Goal: Task Accomplishment & Management: Complete application form

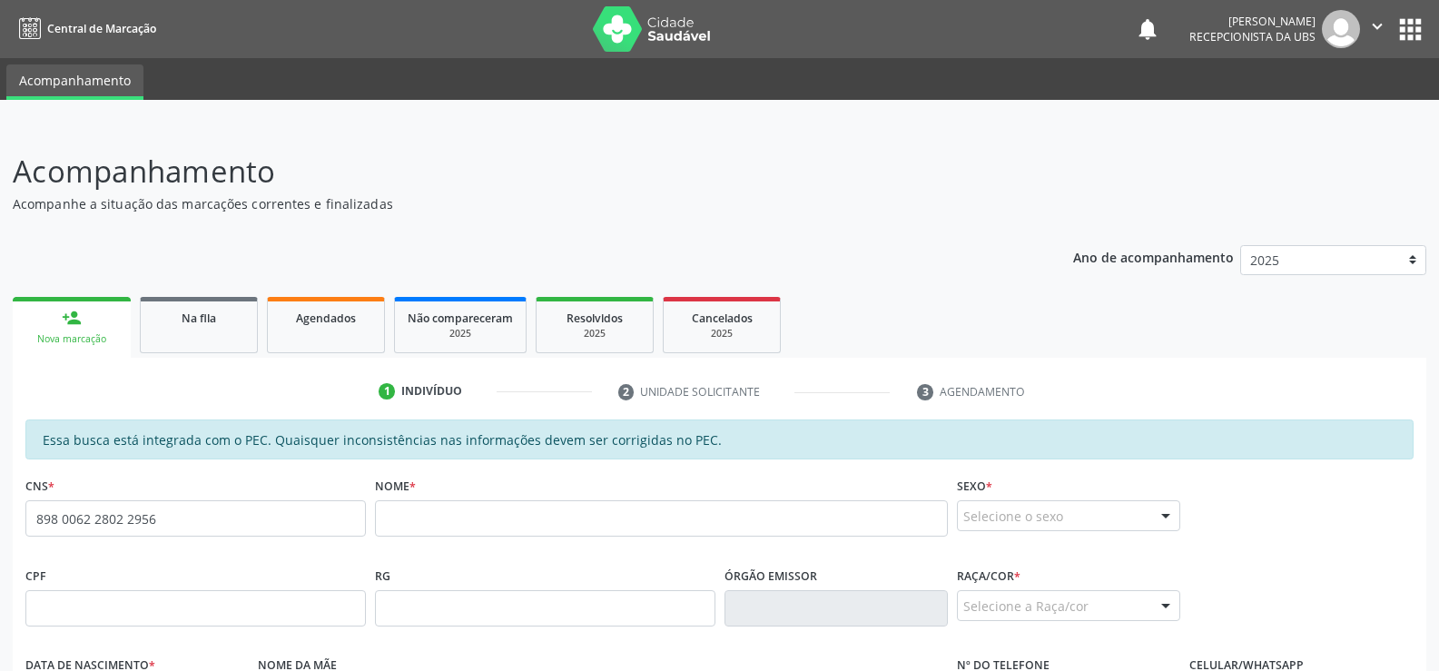
scroll to position [272, 0]
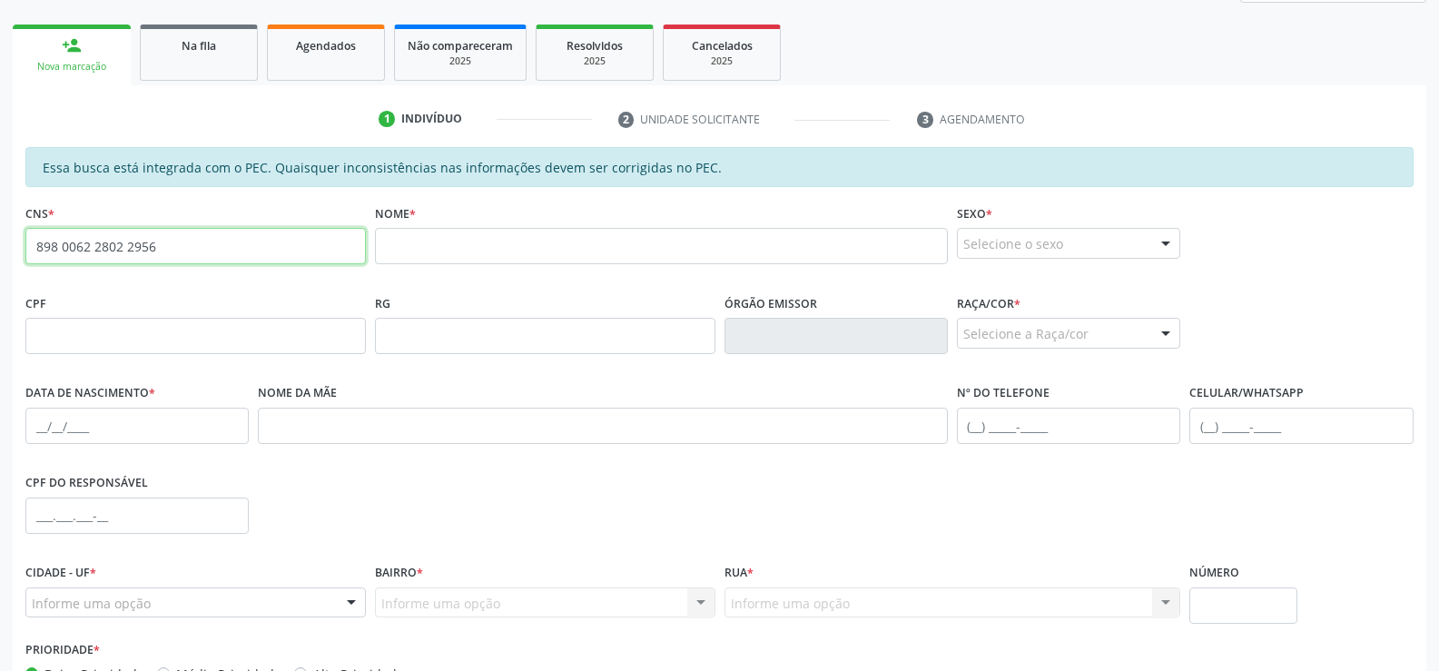
click at [170, 249] on input "898 0062 2802 2956" at bounding box center [195, 246] width 341 height 36
type input "8"
type input "7"
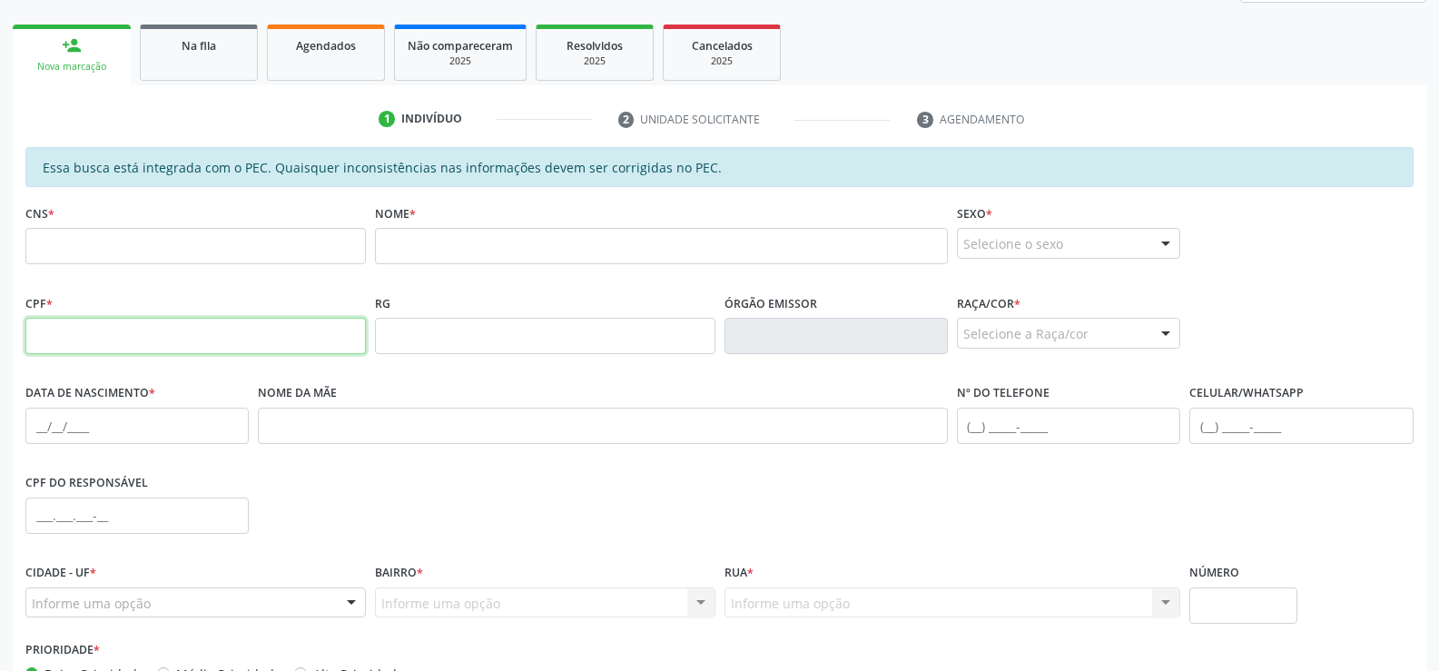
click at [222, 327] on input "text" at bounding box center [195, 336] width 341 height 36
type input "788.155.764-87"
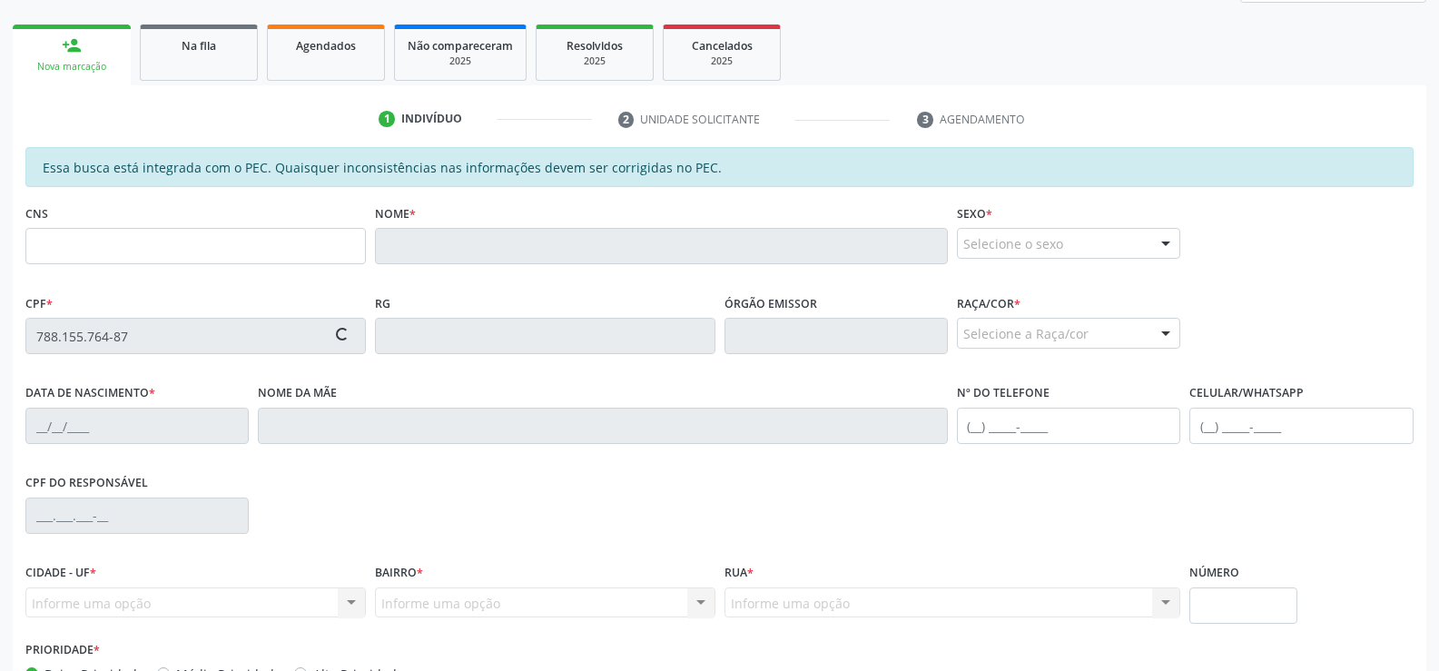
type input "702 1077 6546 6496"
type input "12/02/1968"
type input "Estelita da Conceião"
type input "(82) 3263-1343"
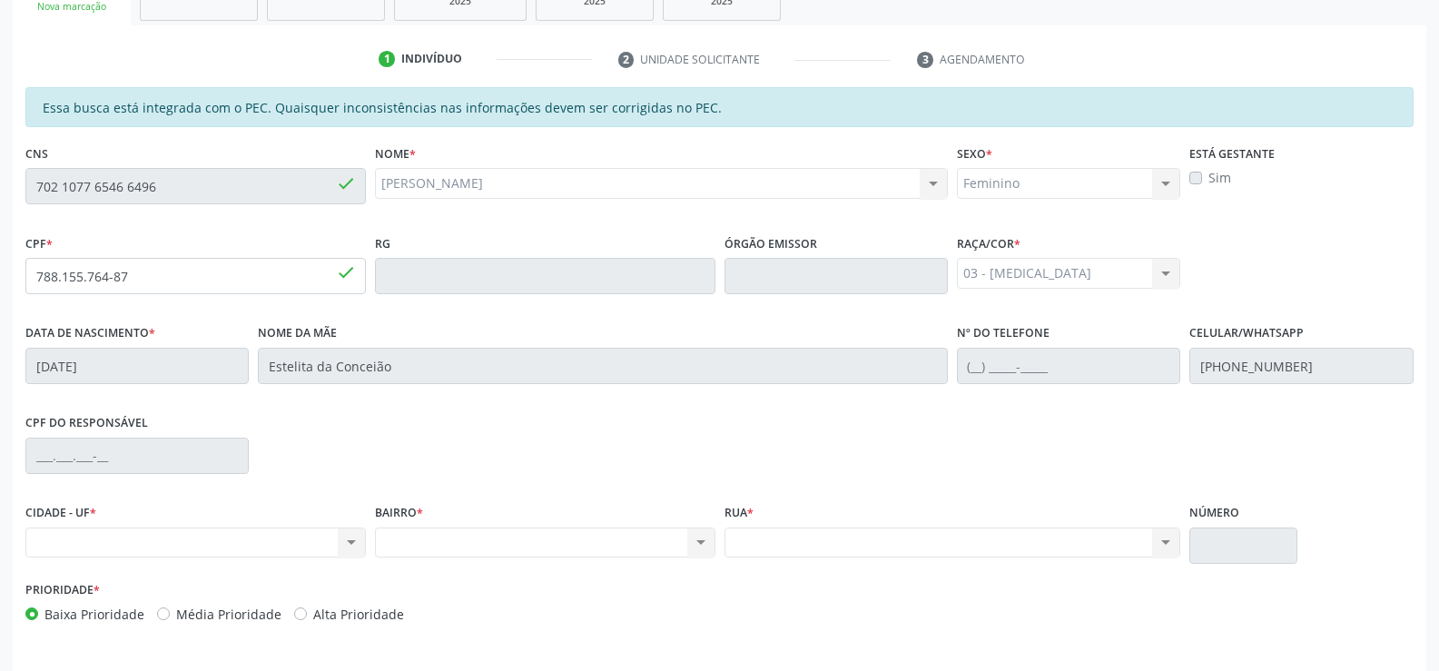
scroll to position [301, 0]
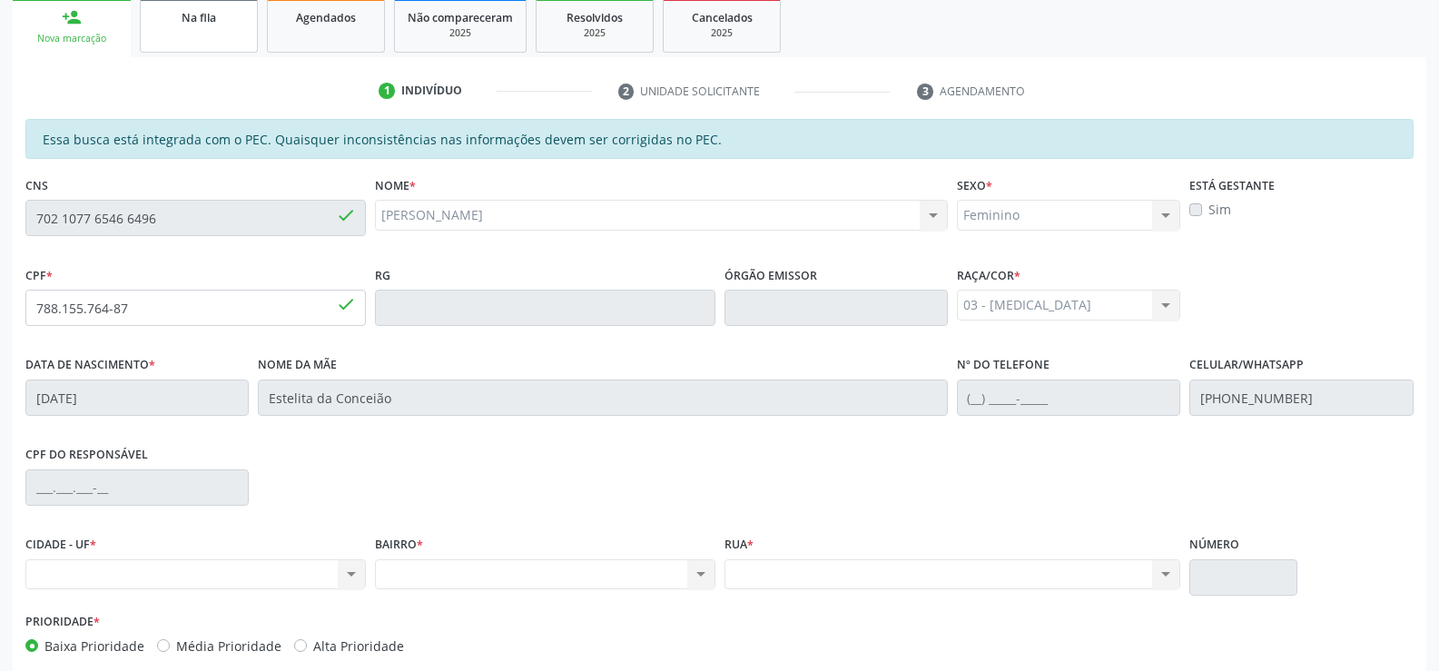
click at [212, 20] on span "Na fila" at bounding box center [199, 17] width 35 height 15
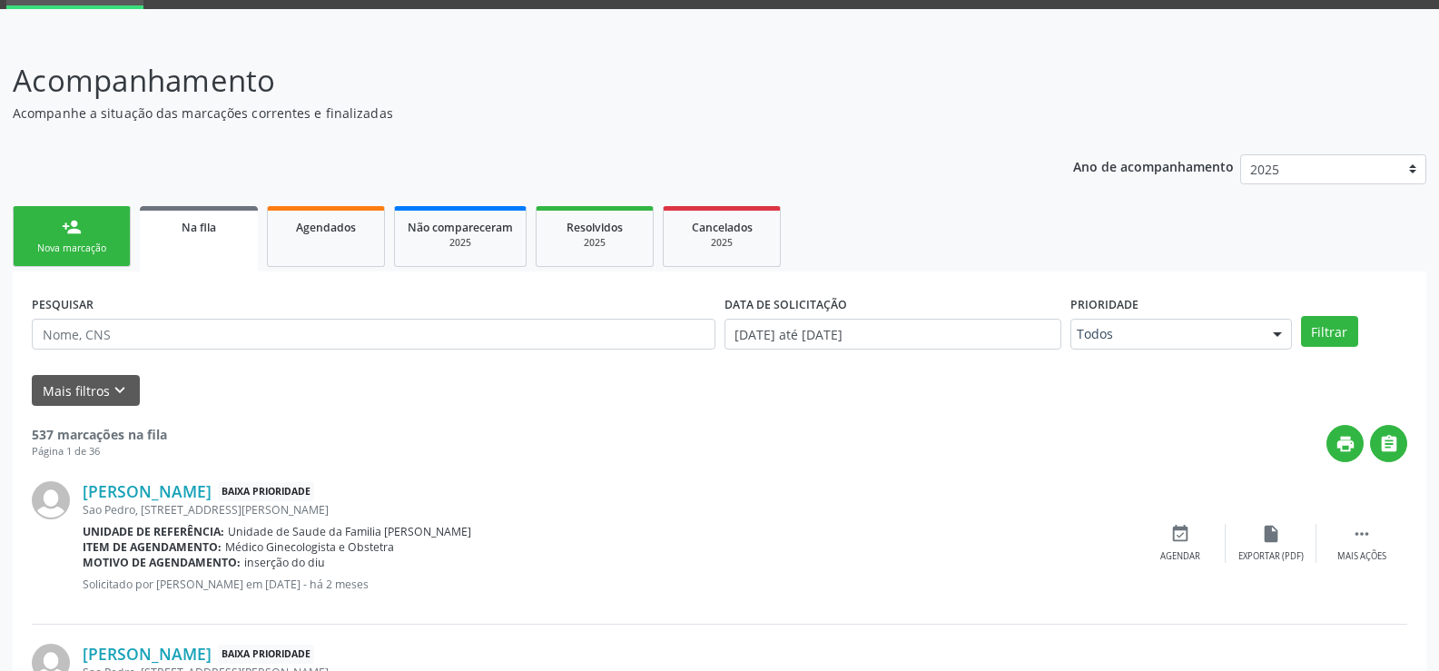
scroll to position [0, 0]
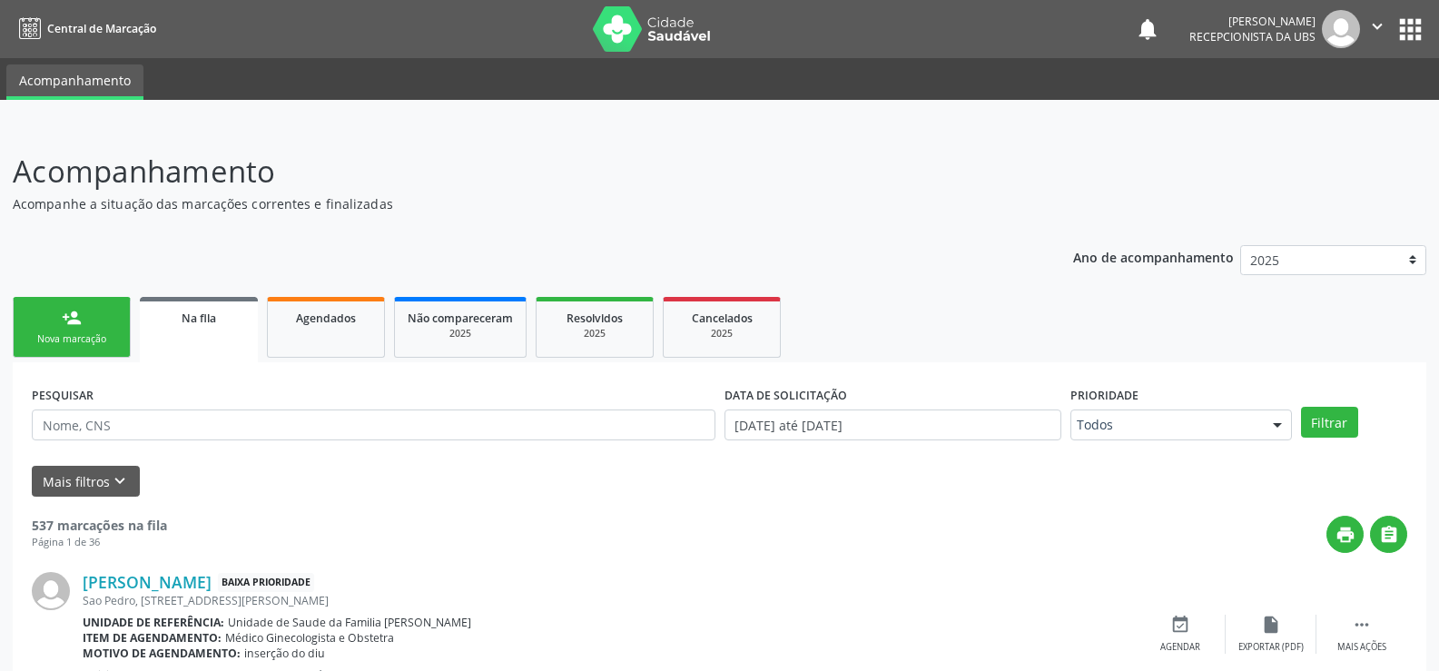
click at [66, 329] on link "person_add Nova marcação" at bounding box center [72, 327] width 118 height 61
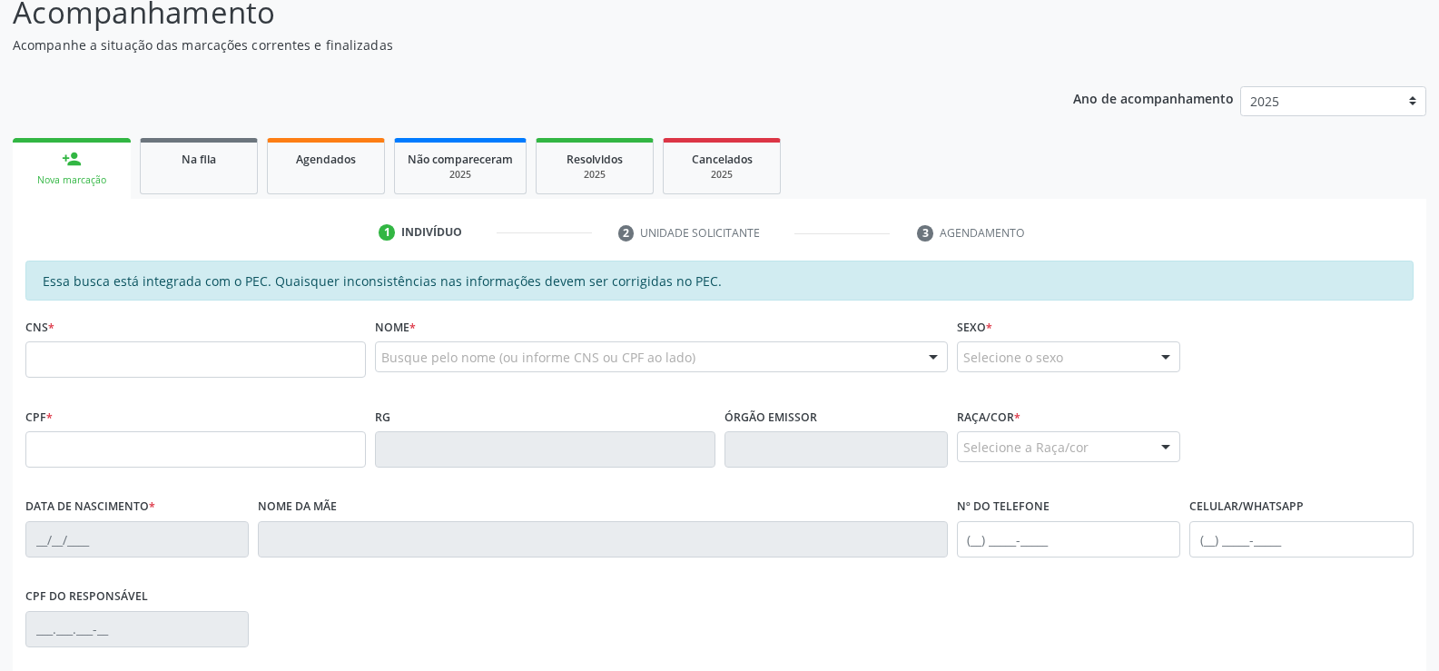
scroll to position [182, 0]
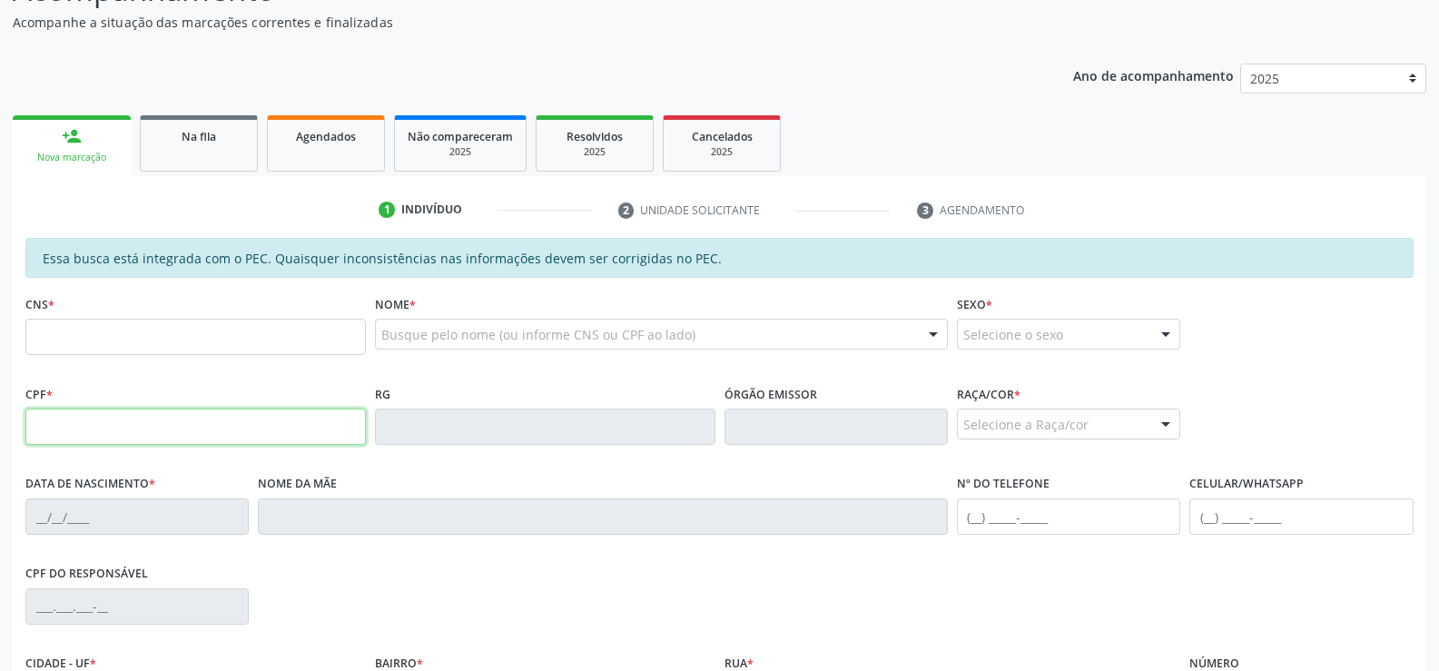
click at [284, 435] on input "text" at bounding box center [195, 427] width 341 height 36
click at [202, 330] on input "text" at bounding box center [195, 337] width 341 height 36
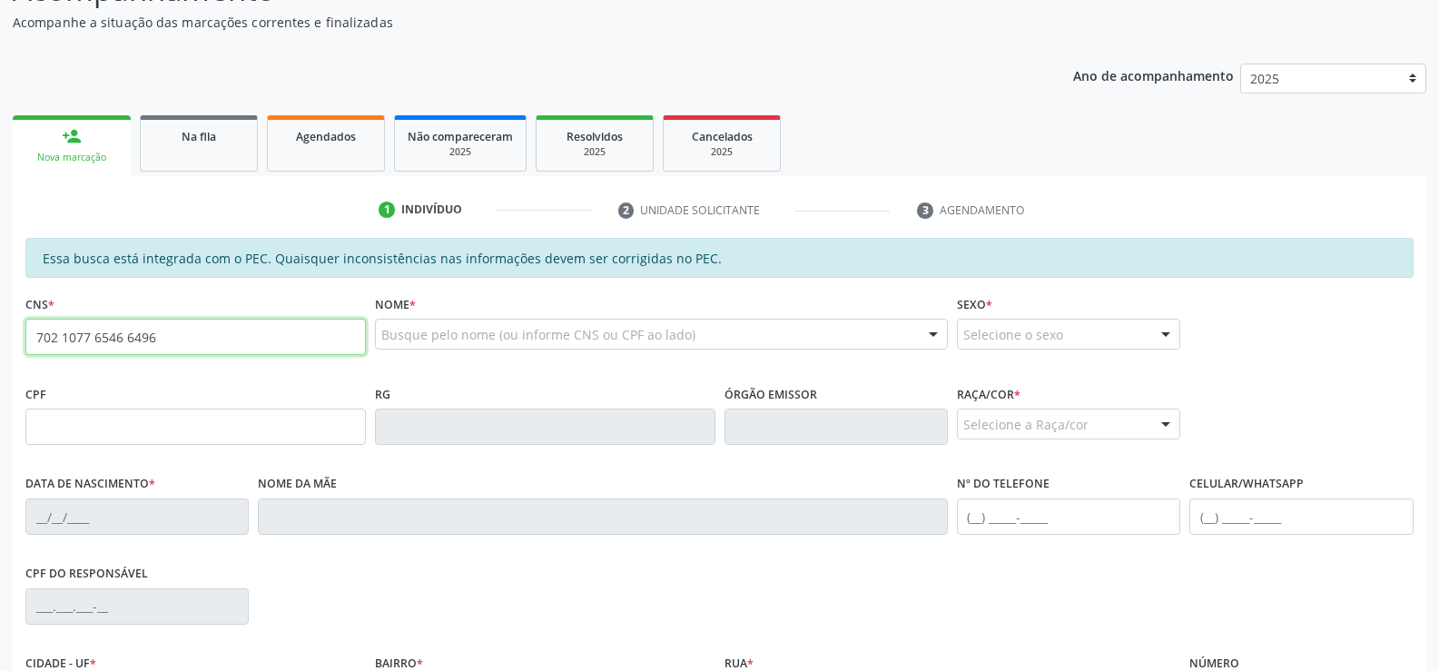
type input "702 1077 6546 6496"
type input "788.155.764-87"
type input "12/02/1968"
type input "Estelita da Conceião"
type input "(82) 3263-1343"
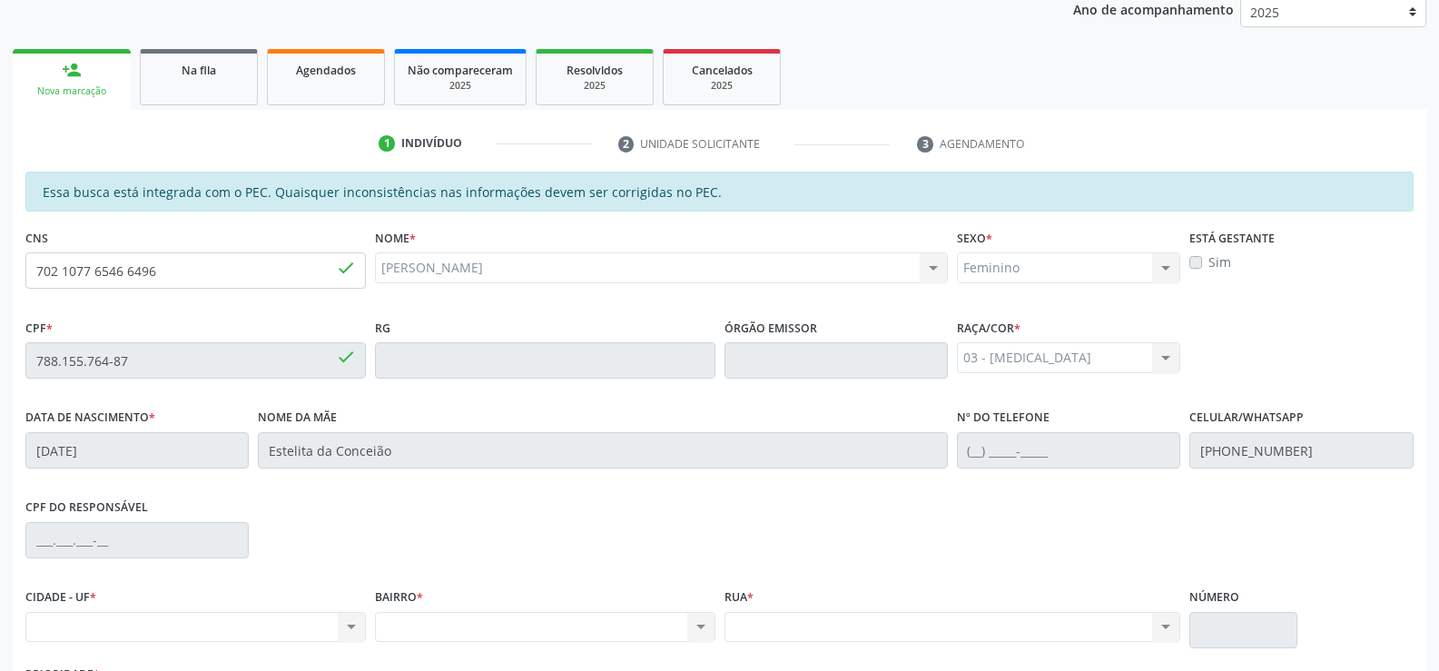
scroll to position [391, 0]
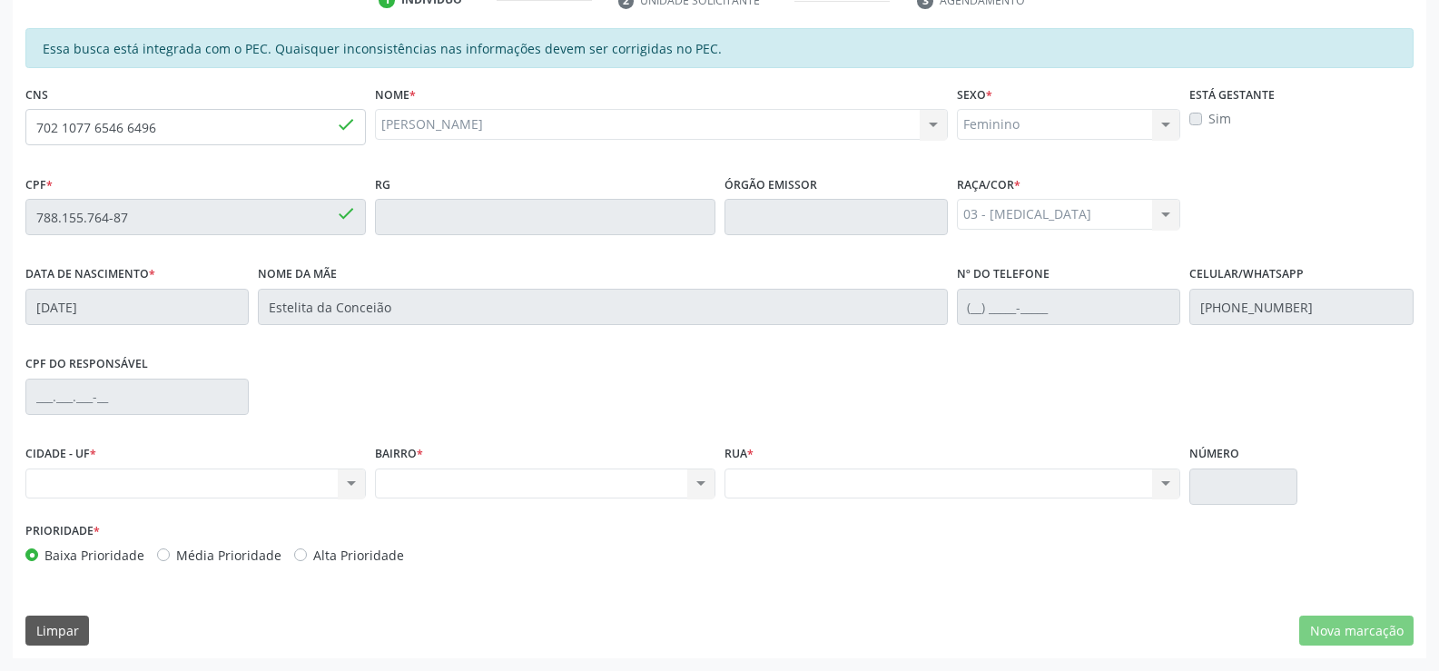
click at [176, 551] on label "Média Prioridade" at bounding box center [228, 555] width 105 height 19
click at [158, 551] on input "Média Prioridade" at bounding box center [163, 554] width 13 height 16
radio input "true"
click at [313, 558] on label "Alta Prioridade" at bounding box center [358, 555] width 91 height 19
click at [301, 558] on input "Alta Prioridade" at bounding box center [300, 554] width 13 height 16
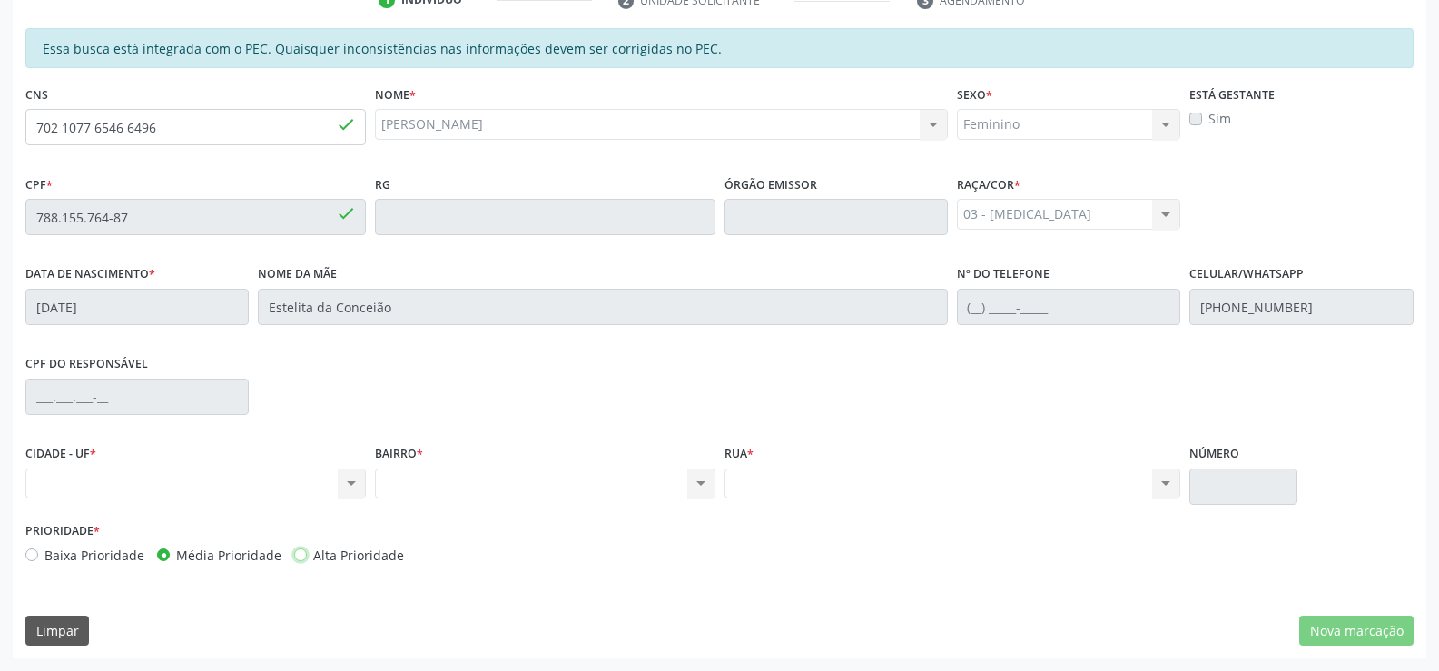
radio input "true"
click at [44, 556] on label "Baixa Prioridade" at bounding box center [94, 555] width 100 height 19
click at [35, 556] on input "Baixa Prioridade" at bounding box center [31, 554] width 13 height 16
radio input "true"
click at [133, 483] on div "Nenhum resultado encontrado para: " " Não há nenhuma opção para ser exibida." at bounding box center [195, 484] width 341 height 31
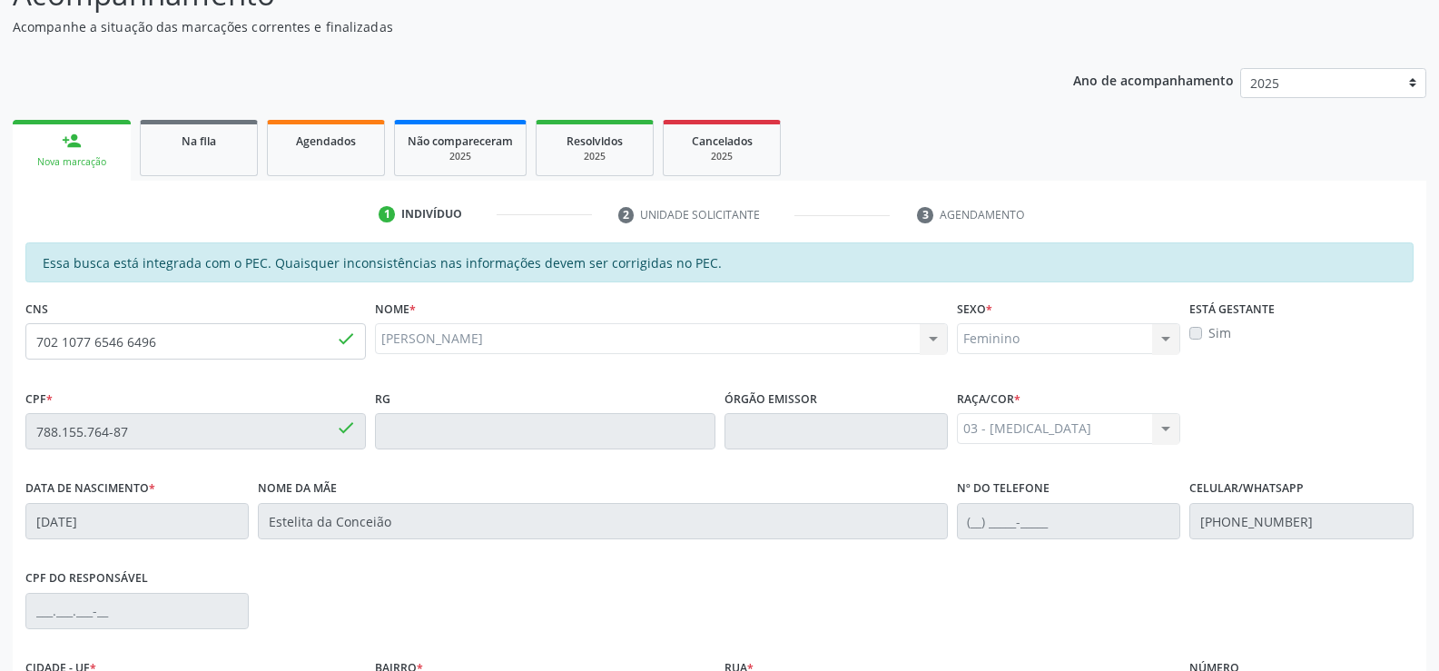
scroll to position [210, 0]
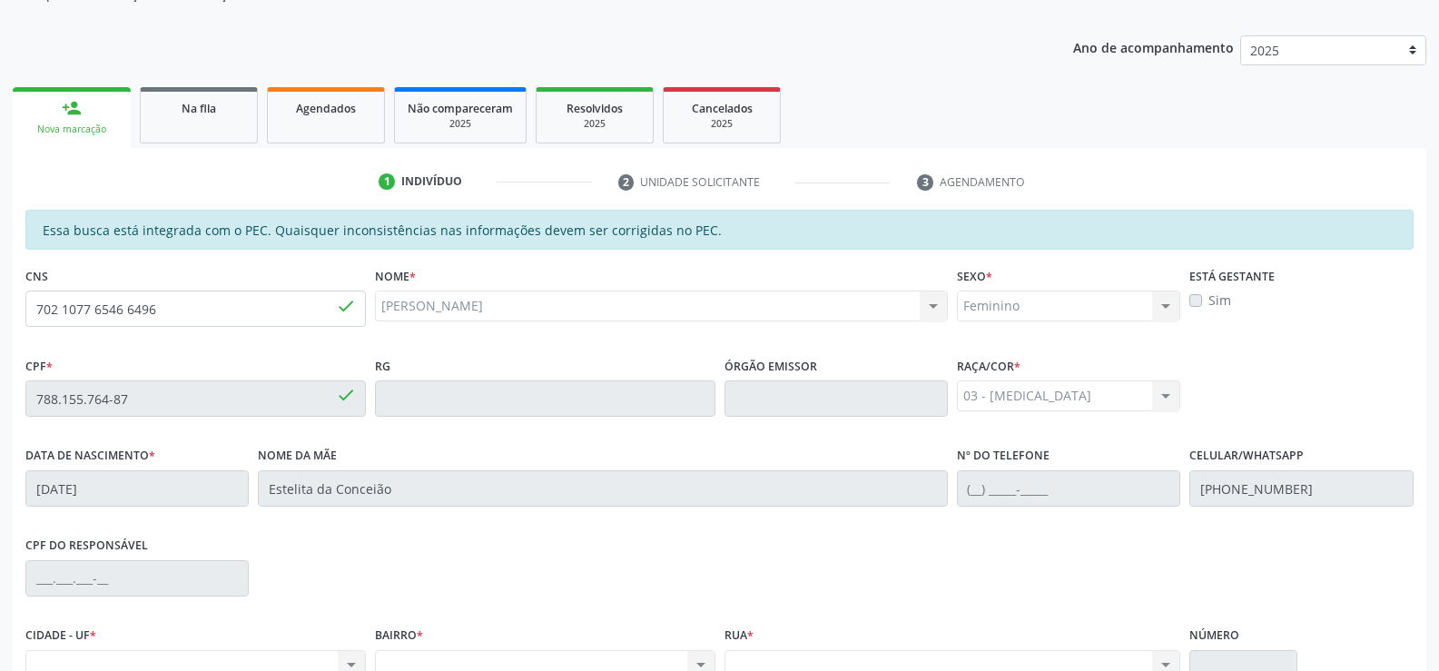
click at [1105, 396] on div "03 - Parda 01 - Branca 02 - Preta 04 - Amarela 03 - Parda 05 - Indígena Nenhum …" at bounding box center [1068, 395] width 223 height 31
click at [1174, 391] on div "03 - Parda 01 - Branca 02 - Preta 04 - Amarela 03 - Parda 05 - Indígena Nenhum …" at bounding box center [1068, 395] width 223 height 31
click at [1164, 302] on div "Feminino Masculino Feminino Nenhum resultado encontrado para: " " Não há nenhum…" at bounding box center [1068, 306] width 223 height 31
click at [168, 317] on input "702 1077 6546 6496" at bounding box center [195, 309] width 341 height 36
type input "7"
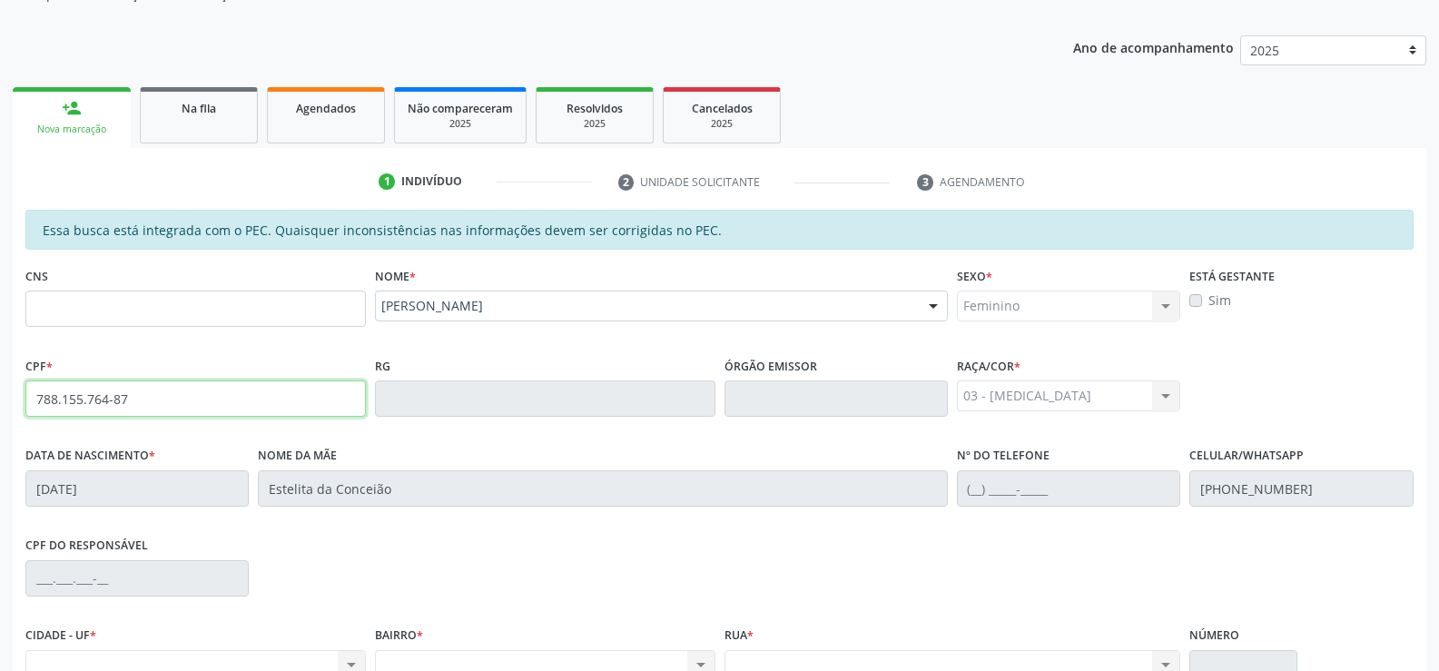
click at [189, 448] on div "Essa busca está integrada com o PEC. Quaisquer inconsistências nas informações …" at bounding box center [719, 484] width 1388 height 548
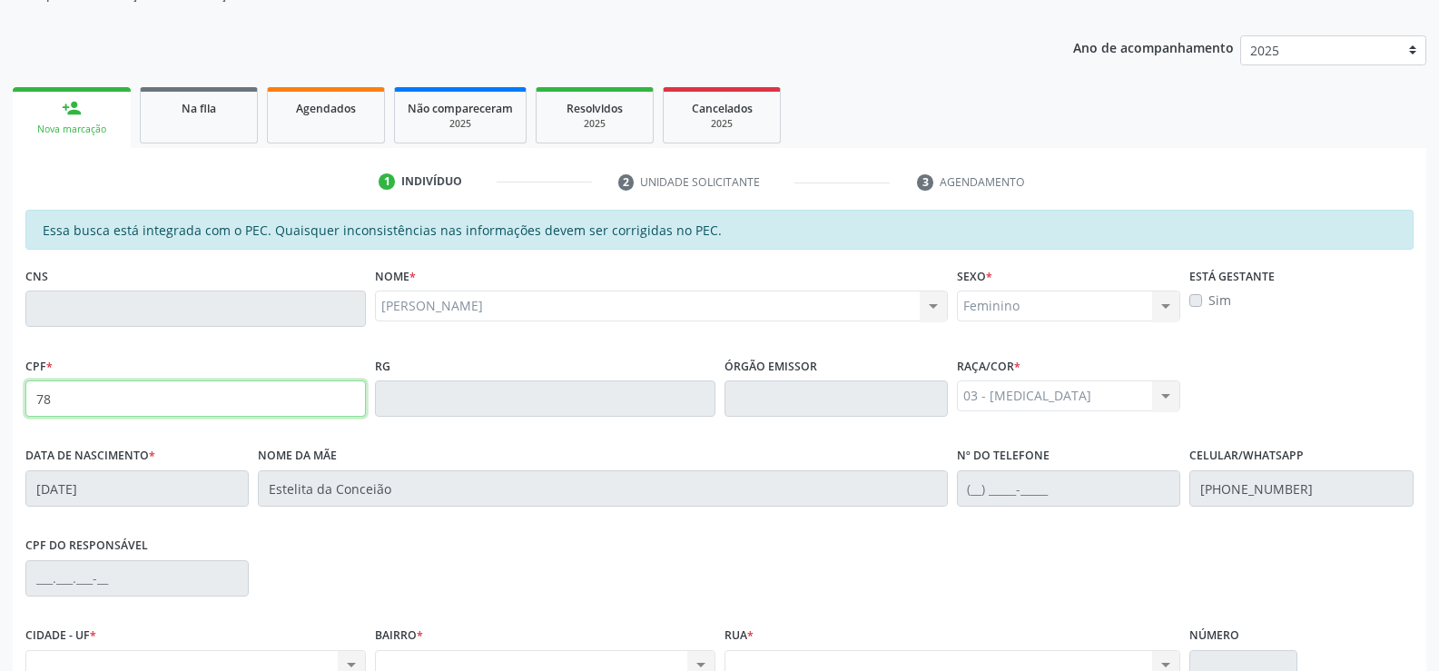
type input "7"
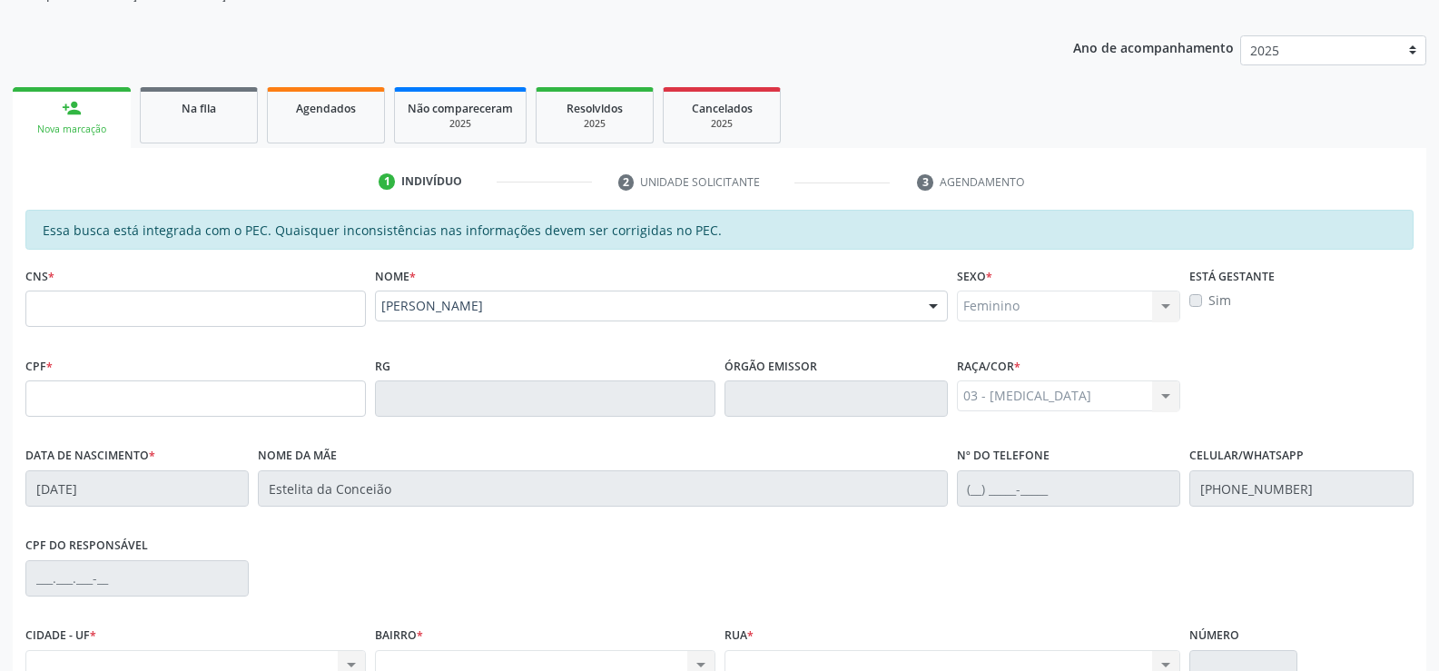
click at [73, 125] on div "Nova marcação" at bounding box center [71, 130] width 93 height 14
click at [194, 305] on input "text" at bounding box center [195, 309] width 341 height 36
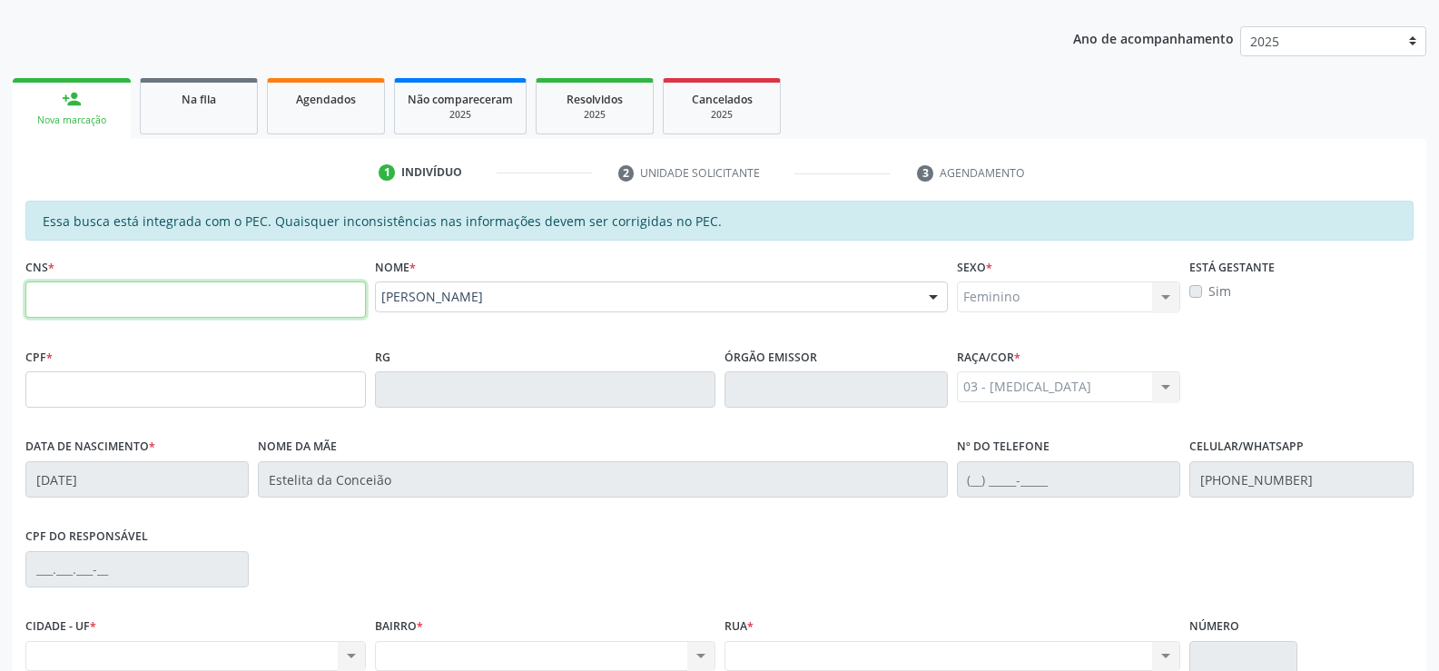
scroll to position [28, 0]
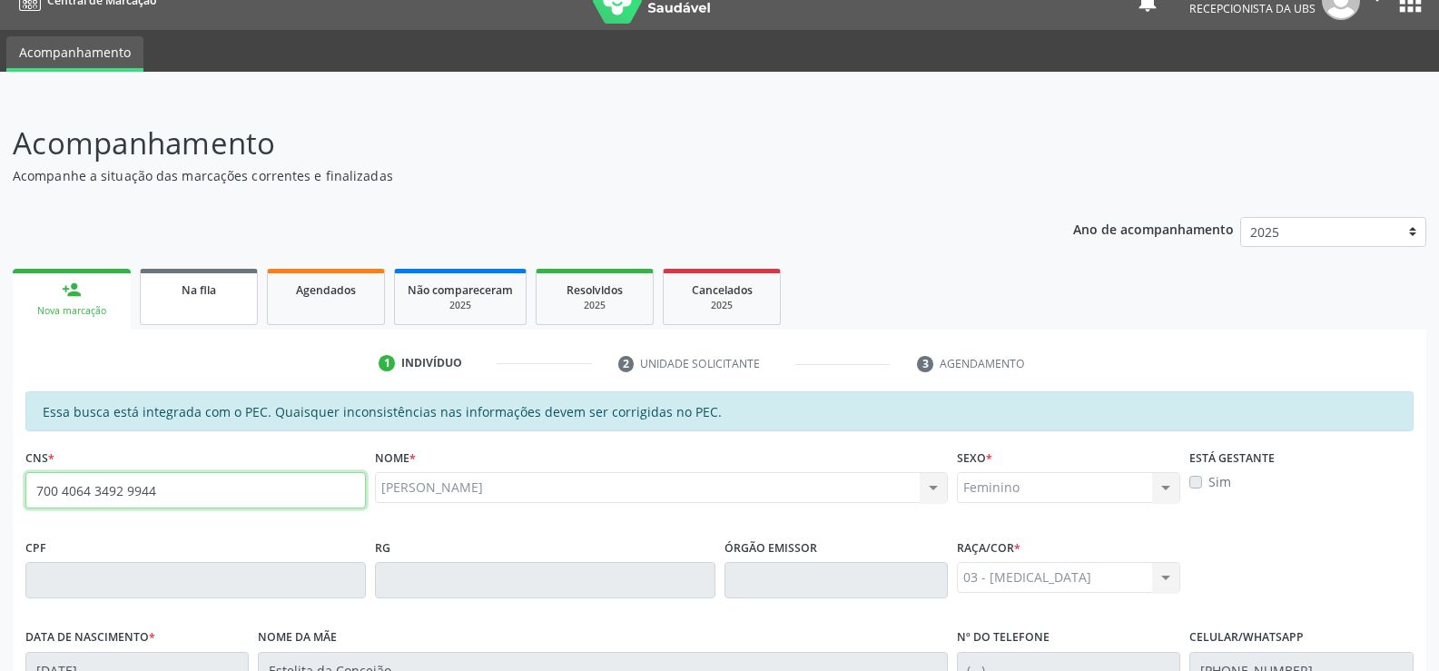
type input "700 4064 3492 9944"
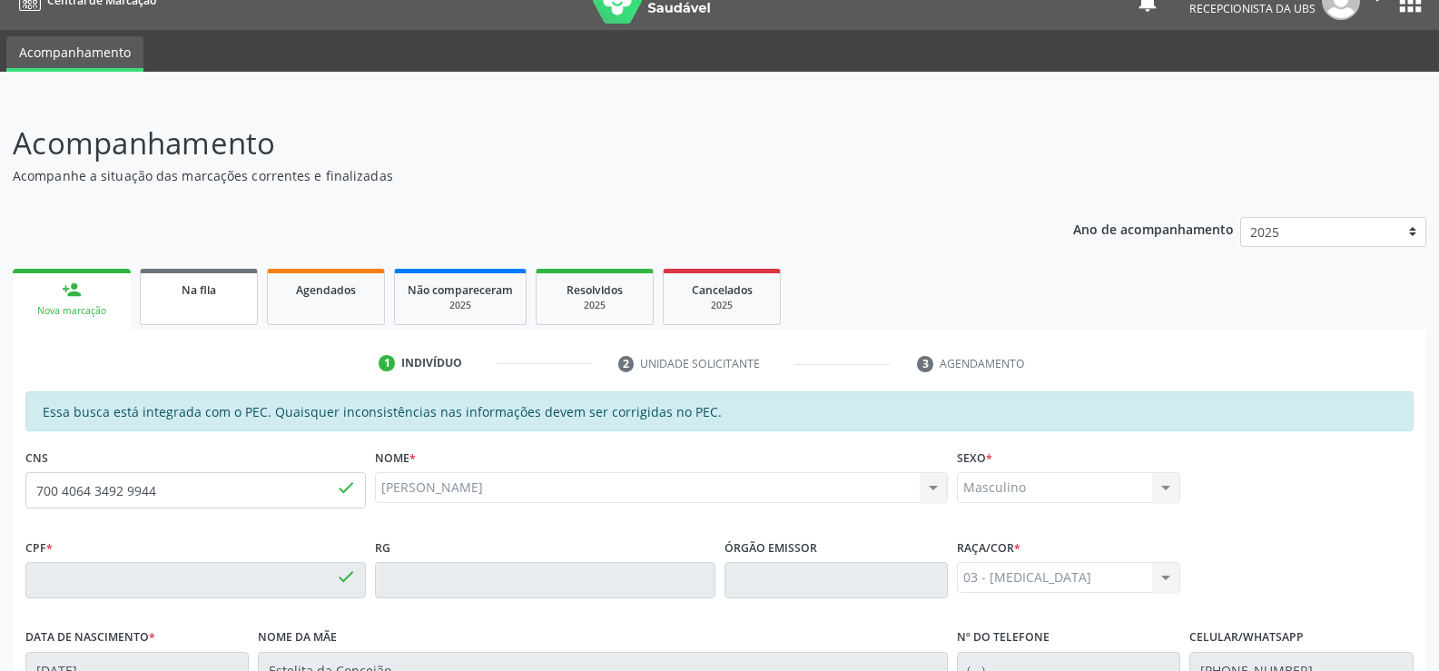
type input "186.359.004-80"
type input "22/08/2023"
type input "Kercia Milena Santos da Islva"
type input "(82) 98729-1421"
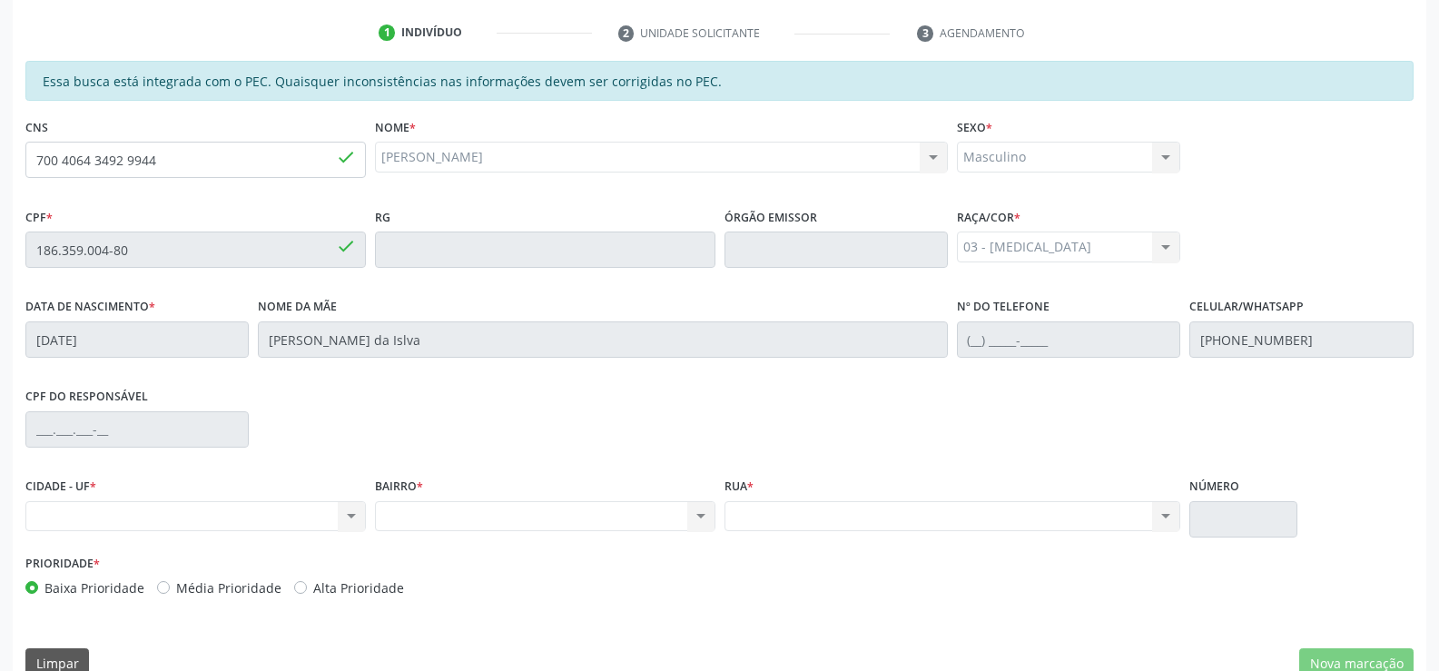
scroll to position [391, 0]
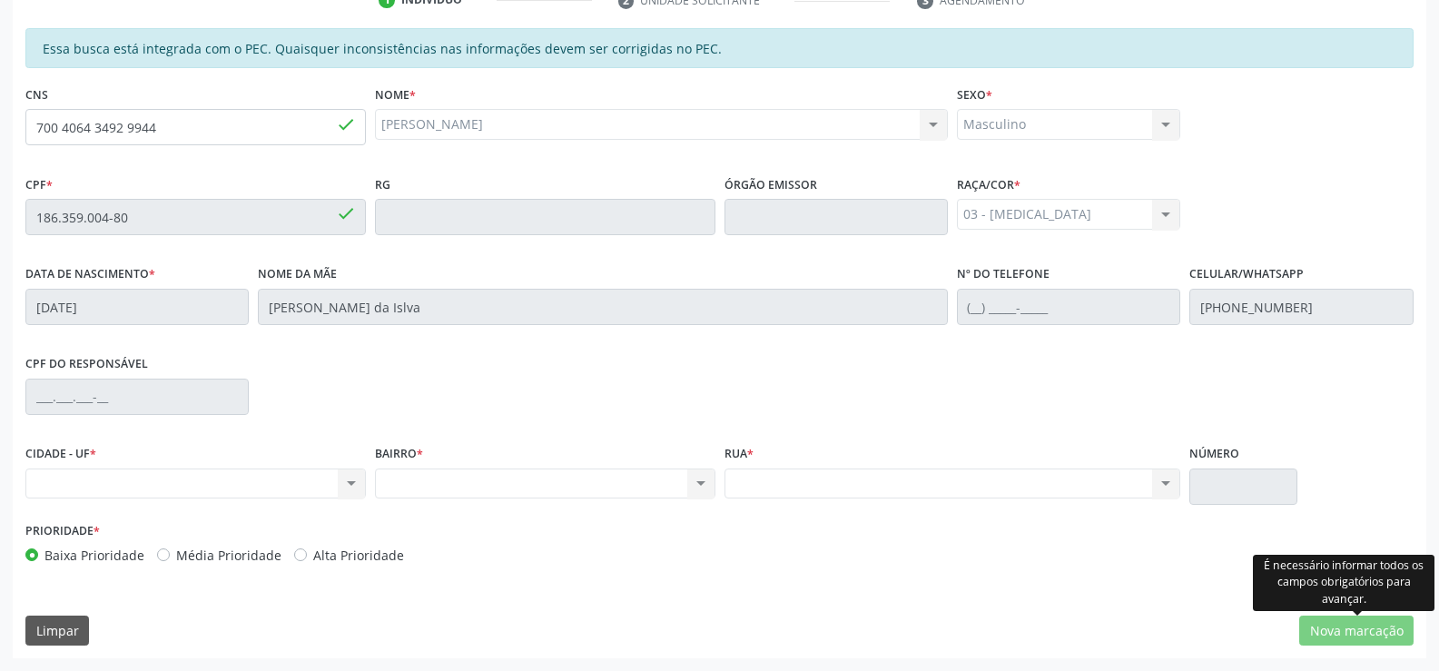
click at [1341, 576] on div "É necessário informar todos os campos obrigatórios para avançar." at bounding box center [1344, 583] width 182 height 56
click at [796, 573] on div "Prioridade * Baixa Prioridade Média Prioridade Alta Prioridade" at bounding box center [720, 548] width 1398 height 60
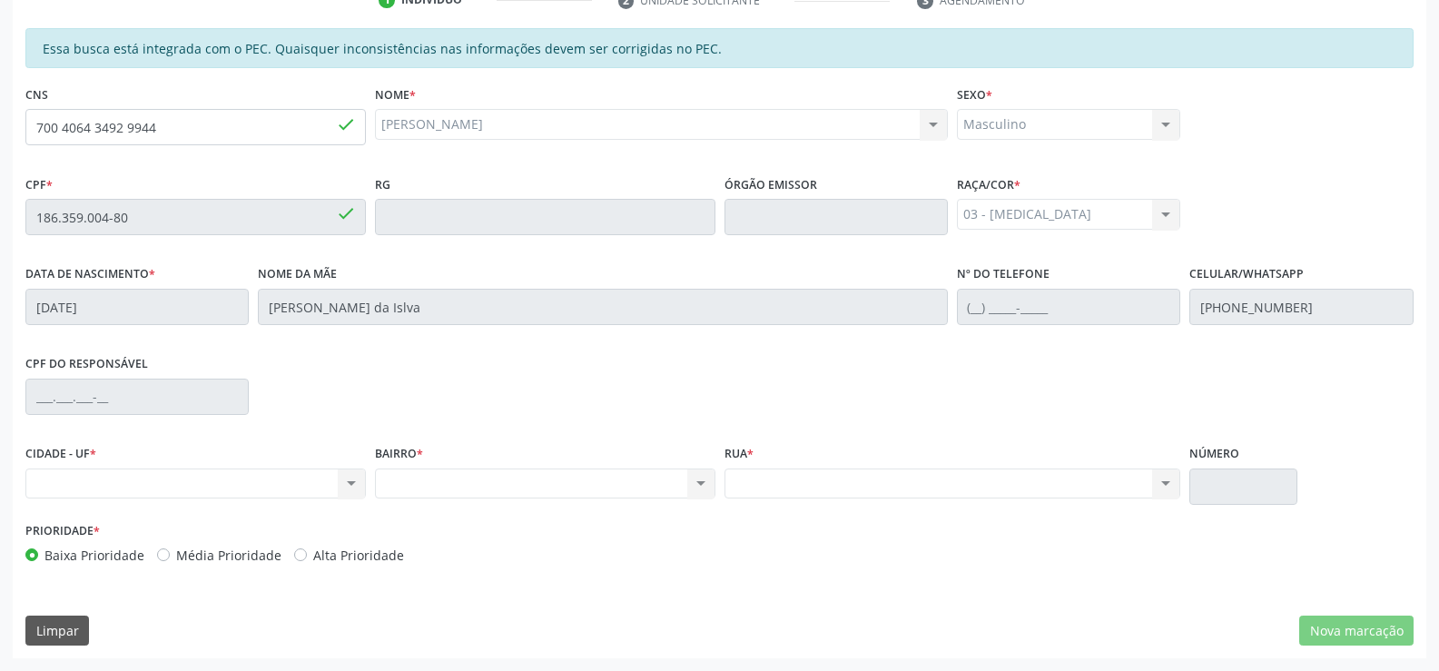
click at [796, 572] on div "Prioridade * Baixa Prioridade Média Prioridade Alta Prioridade" at bounding box center [720, 548] width 1398 height 60
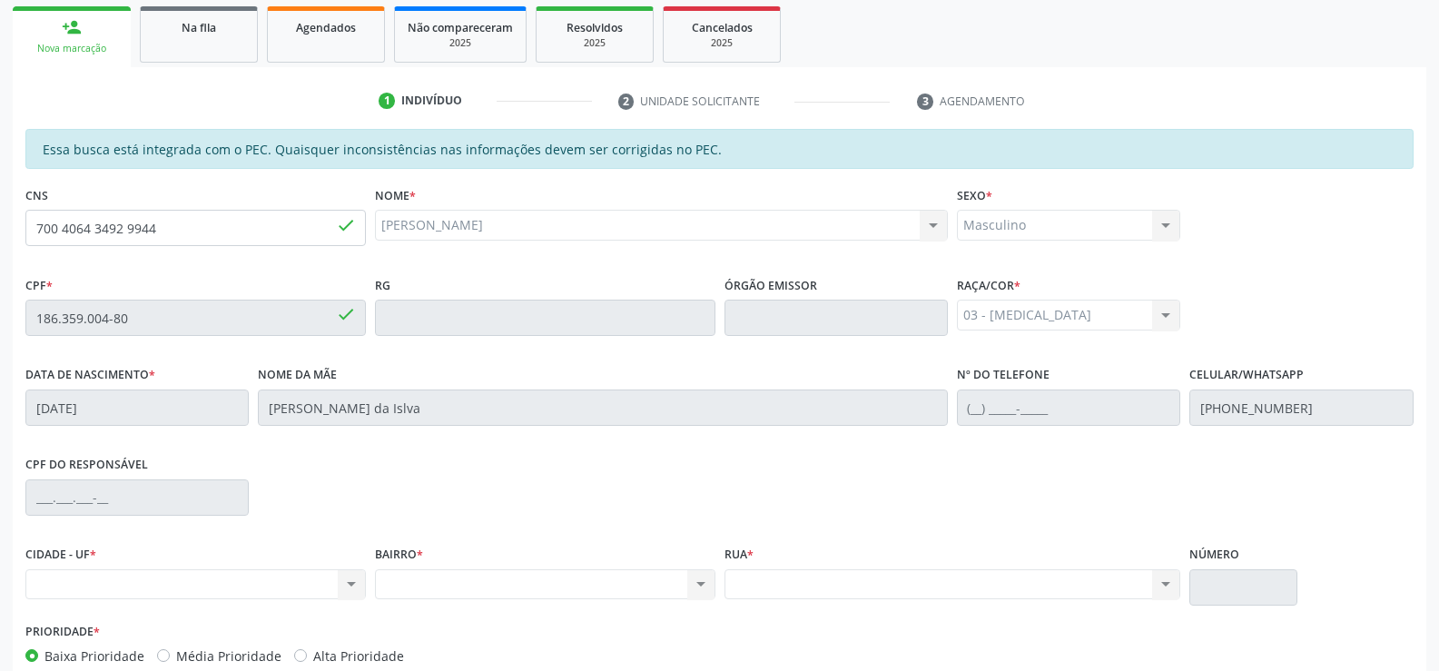
scroll to position [119, 0]
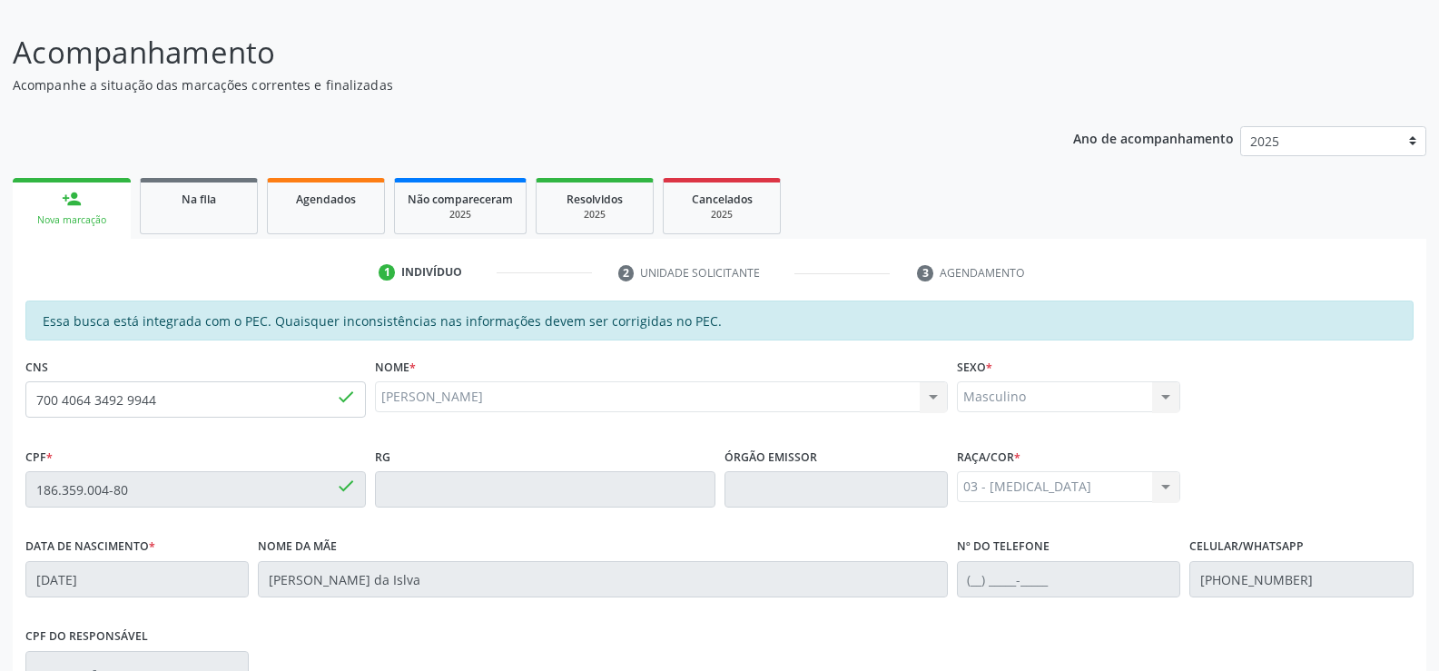
click at [75, 208] on div "person_add" at bounding box center [72, 199] width 20 height 20
click at [62, 218] on div "Nova marcação" at bounding box center [71, 220] width 93 height 14
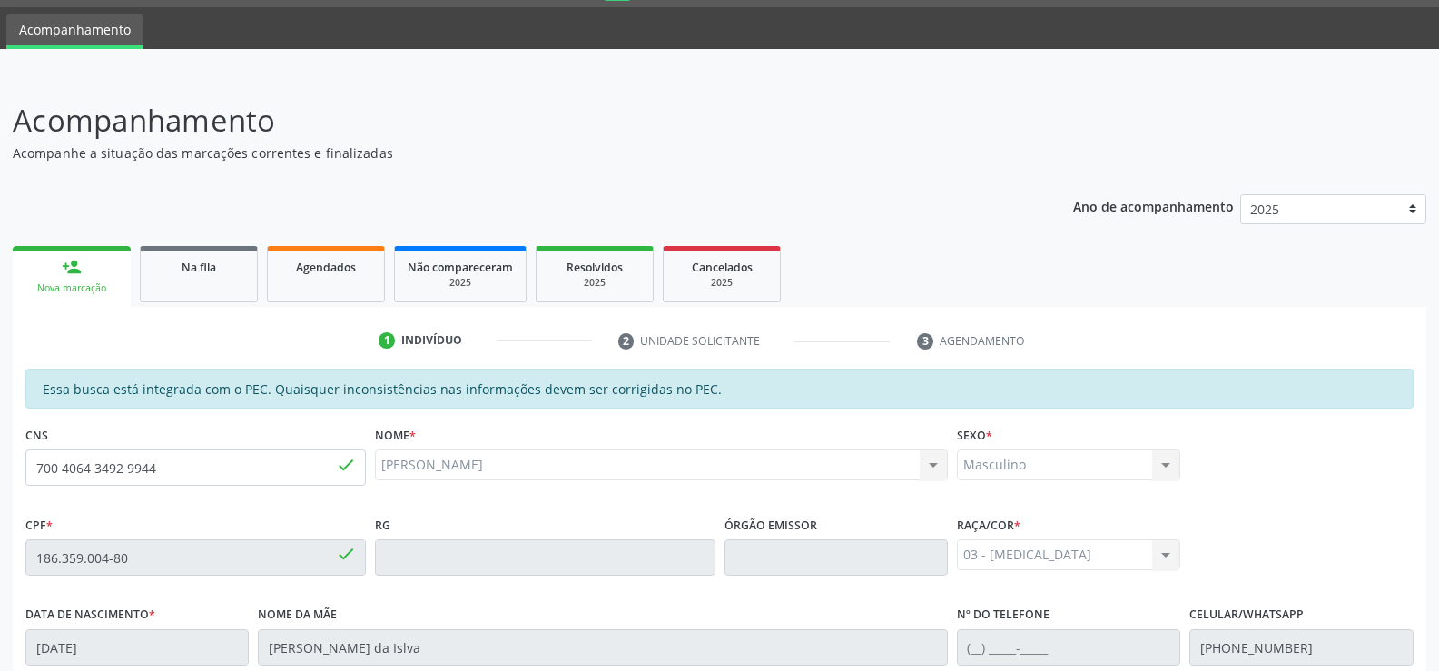
scroll to position [28, 0]
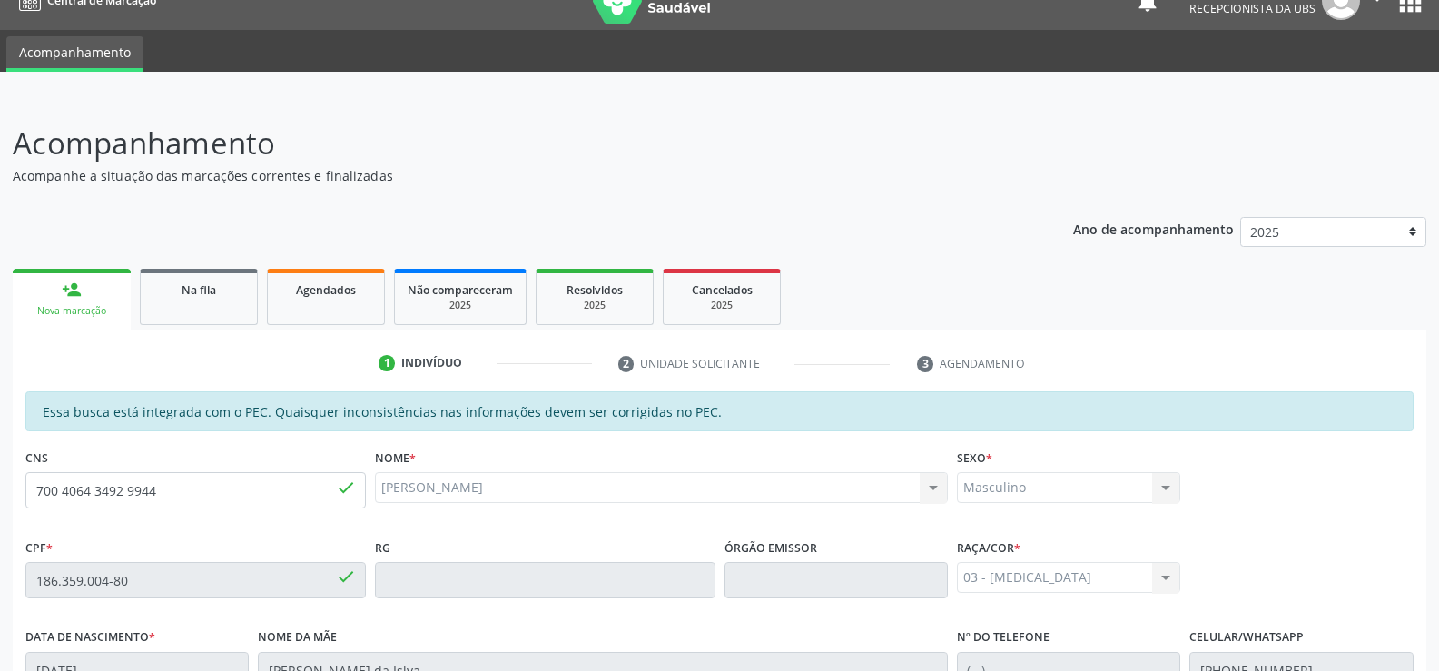
click at [86, 304] on div "Nova marcação" at bounding box center [71, 311] width 93 height 14
click at [179, 479] on input "700 4064 3492 9944" at bounding box center [195, 490] width 341 height 36
type input "7"
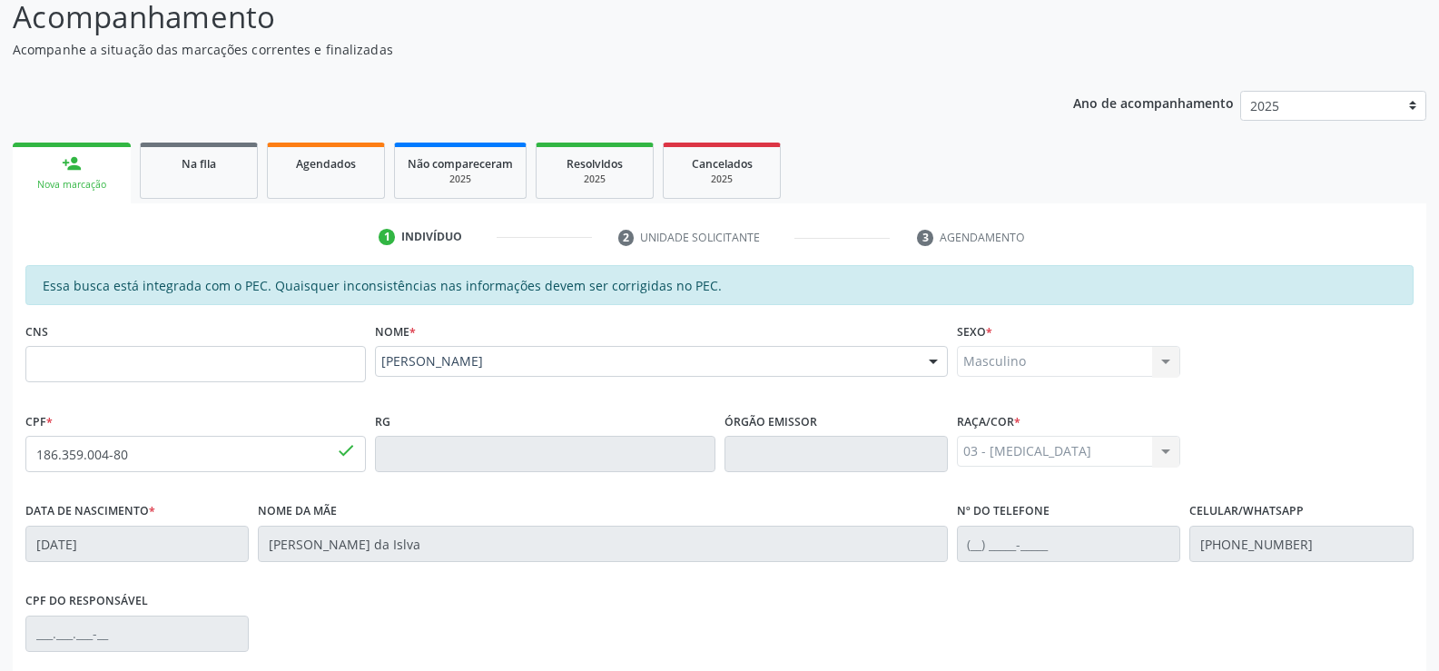
scroll to position [0, 0]
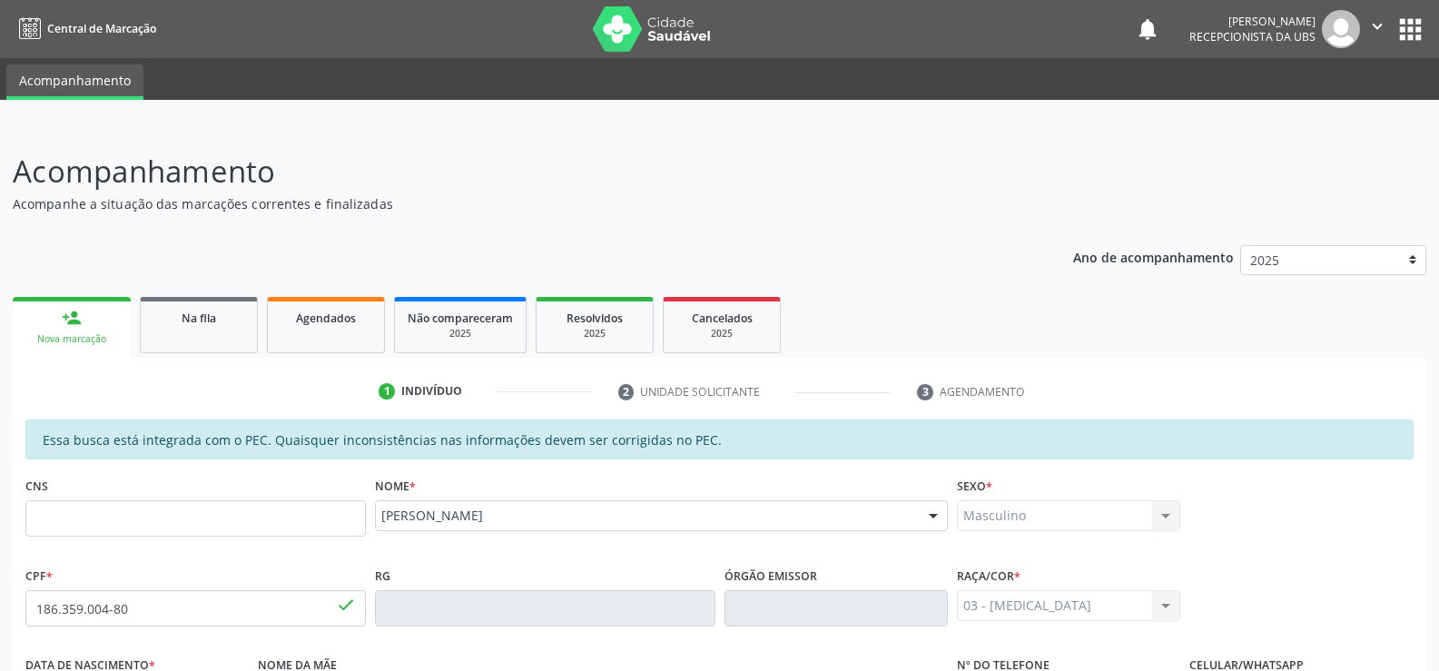
click at [83, 340] on div "Nova marcação" at bounding box center [71, 339] width 93 height 14
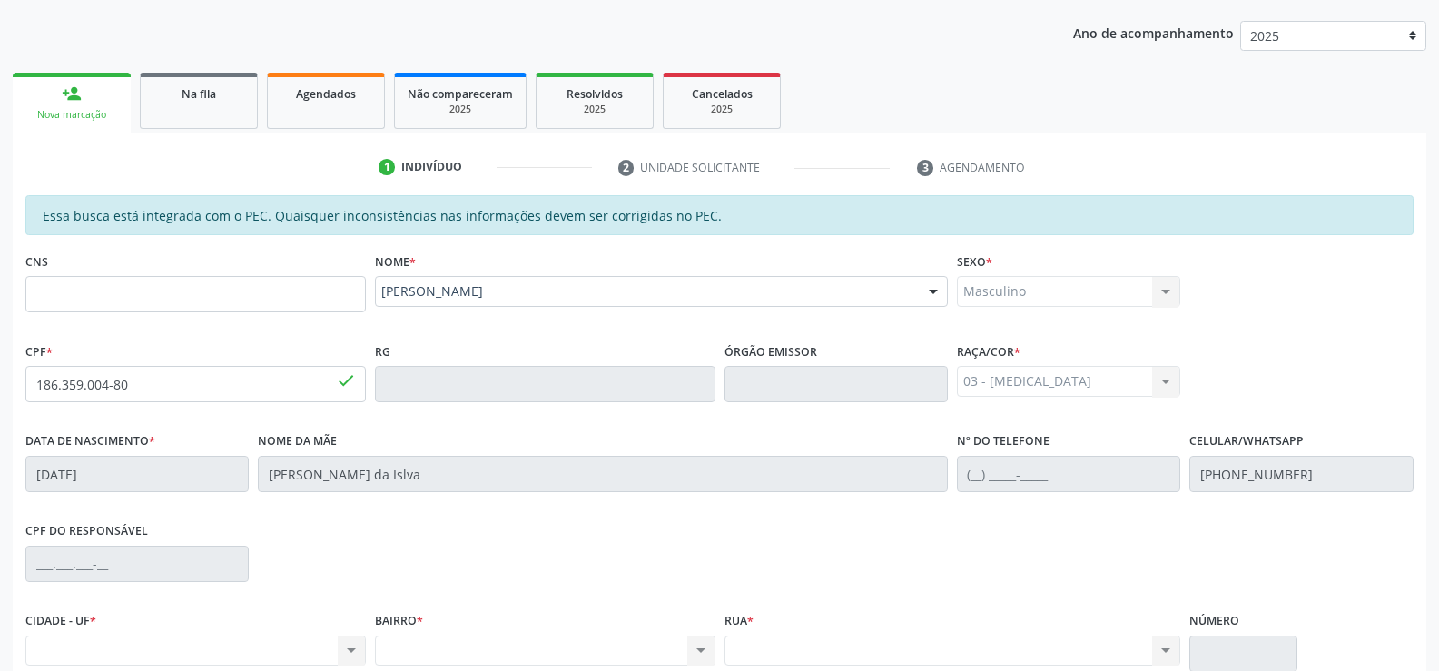
scroll to position [272, 0]
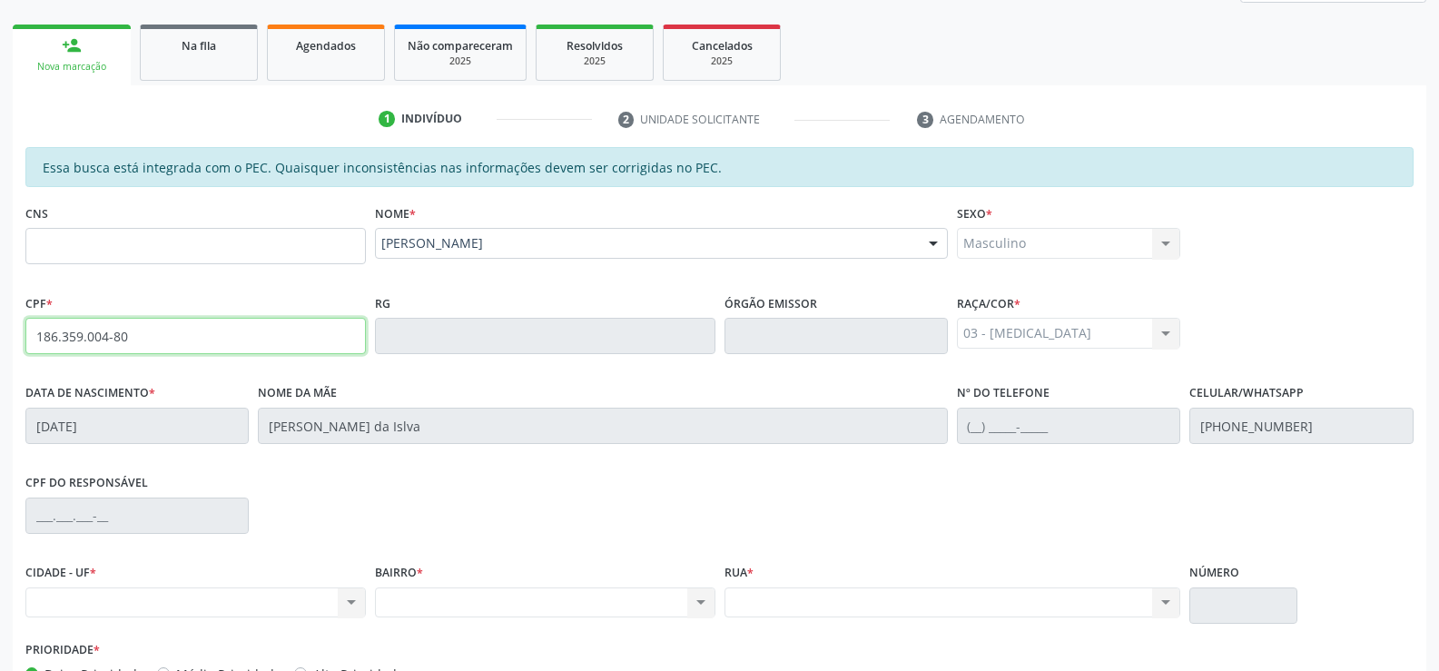
click at [143, 341] on input "186.359.004-80" at bounding box center [195, 336] width 341 height 36
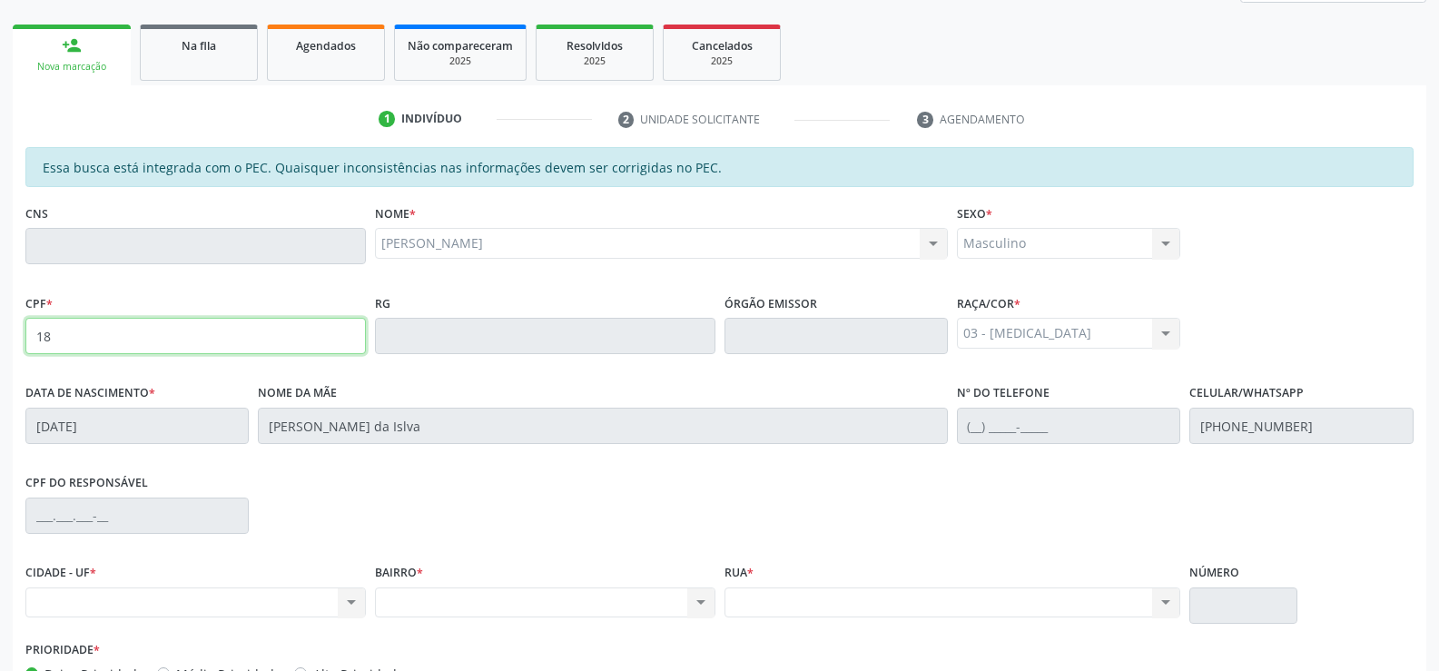
type input "1"
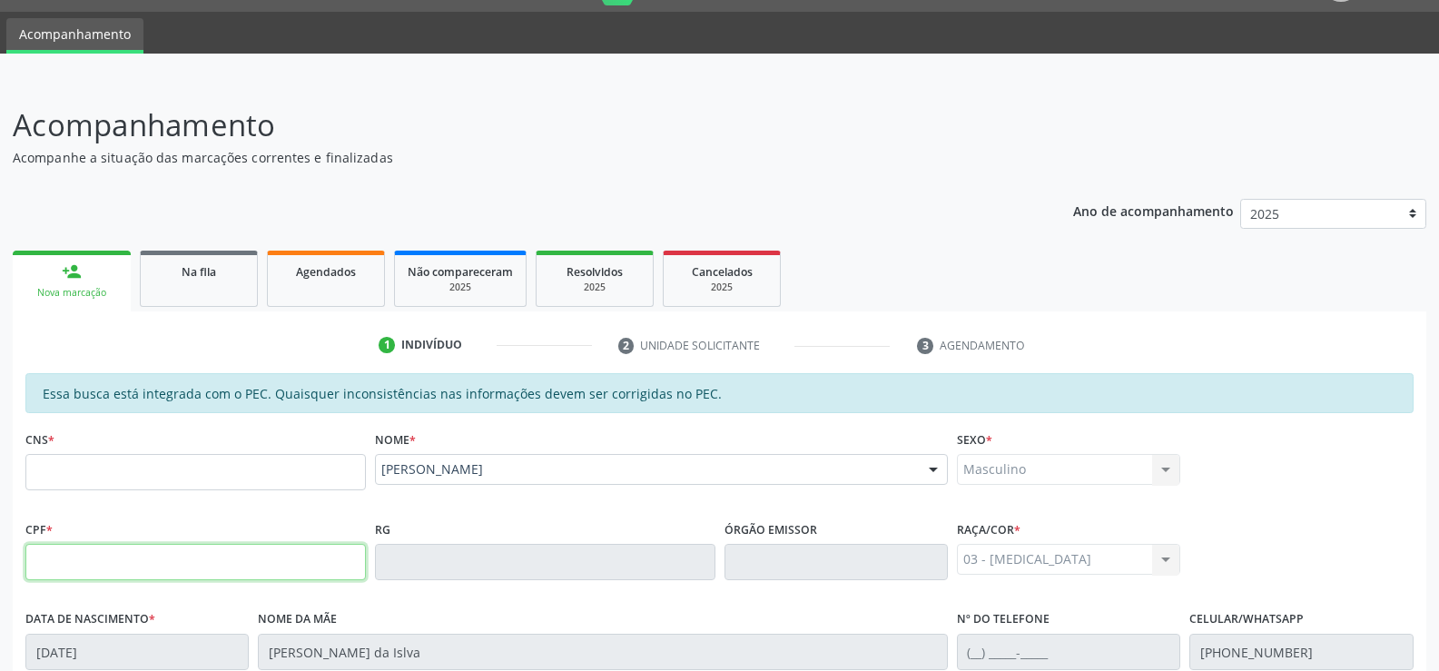
scroll to position [0, 0]
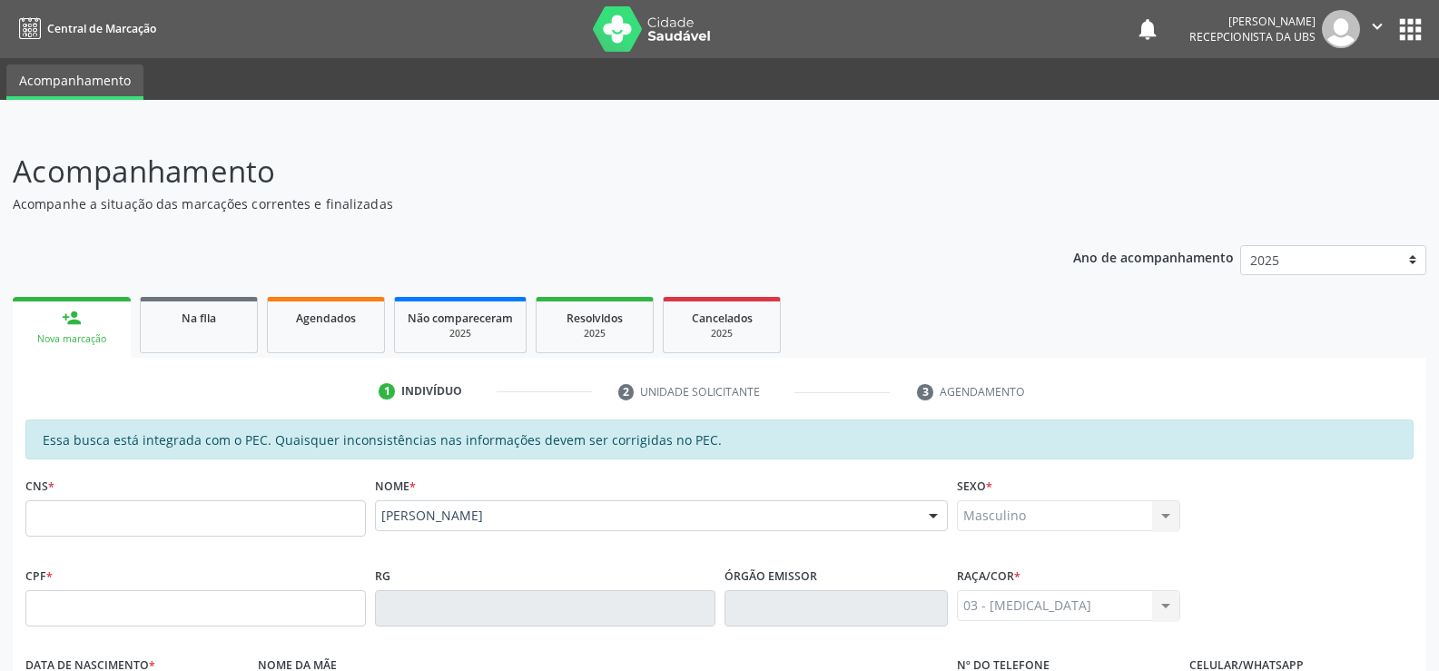
click at [76, 326] on div "person_add" at bounding box center [72, 318] width 20 height 20
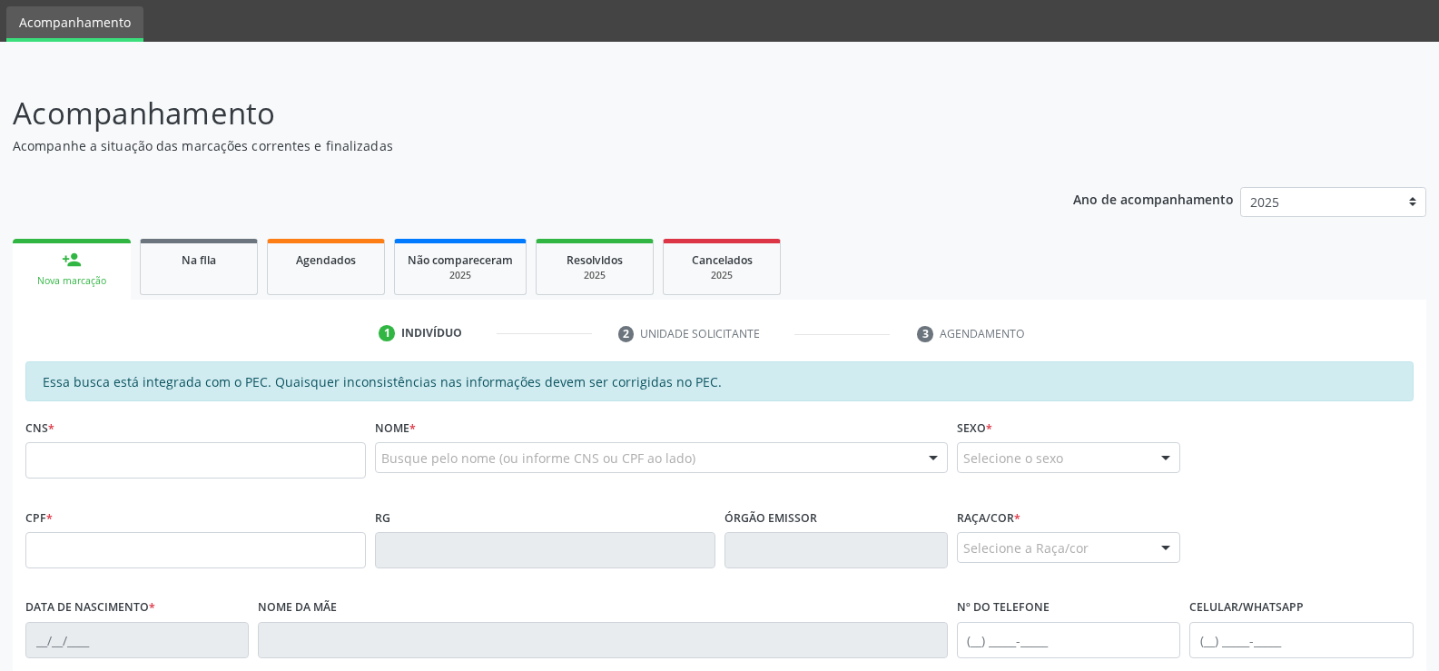
scroll to position [91, 0]
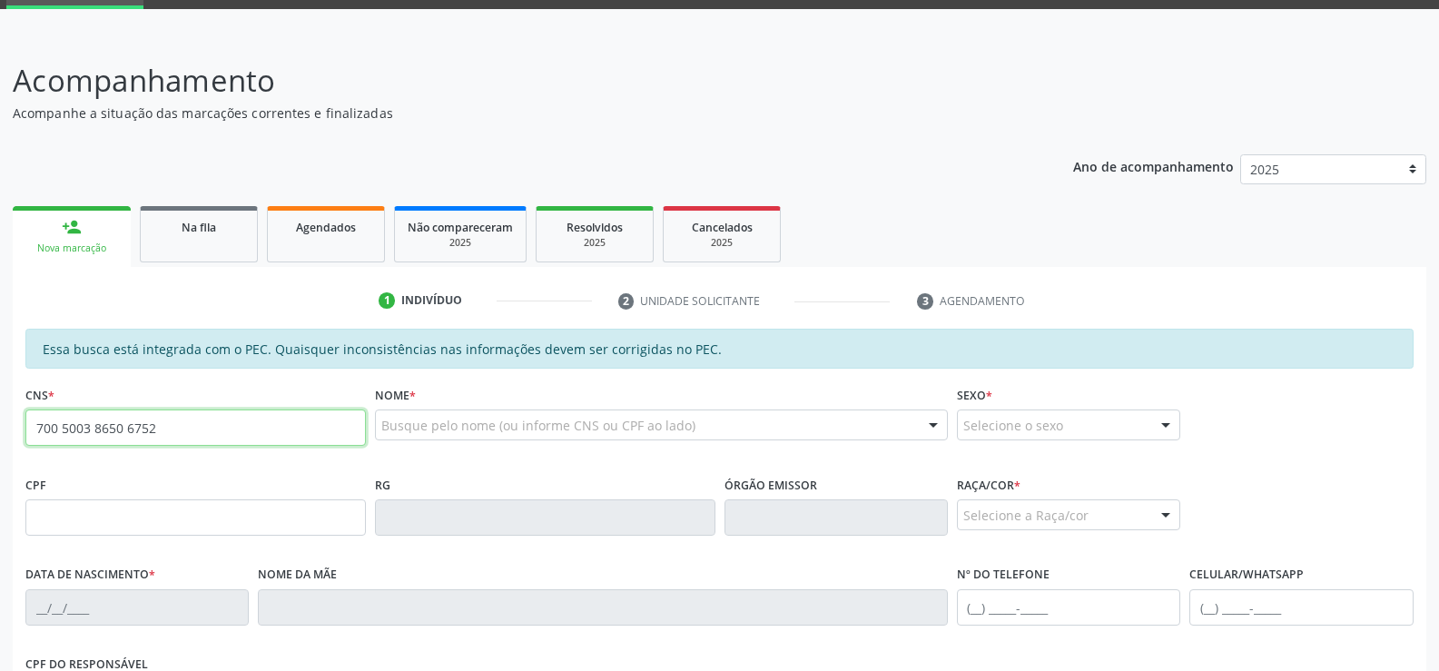
type input "700 5003 8650 6752"
type input "347.854.854-34"
type input "[DATE]"
type input "[PERSON_NAME]"
type input "[PHONE_NUMBER]"
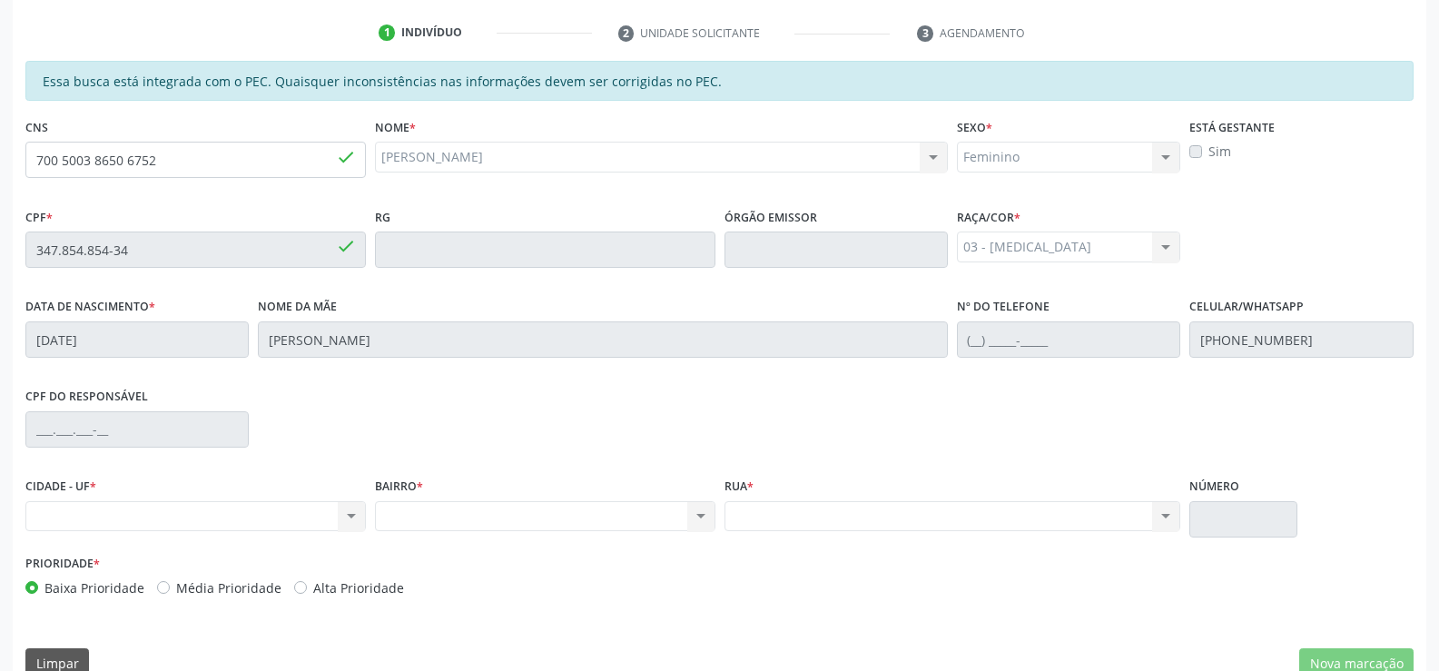
scroll to position [391, 0]
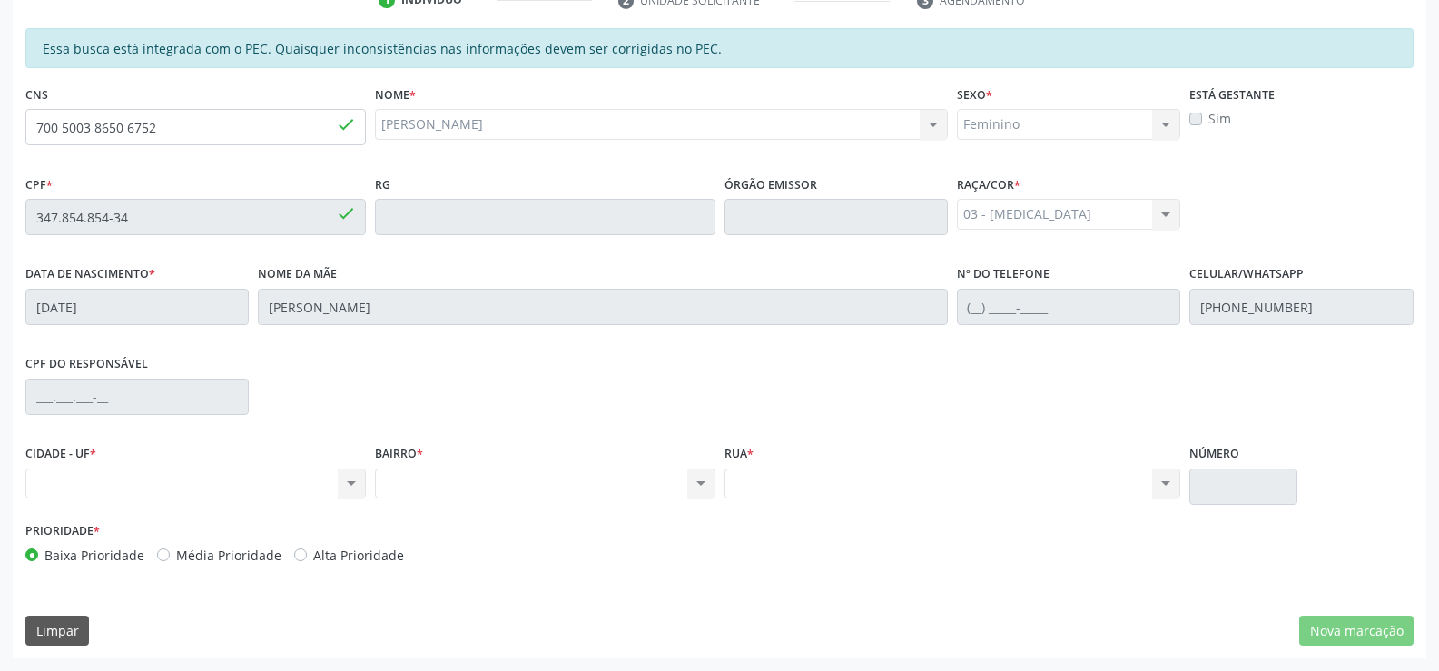
click at [176, 557] on label "Média Prioridade" at bounding box center [228, 555] width 105 height 19
click at [162, 557] on input "Média Prioridade" at bounding box center [163, 554] width 13 height 16
radio input "true"
click at [44, 554] on label "Baixa Prioridade" at bounding box center [94, 555] width 100 height 19
click at [32, 554] on input "Baixa Prioridade" at bounding box center [31, 554] width 13 height 16
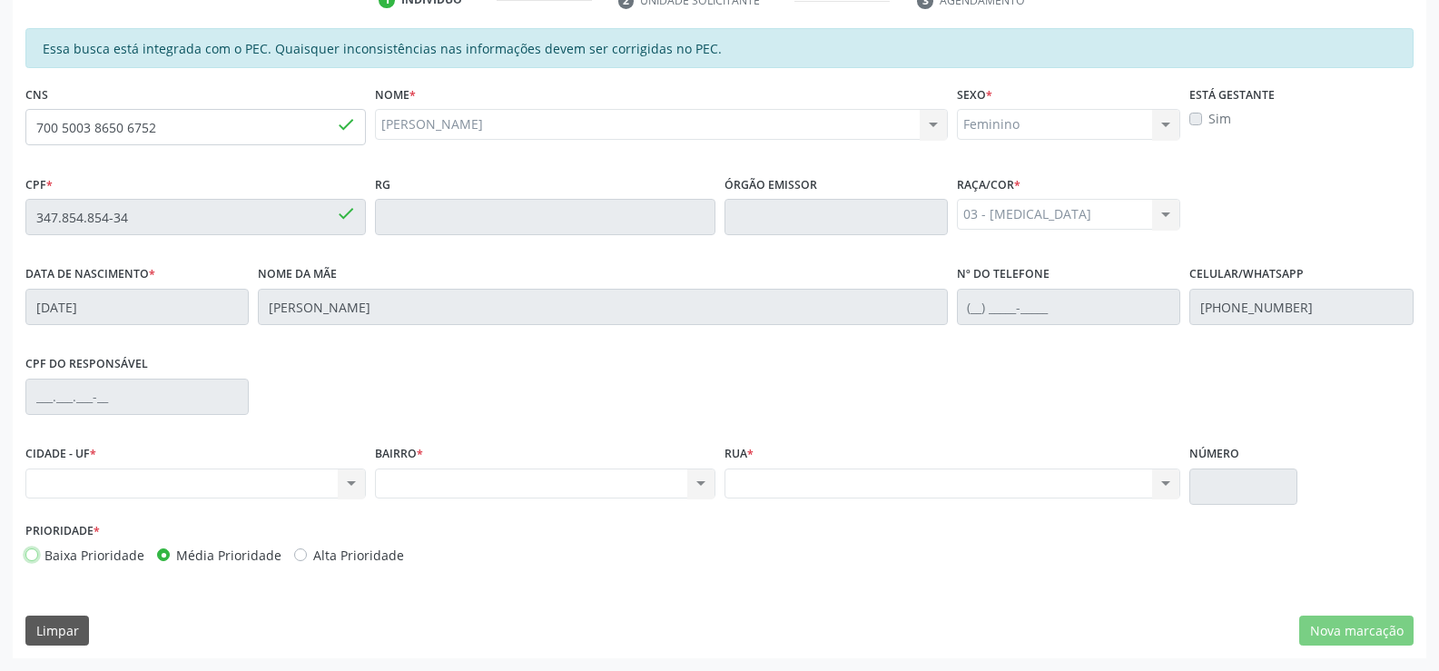
radio input "true"
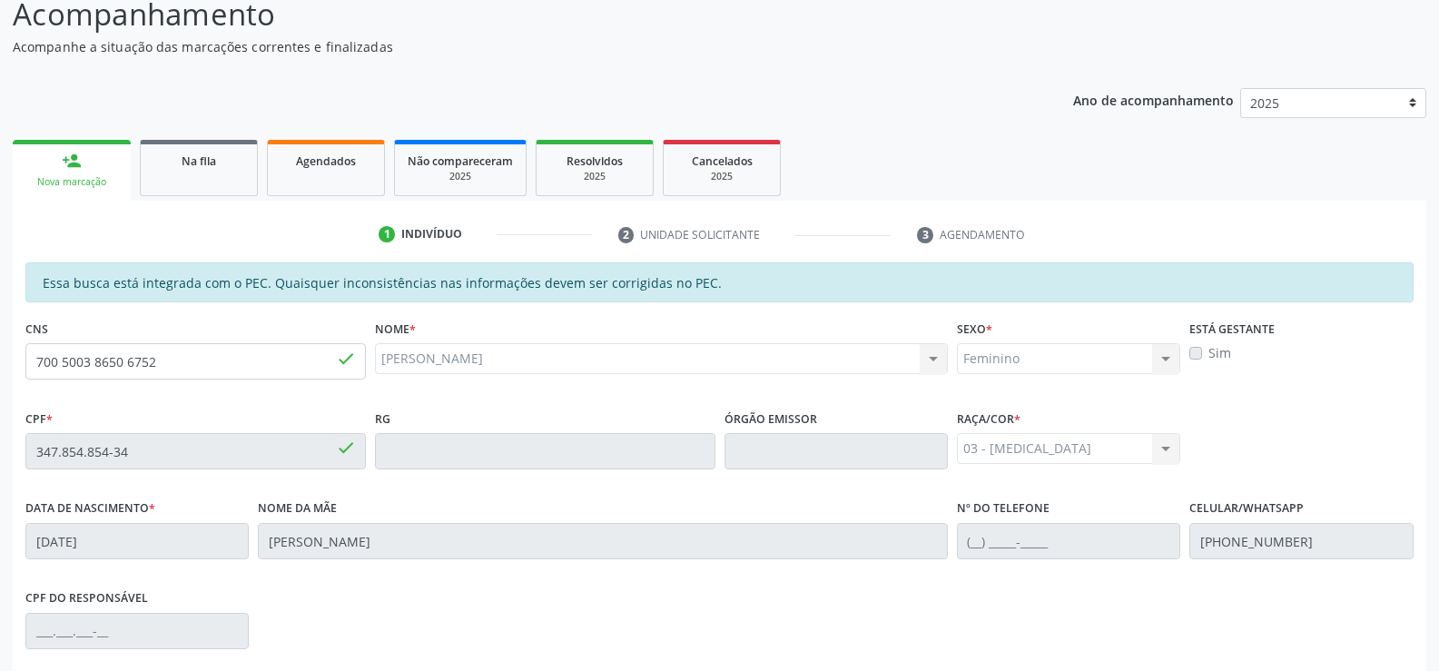
scroll to position [119, 0]
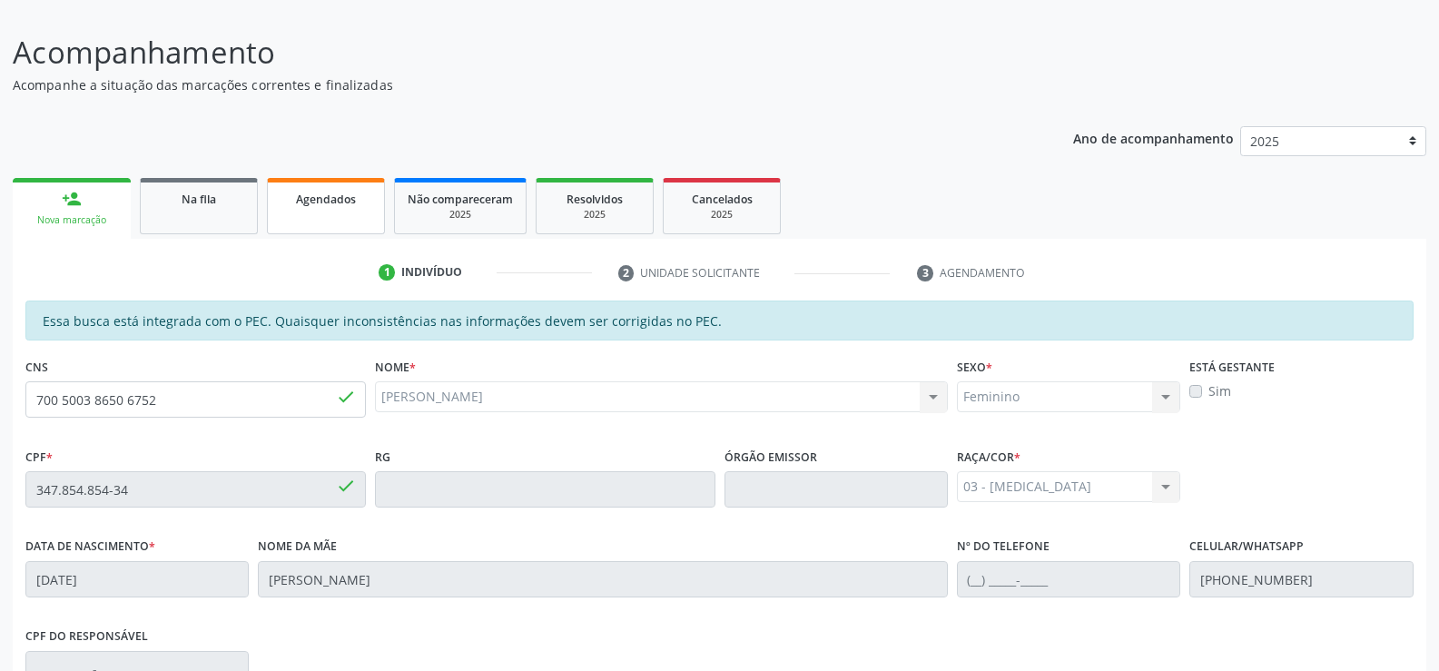
click at [314, 203] on span "Agendados" at bounding box center [326, 199] width 60 height 15
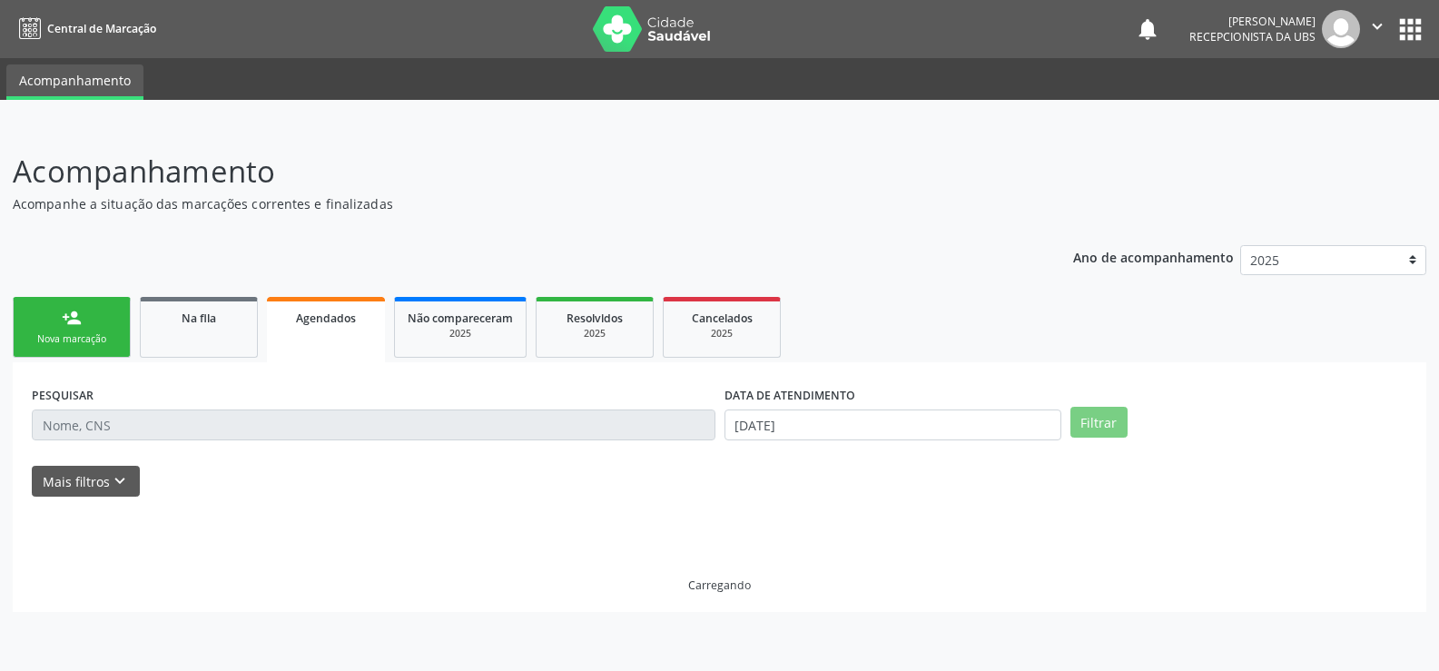
scroll to position [0, 0]
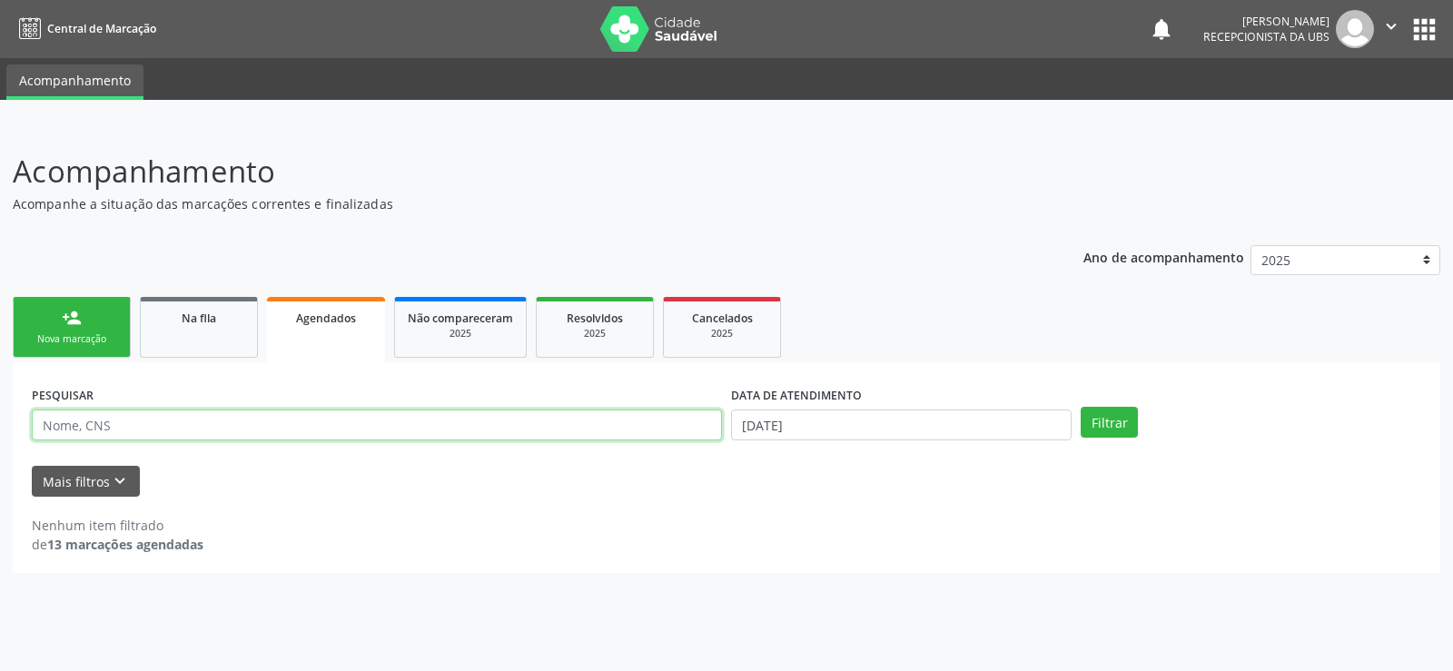
click at [151, 425] on input "text" at bounding box center [377, 425] width 690 height 31
type input "7"
click at [86, 331] on link "person_add Nova marcação" at bounding box center [72, 327] width 118 height 61
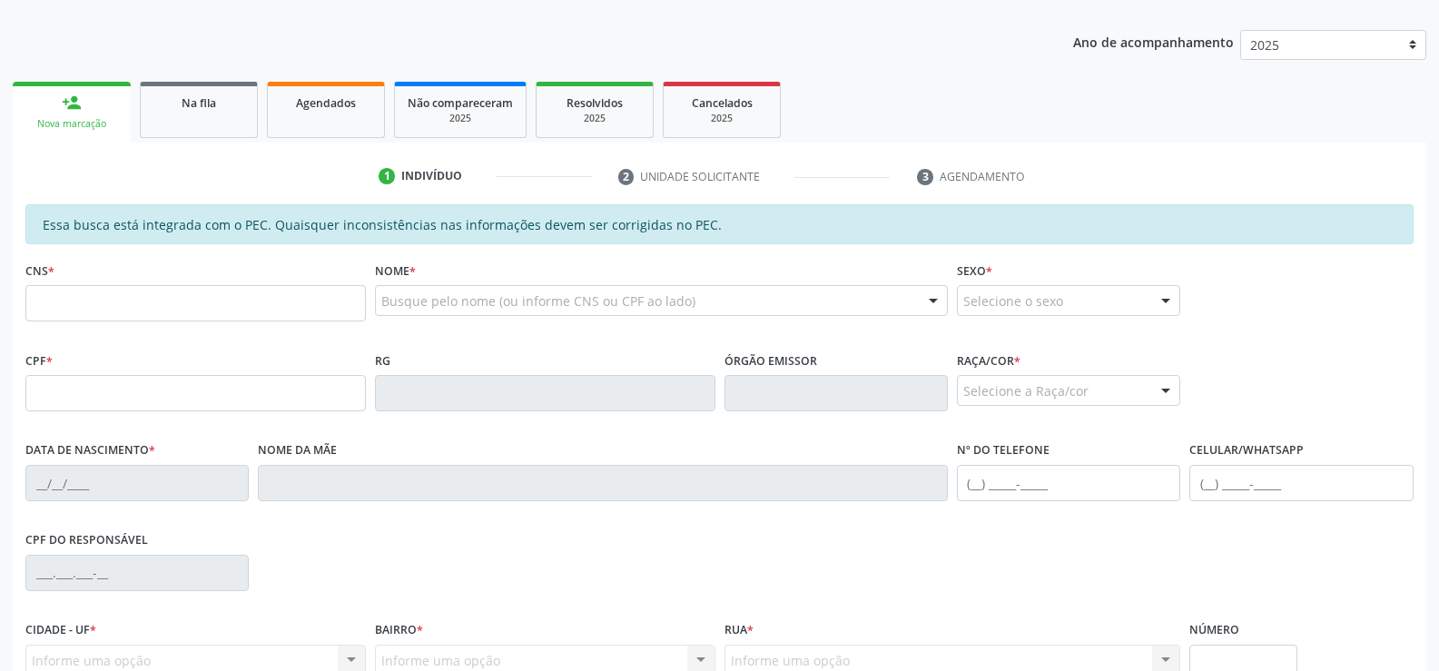
scroll to position [272, 0]
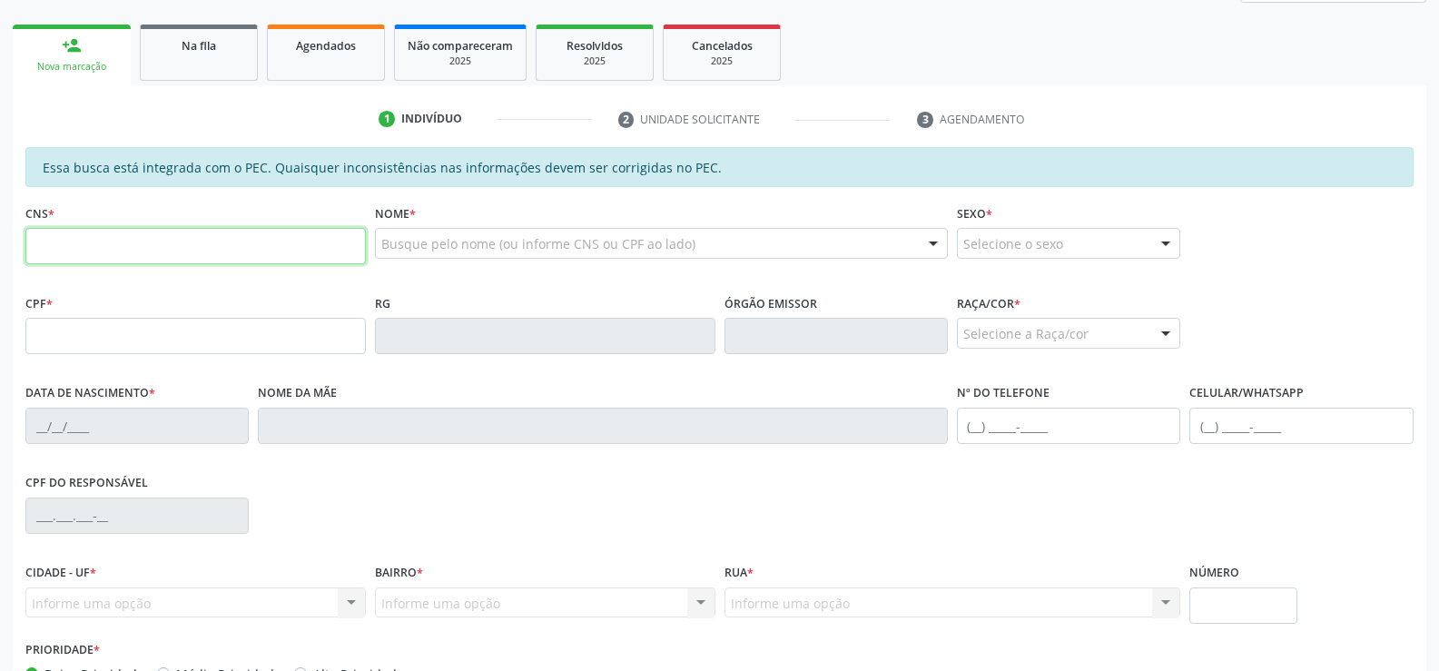
click at [231, 248] on input "text" at bounding box center [195, 246] width 341 height 36
type input "700 0032 9819 7100"
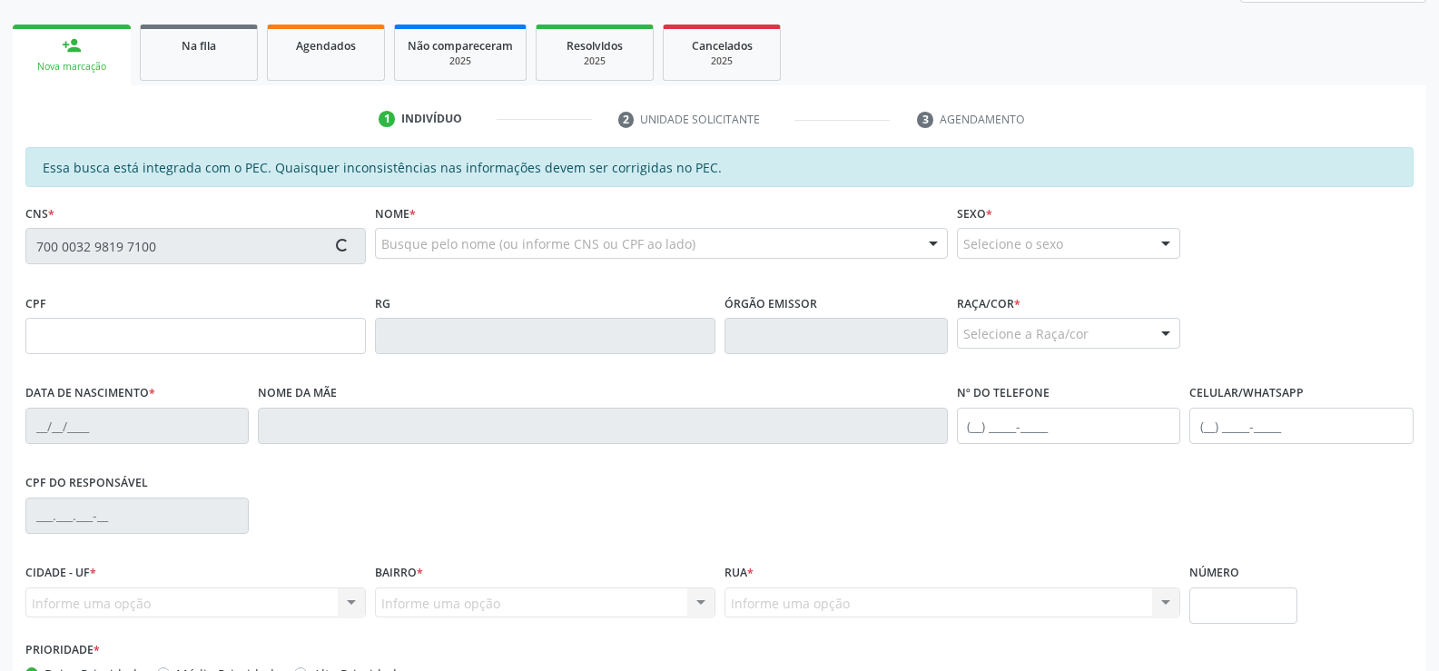
type input "037.770.624-80"
type input "31/08/1979"
type input "Salustiano Rodrigues de Araújo"
type input "(82) 99335-4875"
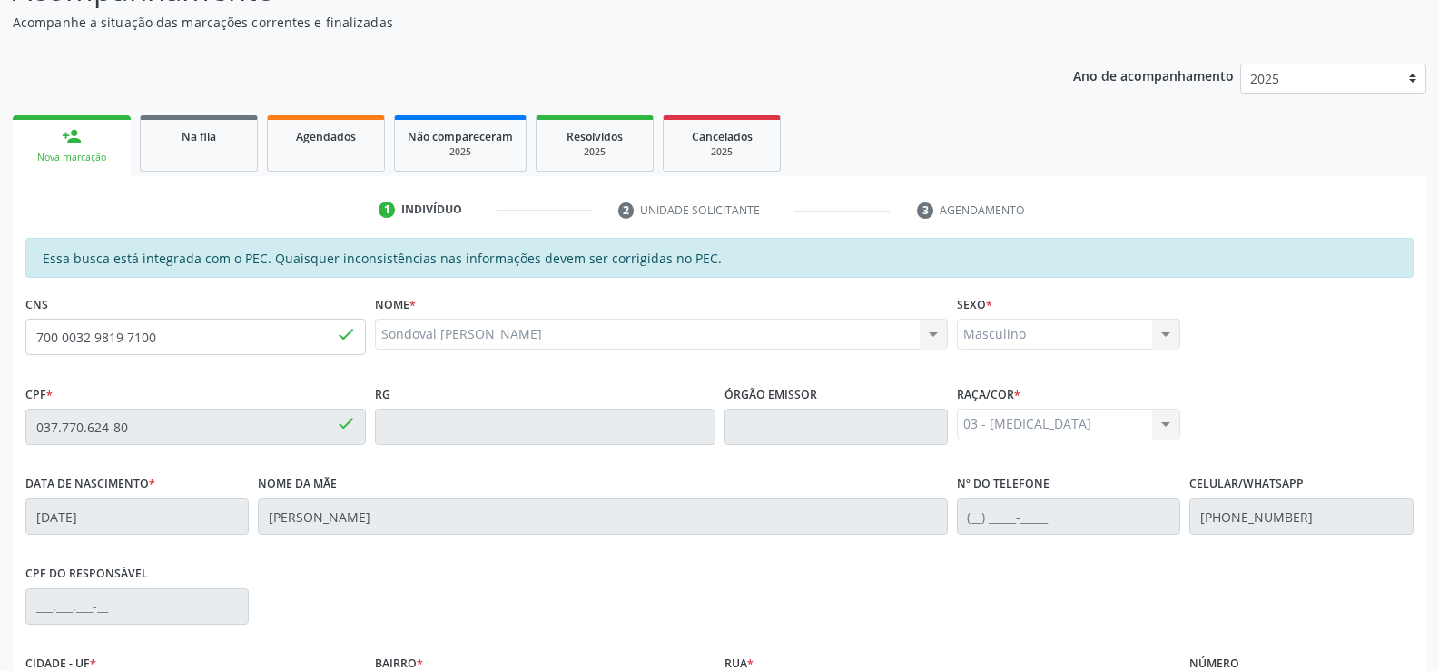
scroll to position [119, 0]
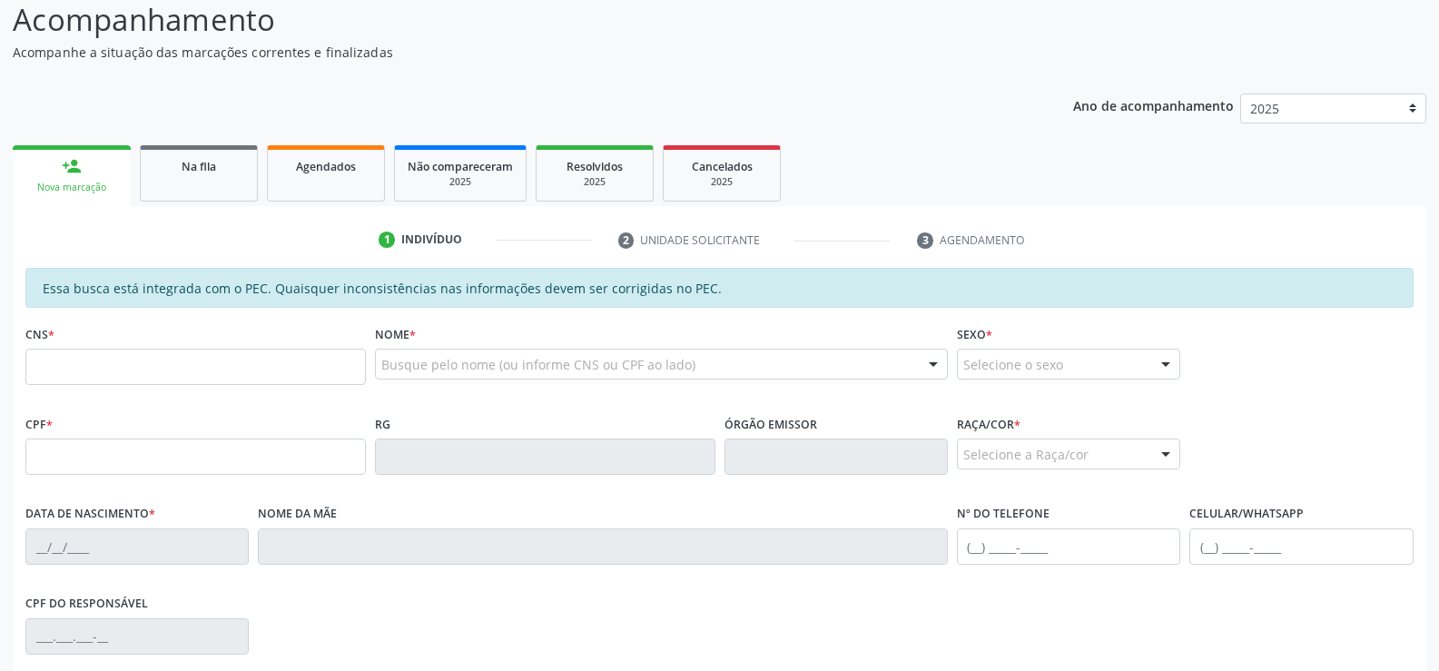
scroll to position [182, 0]
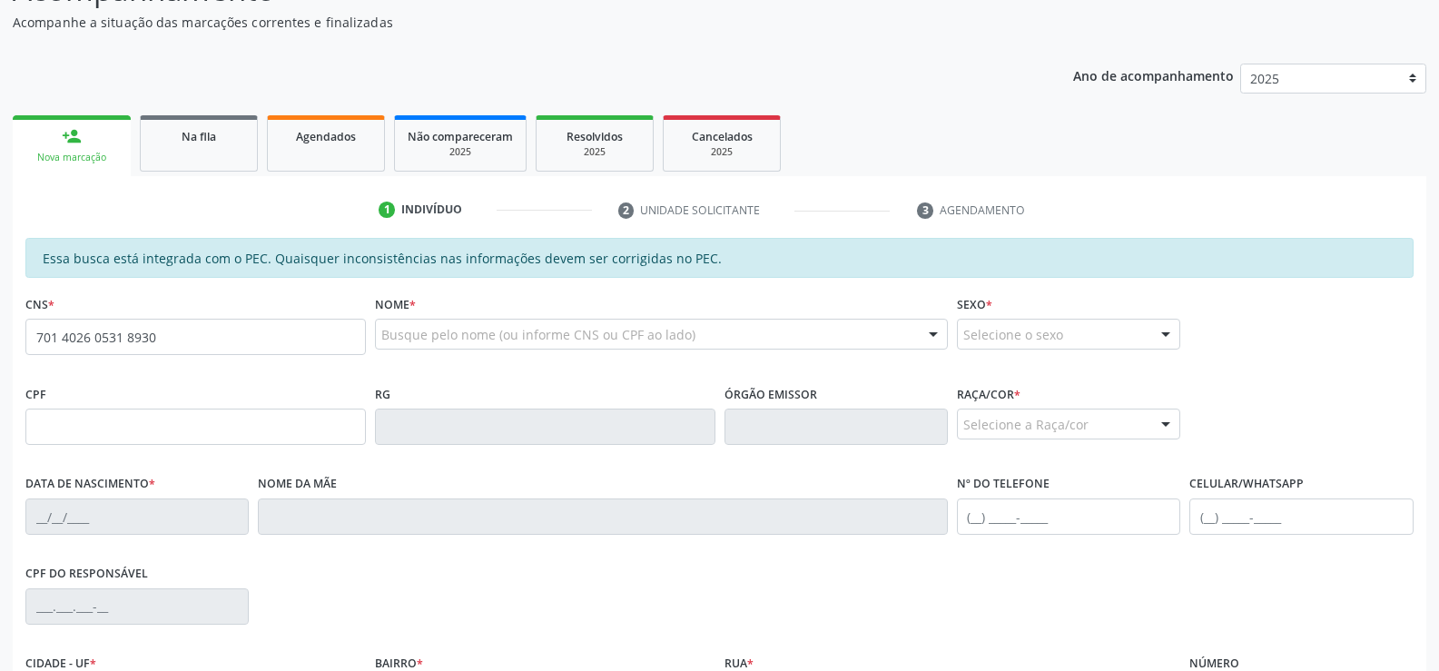
type input "701 4026 0531 8930"
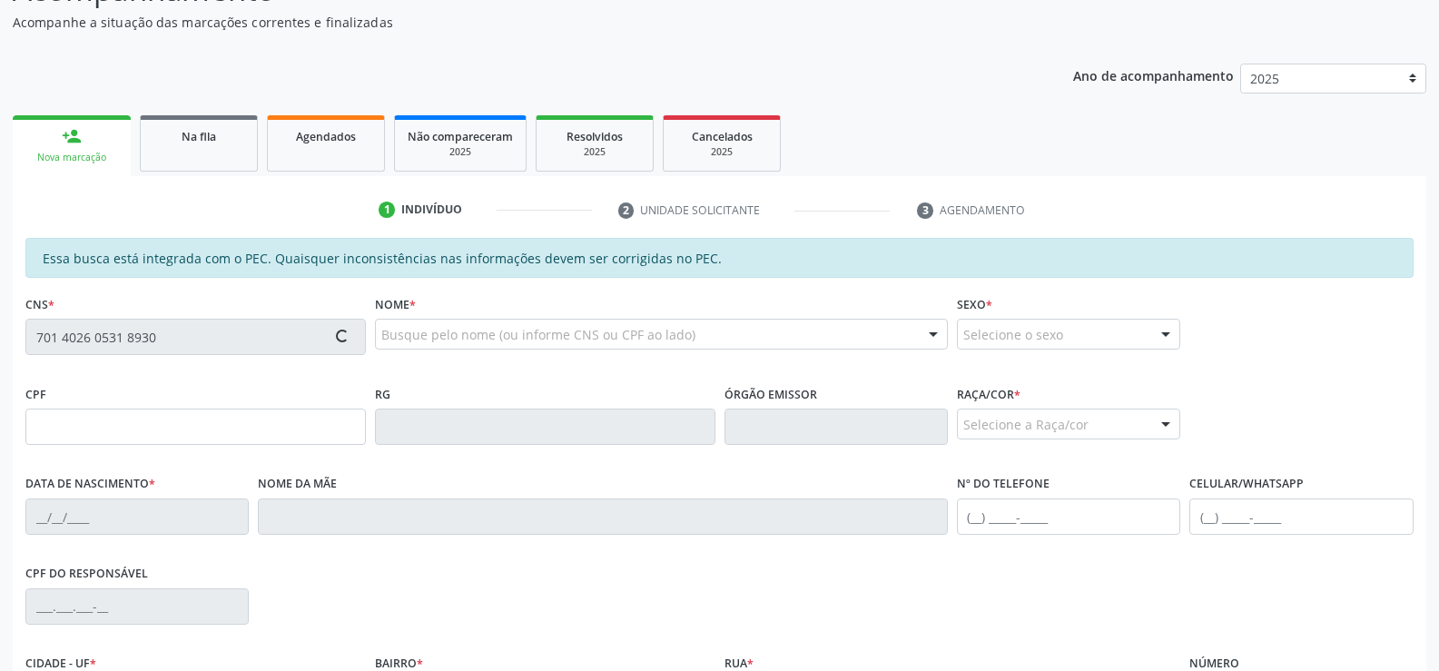
type input "034.972.654-03"
type input "18/03/1981"
type input "Josefa Rita dos Santos"
type input "(82) 99433-9048"
type input "161"
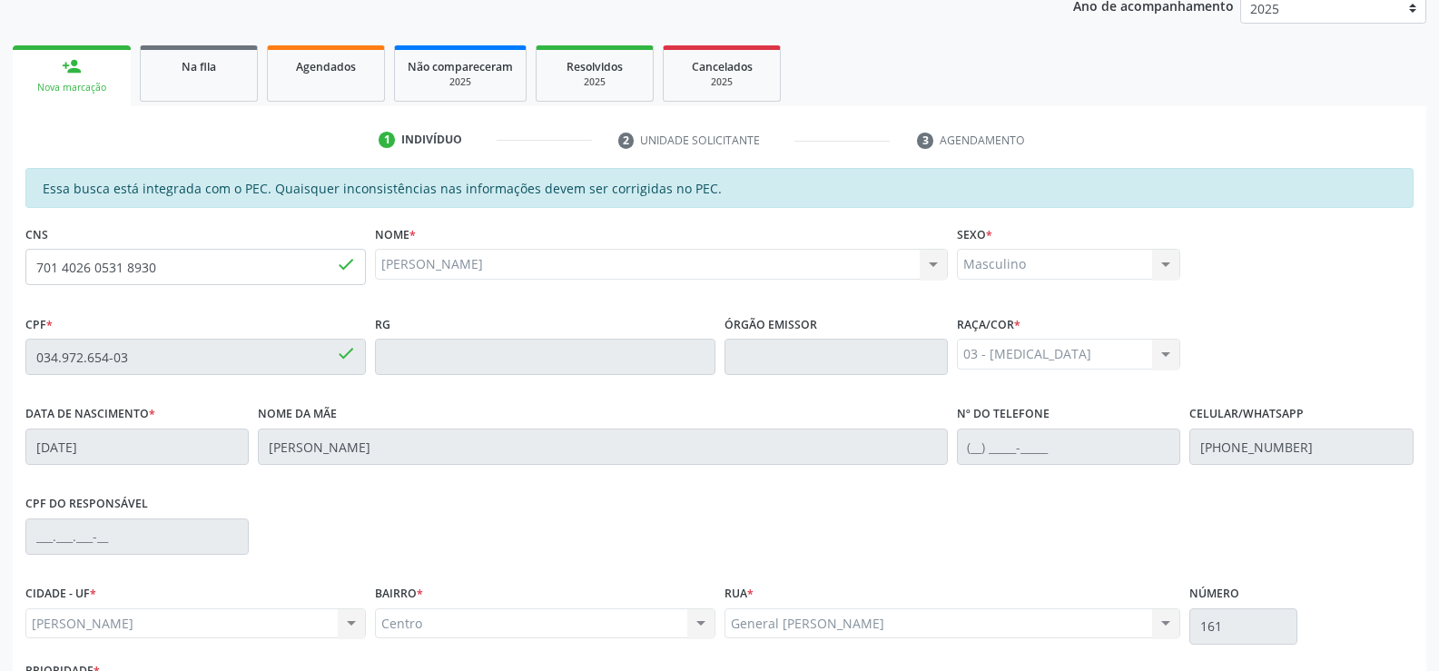
scroll to position [210, 0]
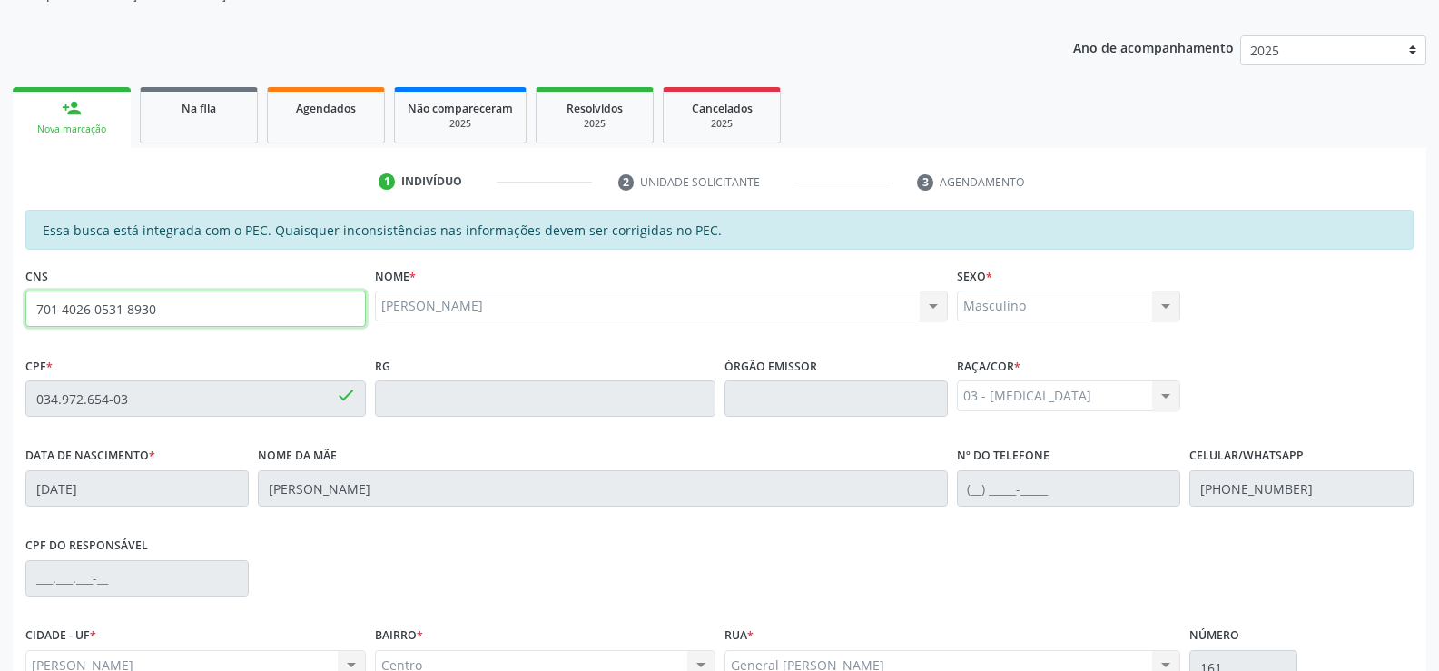
click at [192, 307] on input "701 4026 0531 8930" at bounding box center [195, 309] width 341 height 36
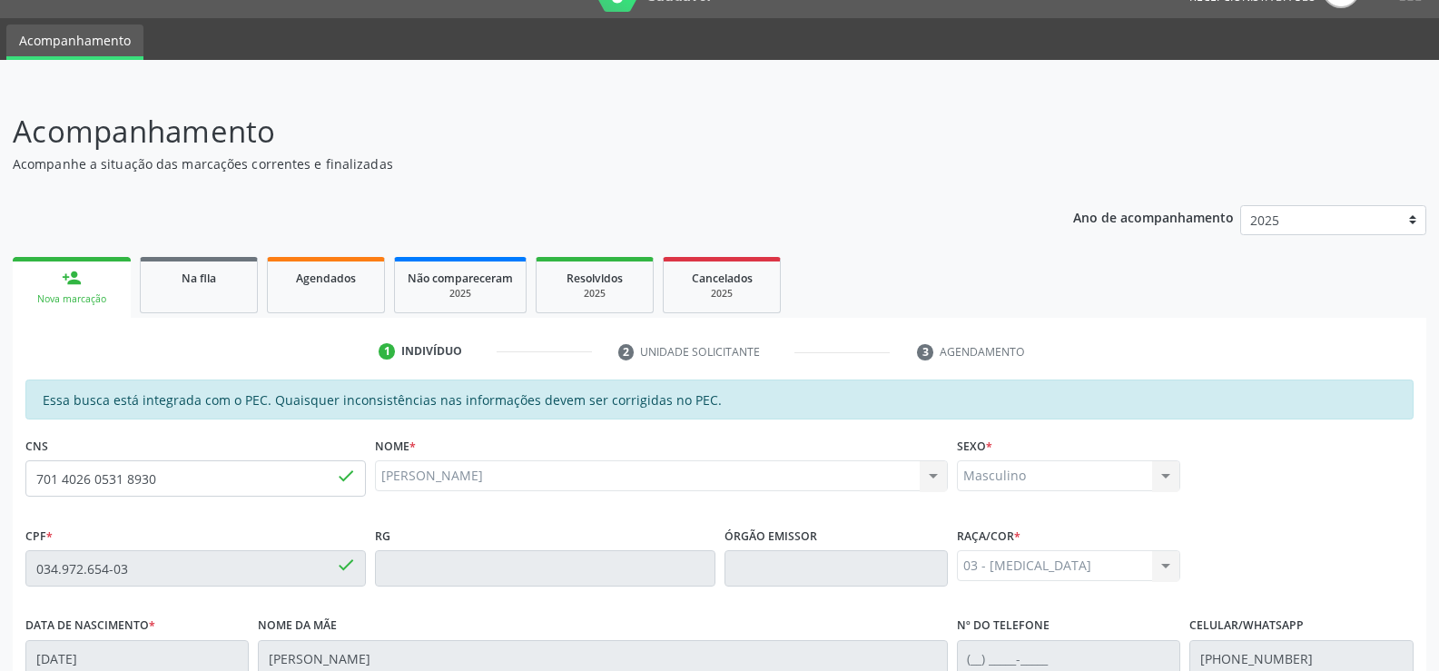
scroll to position [28, 0]
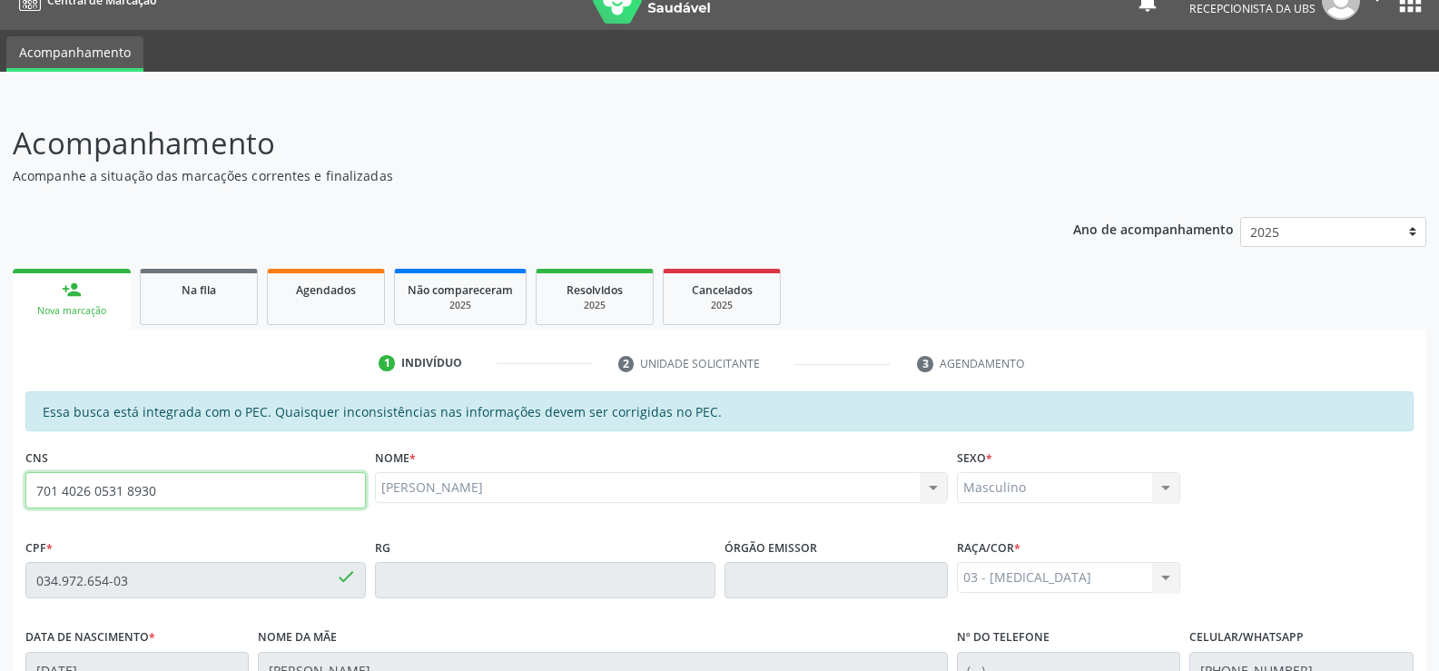
click at [171, 492] on input "701 4026 0531 8930" at bounding box center [195, 490] width 341 height 36
type input "7"
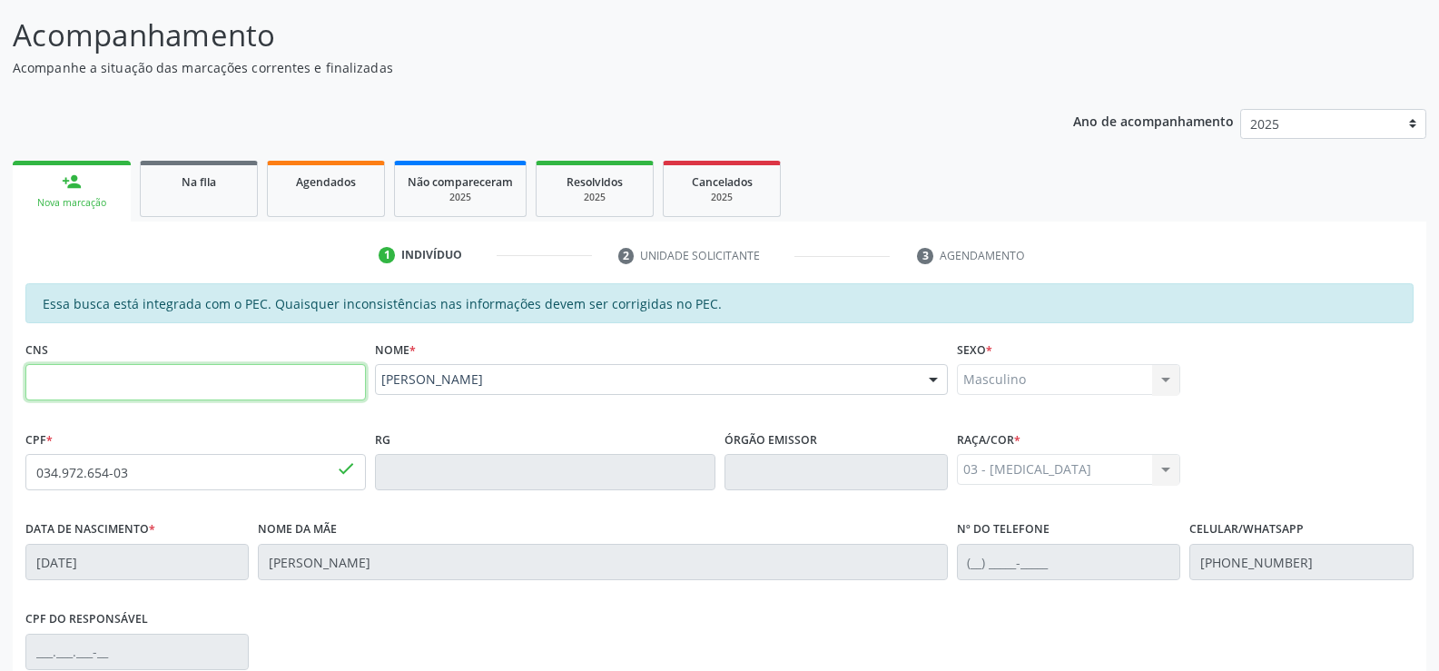
scroll to position [391, 0]
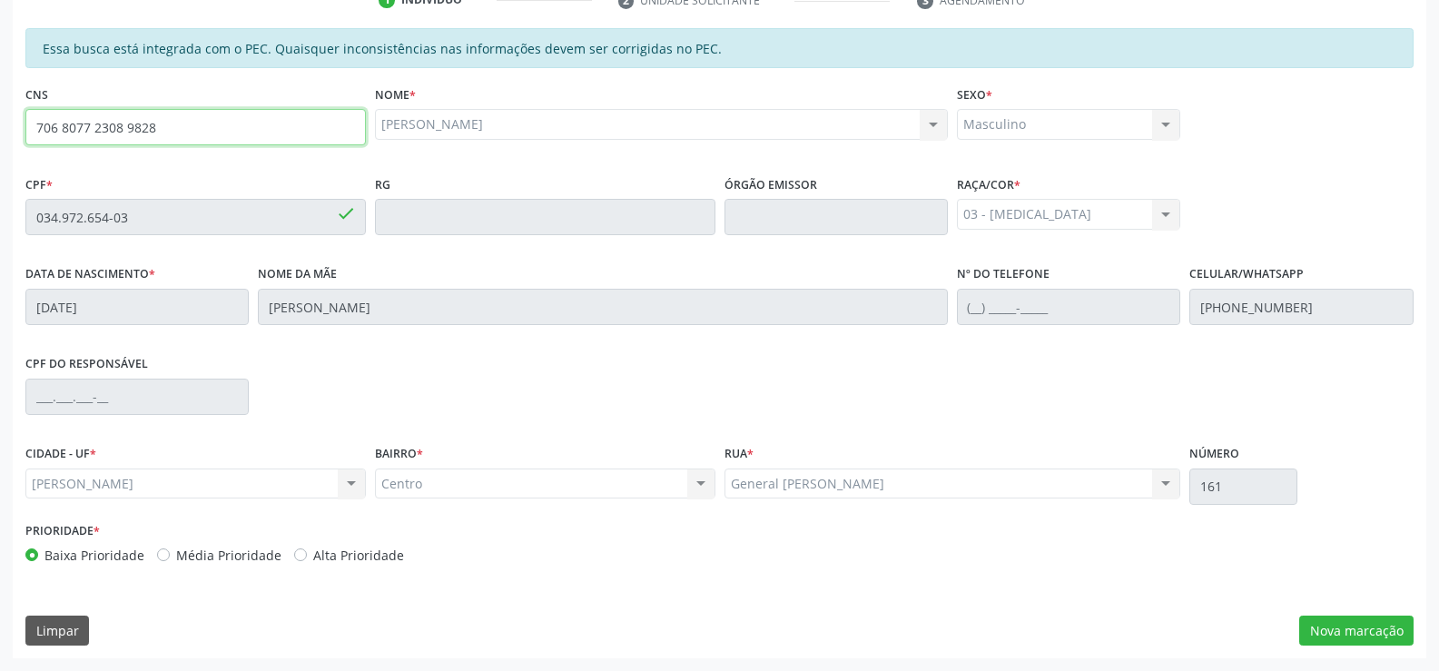
type input "706 8077 2308 9828"
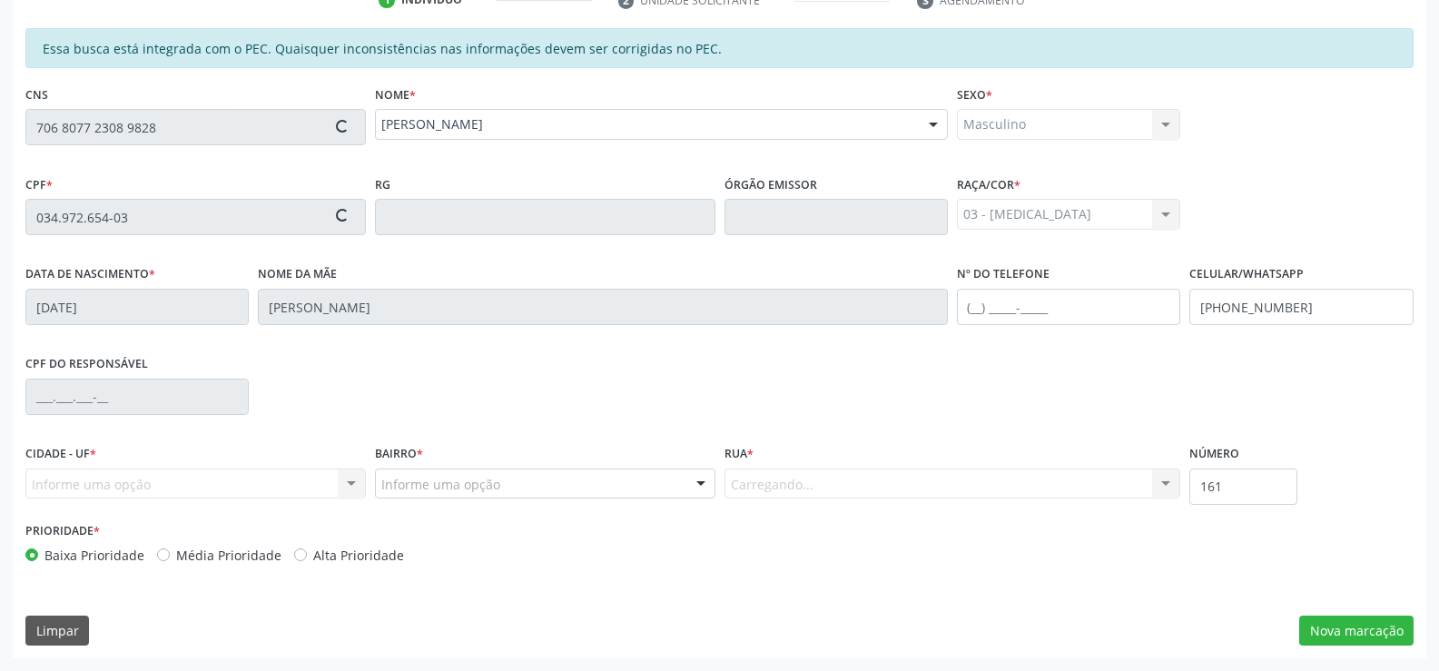
type input "124.268.014-41"
type input "10/04/1998"
type input "Marinez dos Santos"
type input "(82) 99434-1393"
type input "116"
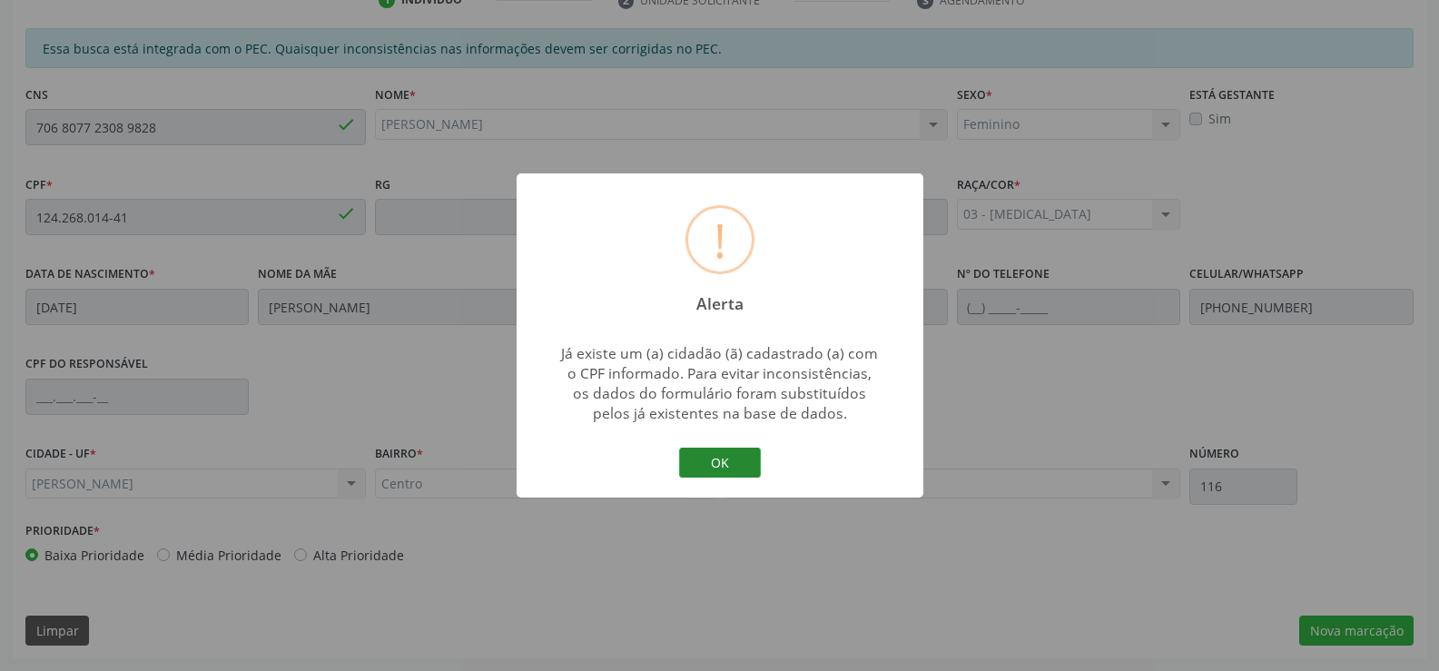
click at [729, 465] on button "OK" at bounding box center [720, 463] width 82 height 31
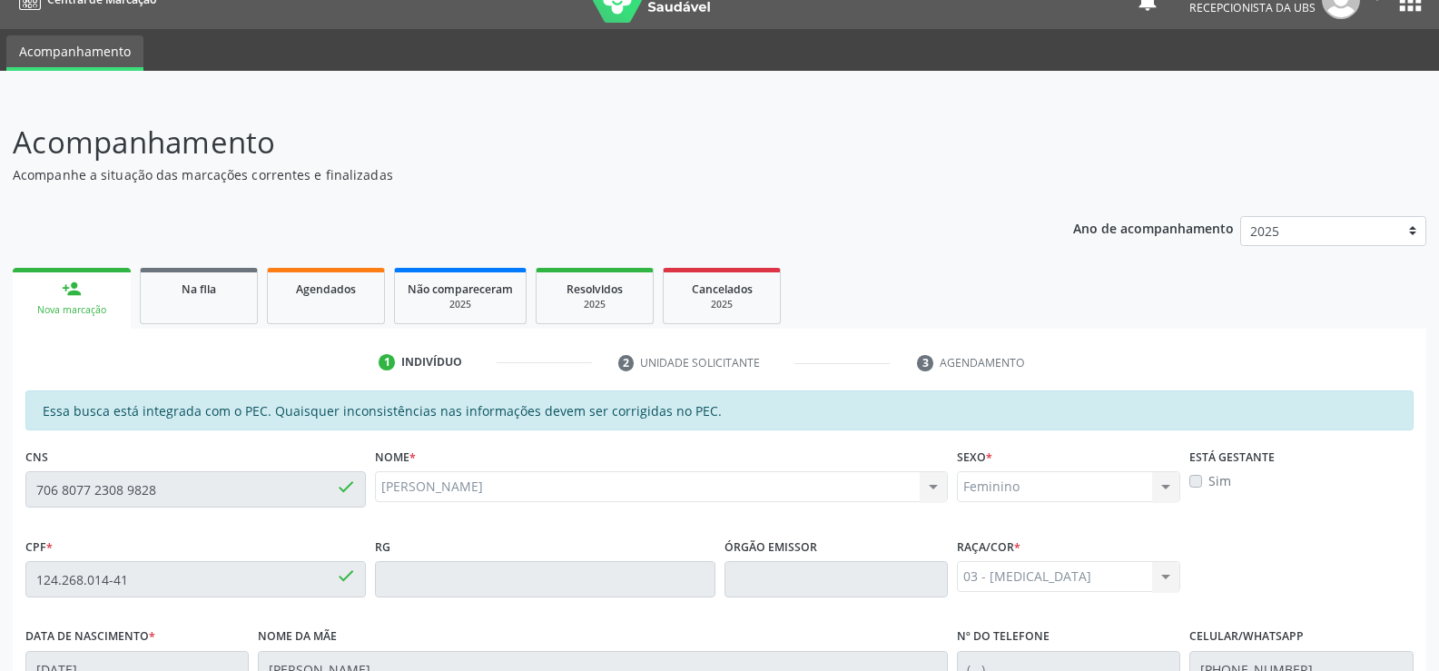
scroll to position [28, 0]
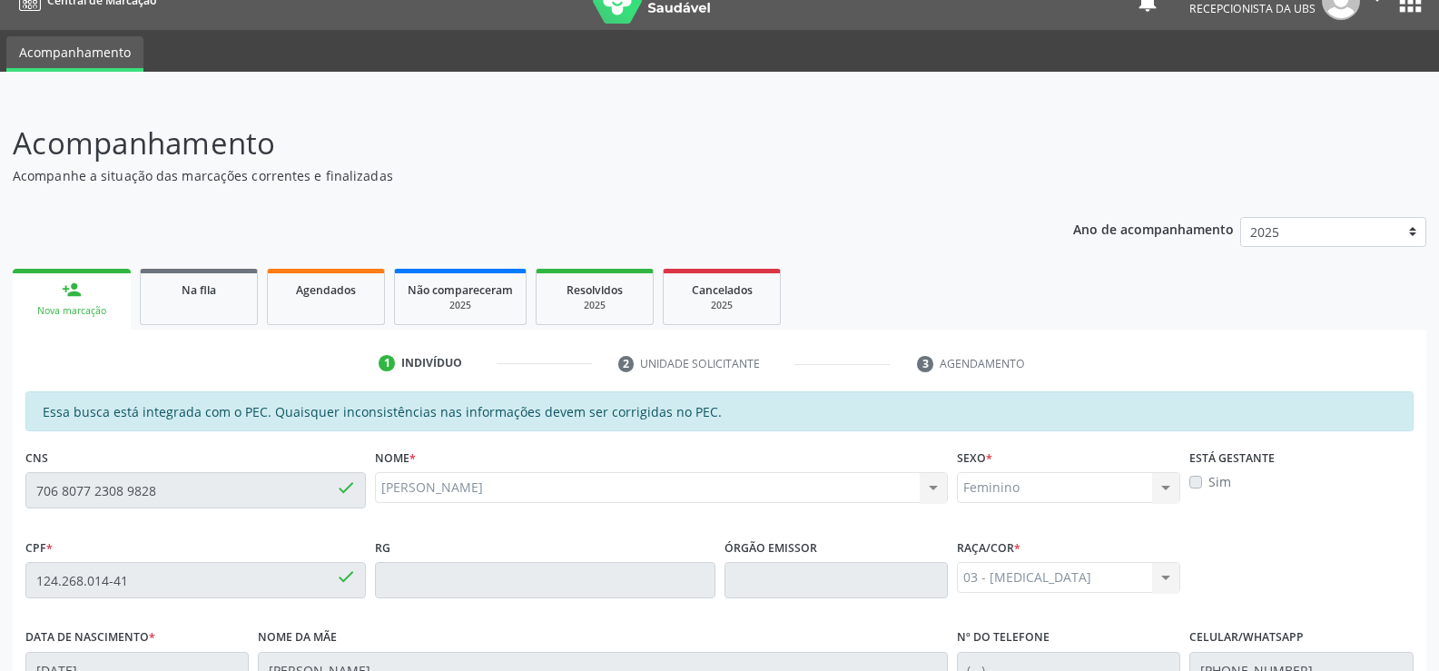
click at [70, 295] on div "person_add" at bounding box center [72, 290] width 20 height 20
click at [88, 310] on div "Nova marcação" at bounding box center [71, 311] width 93 height 14
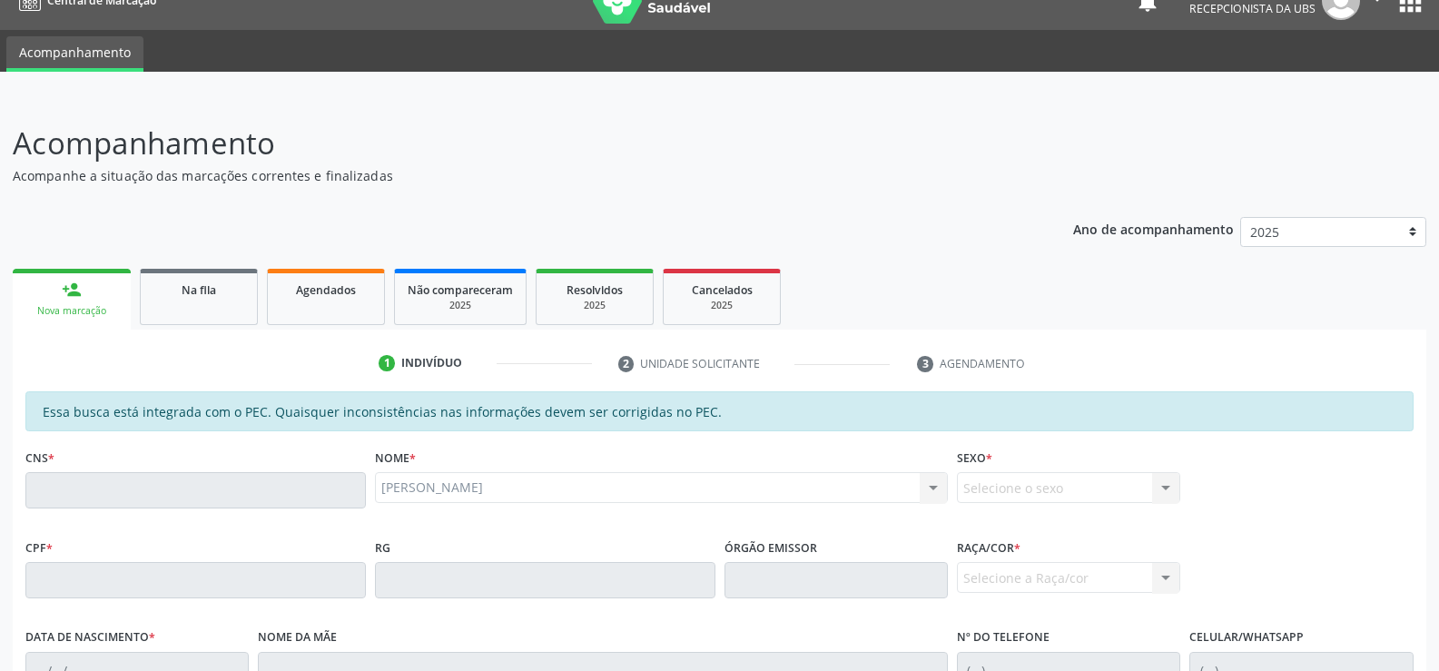
scroll to position [0, 0]
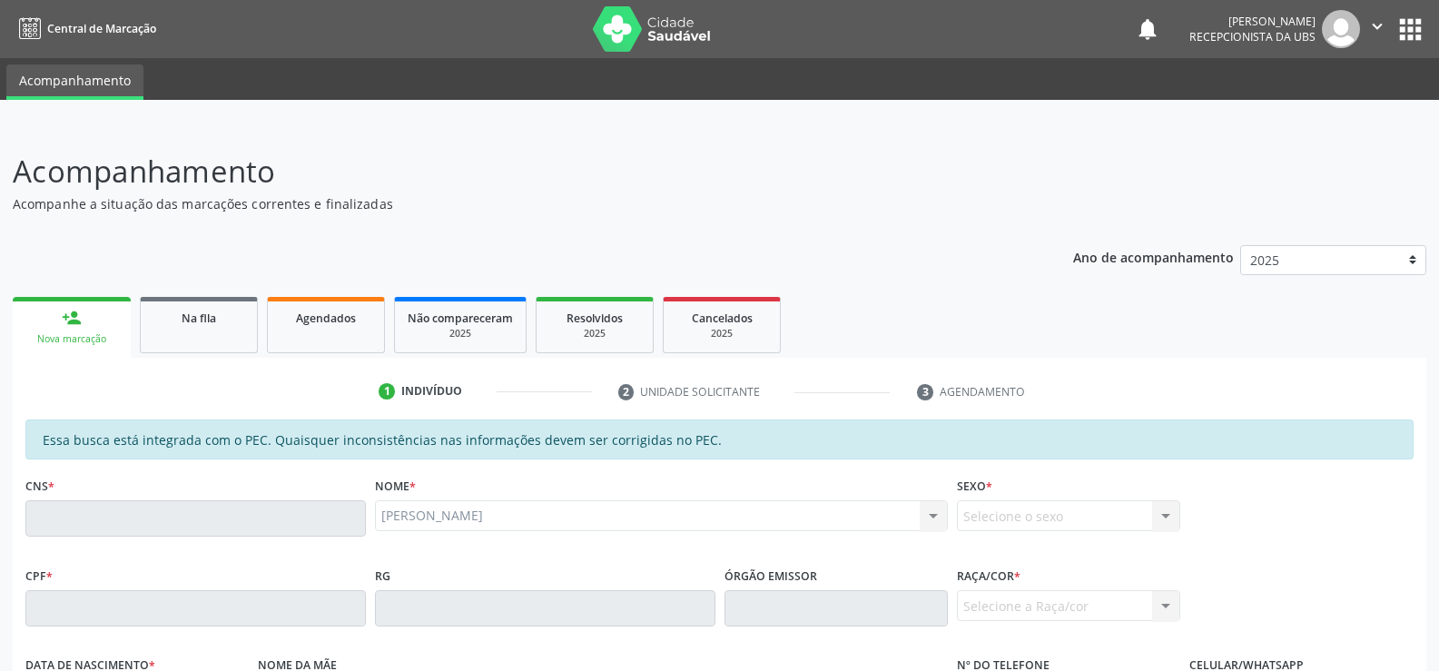
click at [68, 330] on link "person_add Nova marcação" at bounding box center [72, 327] width 118 height 61
click at [80, 330] on link "person_add Nova marcação" at bounding box center [72, 327] width 118 height 61
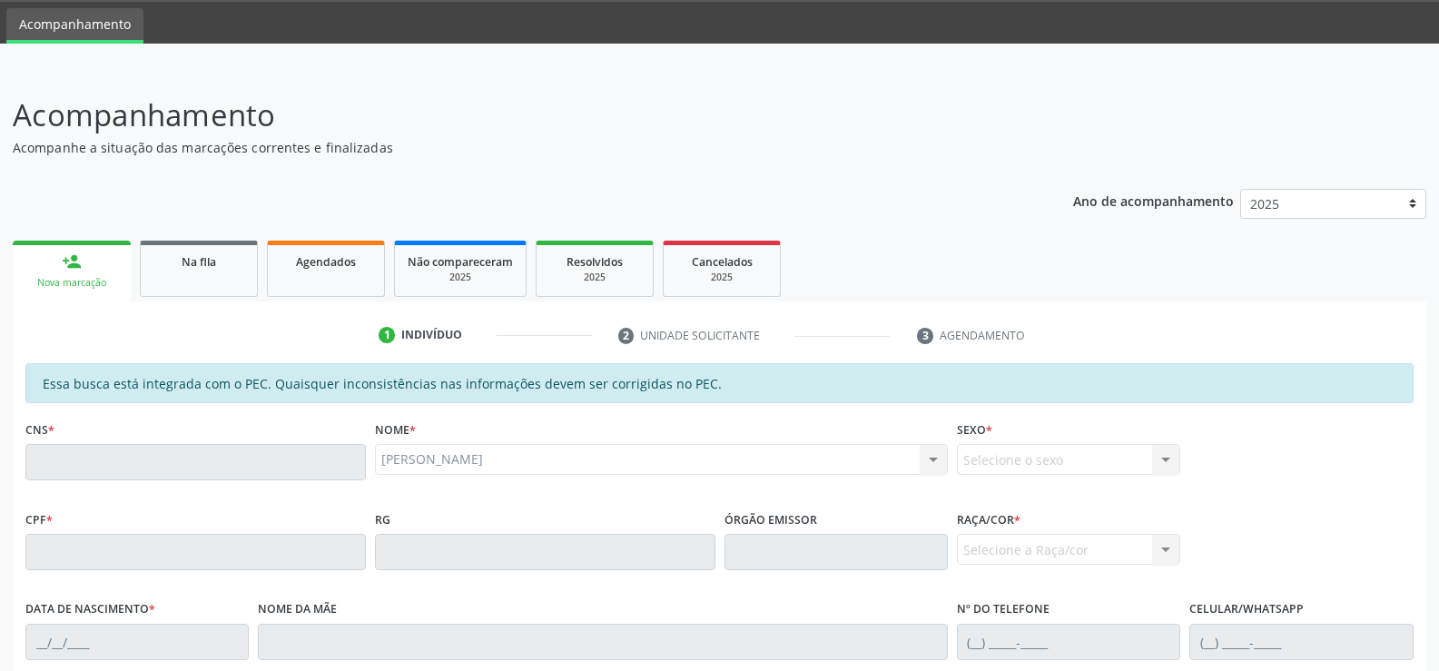
scroll to position [28, 0]
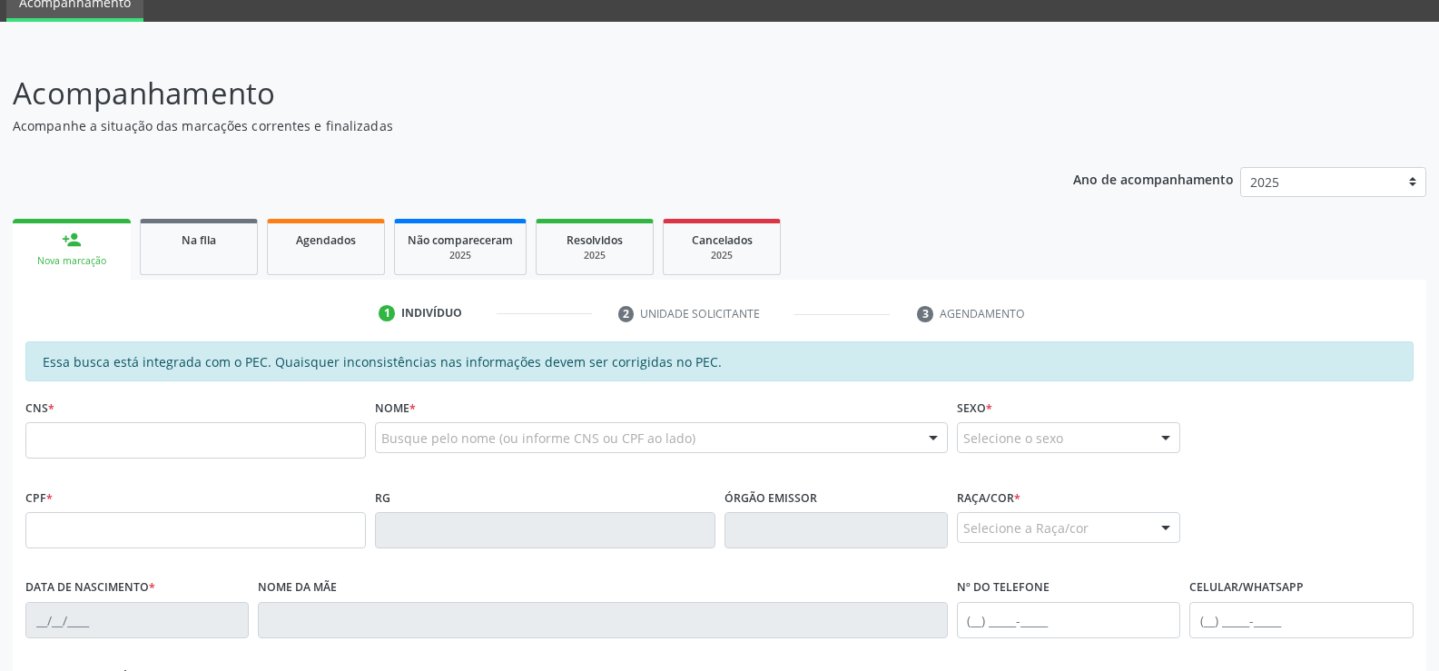
scroll to position [182, 0]
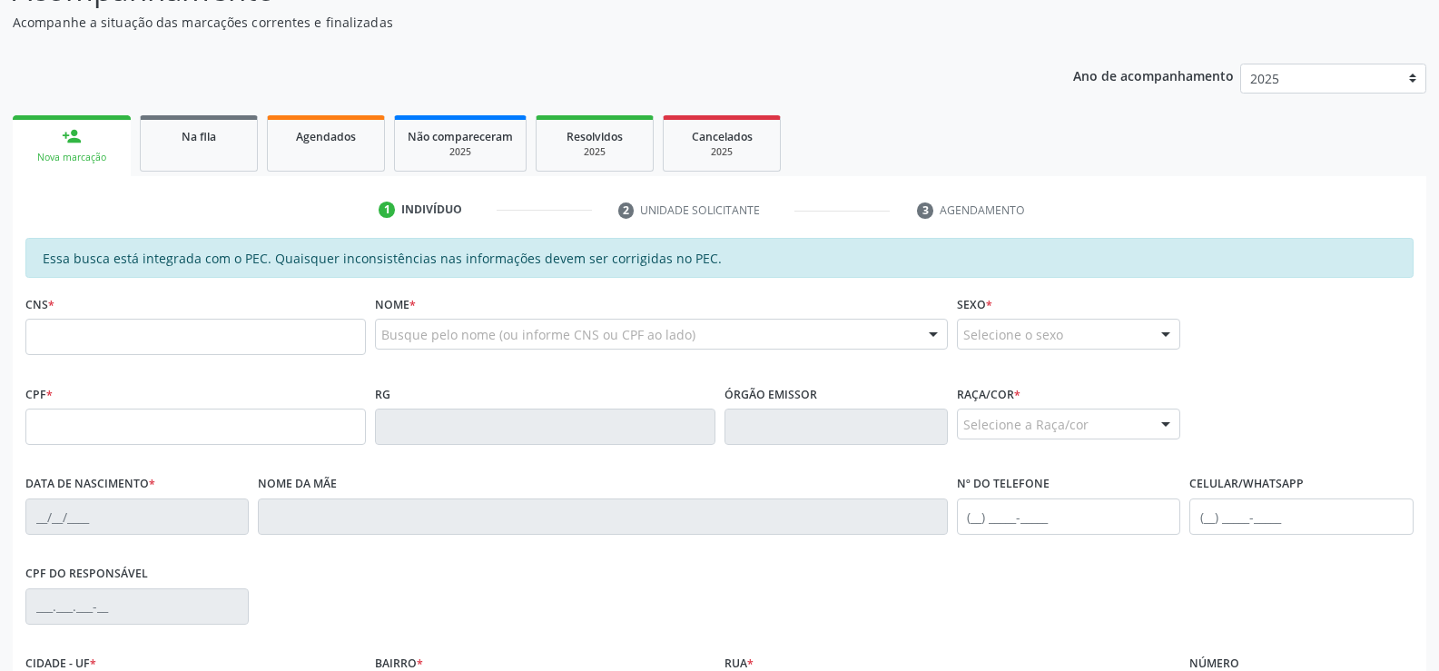
click at [70, 147] on link "person_add Nova marcação" at bounding box center [72, 145] width 118 height 61
click at [179, 334] on input "text" at bounding box center [195, 337] width 341 height 36
type input "706 2025 4397 0160"
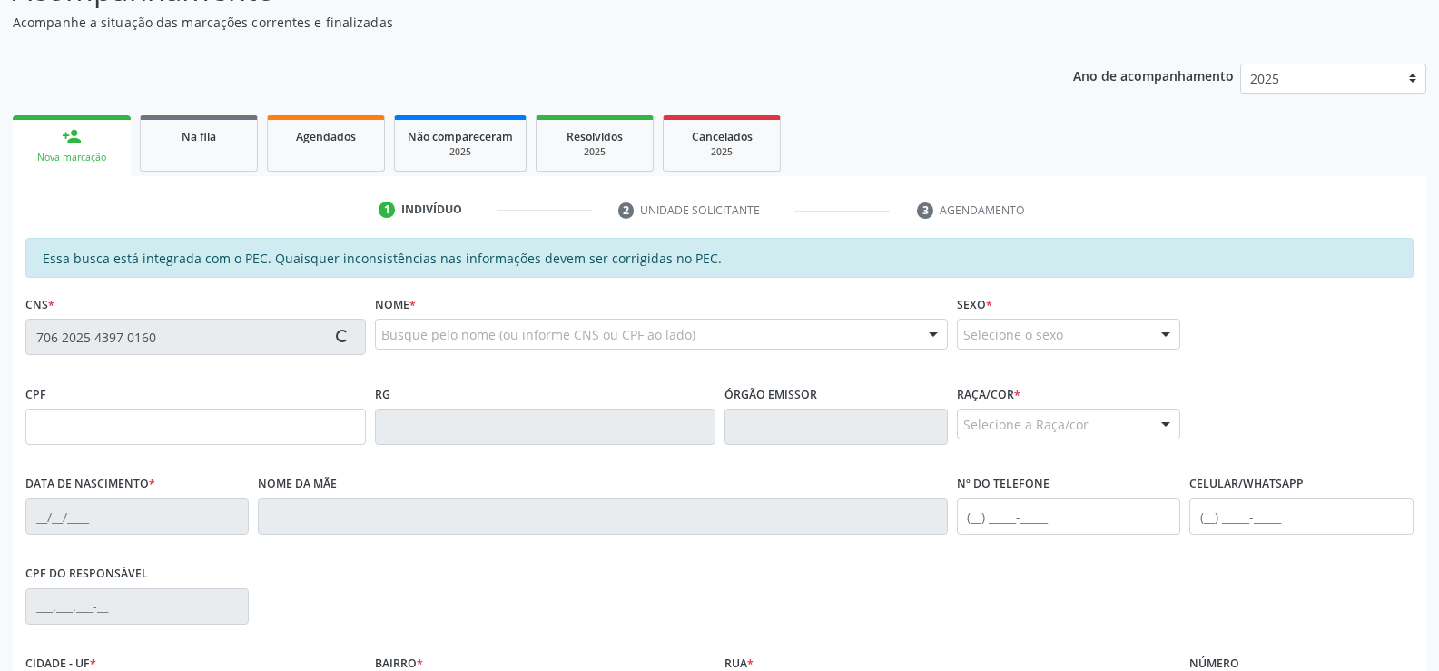
type input "113.327.674-19"
type input "30/04/2003"
type input "Elizabete Maria de Oliveira Esperidiao"
type input "(82) 99103-4384"
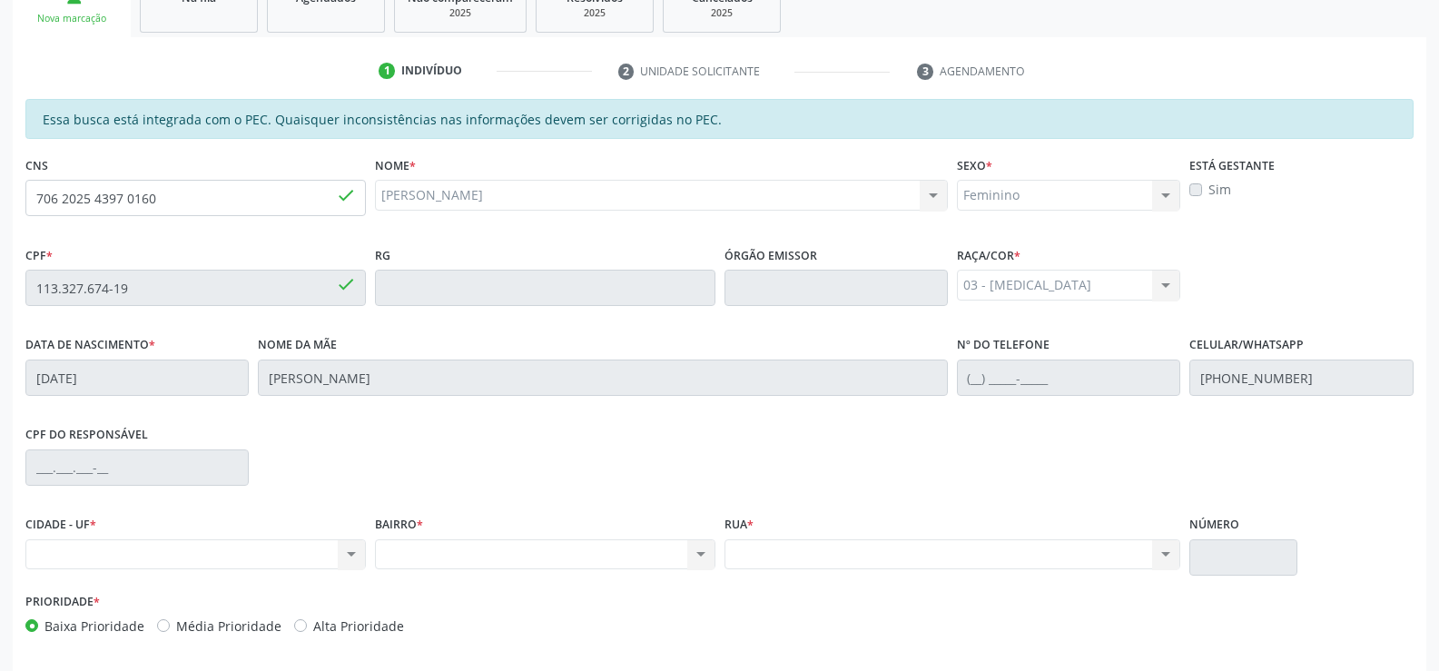
scroll to position [210, 0]
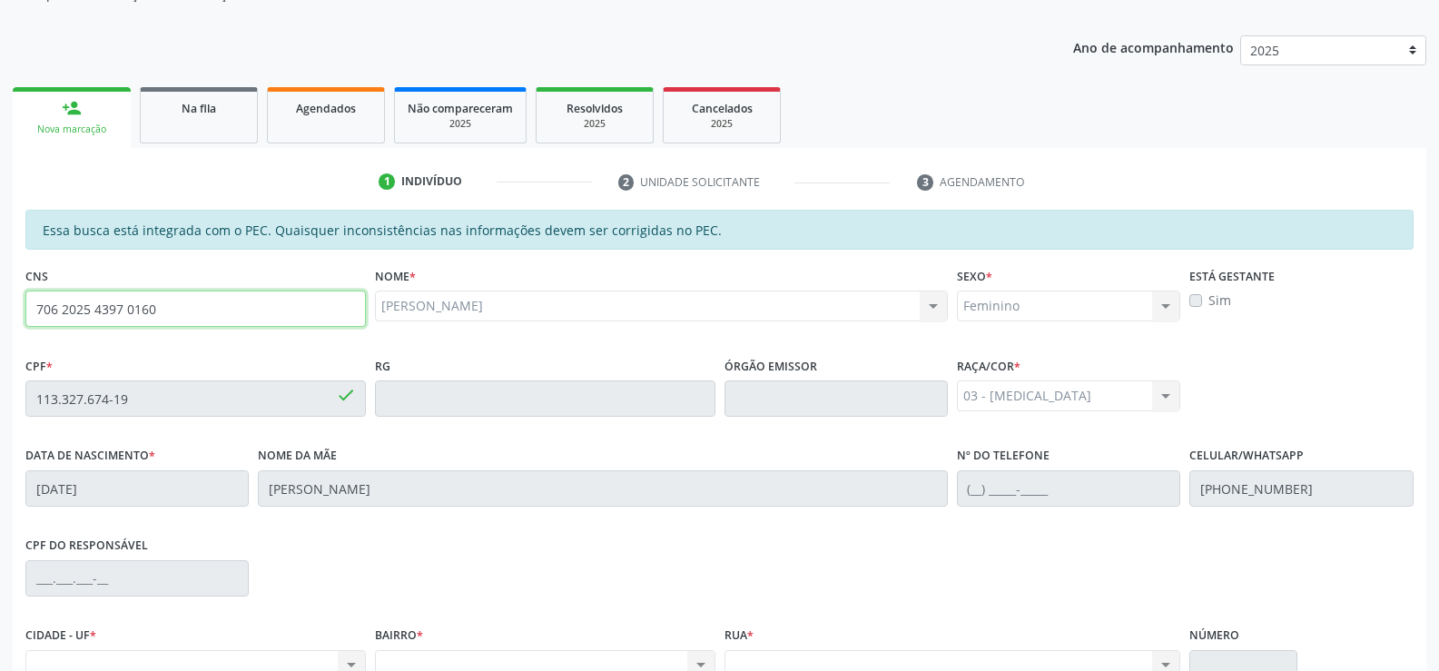
click at [187, 313] on input "706 2025 4397 0160" at bounding box center [195, 309] width 341 height 36
type input "7"
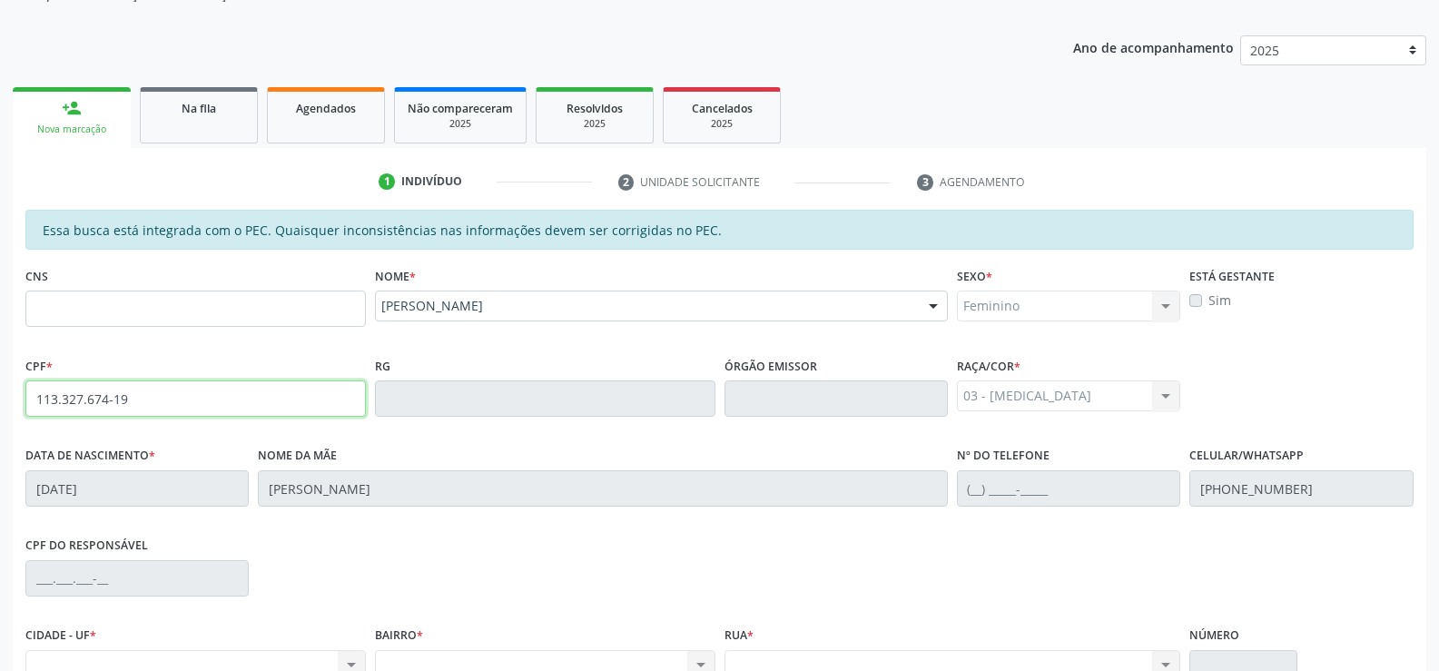
click at [203, 395] on input "113.327.674-19" at bounding box center [195, 398] width 341 height 36
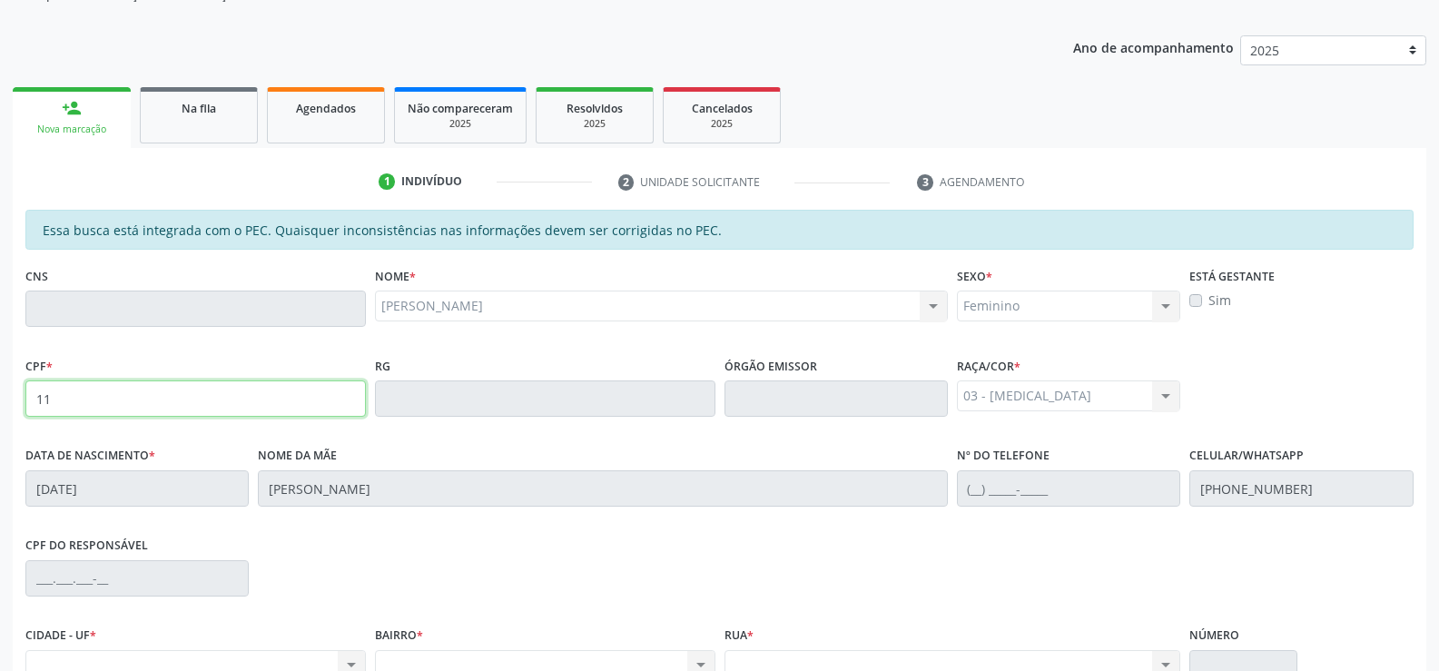
type input "1"
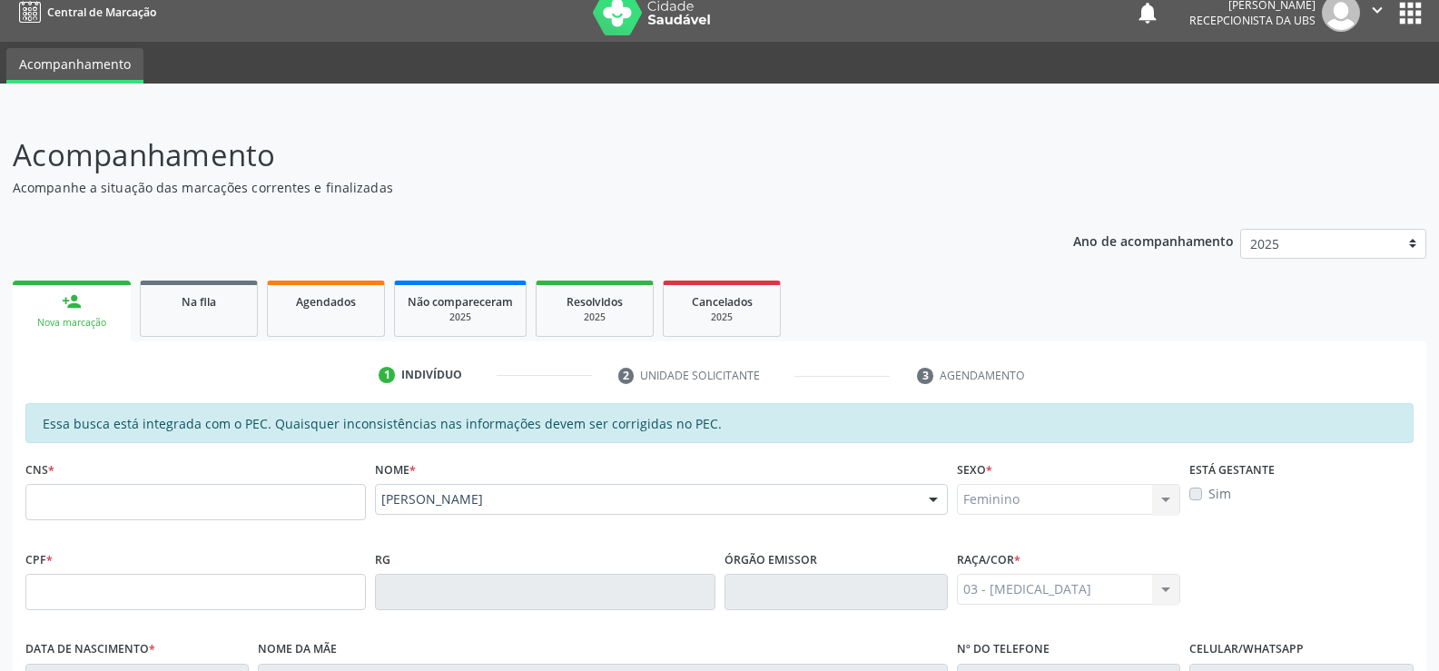
scroll to position [0, 0]
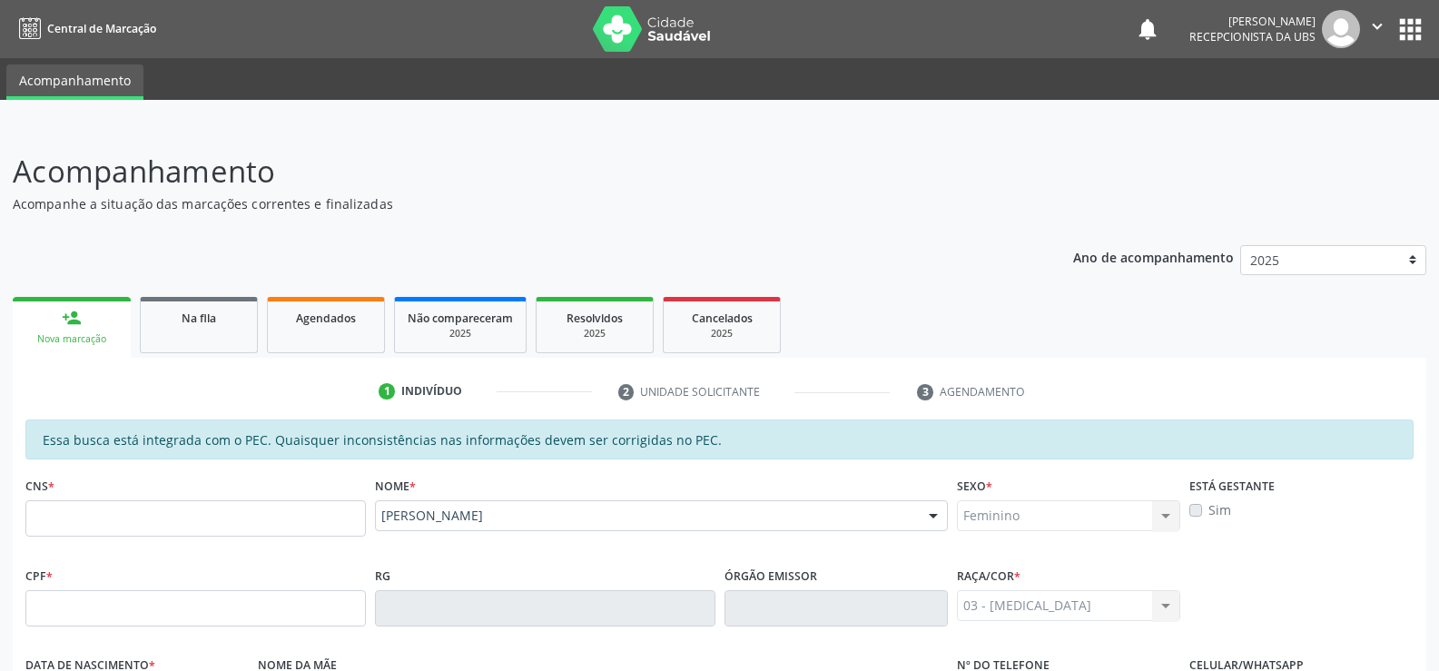
click at [1378, 28] on icon "" at bounding box center [1378, 26] width 20 height 20
click at [926, 186] on p "Acompanhamento" at bounding box center [508, 171] width 990 height 45
click at [88, 315] on link "person_add Nova marcação" at bounding box center [72, 327] width 118 height 61
click at [88, 320] on link "person_add Nova marcação" at bounding box center [72, 327] width 118 height 61
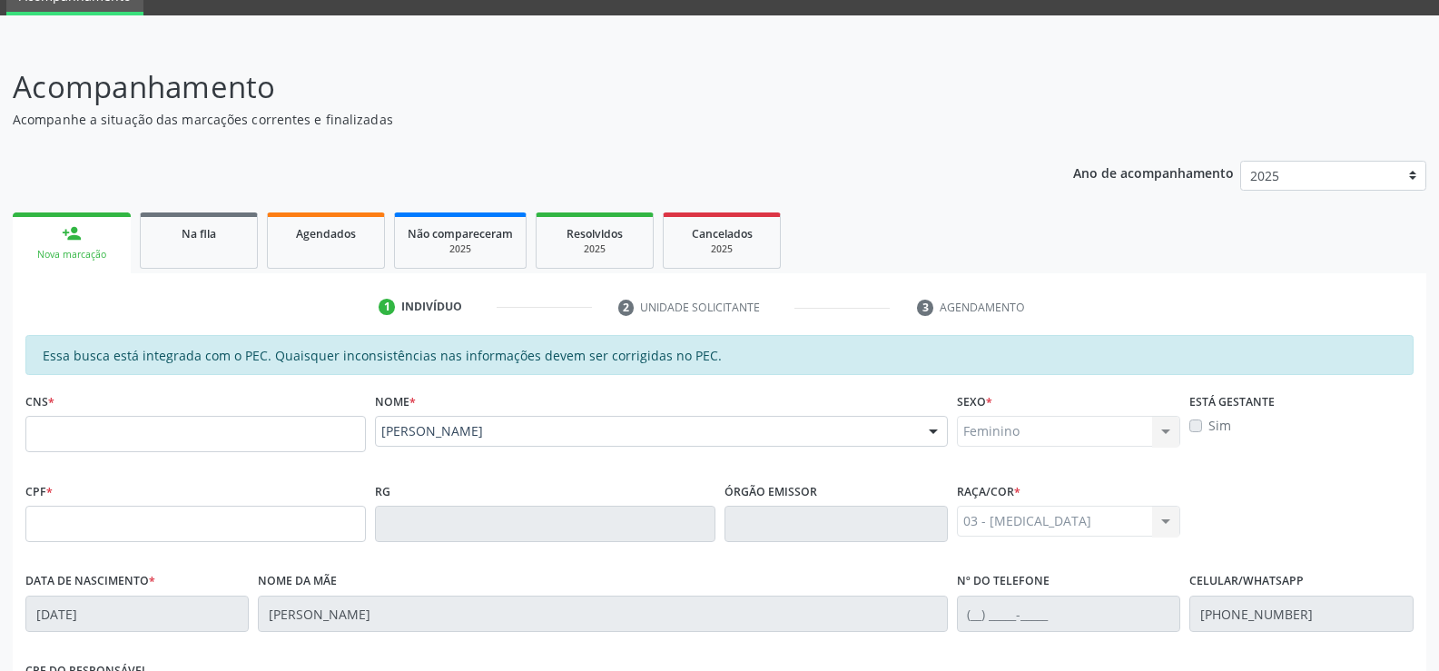
scroll to position [182, 0]
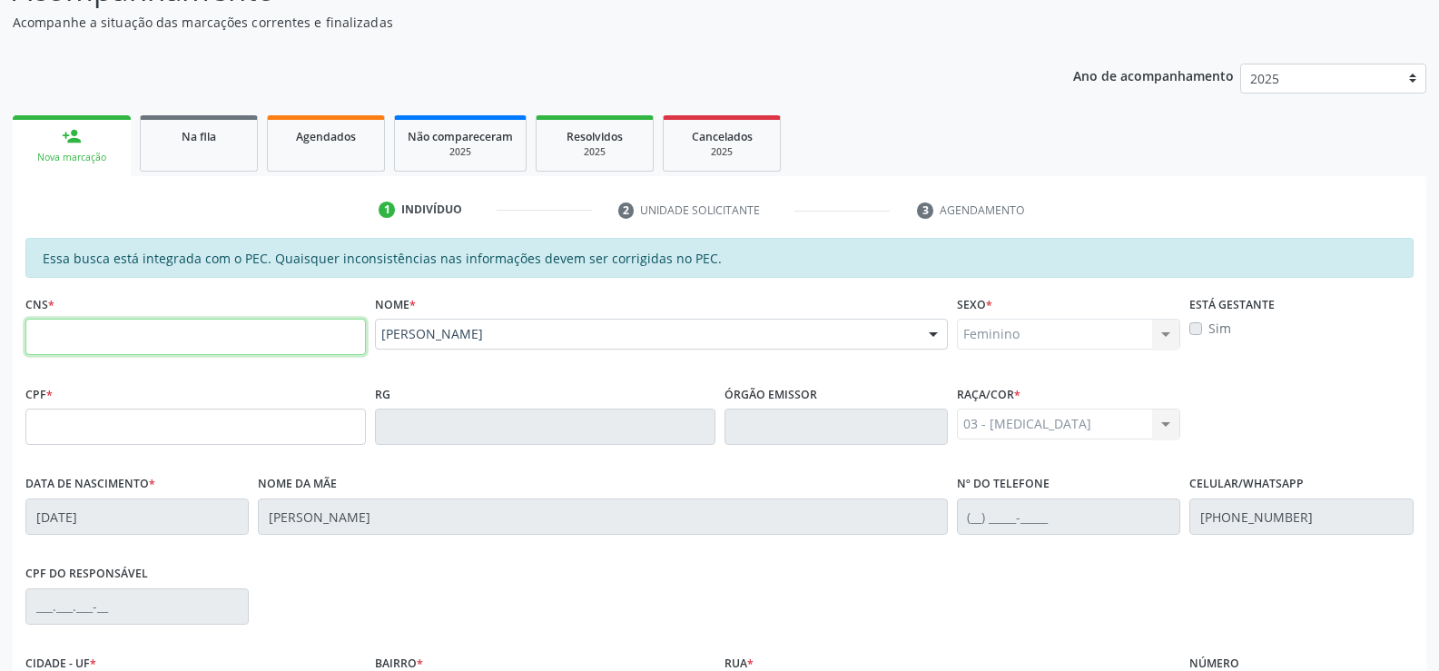
click at [173, 332] on input "text" at bounding box center [195, 337] width 341 height 36
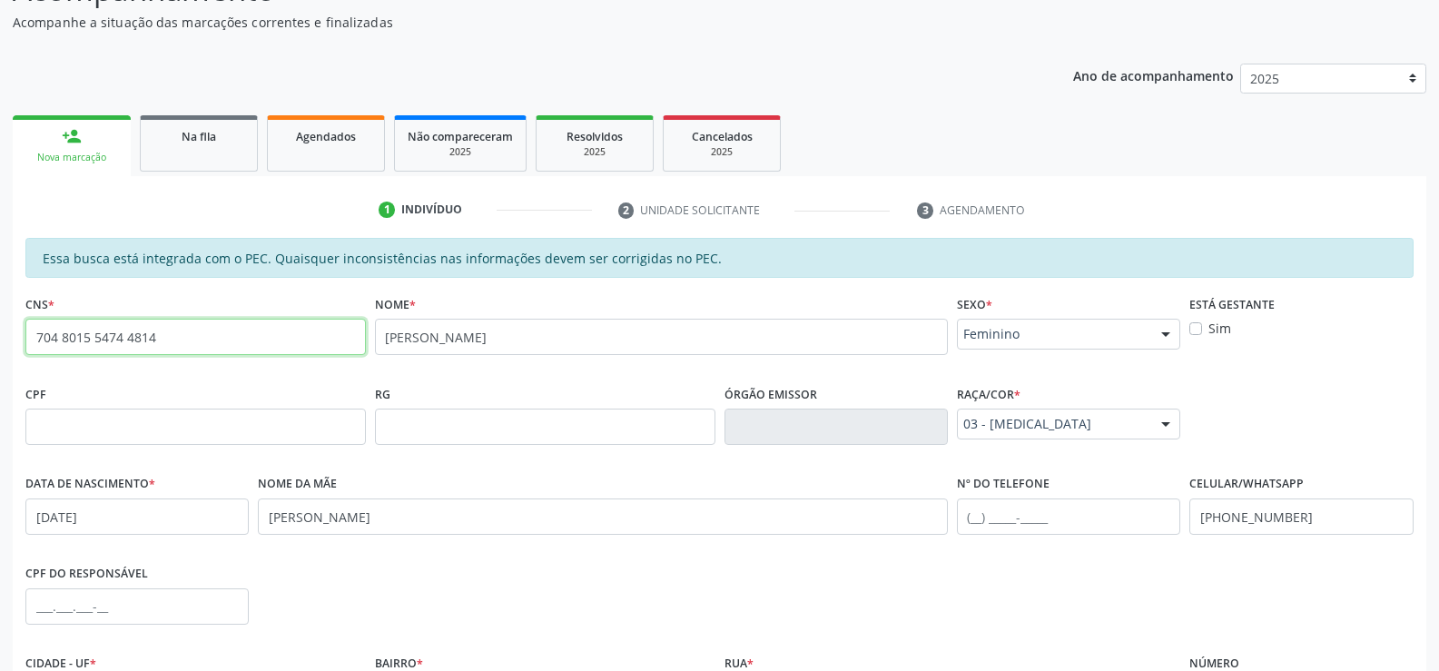
click at [166, 325] on input "704 8015 5474 4814" at bounding box center [195, 337] width 341 height 36
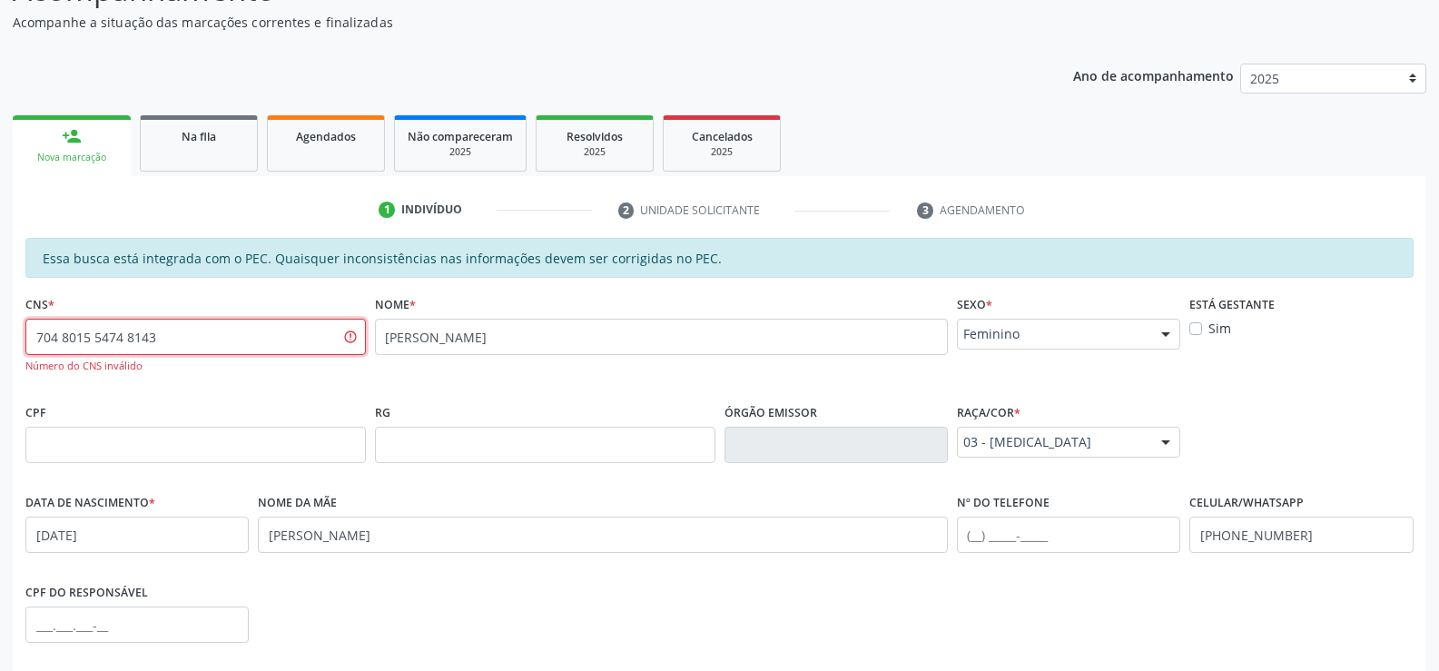
type input "704 8015 5474 8143"
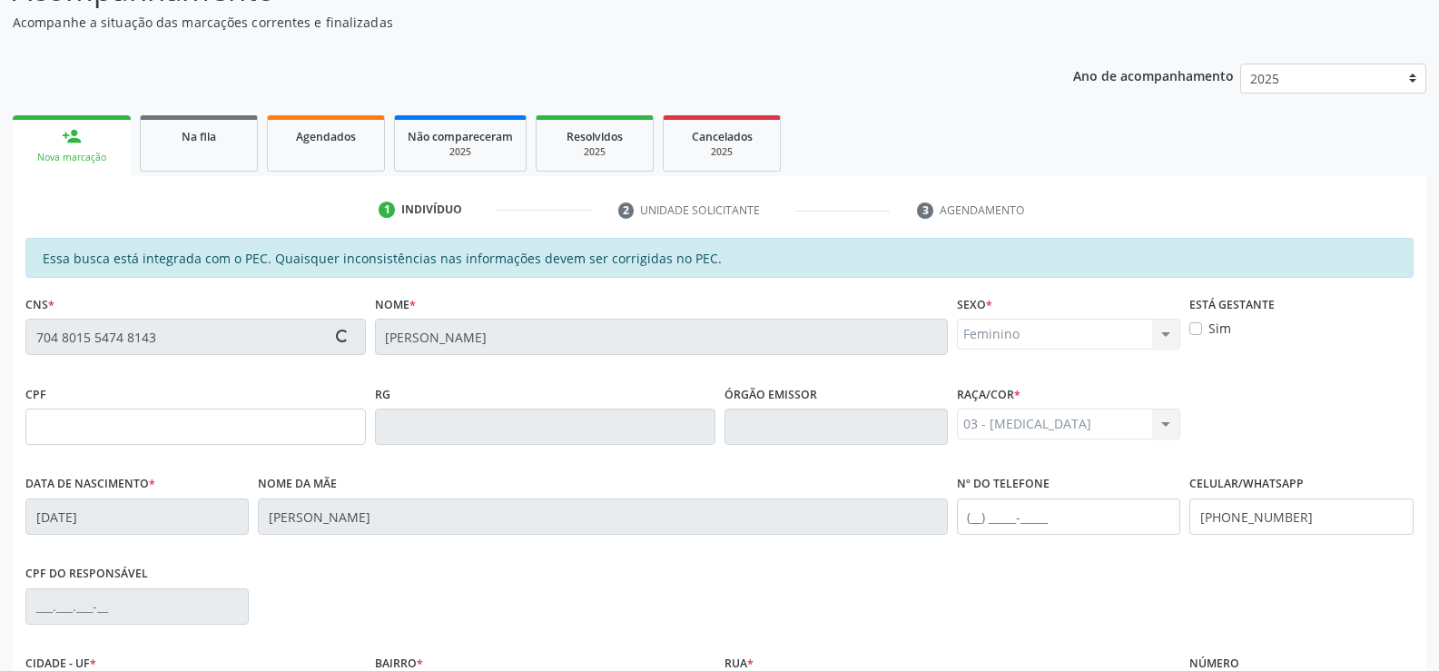
type input "381.437.204-20"
type input "08/06/1954"
type input "Noêmia Maria da Conceição"
type input "(82) 99144-6145"
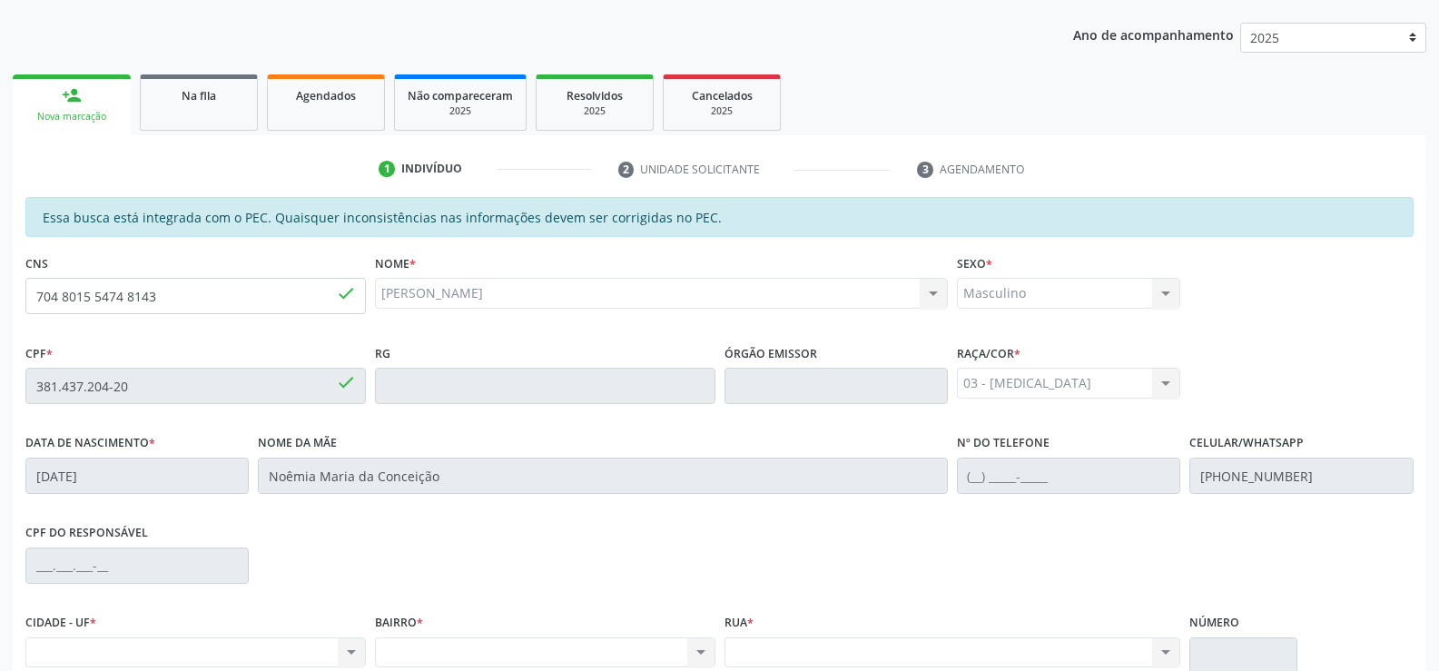
scroll to position [210, 0]
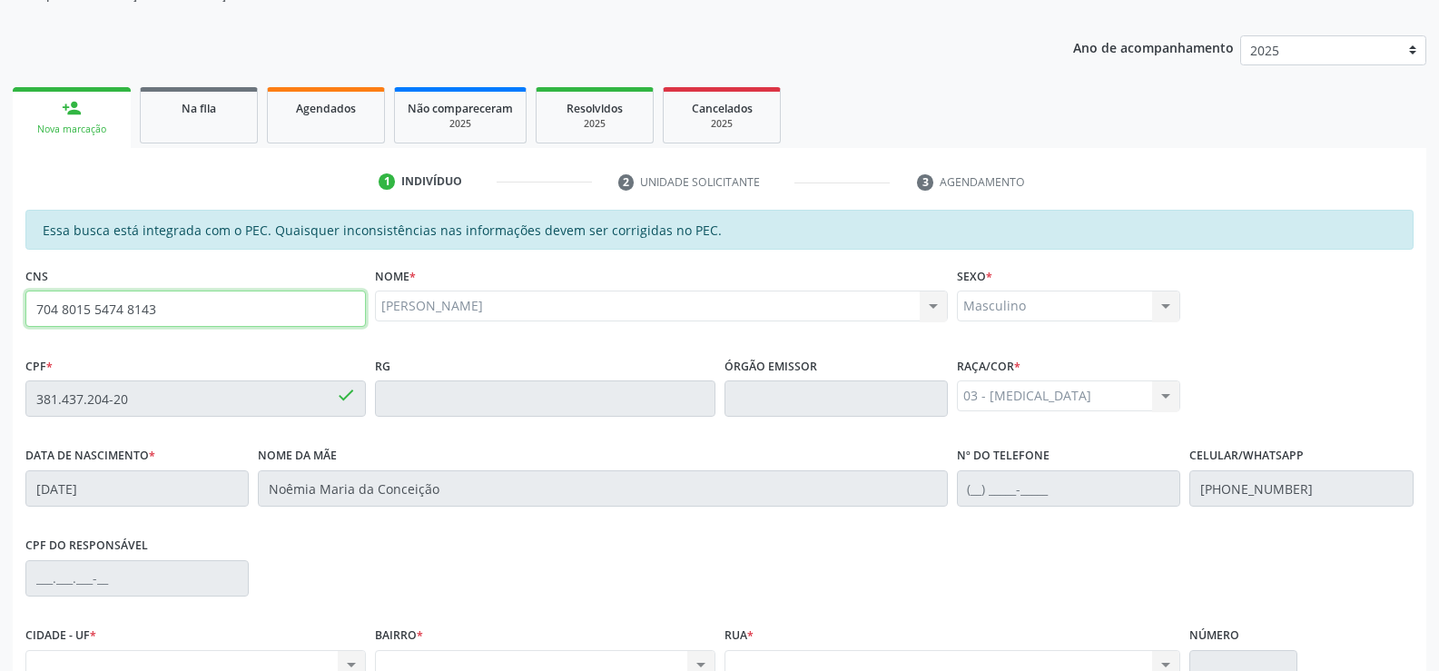
click at [182, 311] on input "704 8015 5474 8143" at bounding box center [195, 309] width 341 height 36
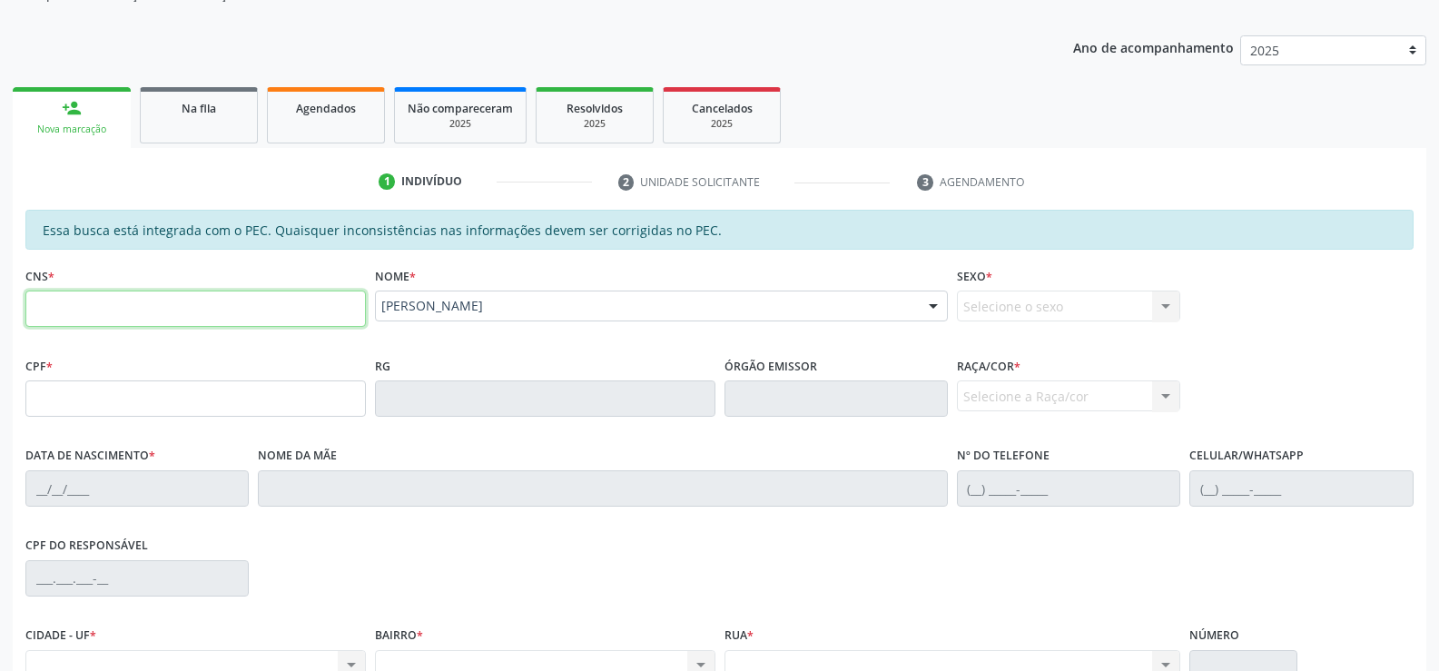
scroll to position [0, 0]
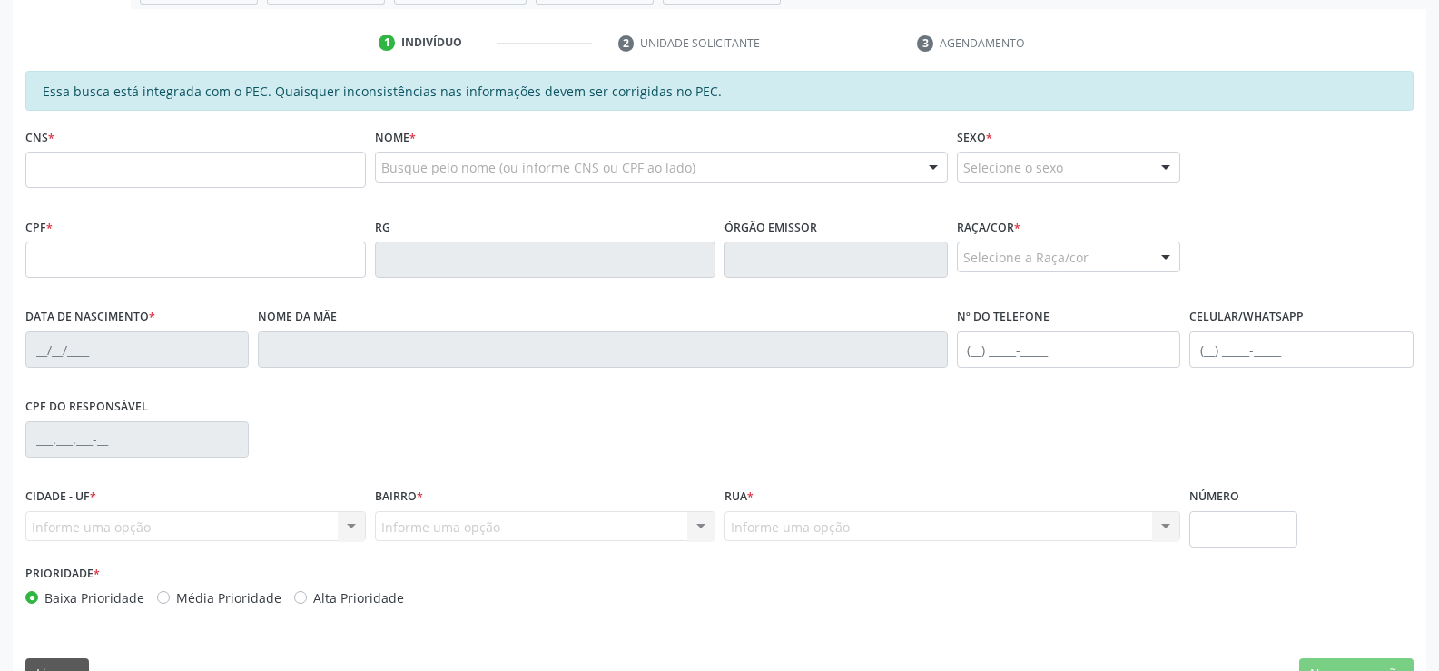
scroll to position [391, 0]
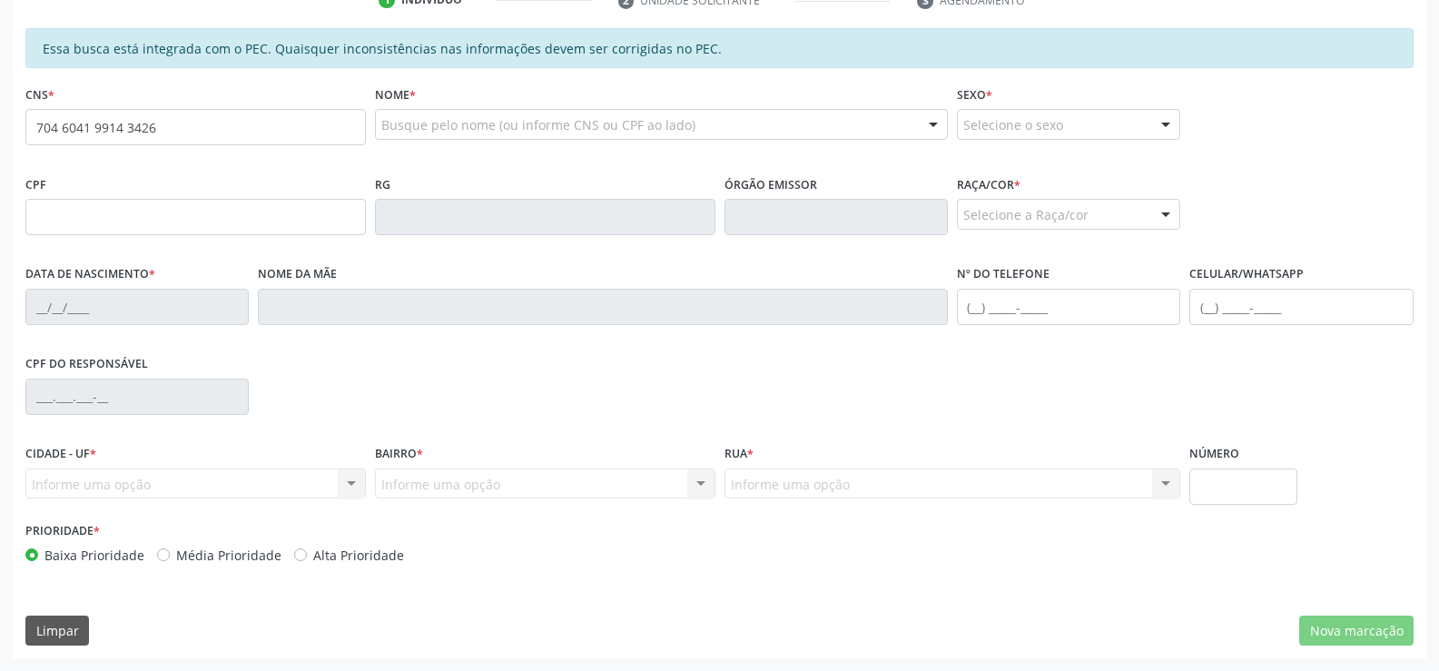
type input "704 6041 9914 3426"
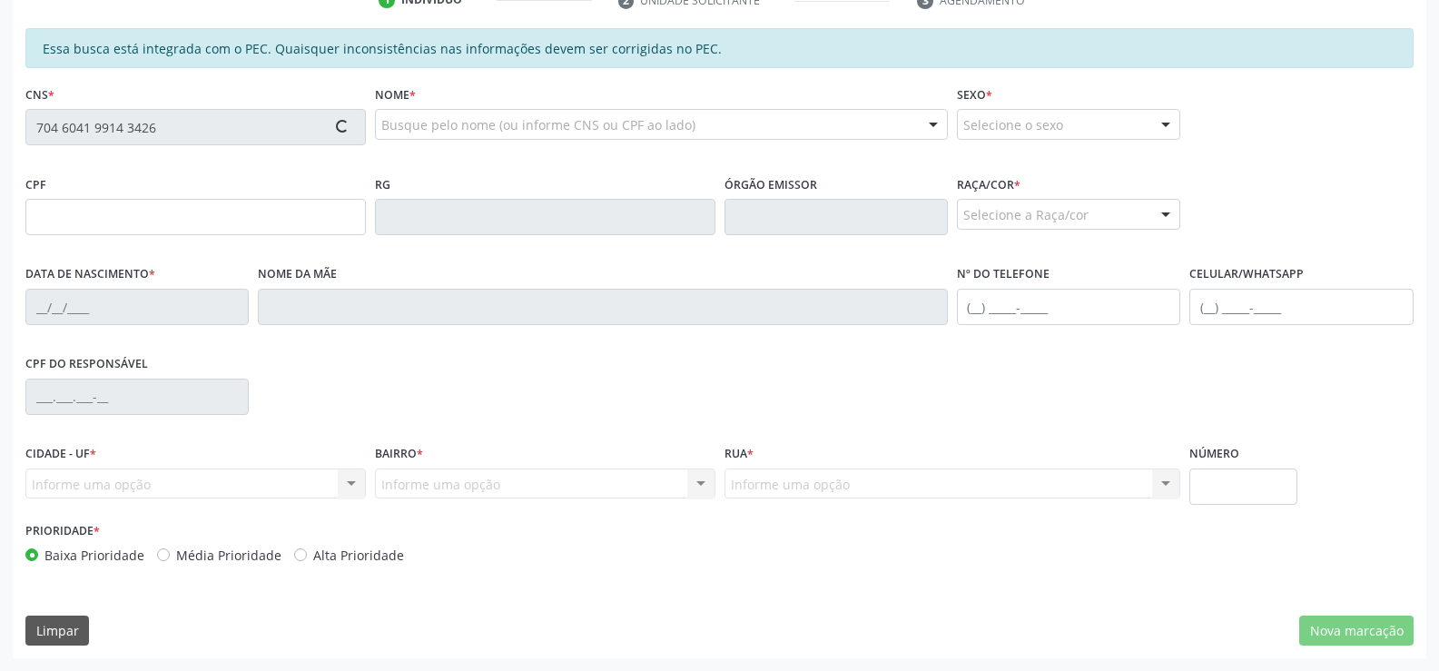
type input "828.203.684-68"
type input "29/01/1976"
type input "Marlene Madalena da Conceio"
type input "(82) 99404-9520"
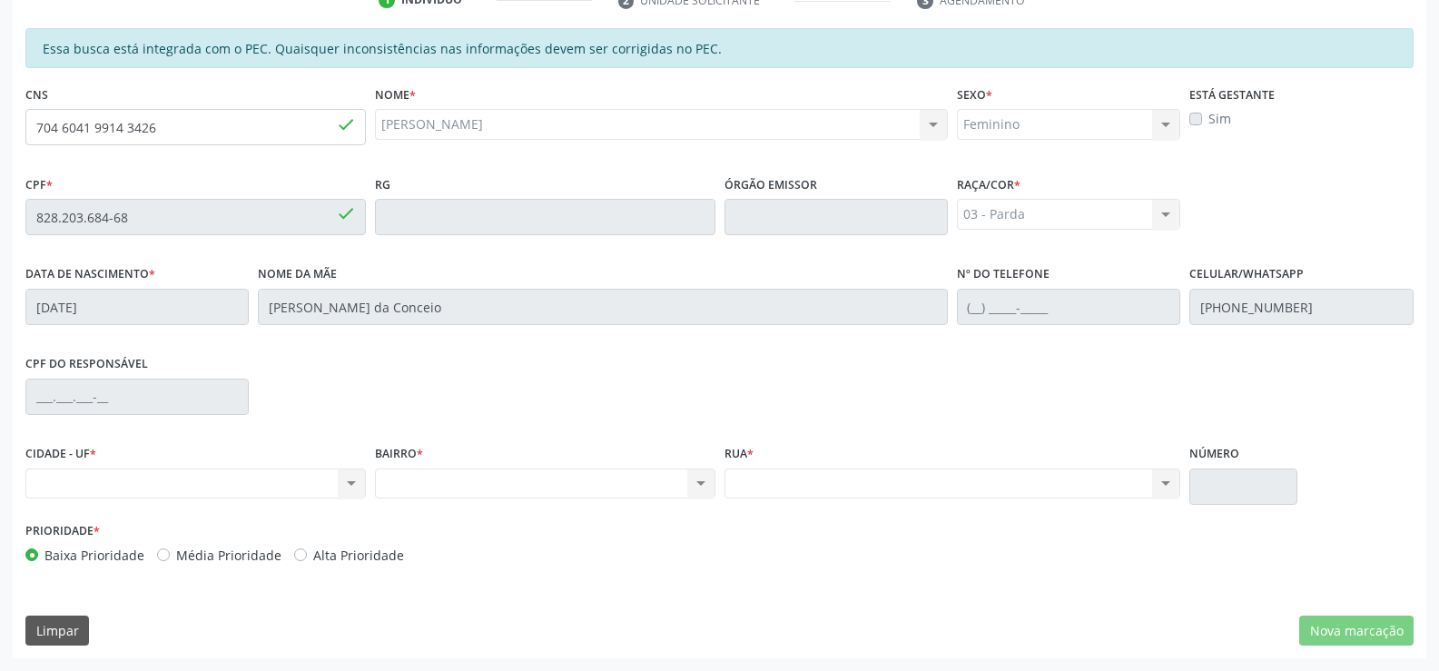
click at [1167, 123] on div "Feminino Masculino Feminino Nenhum resultado encontrado para: " " Não há nenhum…" at bounding box center [1068, 124] width 223 height 31
click at [1167, 216] on div "03 - Parda 01 - Branca 02 - Preta 04 - Amarela 03 - Parda 05 - Indígena Nenhum …" at bounding box center [1068, 214] width 223 height 31
click at [113, 476] on div "Nenhum resultado encontrado para: " " Não há nenhuma opção para ser exibida." at bounding box center [195, 484] width 341 height 31
click at [350, 485] on div "Nenhum resultado encontrado para: " " Não há nenhuma opção para ser exibida." at bounding box center [195, 484] width 341 height 31
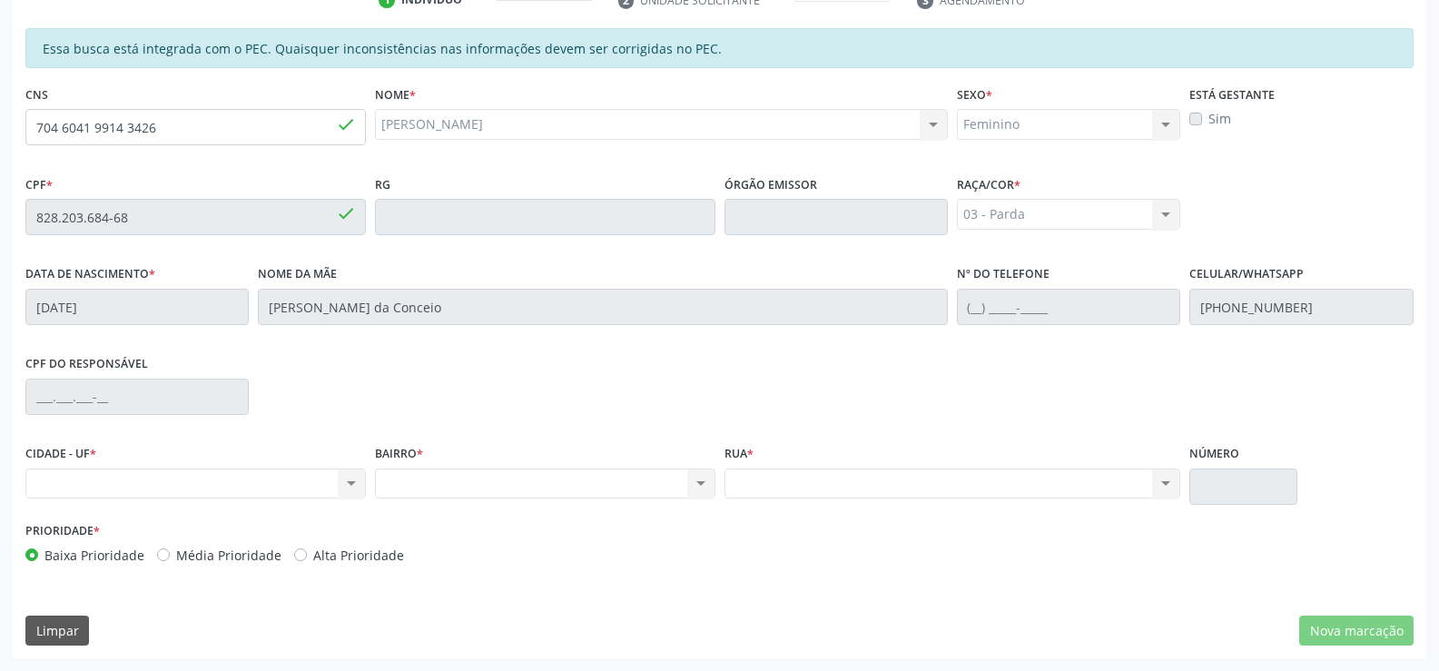
click at [349, 483] on div "Nenhum resultado encontrado para: " " Não há nenhuma opção para ser exibida." at bounding box center [195, 484] width 341 height 31
click at [705, 481] on div "Nenhum resultado encontrado para: " " Não há nenhuma opção para ser exibida." at bounding box center [545, 484] width 341 height 31
click at [1209, 119] on label "Sim" at bounding box center [1220, 118] width 23 height 19
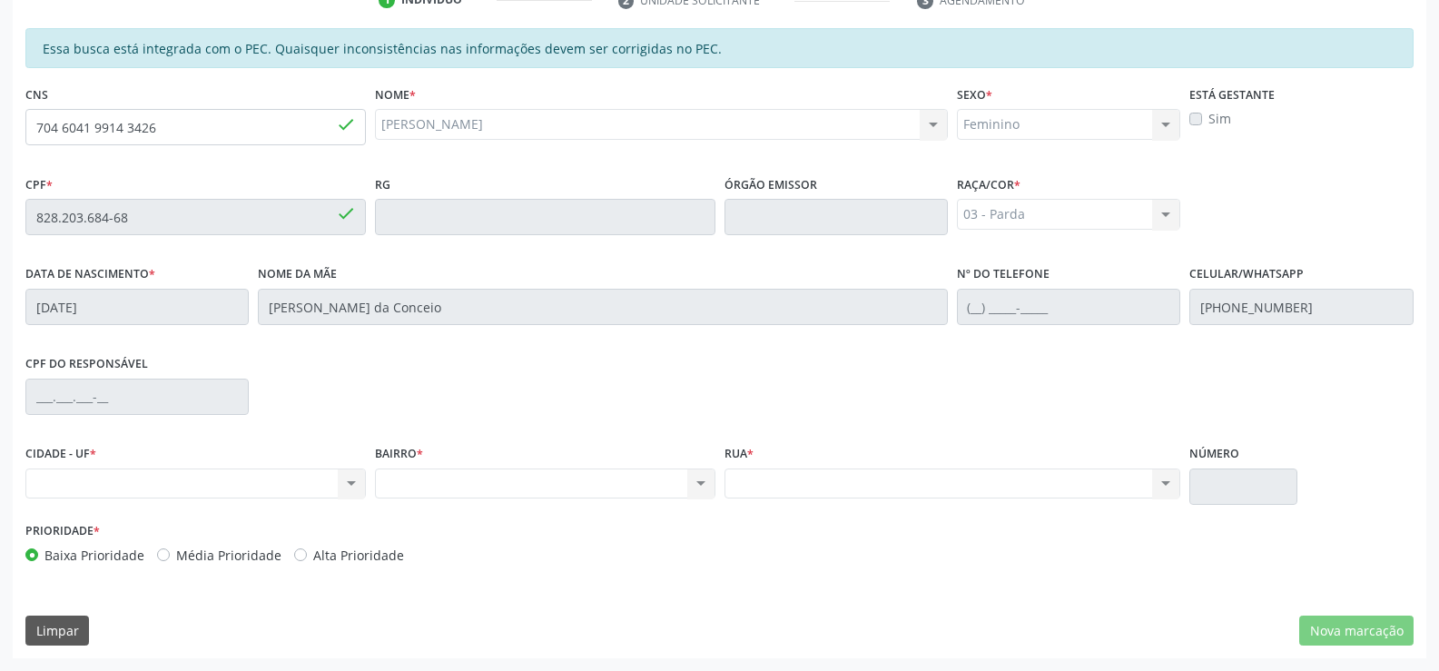
click at [1209, 119] on label "Sim" at bounding box center [1220, 118] width 23 height 19
click at [1241, 115] on div "Sim" at bounding box center [1301, 118] width 223 height 19
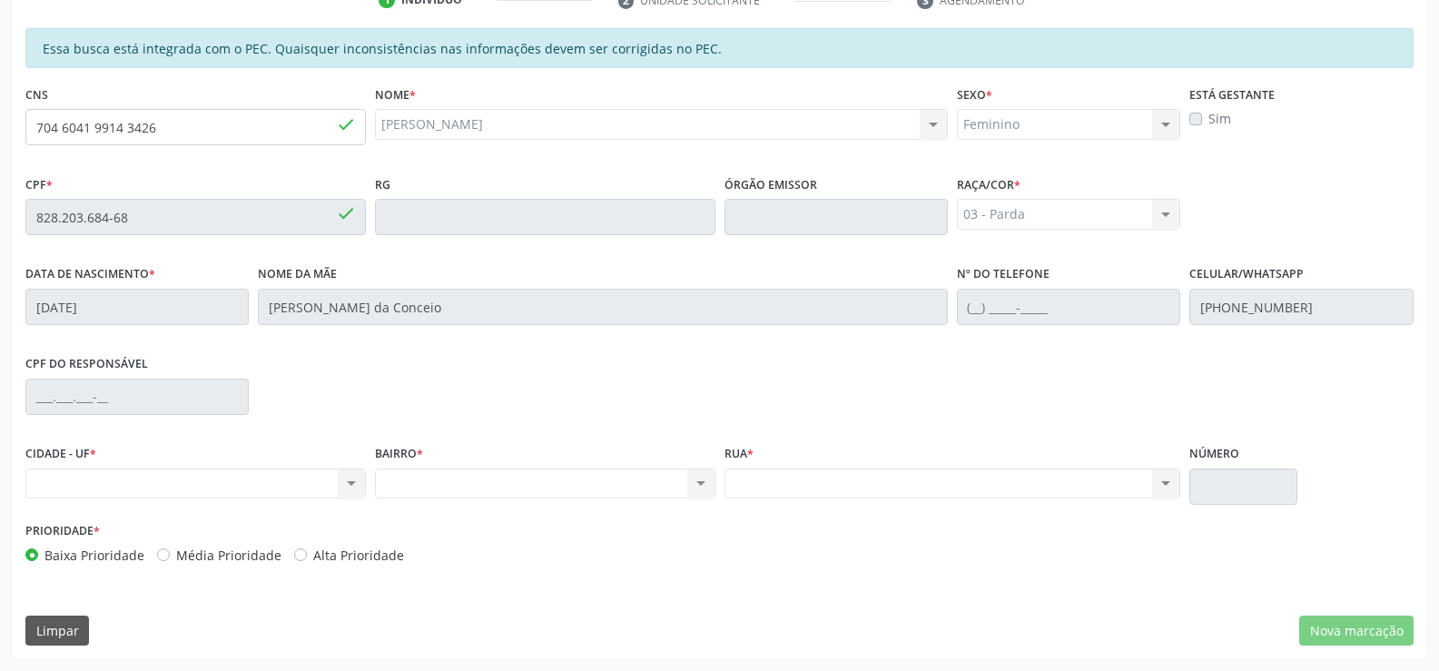
click at [1168, 214] on div "03 - Parda 01 - Branca 02 - Preta 04 - Amarela 03 - Parda 05 - Indígena Nenhum …" at bounding box center [1068, 214] width 223 height 31
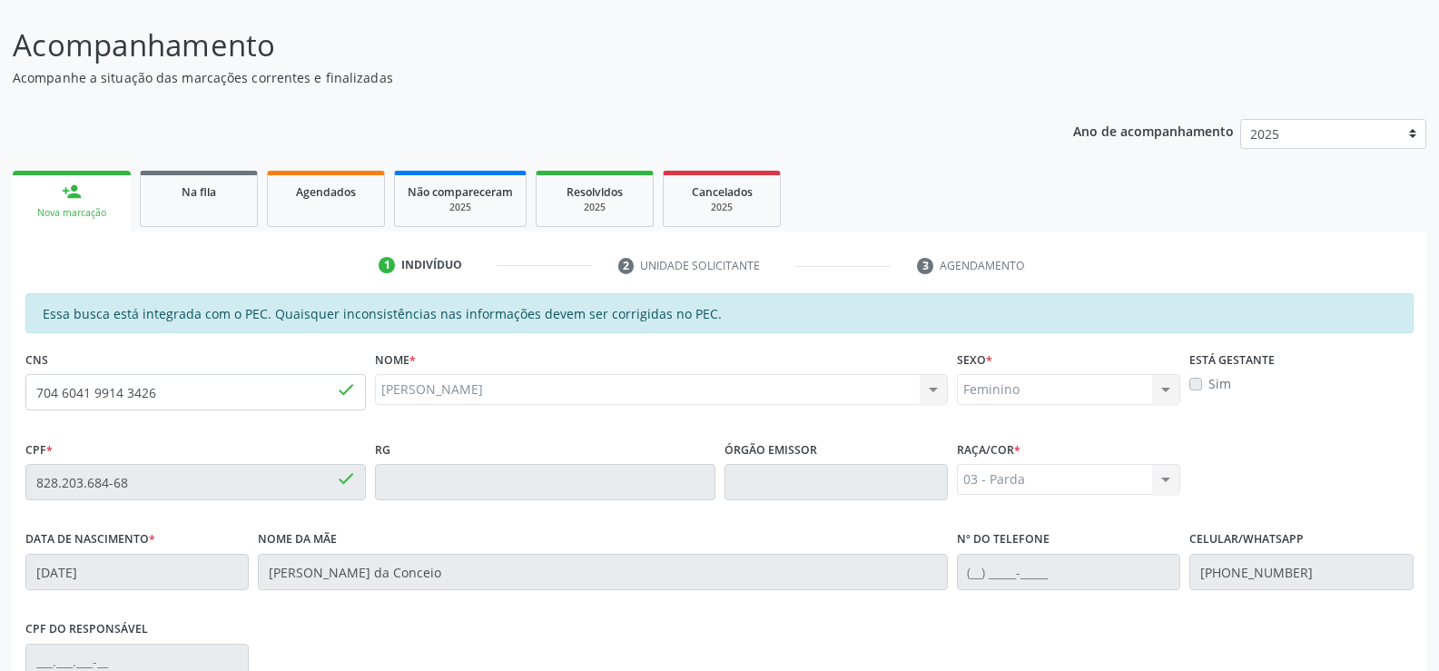
scroll to position [119, 0]
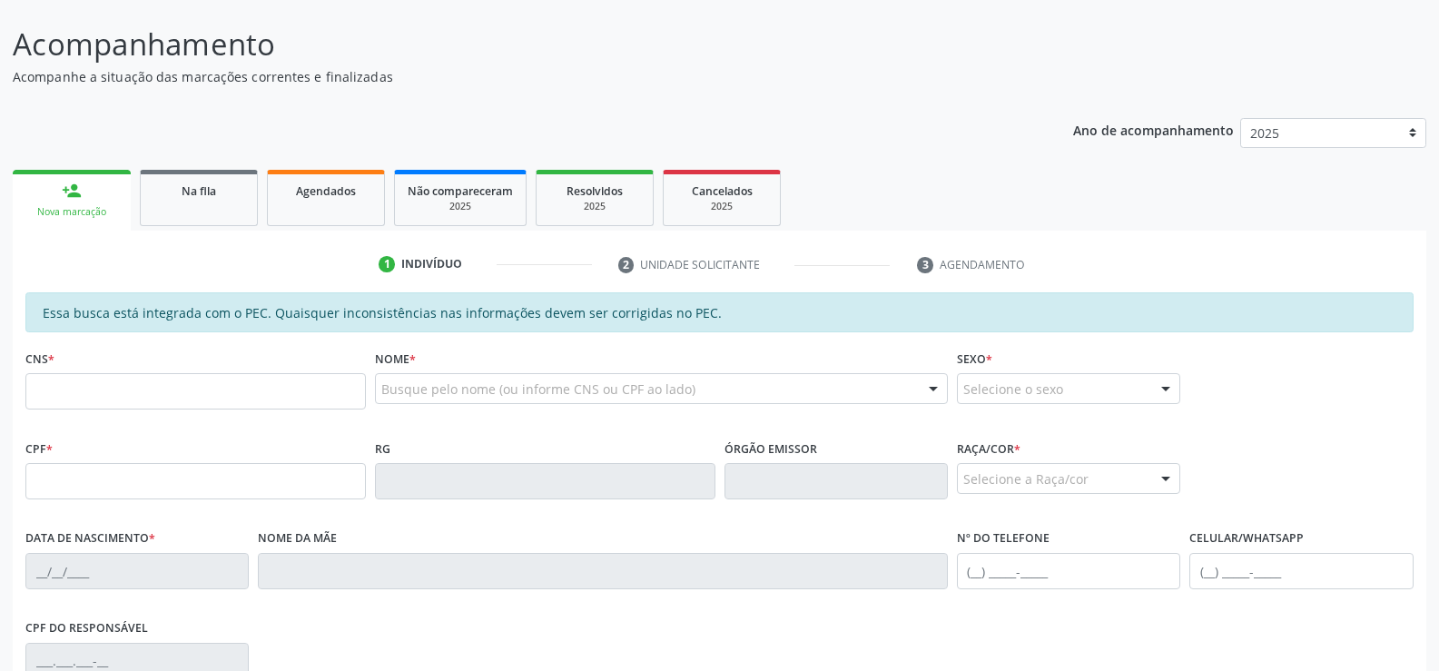
scroll to position [119, 0]
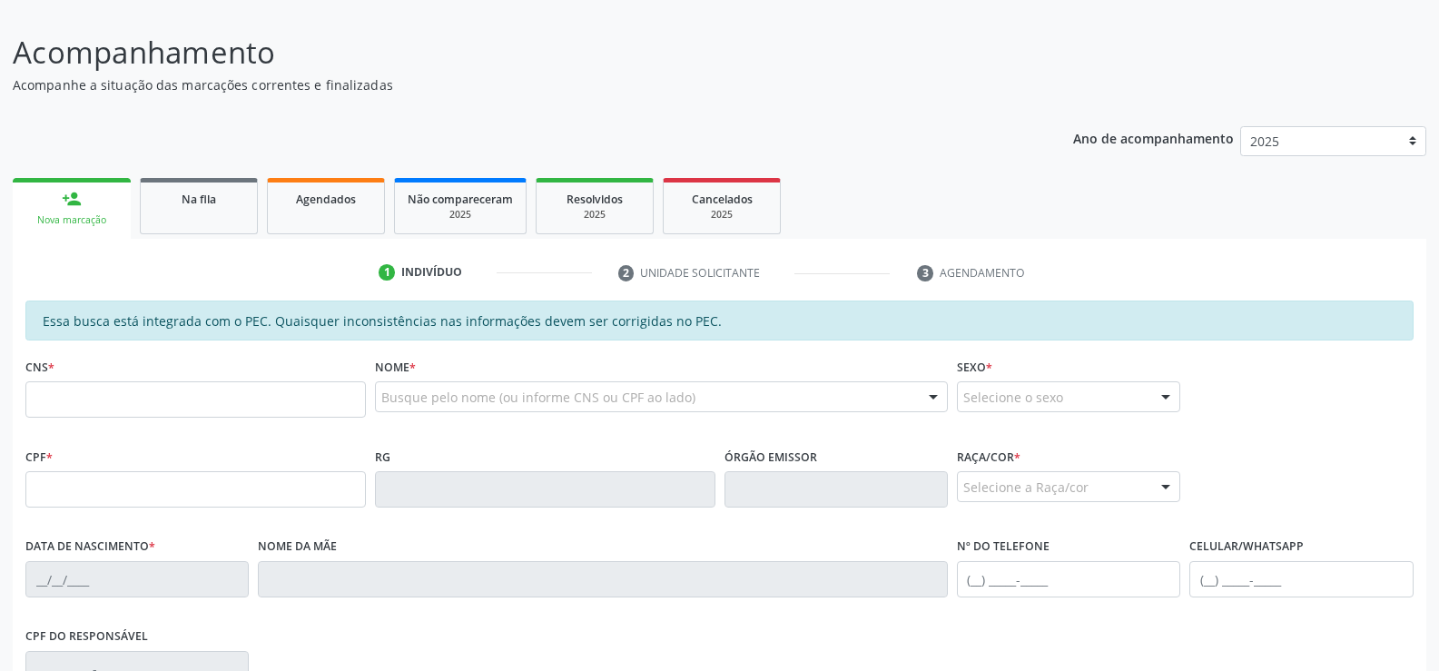
click at [77, 211] on link "person_add Nova marcação" at bounding box center [72, 208] width 118 height 61
click at [175, 408] on input "text" at bounding box center [195, 399] width 341 height 36
type input "704 2027 8256 6283"
type input "104.956.974-19"
type input "3[DATE]"
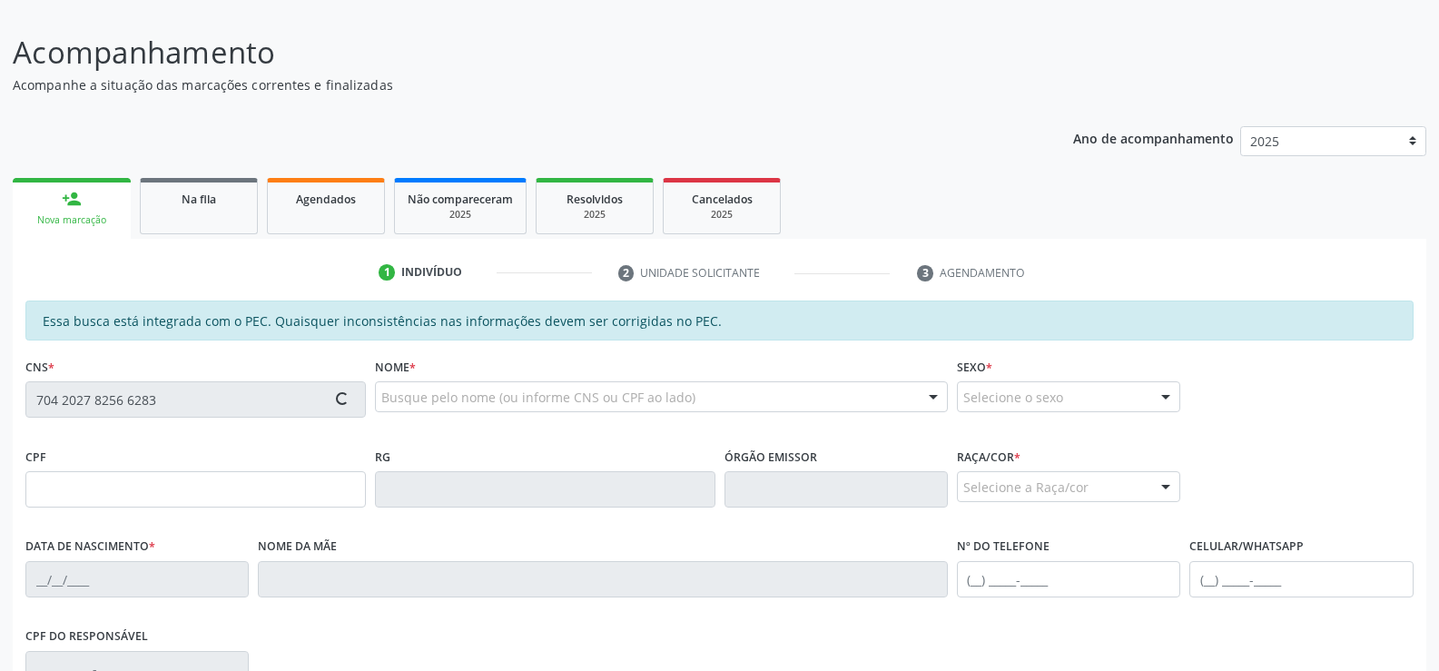
type input "[DEMOGRAPHIC_DATA][PERSON_NAME]"
type input "[PHONE_NUMBER]"
type input "80"
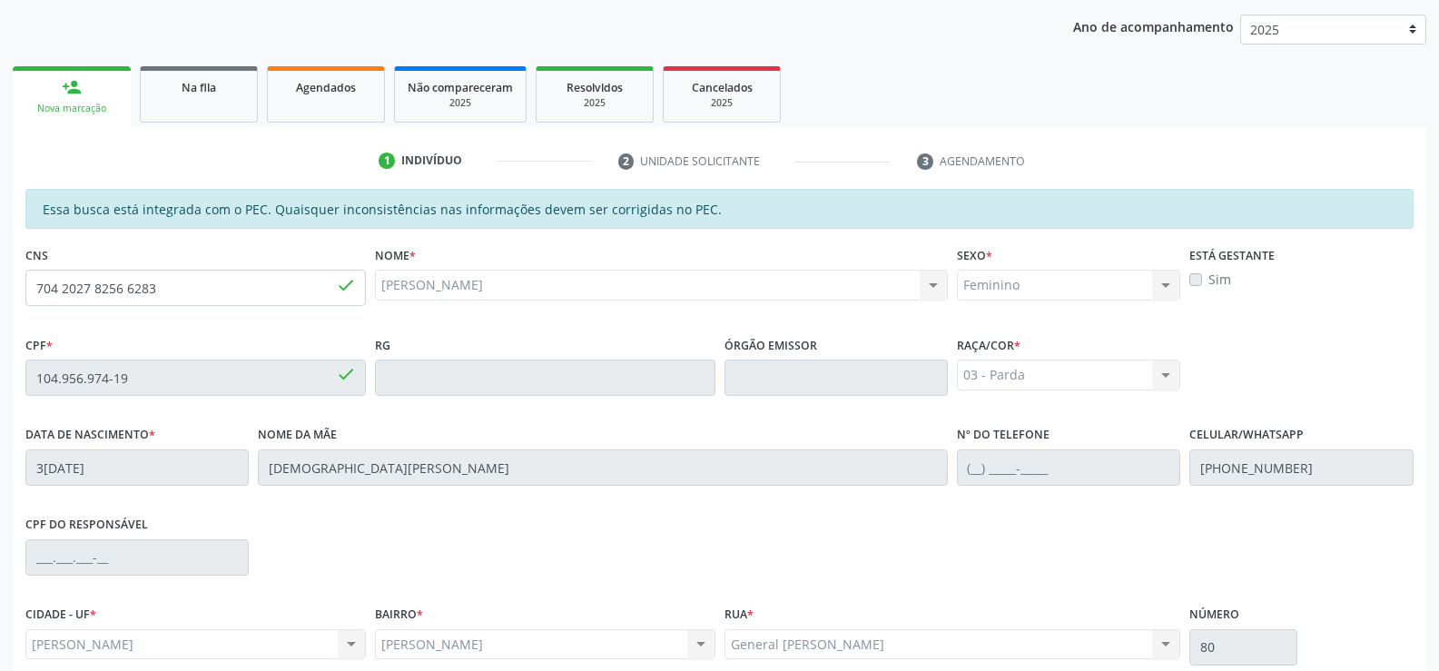
scroll to position [391, 0]
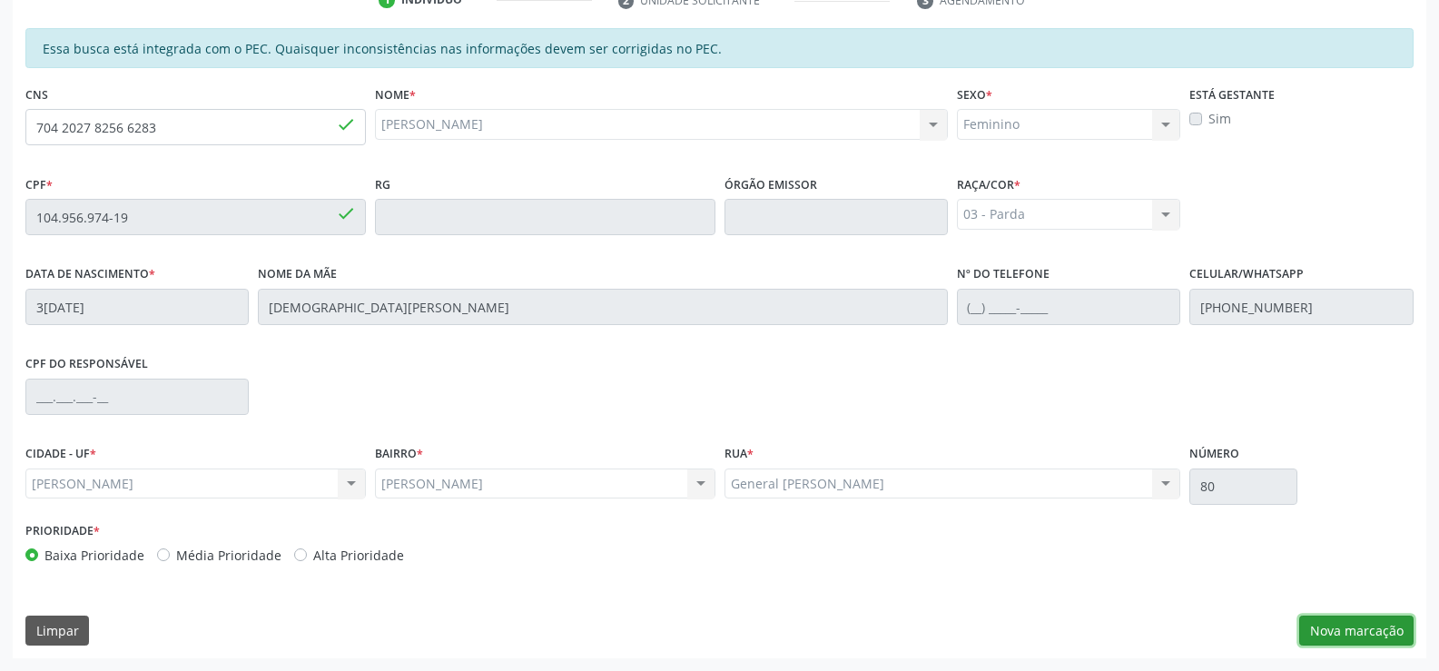
click at [1344, 628] on button "Nova marcação" at bounding box center [1356, 631] width 114 height 31
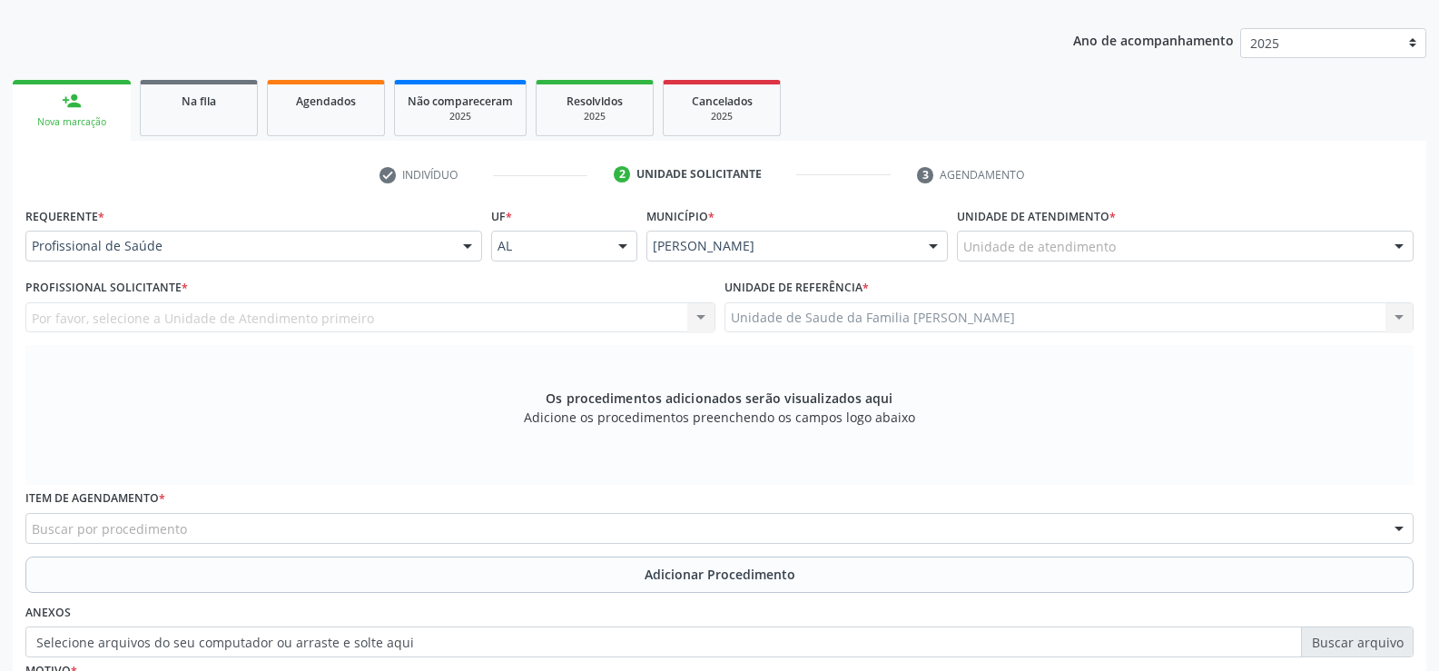
scroll to position [211, 0]
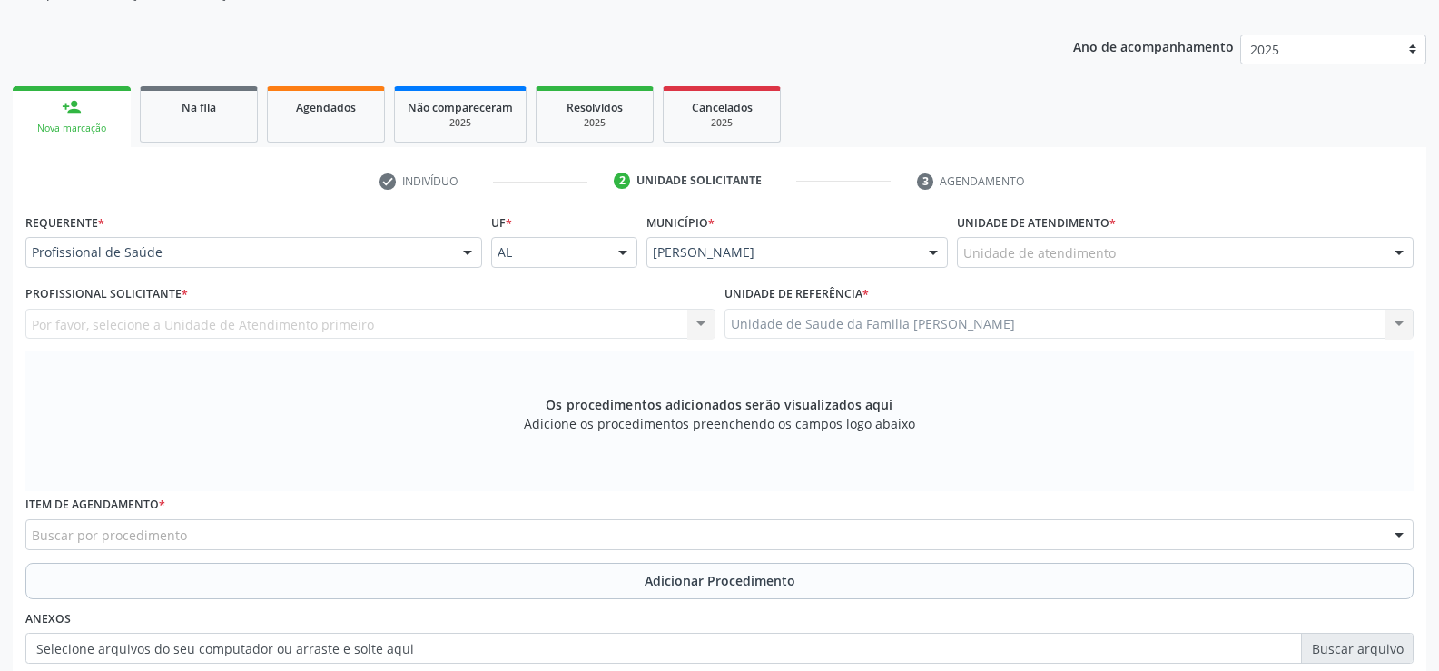
click at [462, 252] on div at bounding box center [467, 253] width 27 height 31
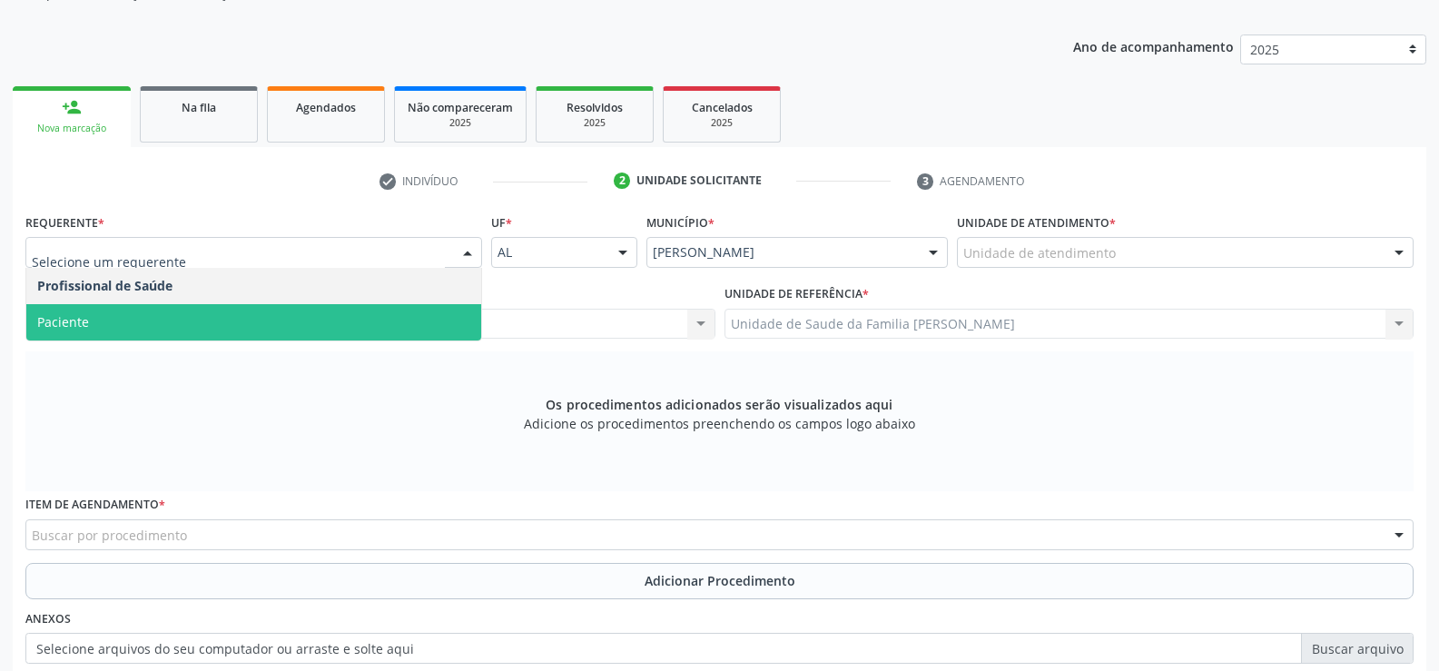
click at [323, 326] on span "Paciente" at bounding box center [253, 322] width 455 height 36
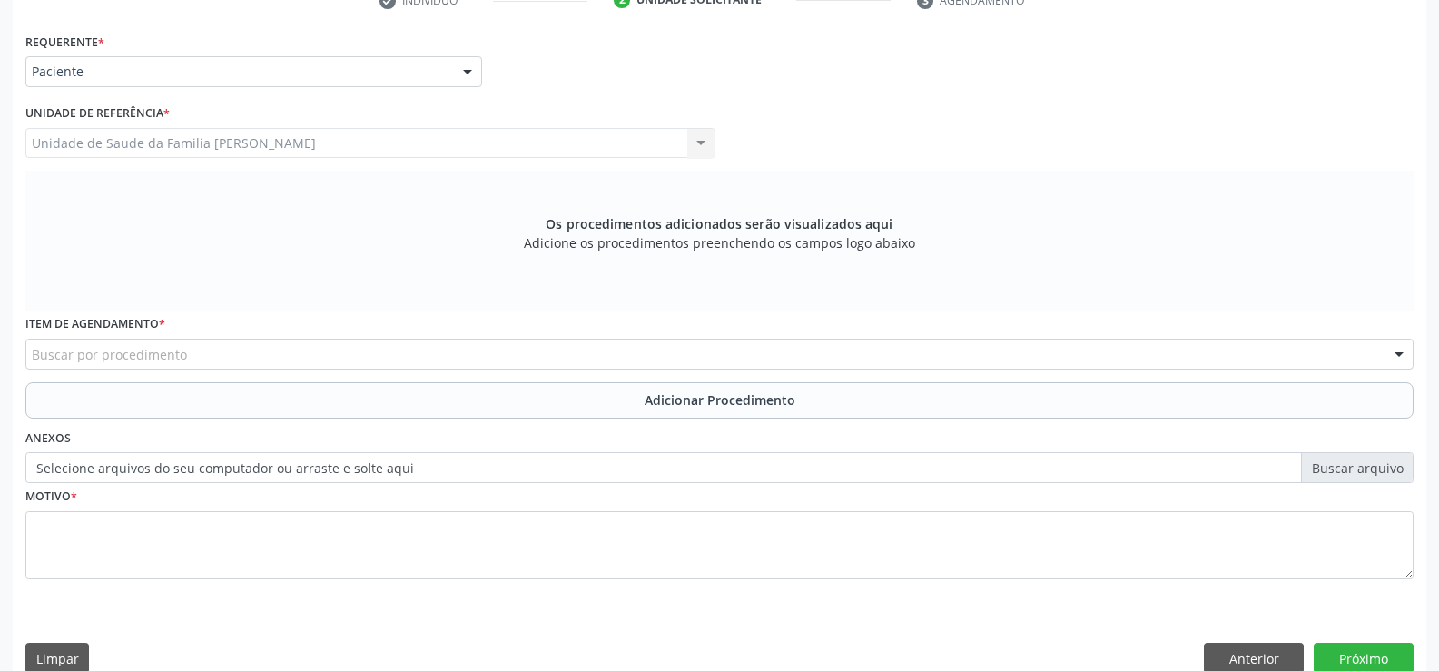
scroll to position [392, 0]
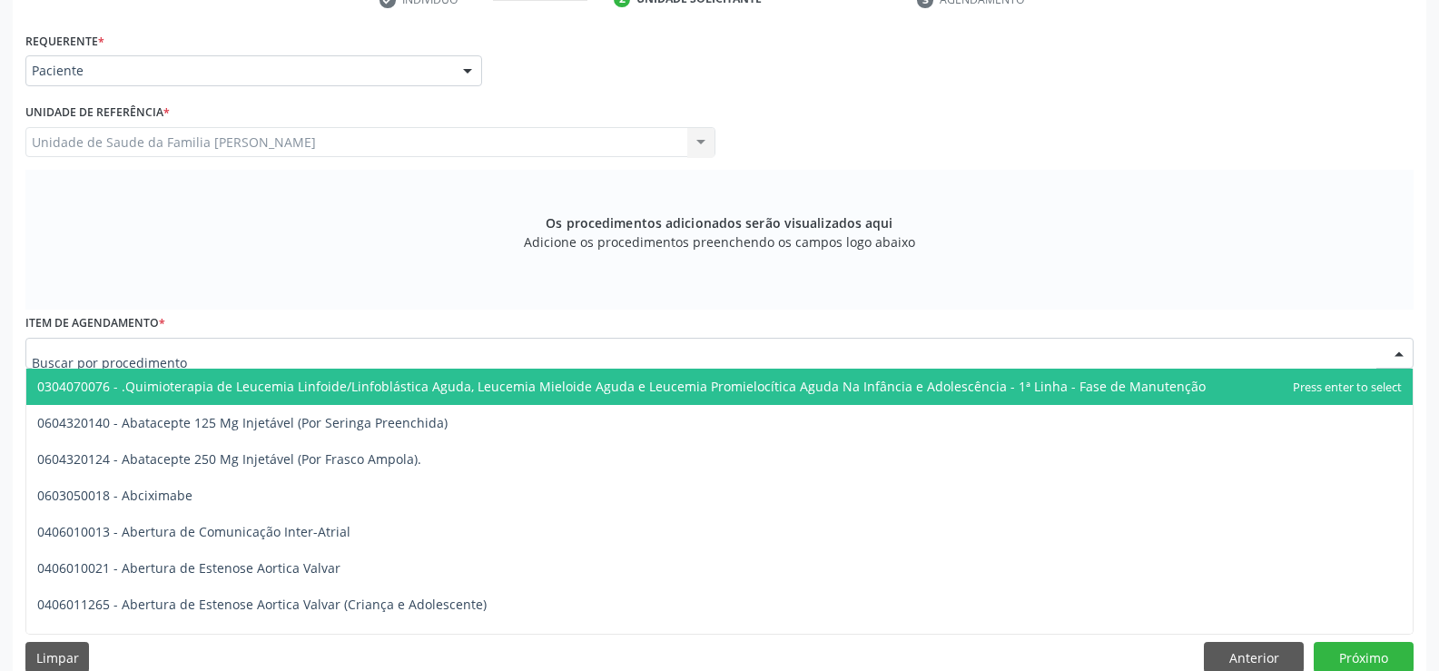
click at [409, 354] on div at bounding box center [719, 353] width 1388 height 31
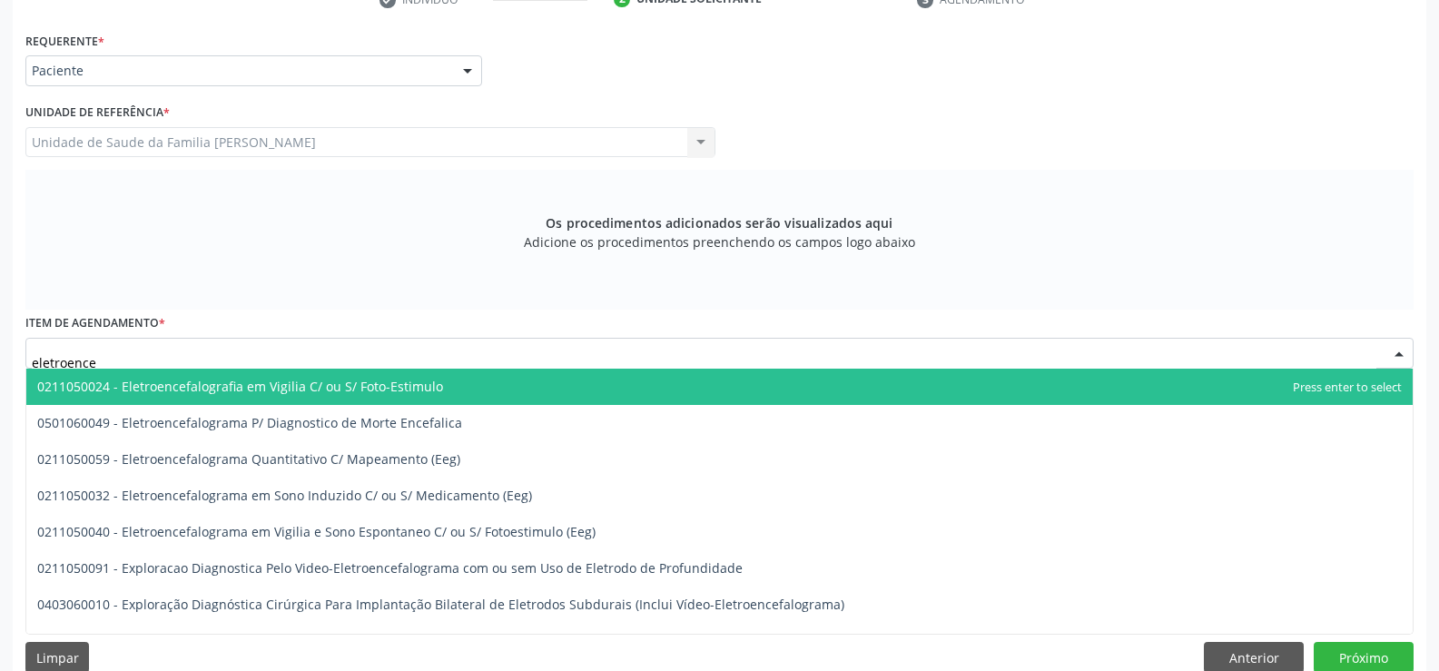
scroll to position [301, 0]
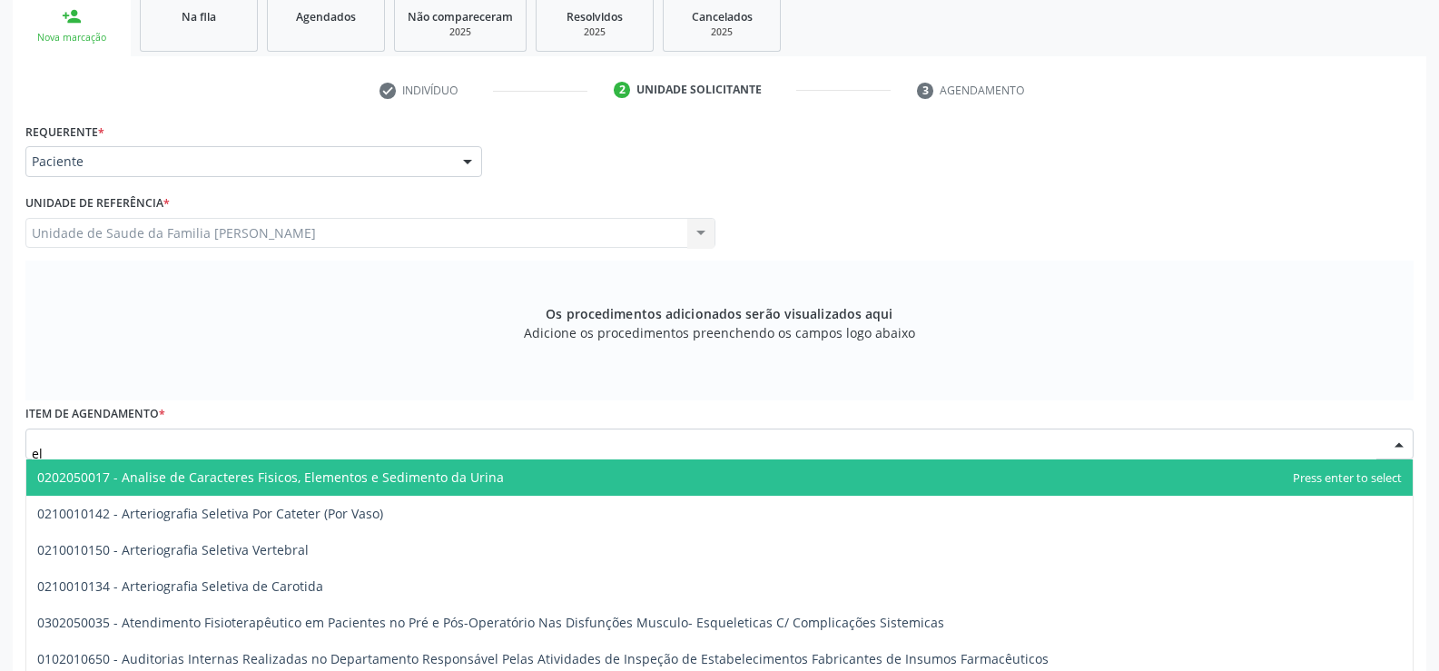
type input "e"
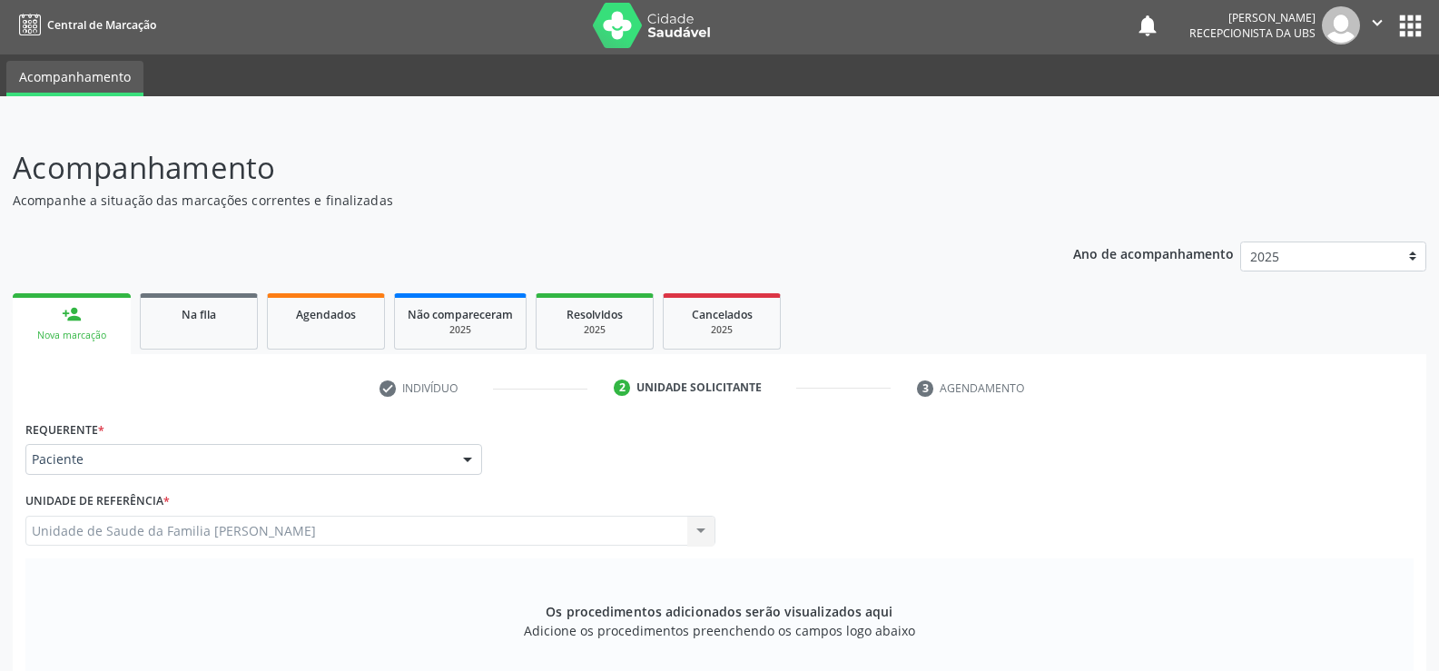
scroll to position [0, 0]
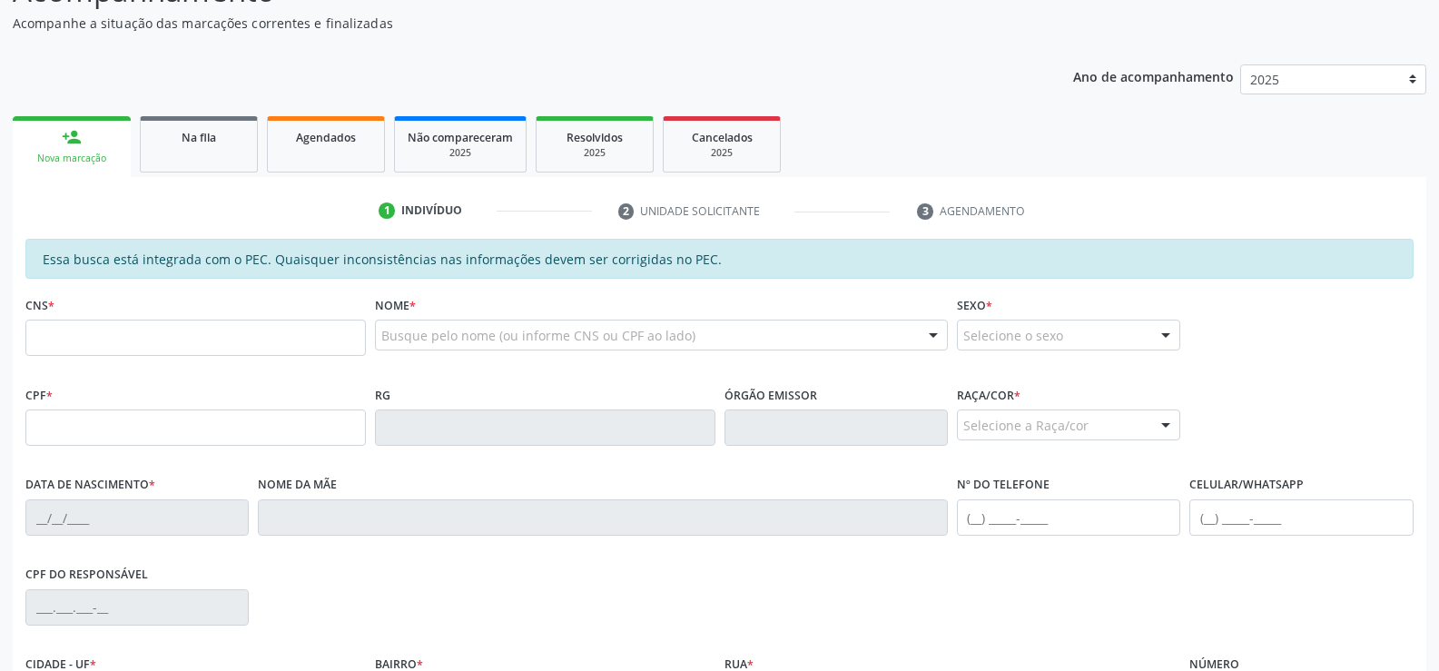
scroll to position [182, 0]
click at [160, 337] on input "text" at bounding box center [195, 337] width 341 height 36
type input "705 0048 2731 7459"
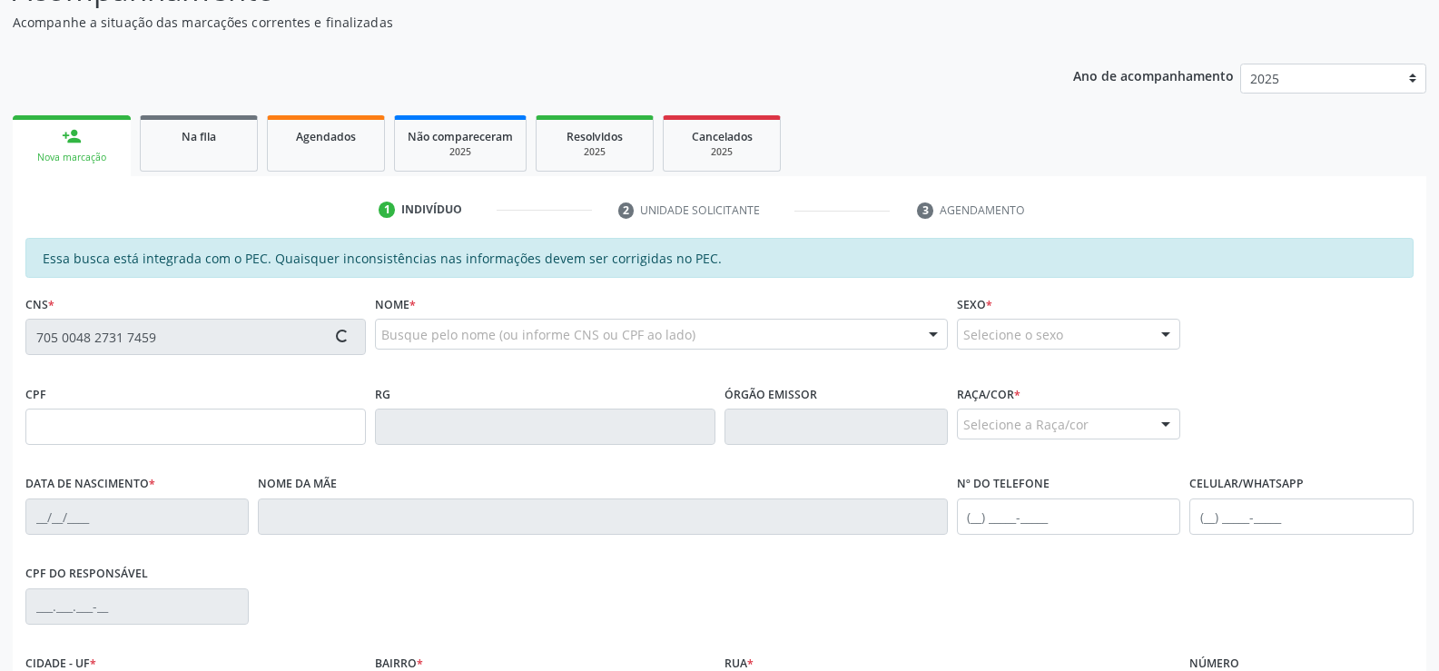
type input "871.507.604-06"
type input "07/[DATE]"
type input "[PERSON_NAME]"
type input "[PHONE_NUMBER]"
type input "39"
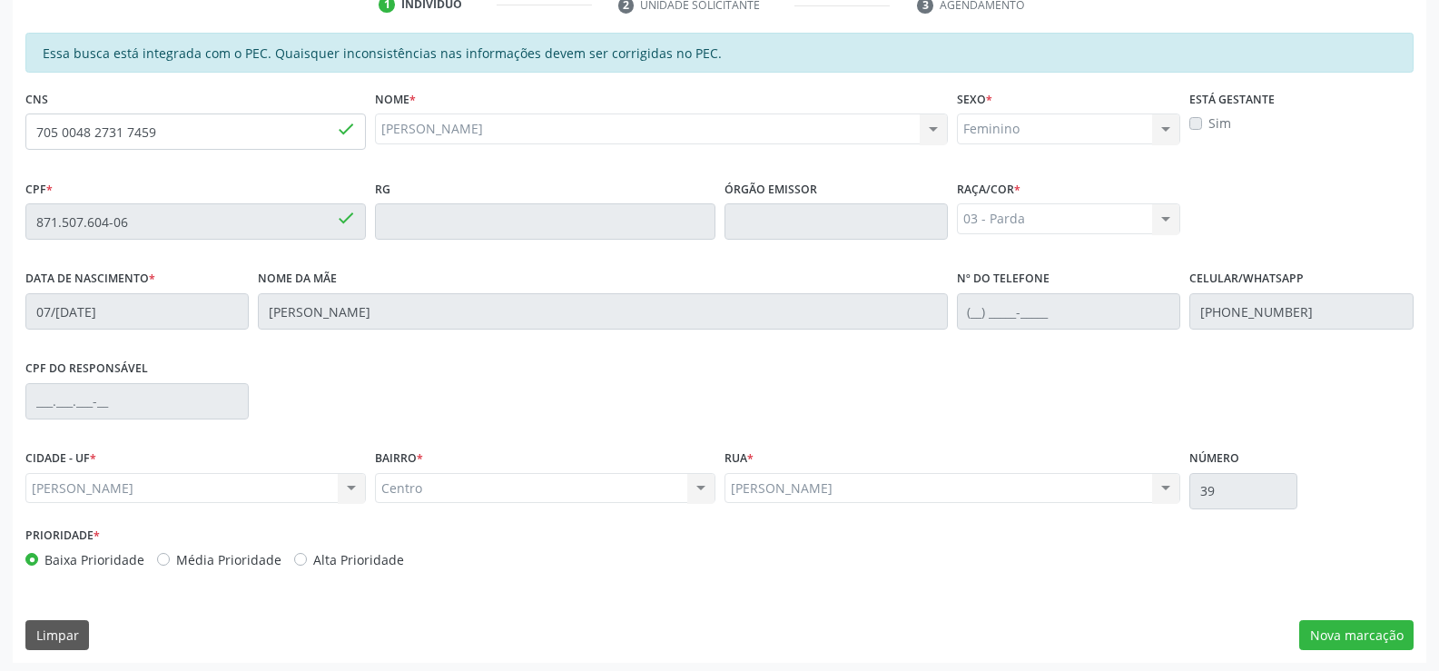
scroll to position [391, 0]
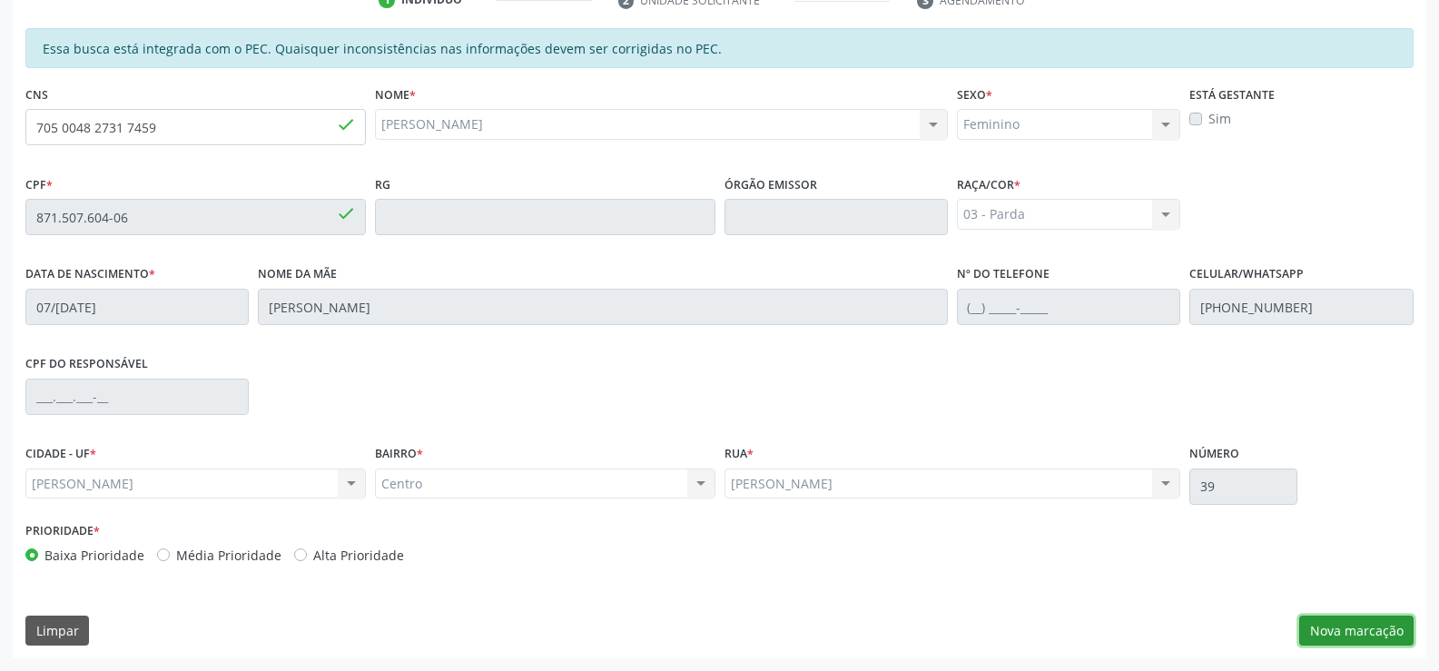
click at [1346, 636] on button "Nova marcação" at bounding box center [1356, 631] width 114 height 31
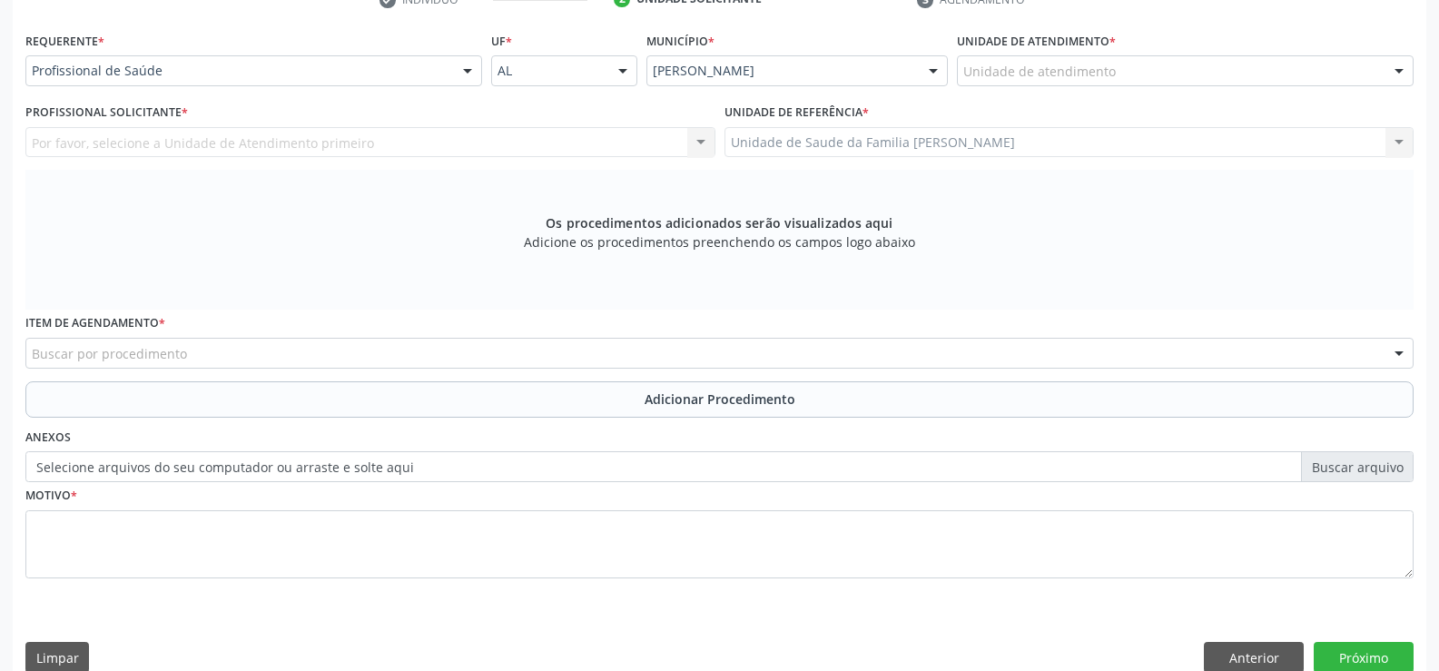
scroll to position [301, 0]
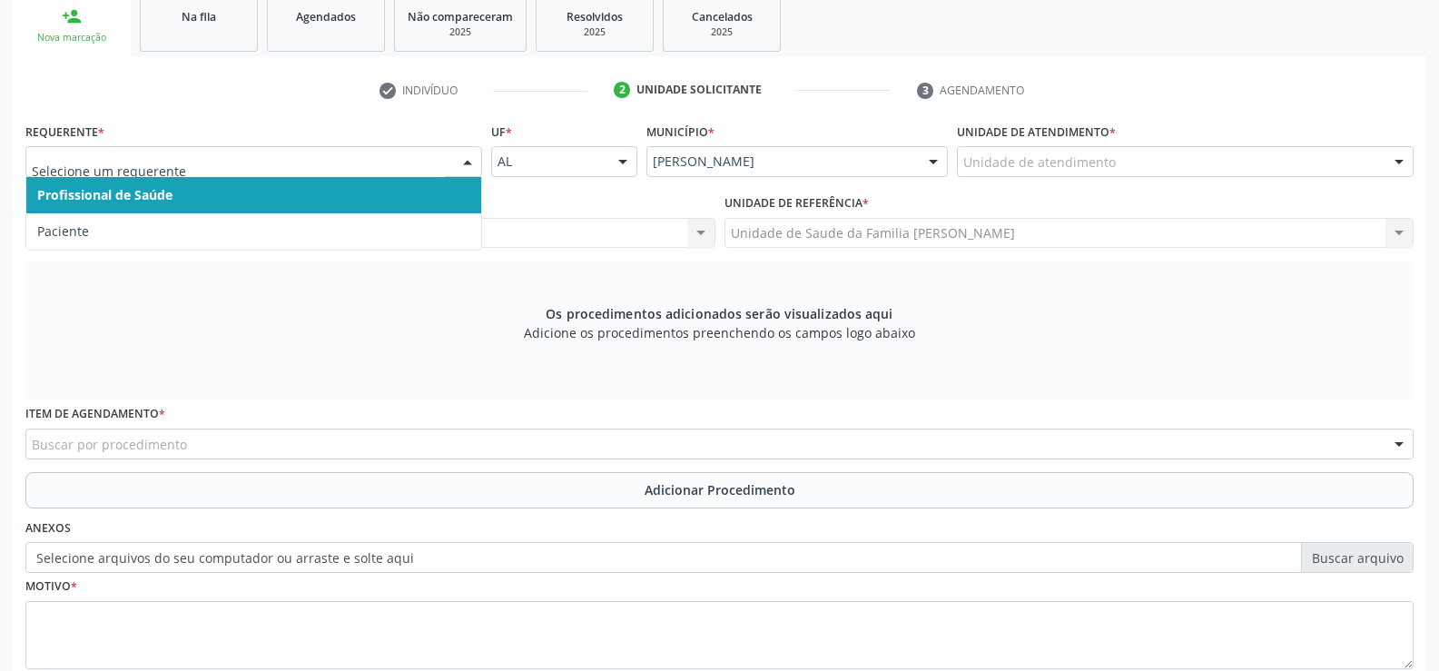
click at [469, 166] on div at bounding box center [467, 162] width 27 height 31
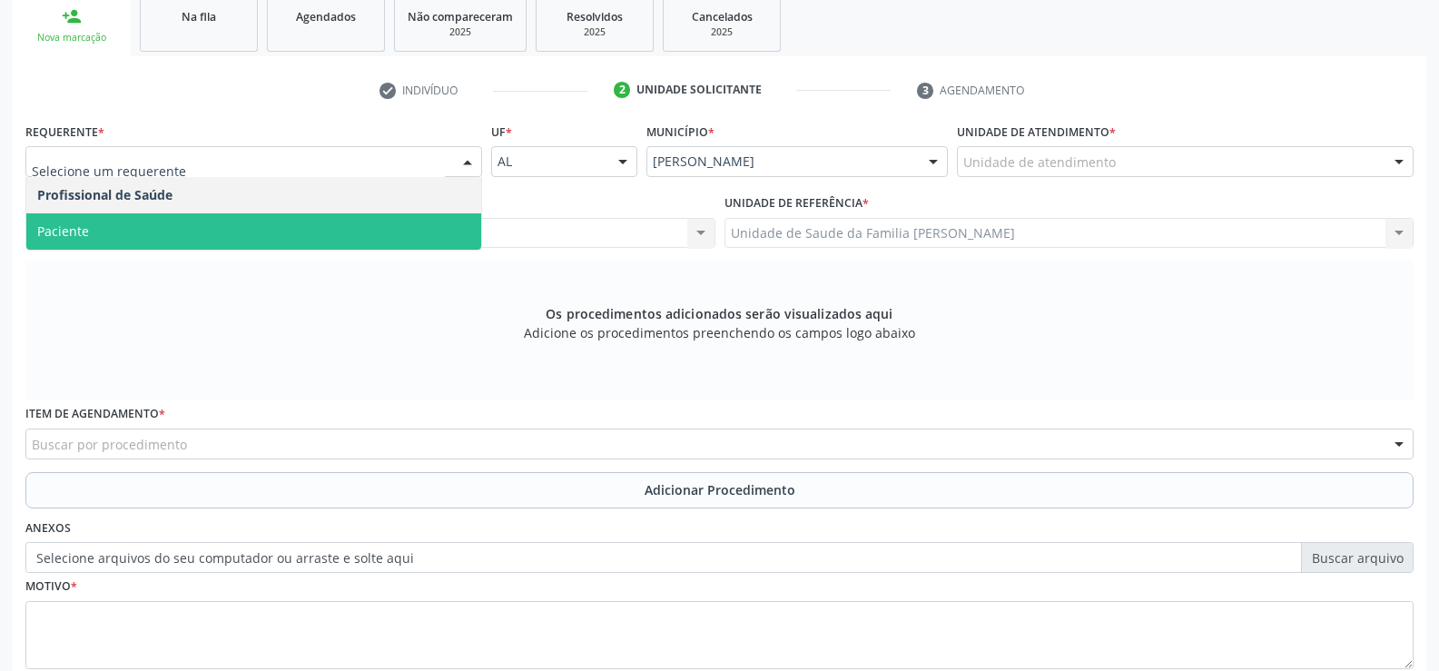
click at [390, 232] on span "Paciente" at bounding box center [253, 231] width 455 height 36
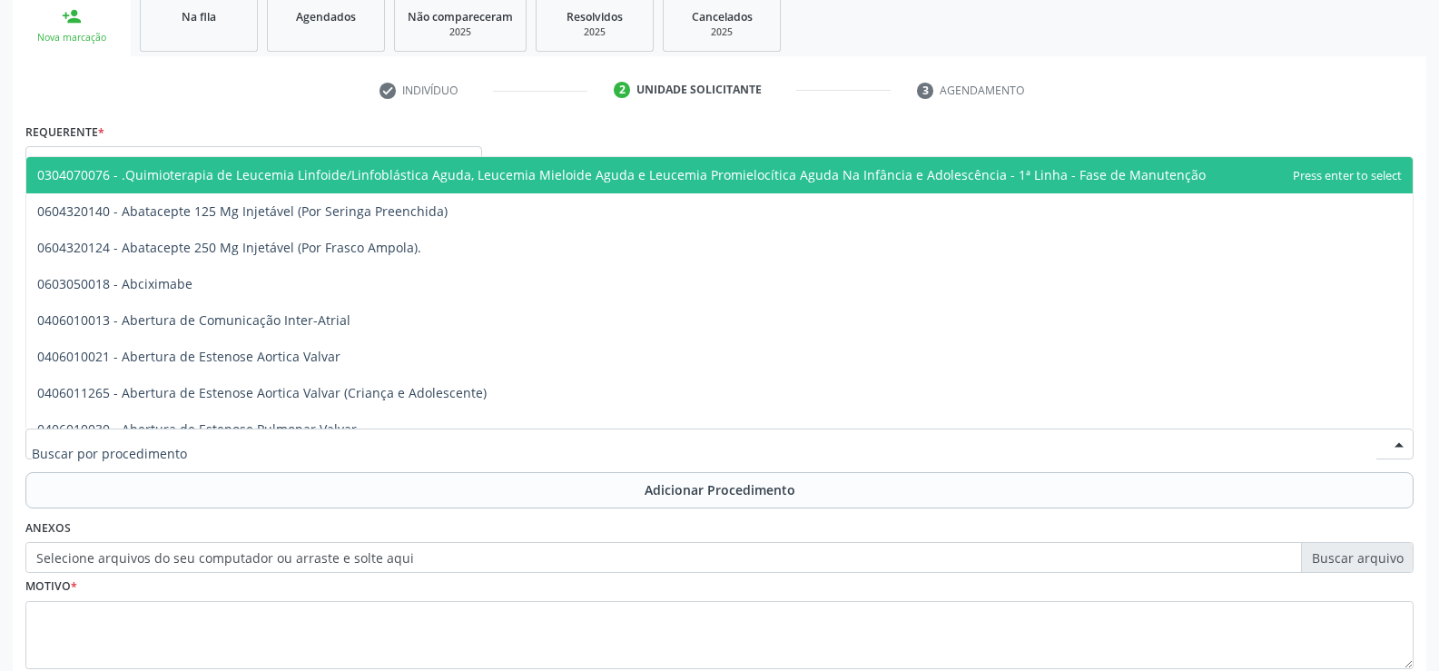
click at [436, 441] on div at bounding box center [719, 444] width 1388 height 31
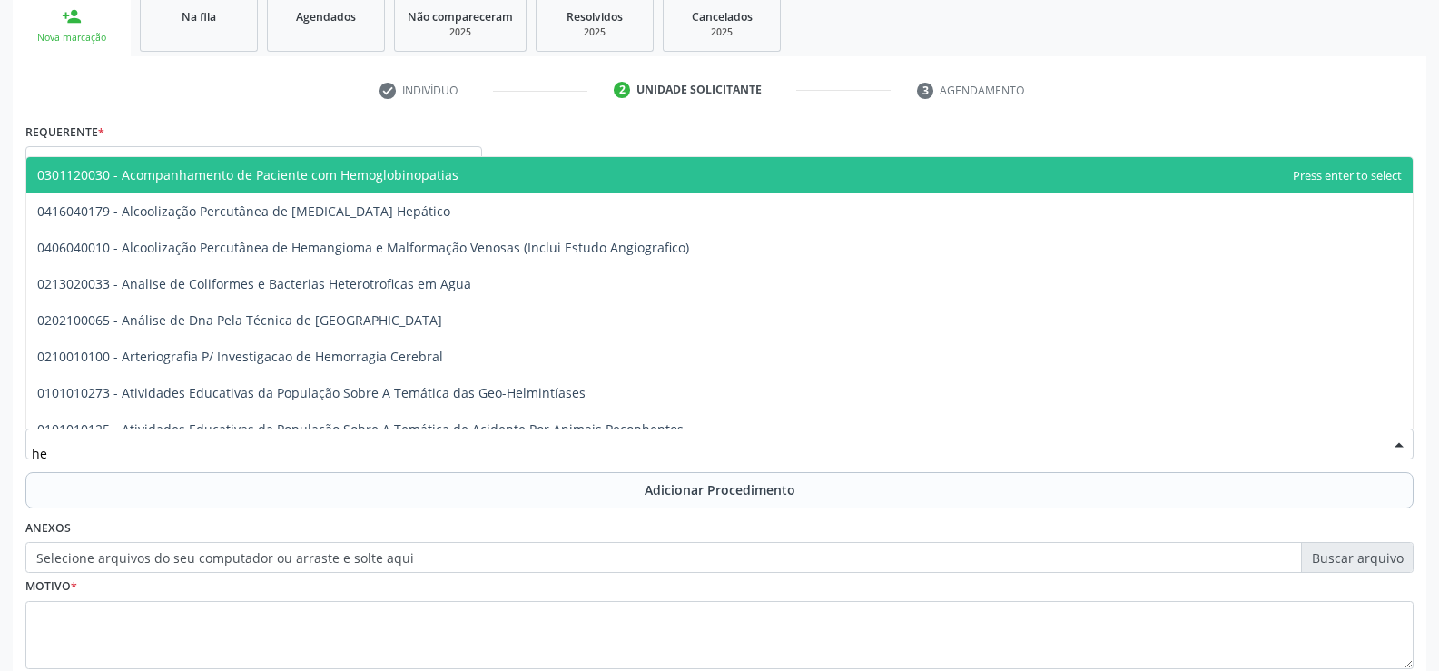
type input "h"
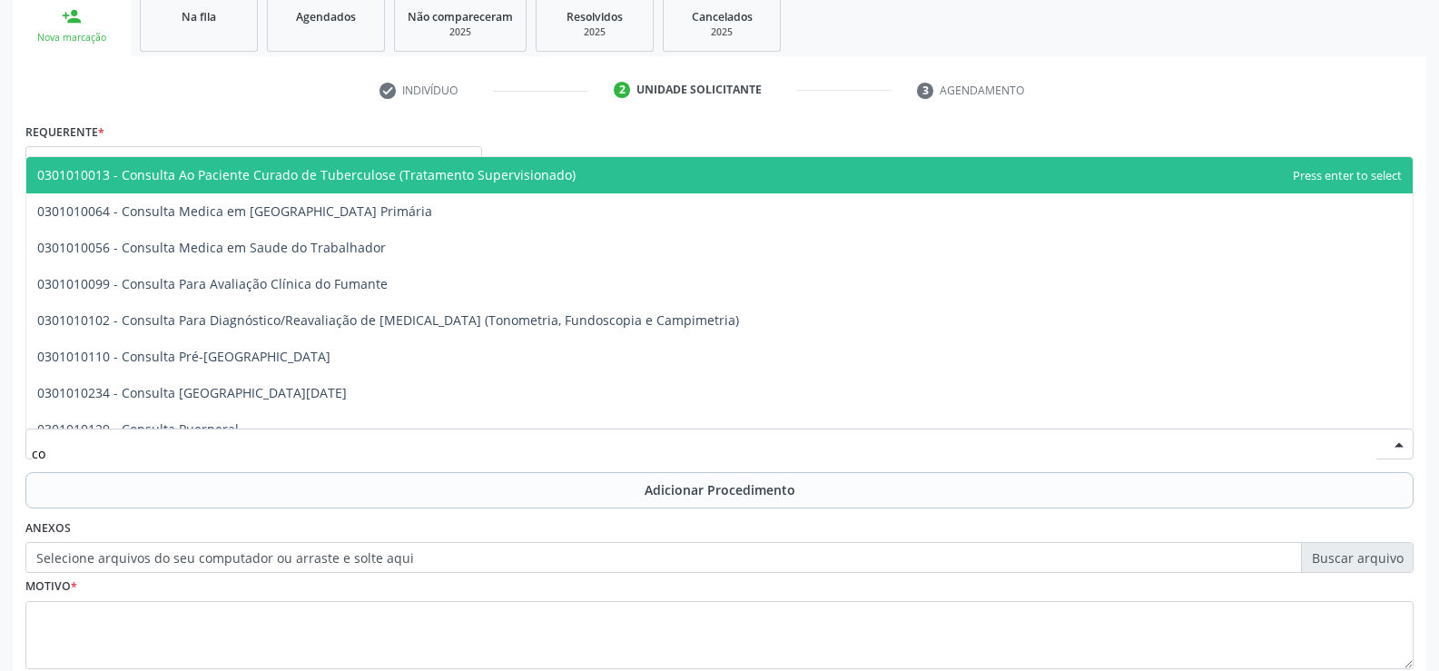
type input "c"
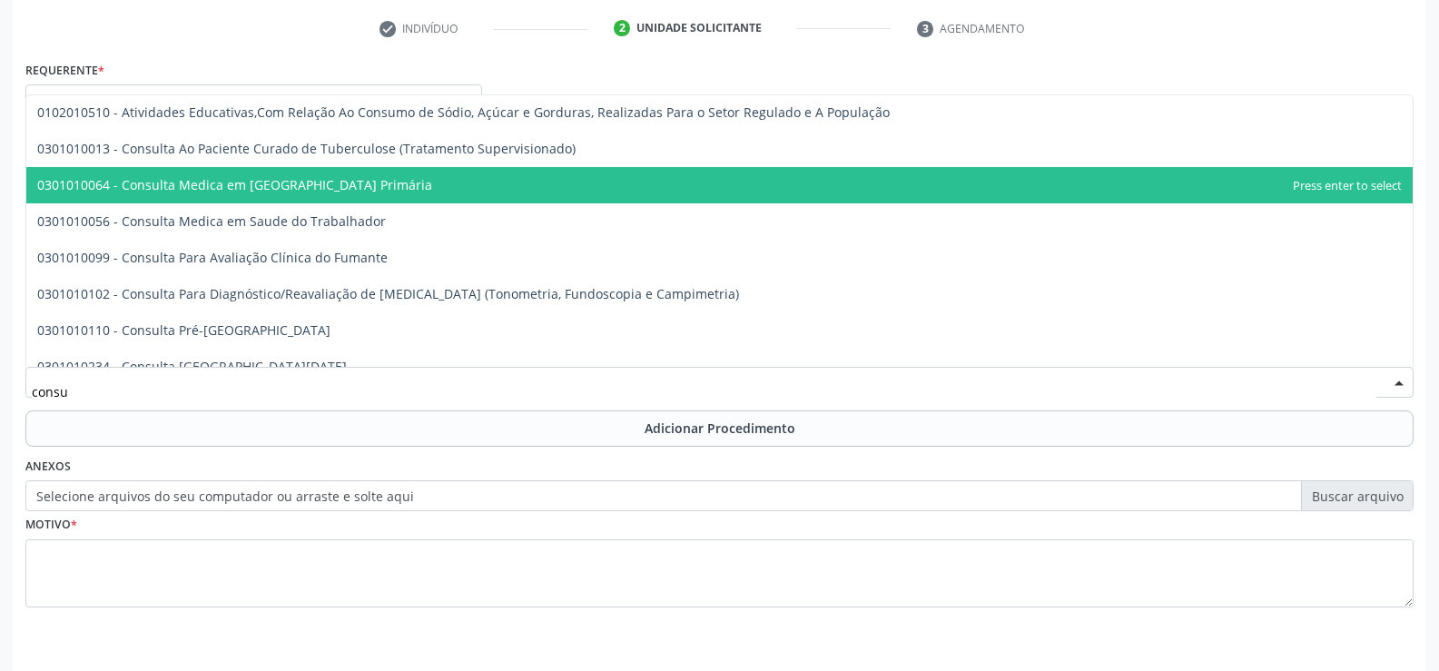
scroll to position [0, 0]
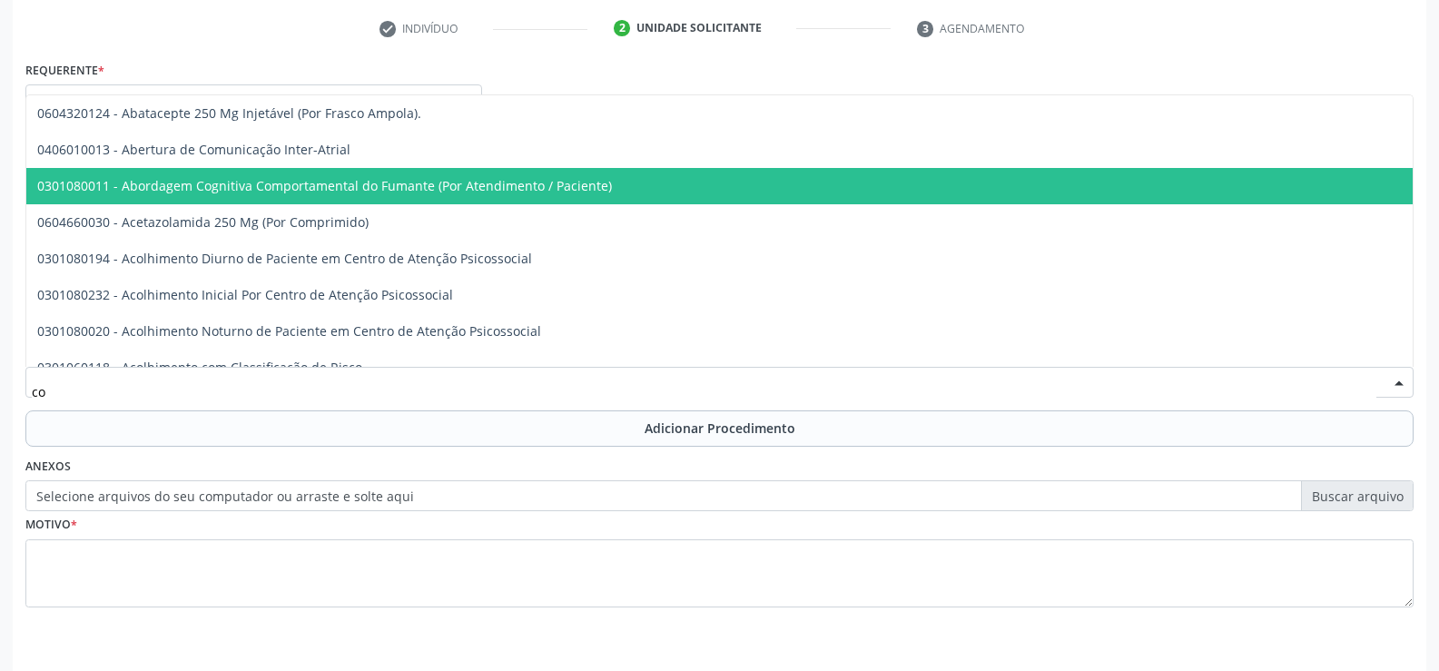
type input "c"
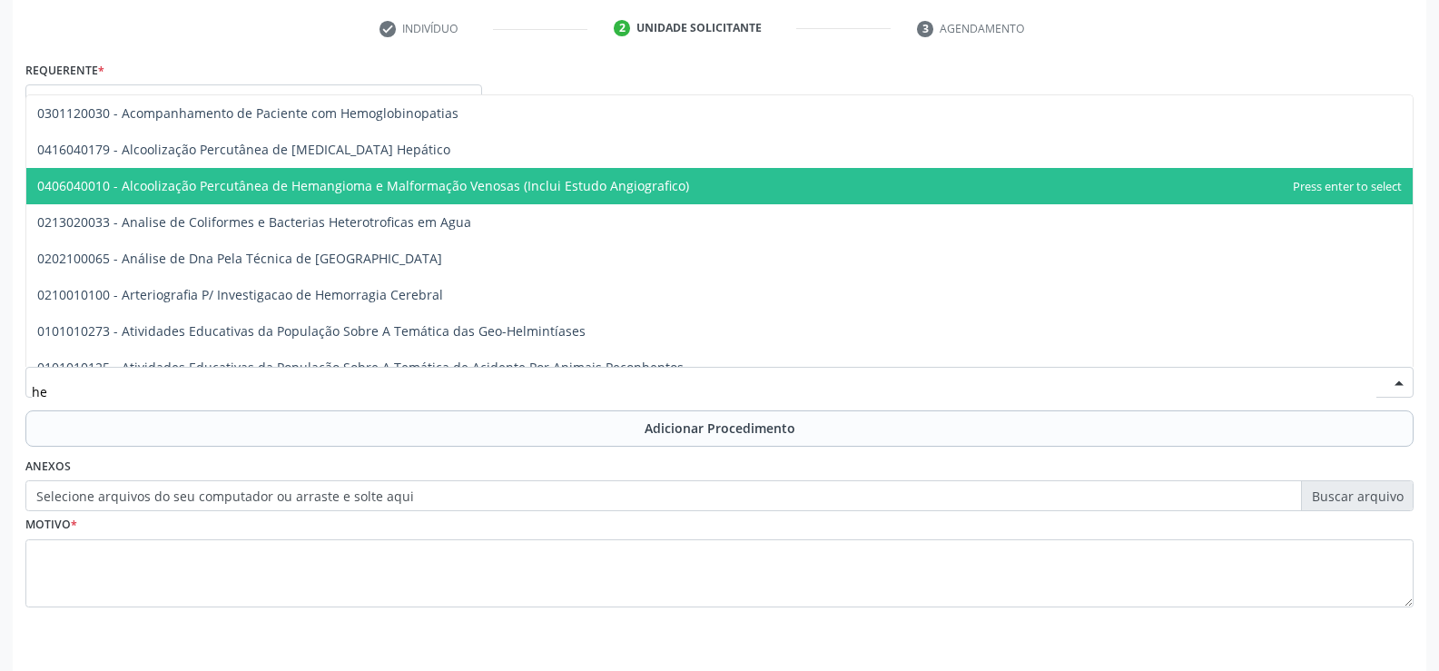
type input "h"
type input "H"
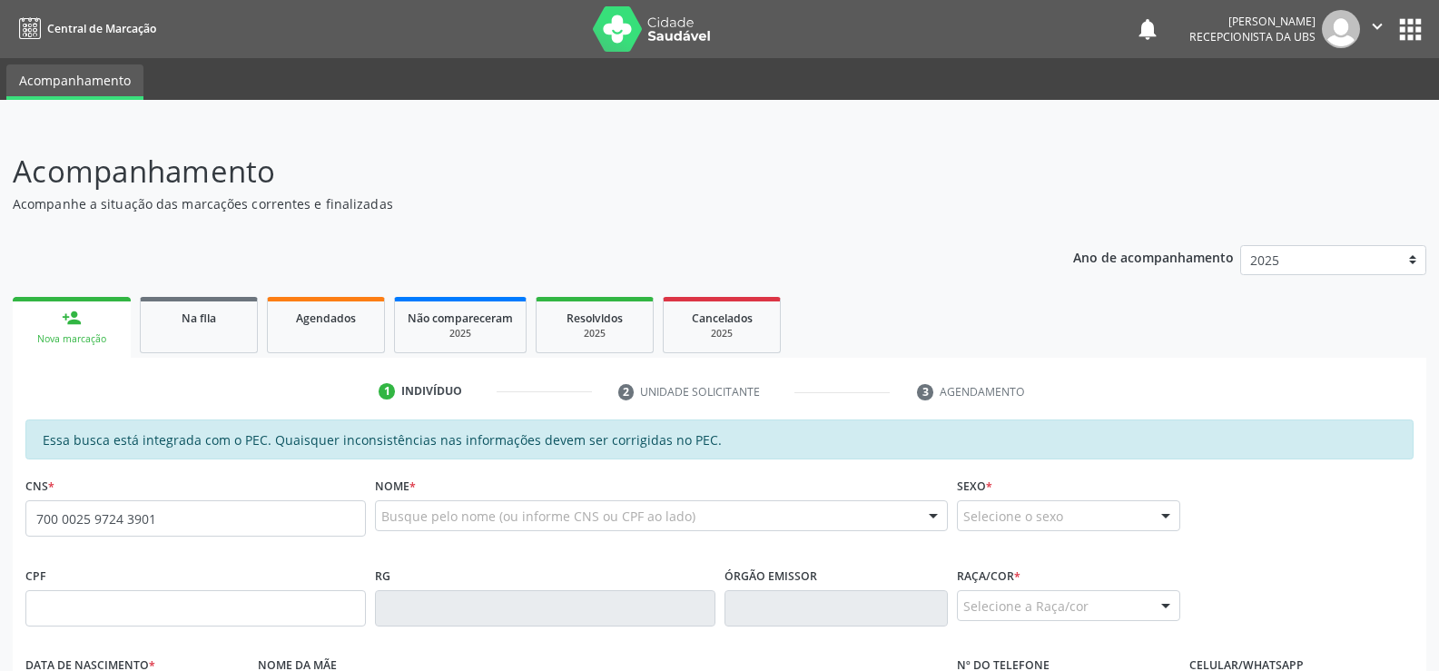
type input "700 0025 9724 3901"
type input "926.564.984-49"
type input "[DATE]"
type input "[PERSON_NAME]"
type input "[PHONE_NUMBER]"
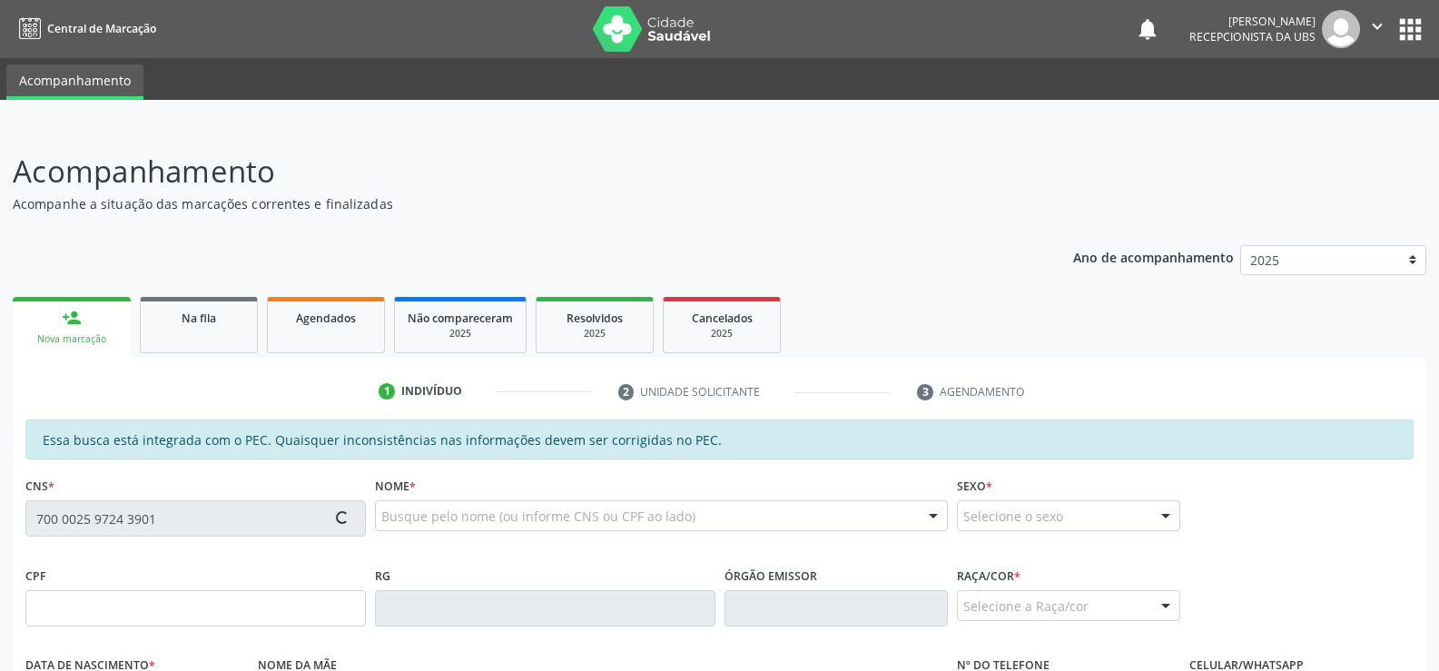
type input "S/N"
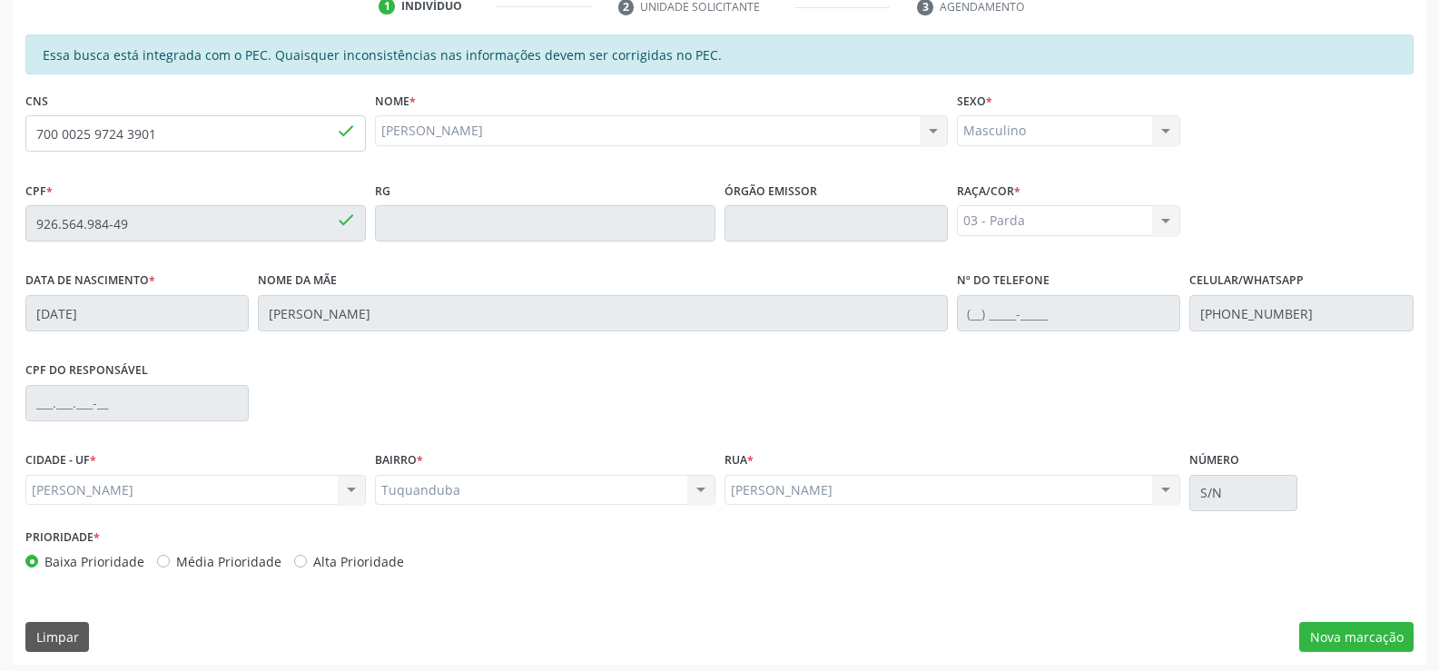
scroll to position [391, 0]
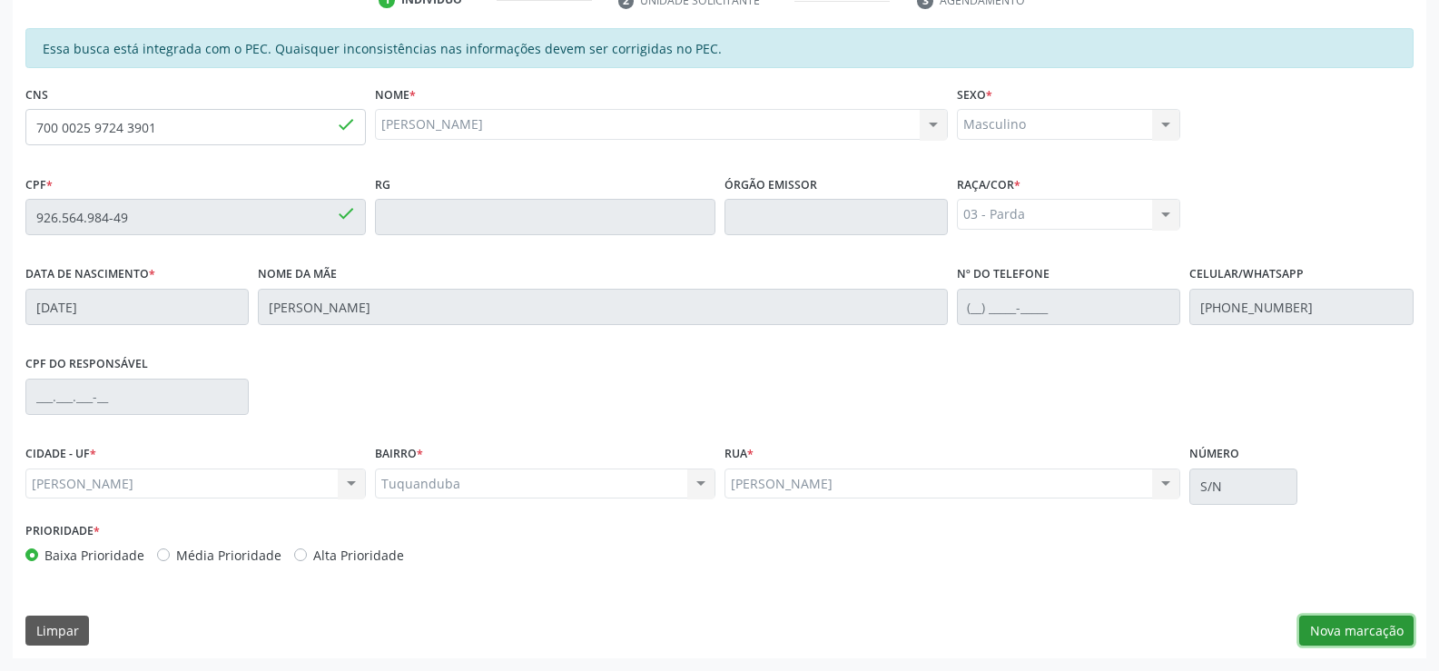
click at [1336, 632] on button "Nova marcação" at bounding box center [1356, 631] width 114 height 31
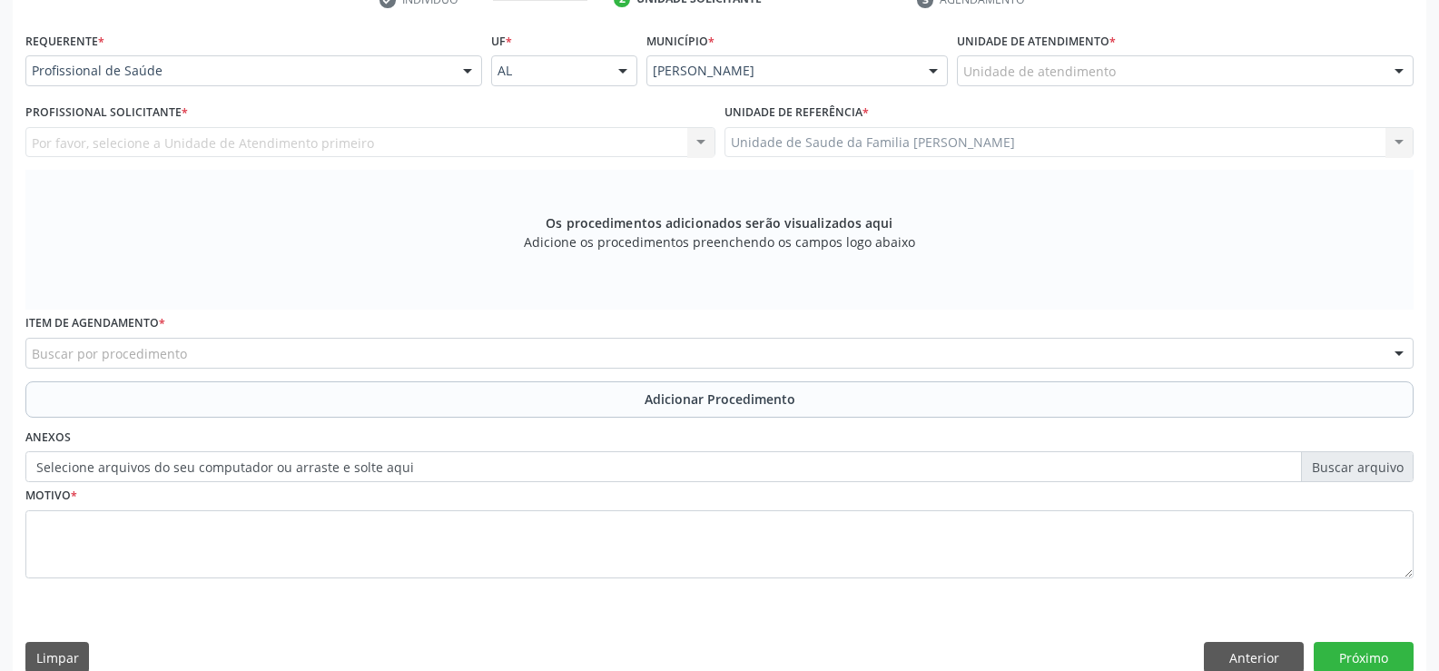
click at [469, 73] on div at bounding box center [467, 71] width 27 height 31
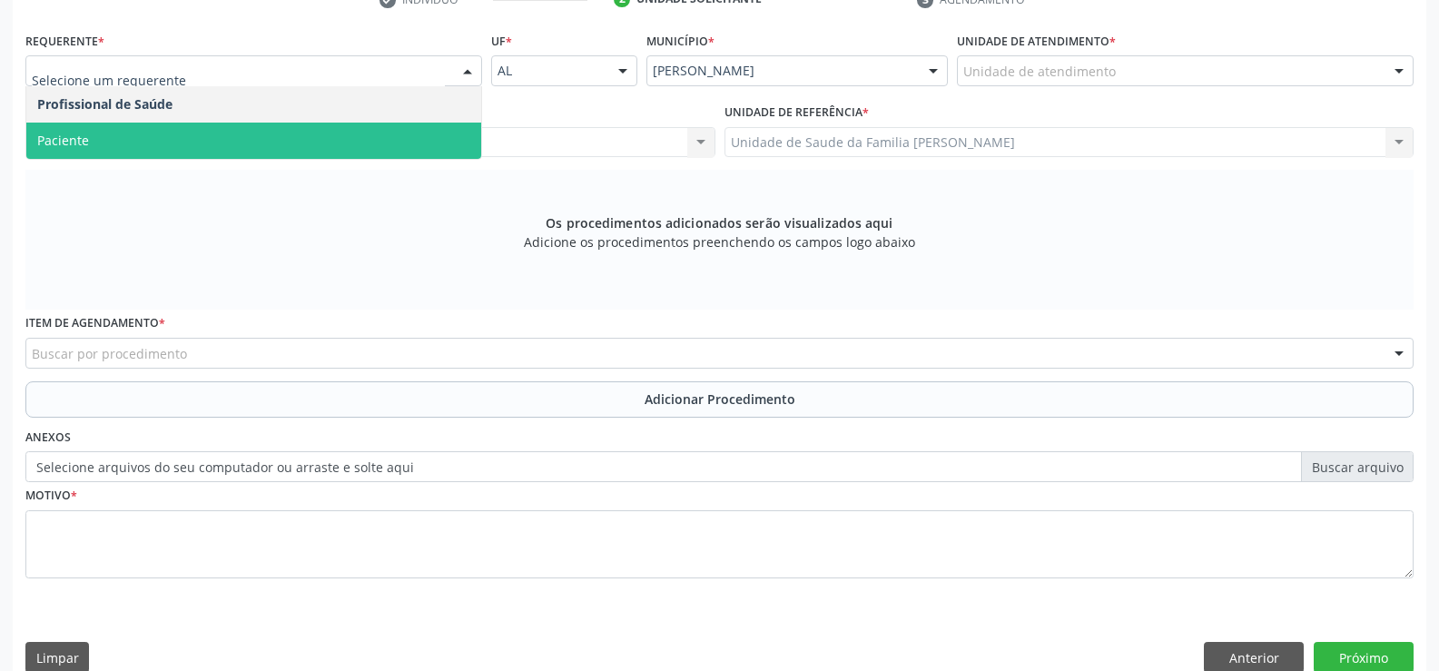
click at [370, 135] on span "Paciente" at bounding box center [253, 141] width 455 height 36
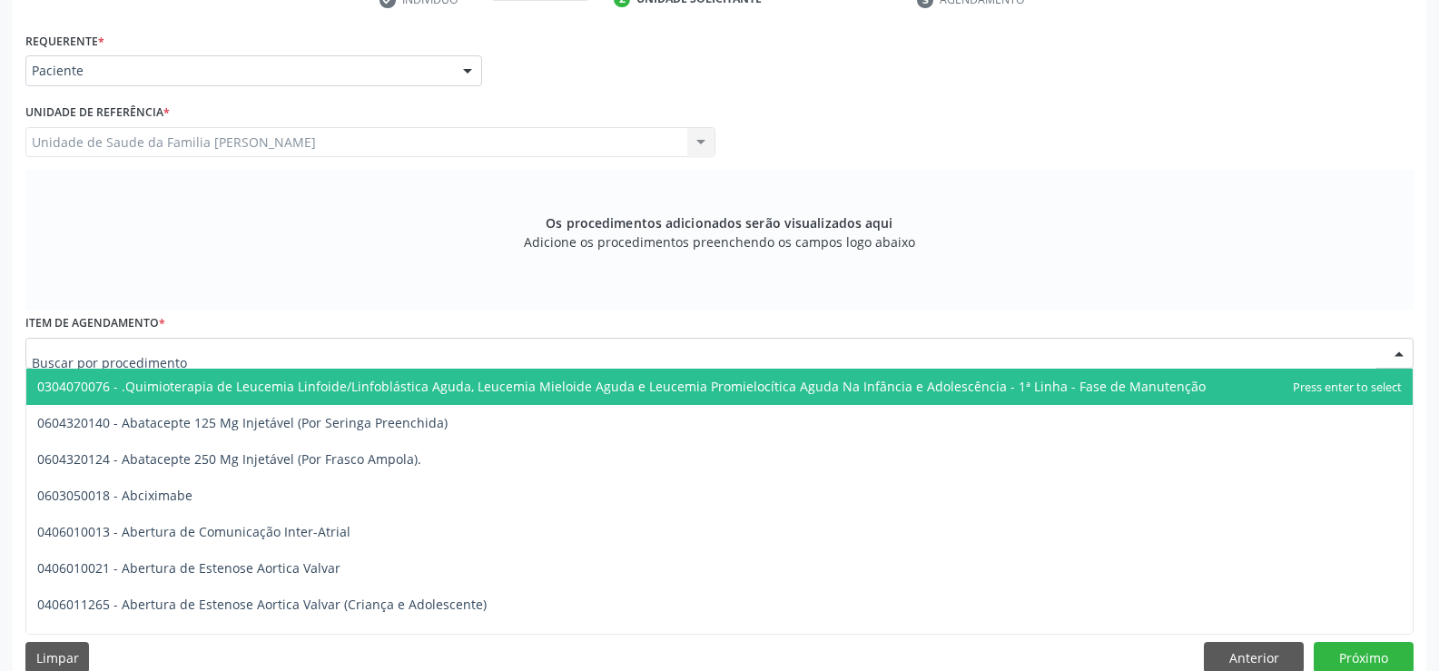
click at [344, 349] on div at bounding box center [719, 353] width 1388 height 31
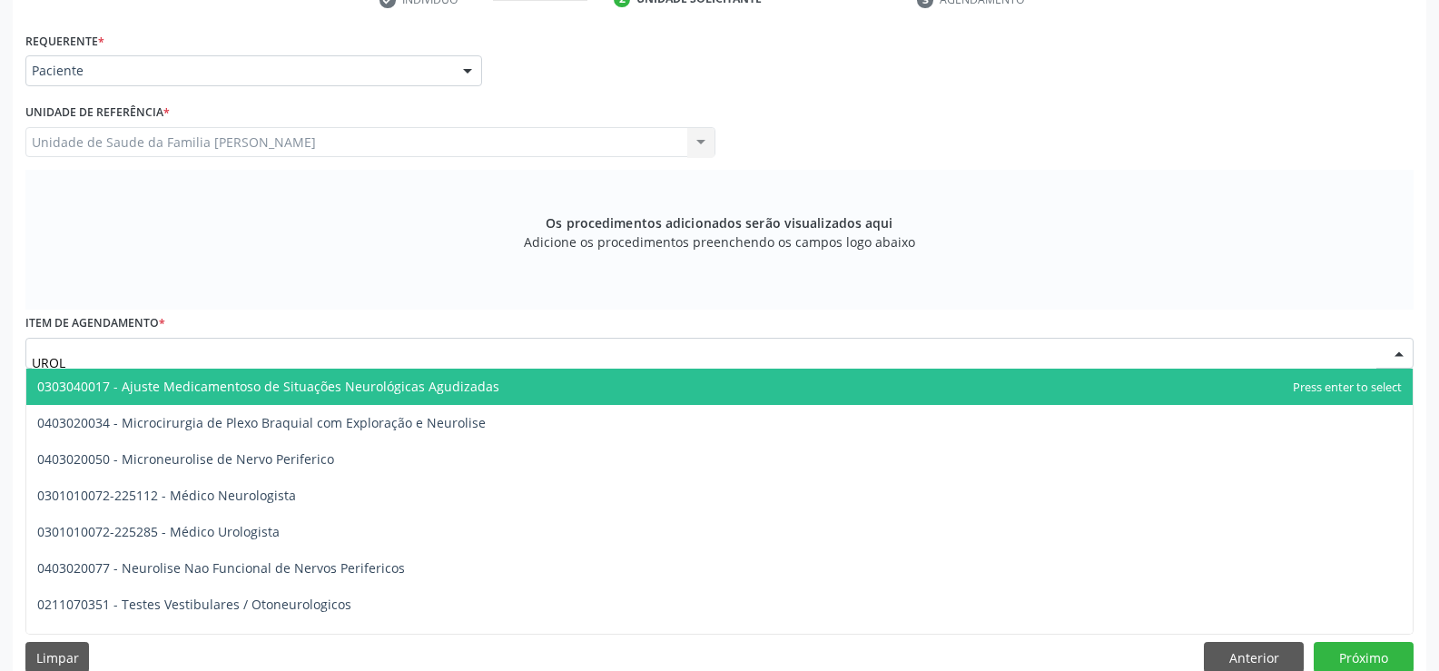
type input "UROLO"
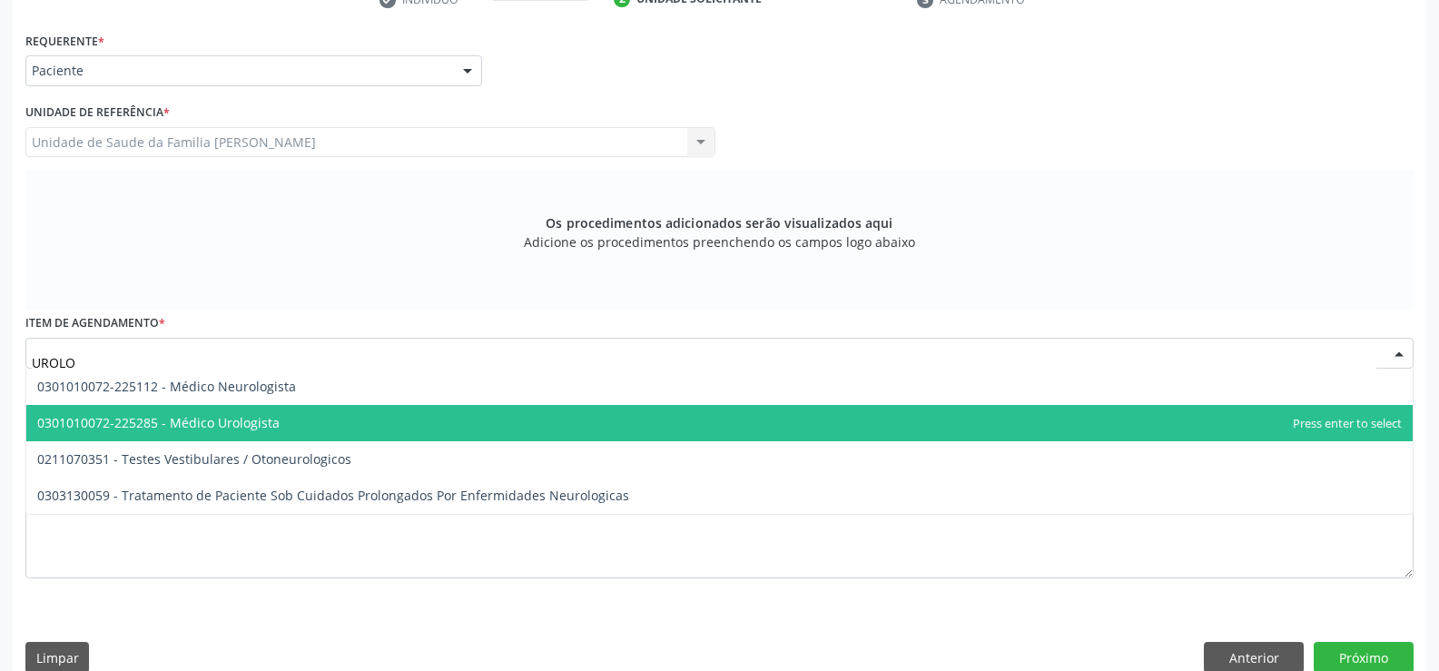
click at [292, 422] on span "0301010072-225285 - Médico Urologista" at bounding box center [719, 423] width 1387 height 36
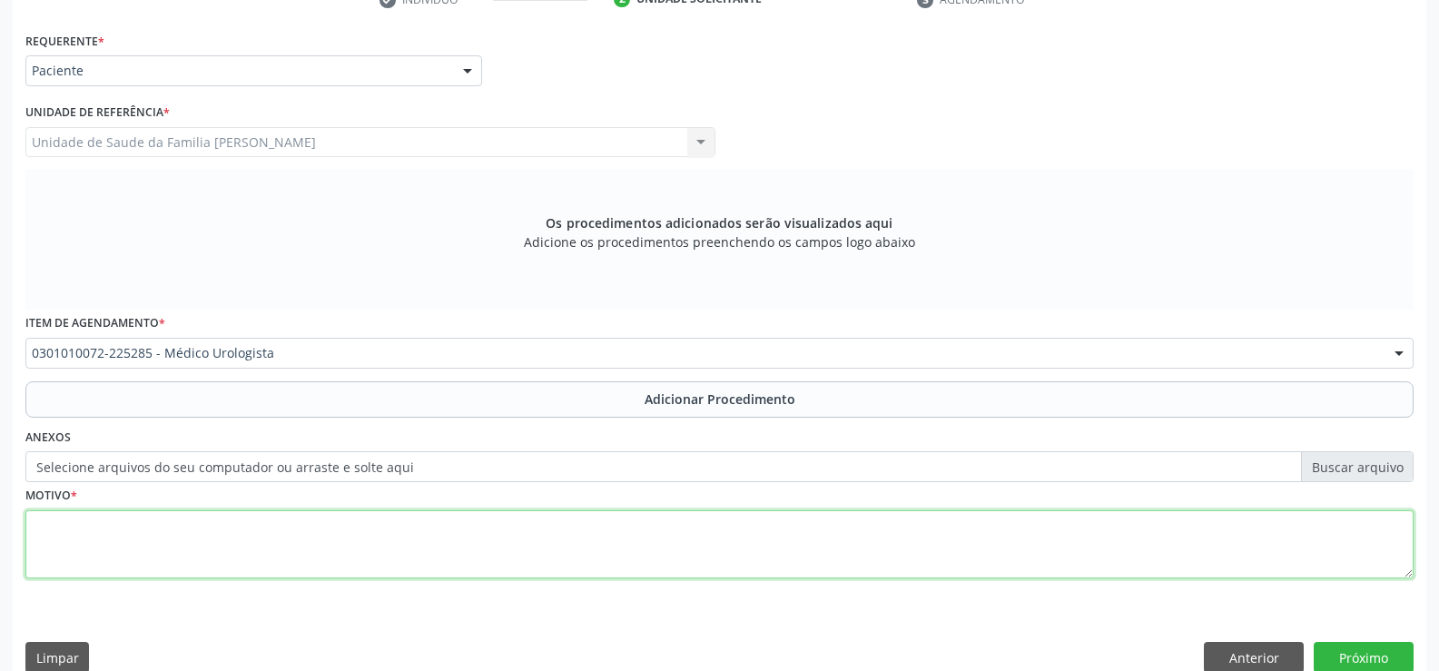
click at [515, 542] on textarea at bounding box center [719, 544] width 1388 height 69
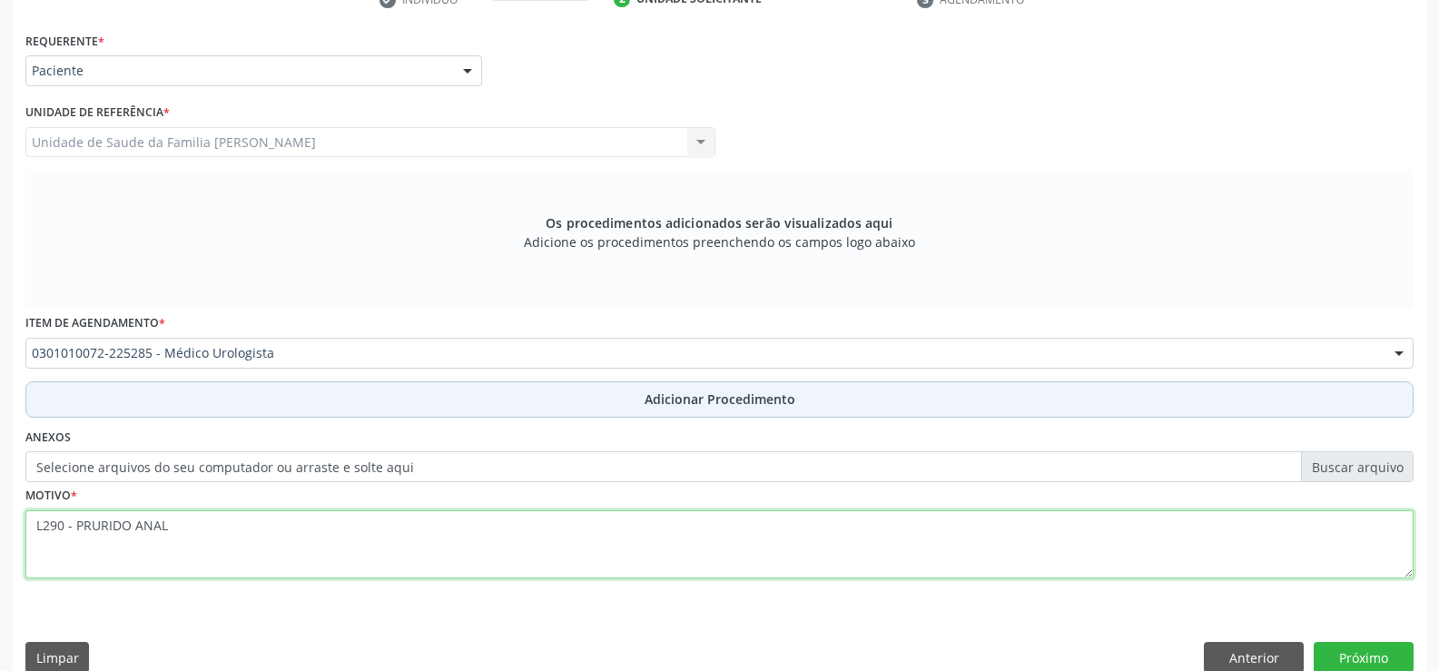
type textarea "L290 - PRURIDO ANAL"
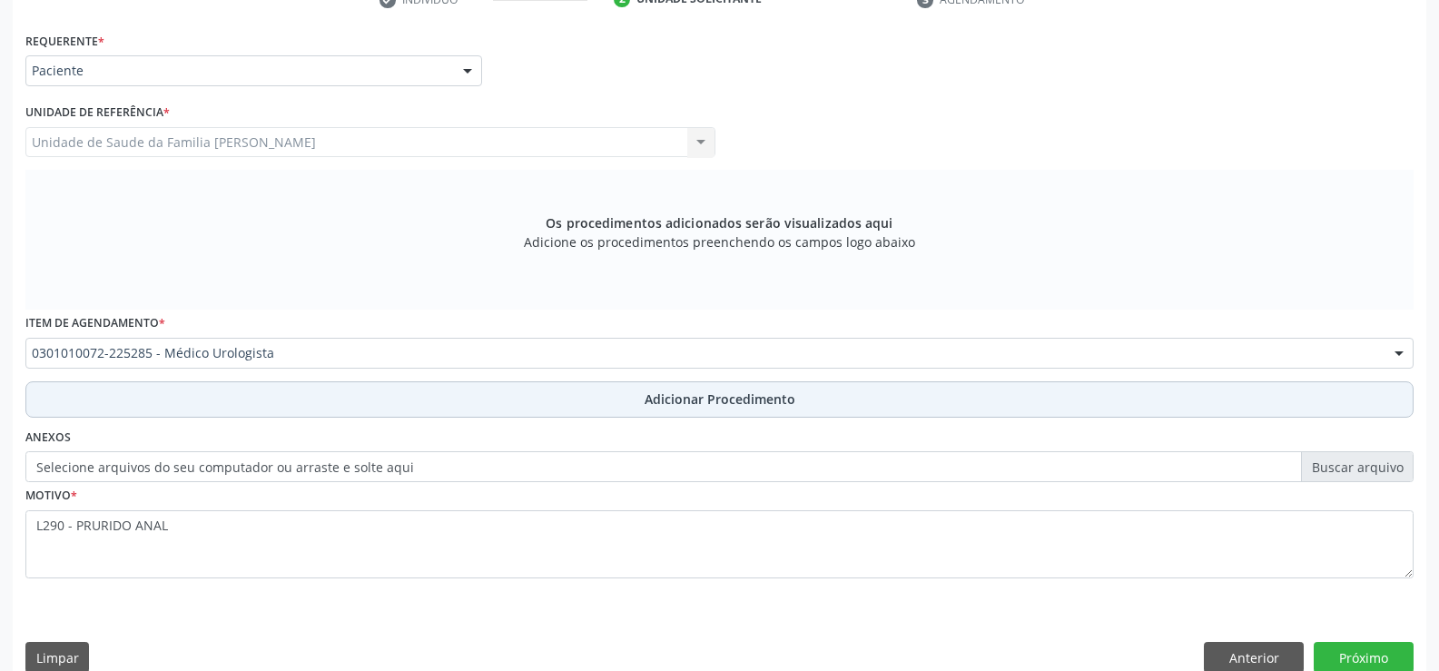
click at [698, 406] on span "Adicionar Procedimento" at bounding box center [720, 399] width 151 height 19
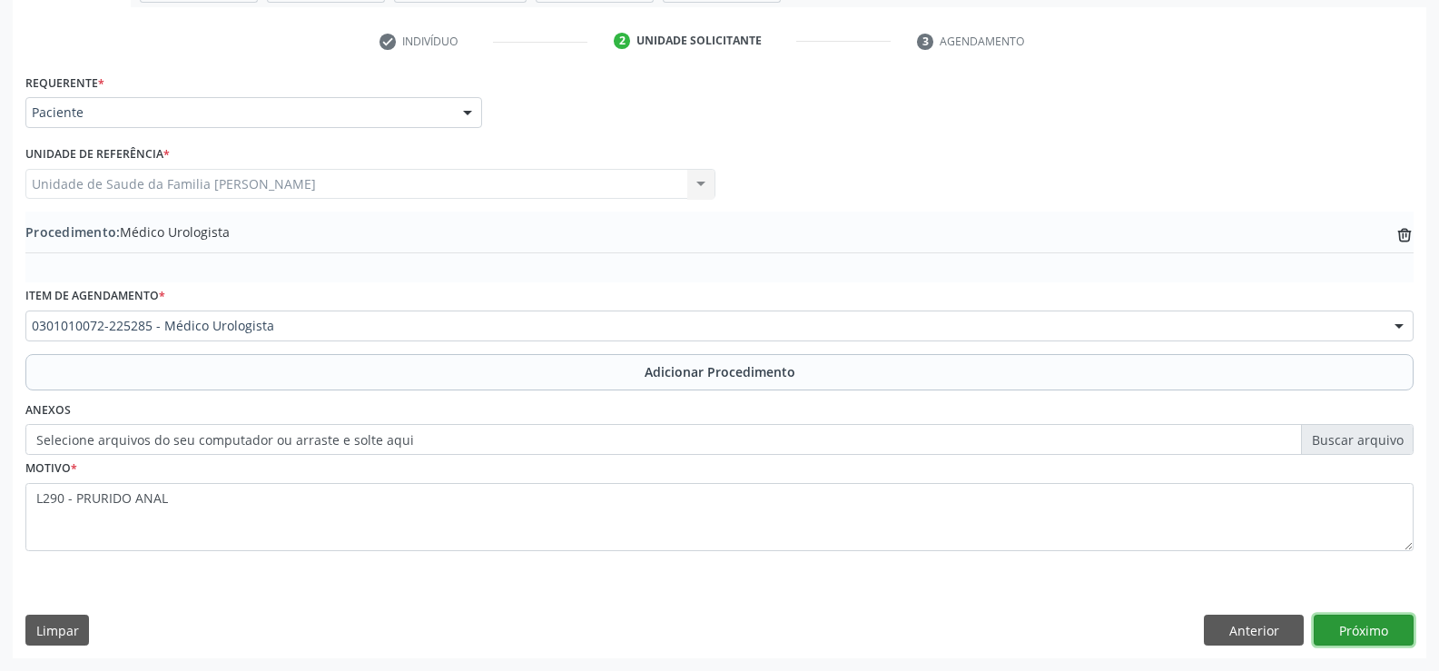
click at [1354, 632] on button "Próximo" at bounding box center [1364, 630] width 100 height 31
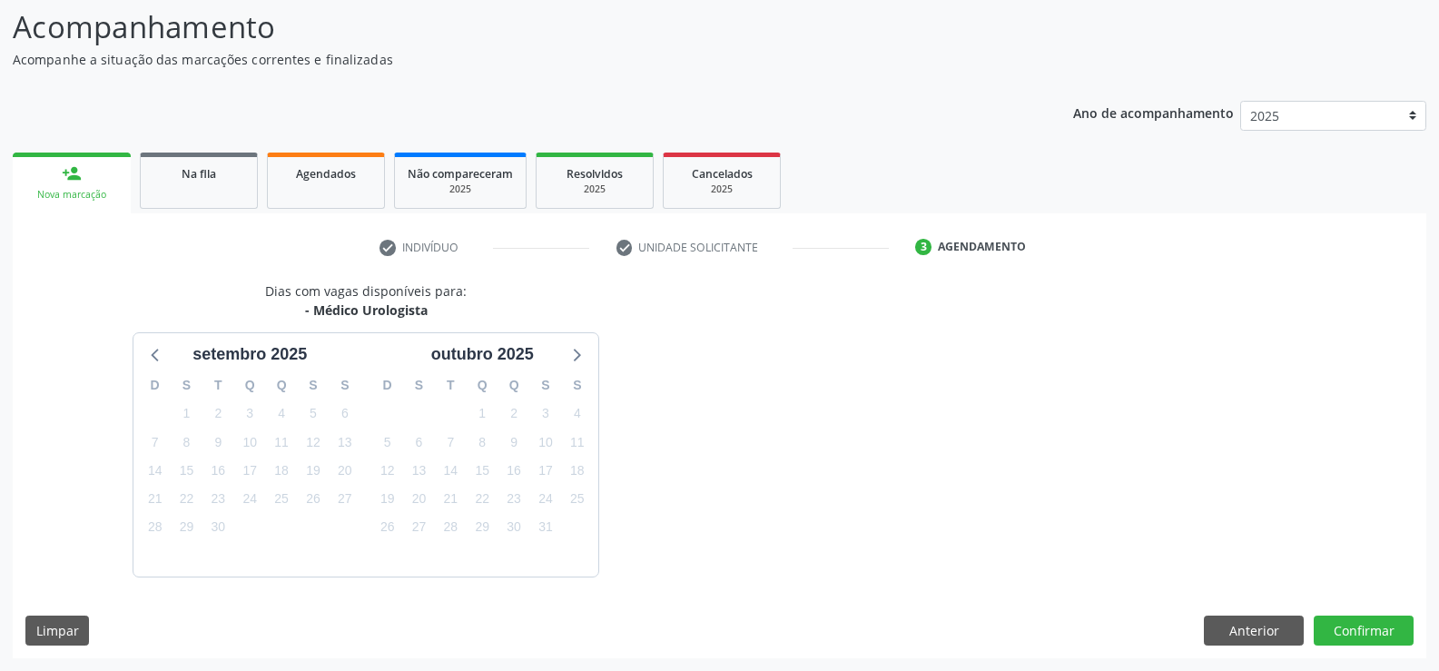
scroll to position [198, 0]
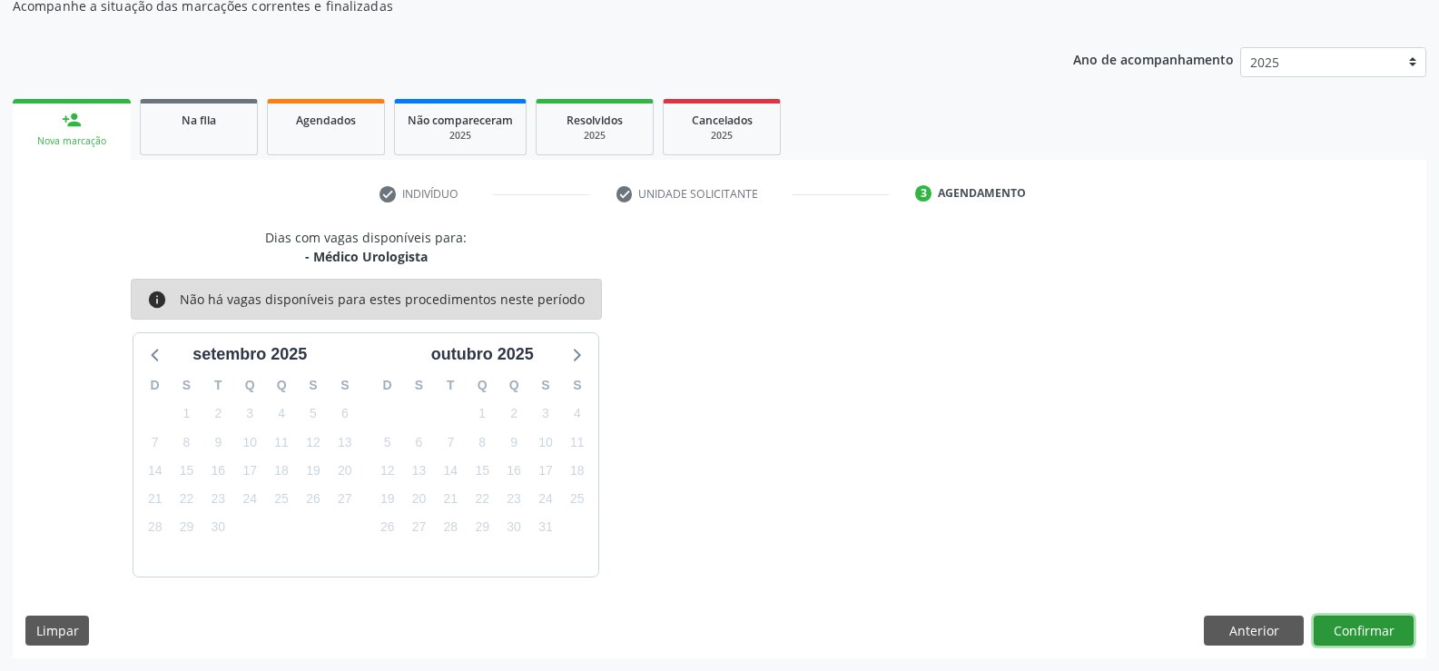
click at [1354, 632] on button "Confirmar" at bounding box center [1364, 631] width 100 height 31
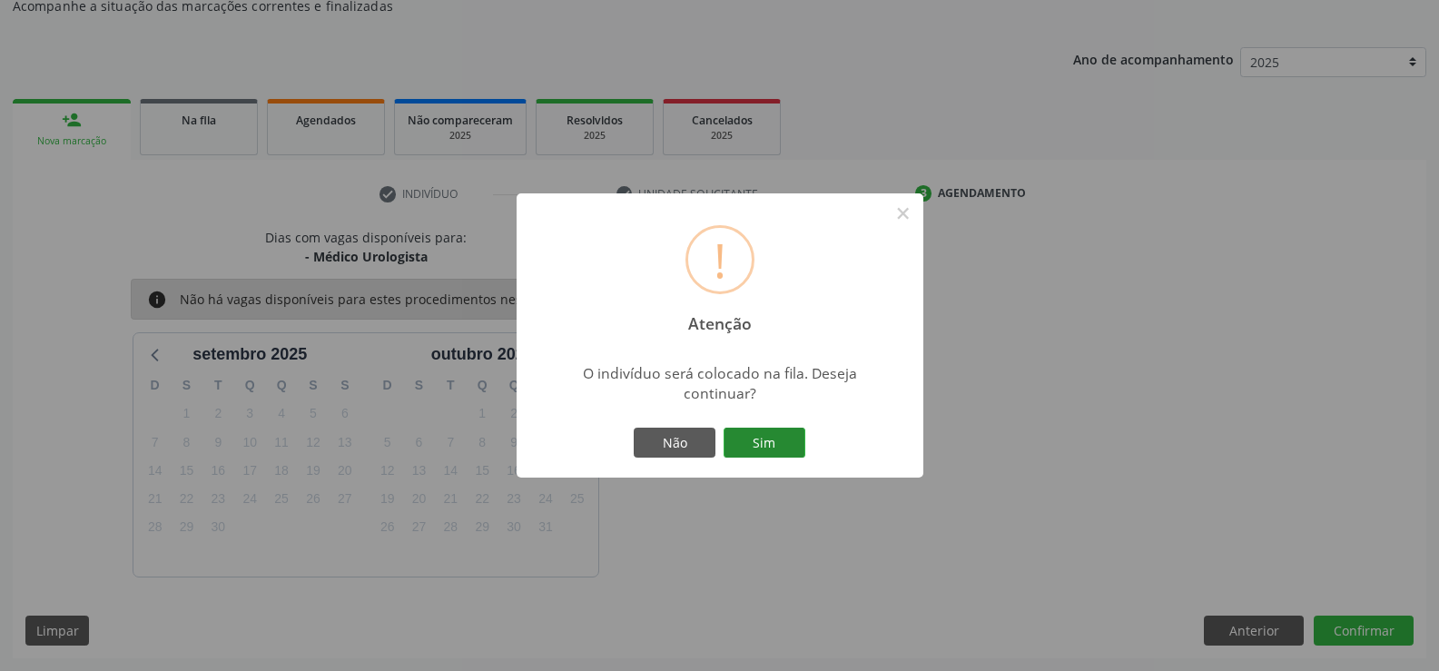
click at [770, 444] on button "Sim" at bounding box center [765, 443] width 82 height 31
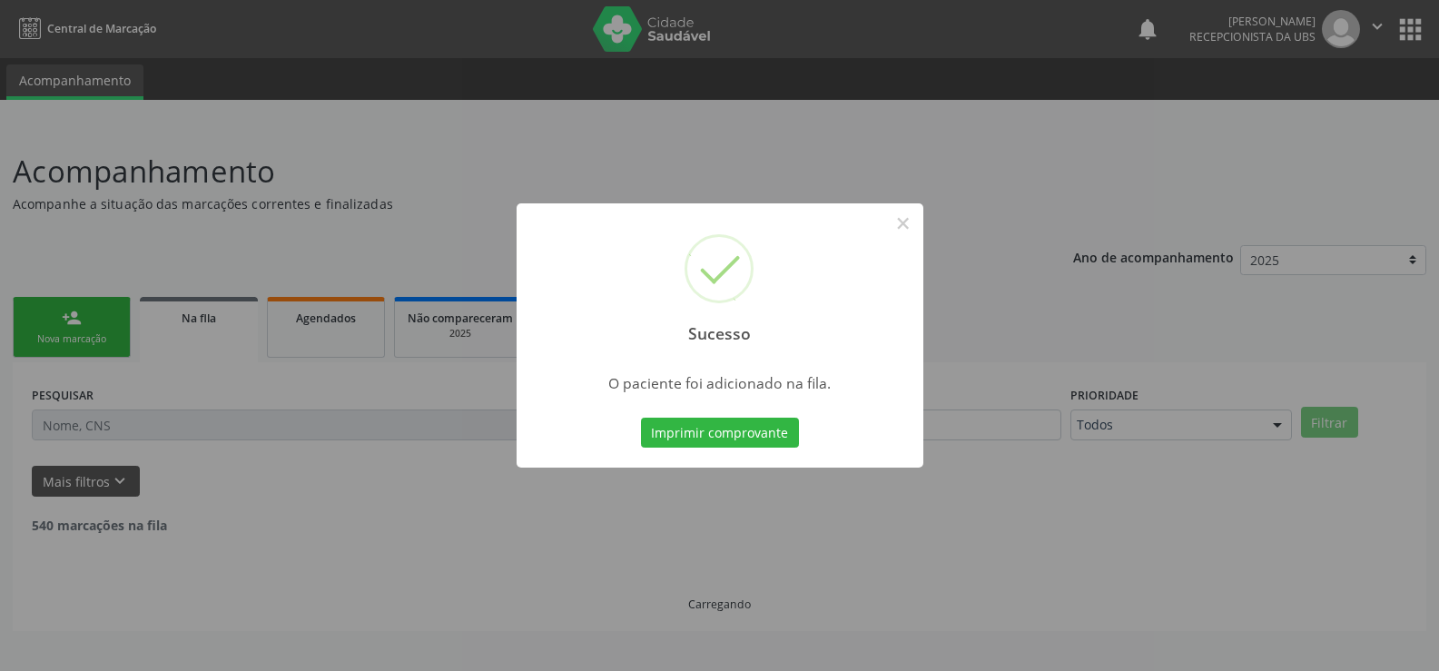
scroll to position [0, 0]
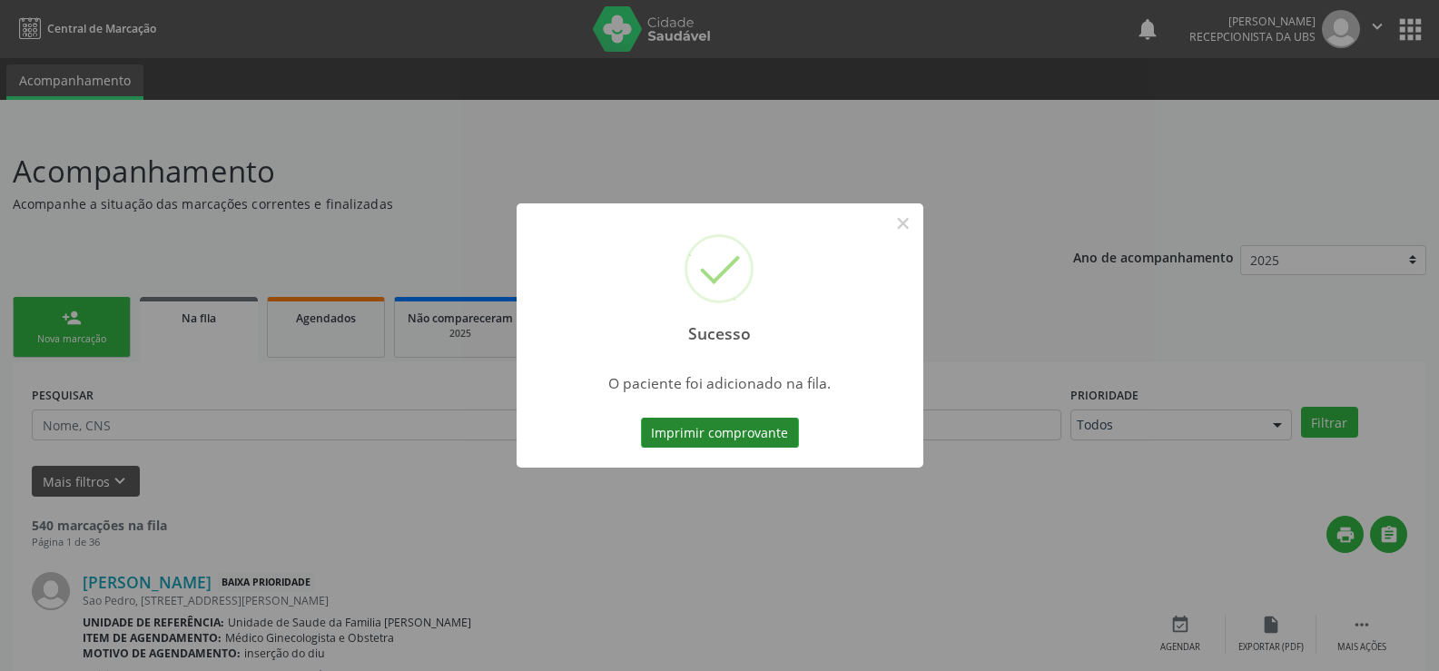
click at [751, 438] on button "Imprimir comprovante" at bounding box center [720, 433] width 158 height 31
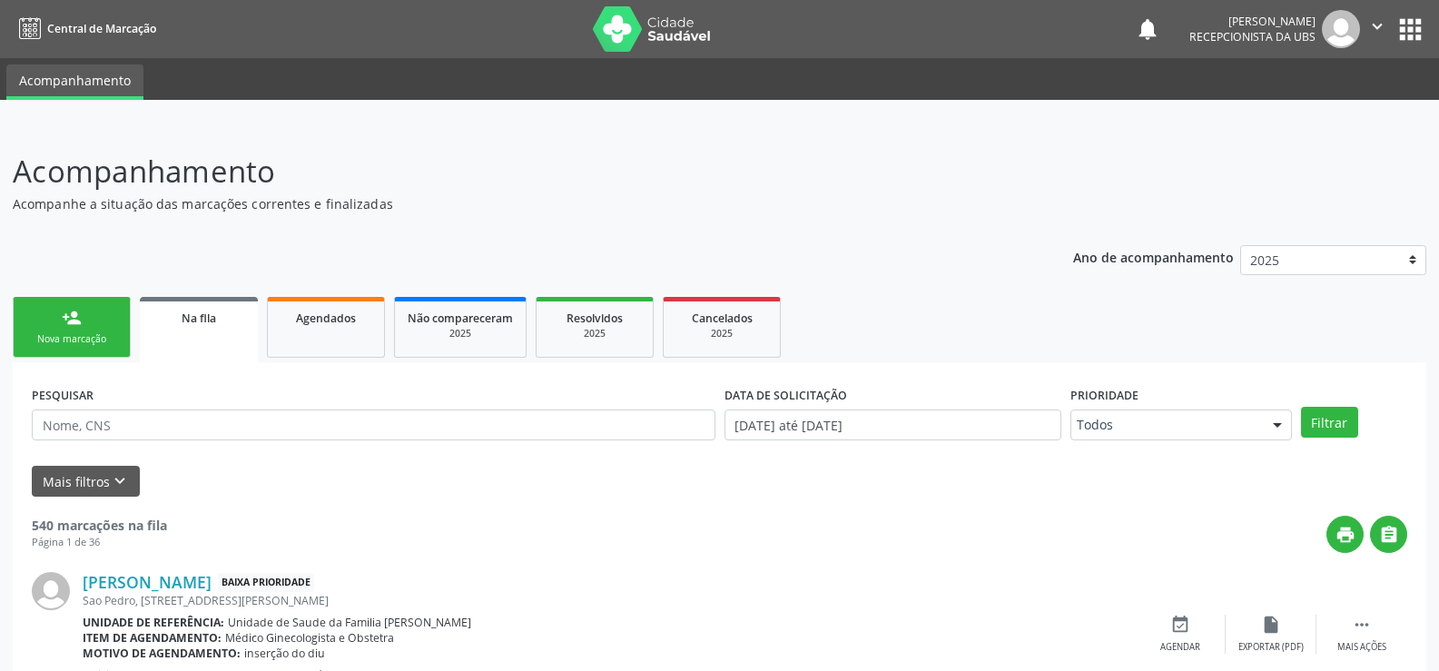
click at [88, 333] on div "Nova marcação" at bounding box center [71, 339] width 91 height 14
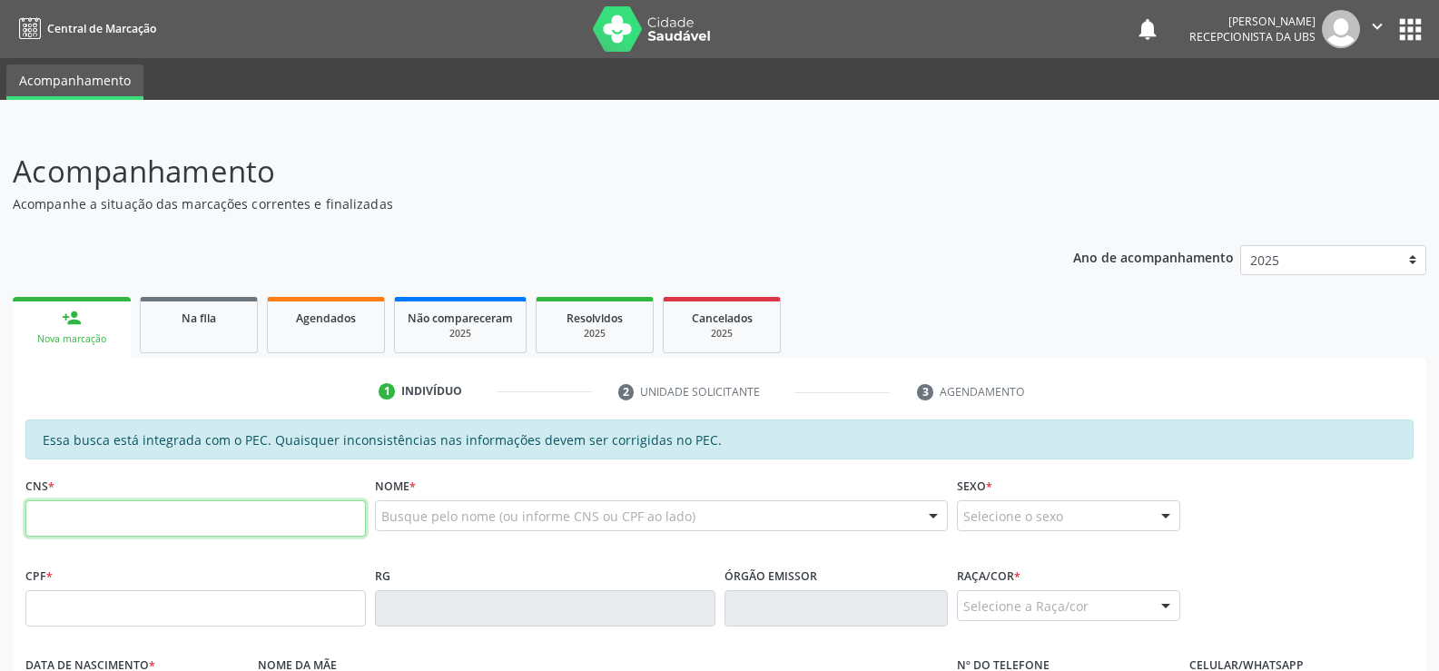
click at [126, 520] on input "text" at bounding box center [195, 518] width 341 height 36
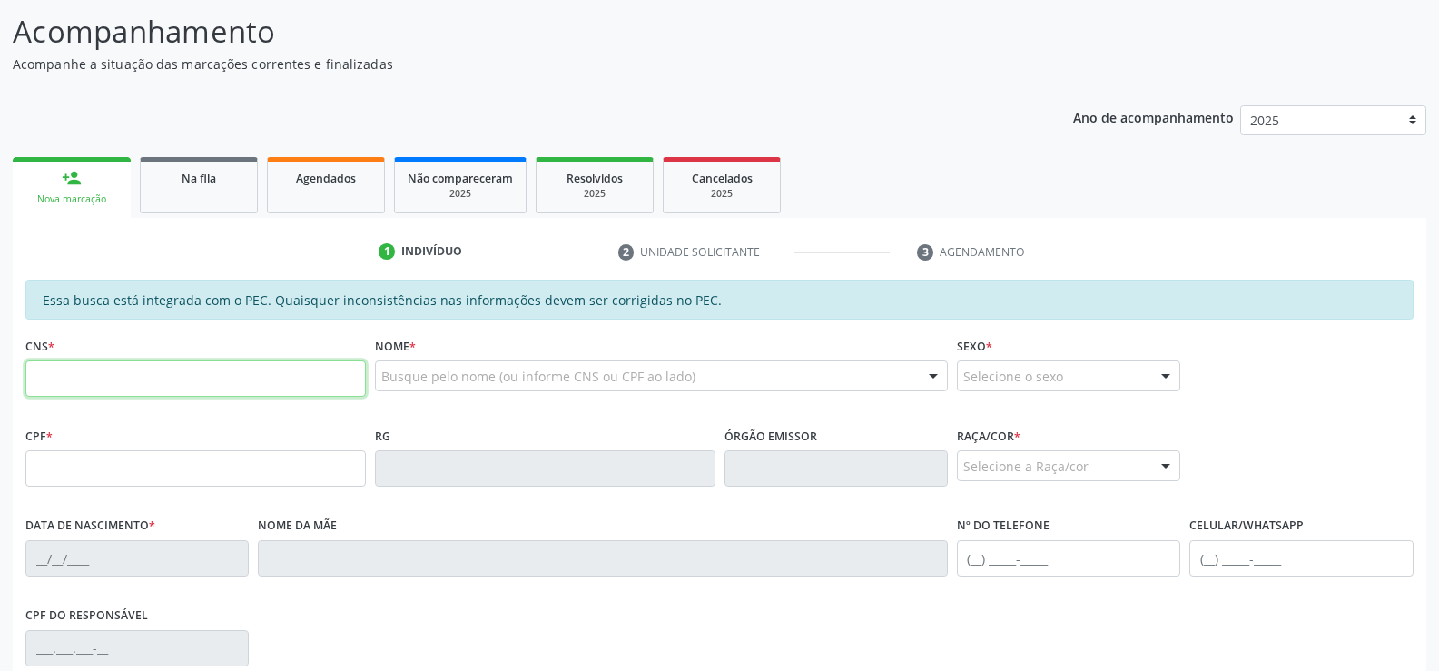
scroll to position [182, 0]
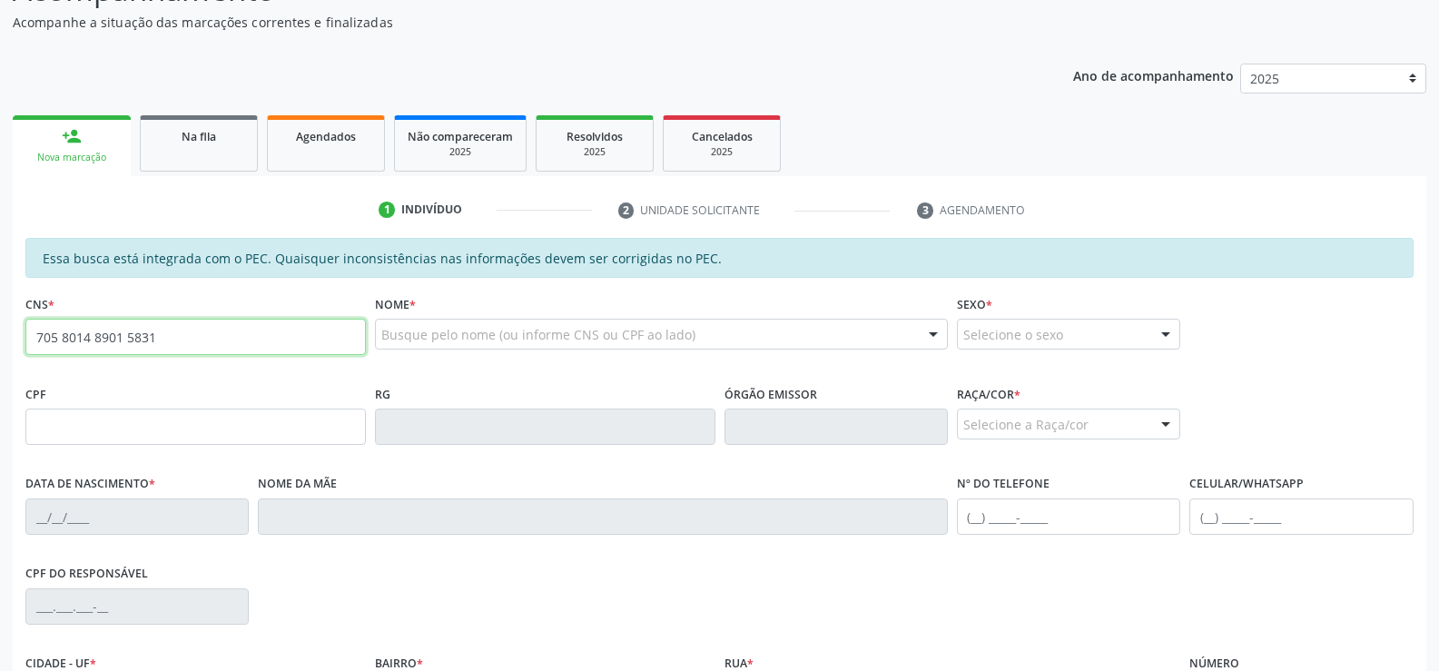
type input "705 8014 8901 5831"
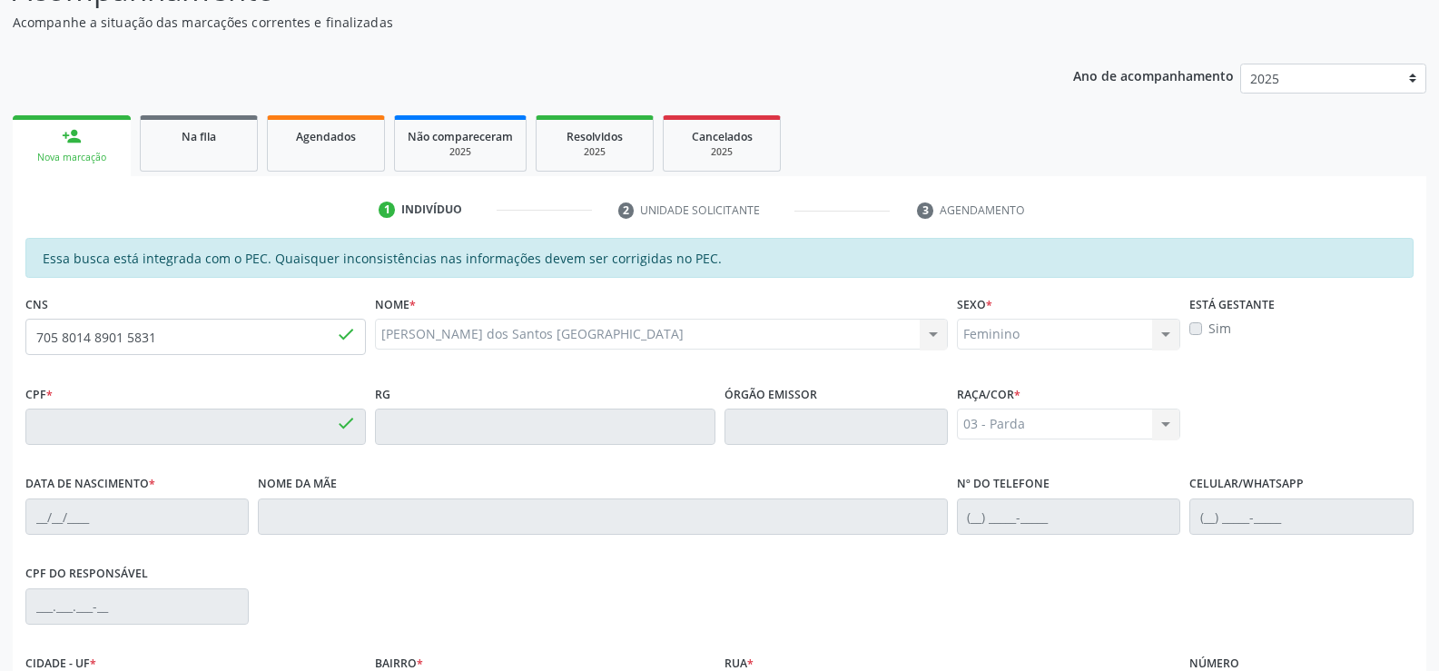
type input "049.001.304-00"
type input "08/08/1996"
type input "Maria Idelta dos Santos"
type input "(82) 99404-0289"
type input "25"
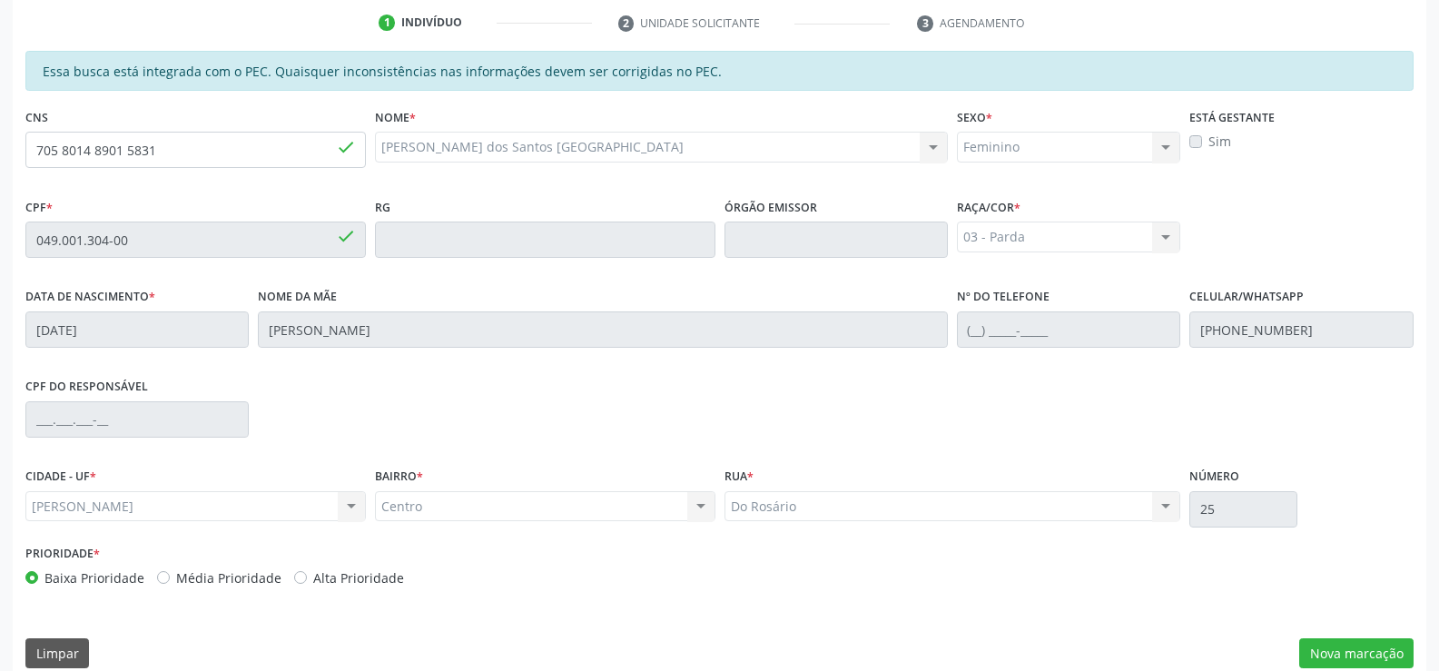
scroll to position [391, 0]
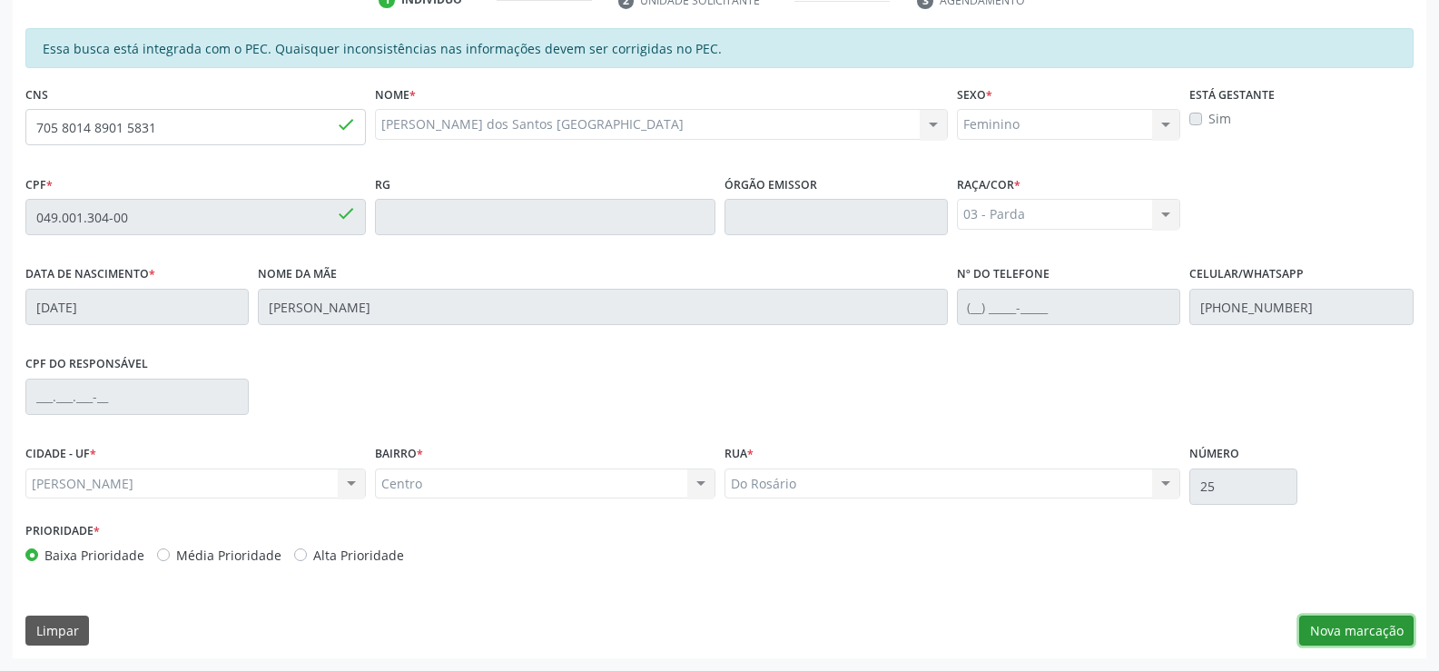
click at [1335, 635] on button "Nova marcação" at bounding box center [1356, 631] width 114 height 31
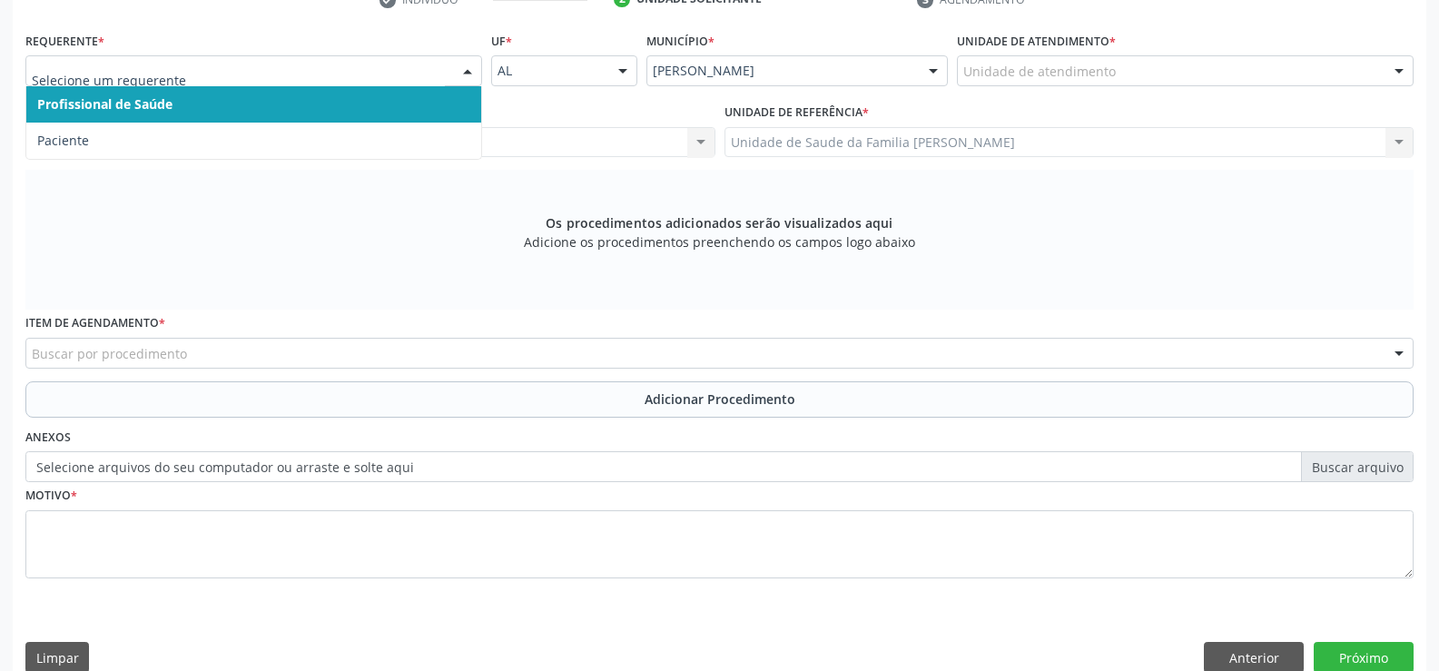
click at [468, 71] on div at bounding box center [467, 71] width 27 height 31
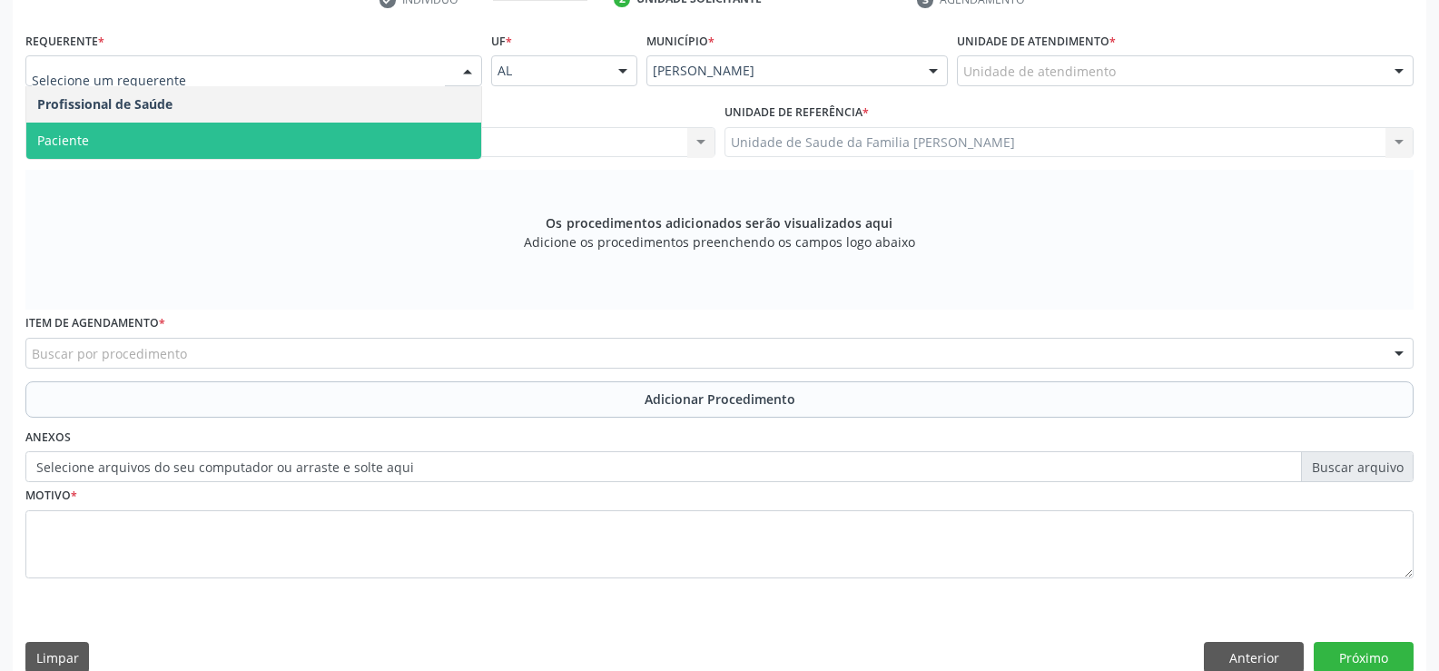
click at [304, 150] on span "Paciente" at bounding box center [253, 141] width 455 height 36
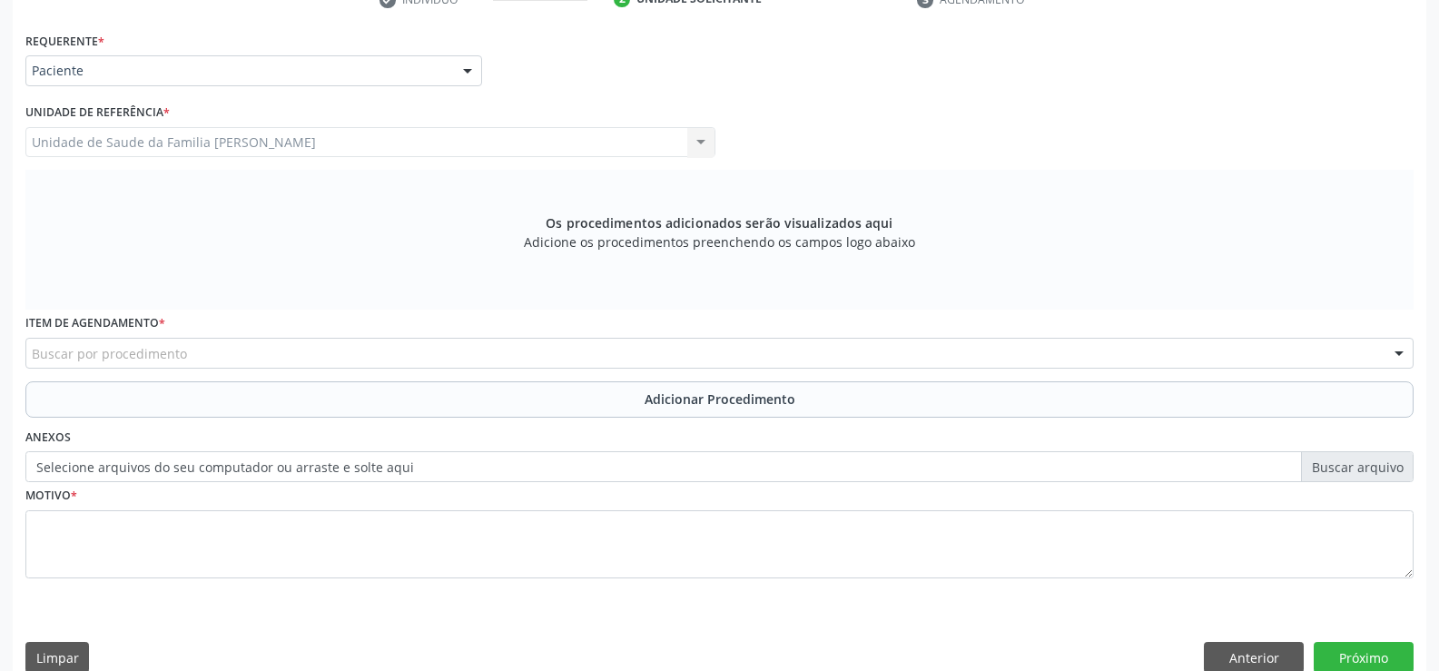
click at [417, 352] on div "Buscar por procedimento" at bounding box center [719, 353] width 1388 height 31
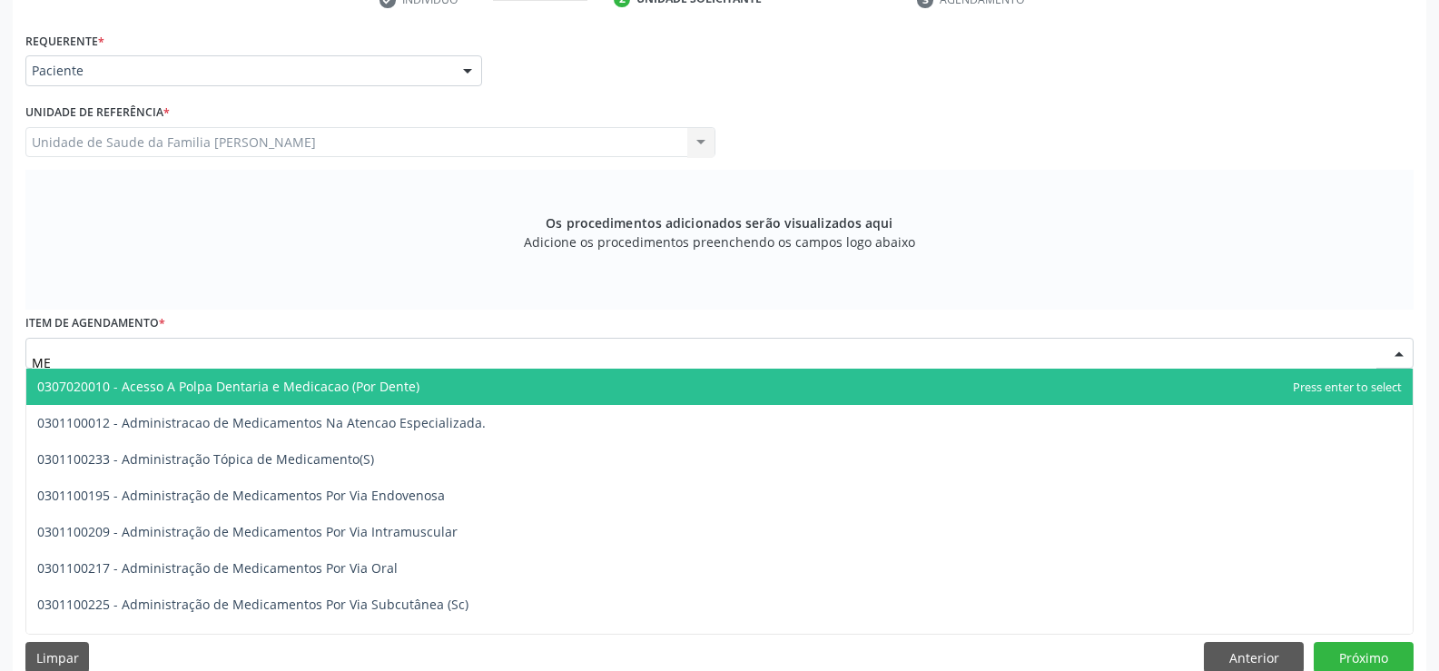
type input "M"
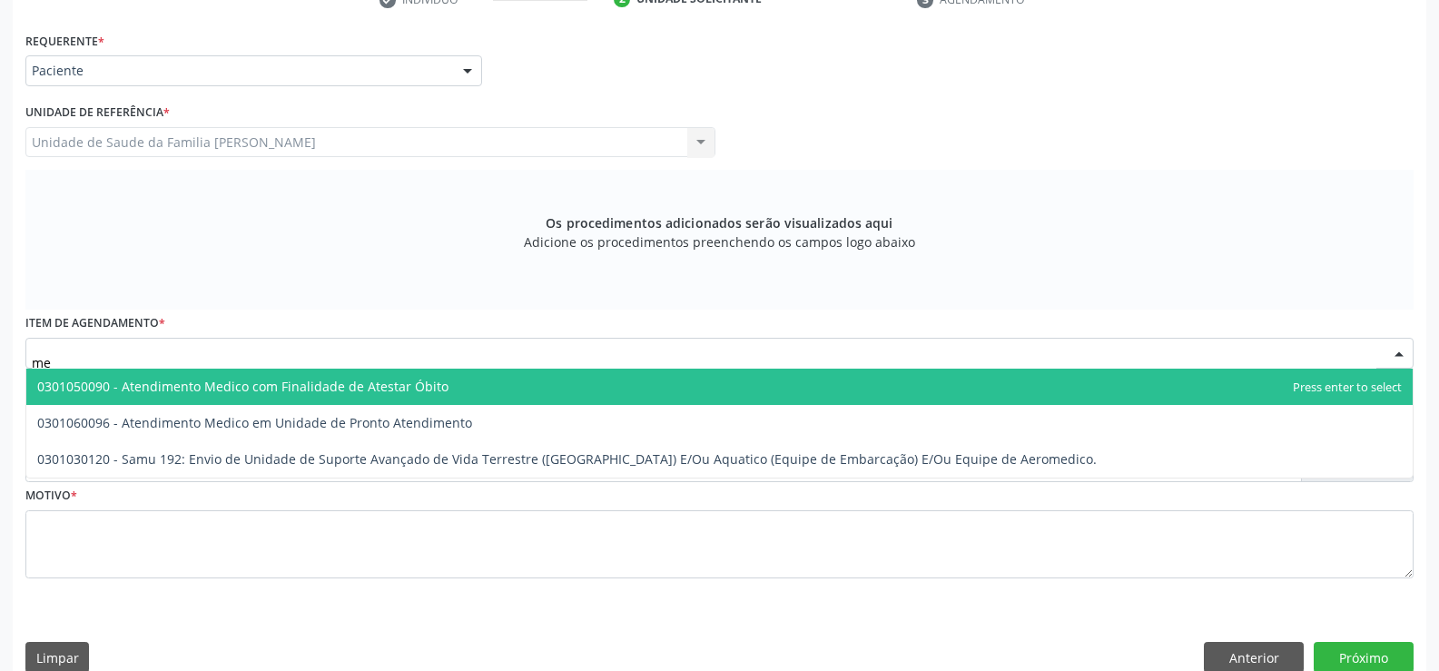
type input "m"
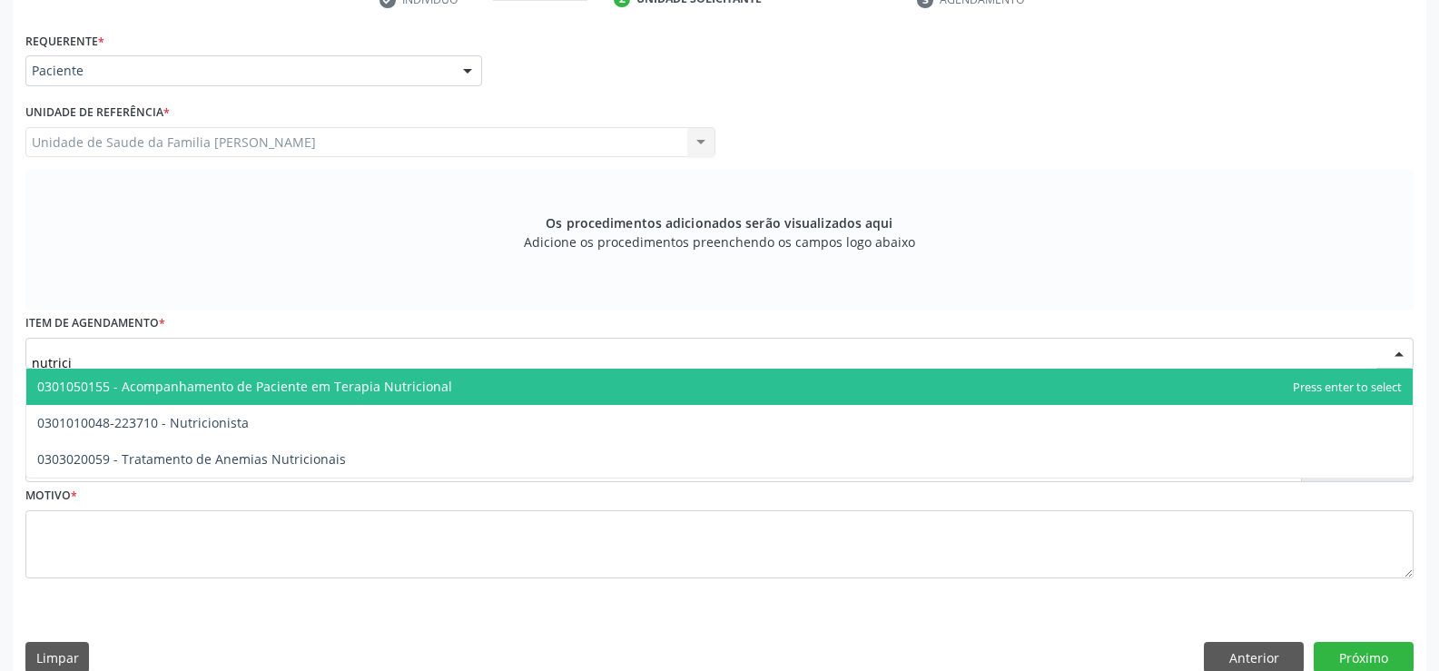
type input "nutricio"
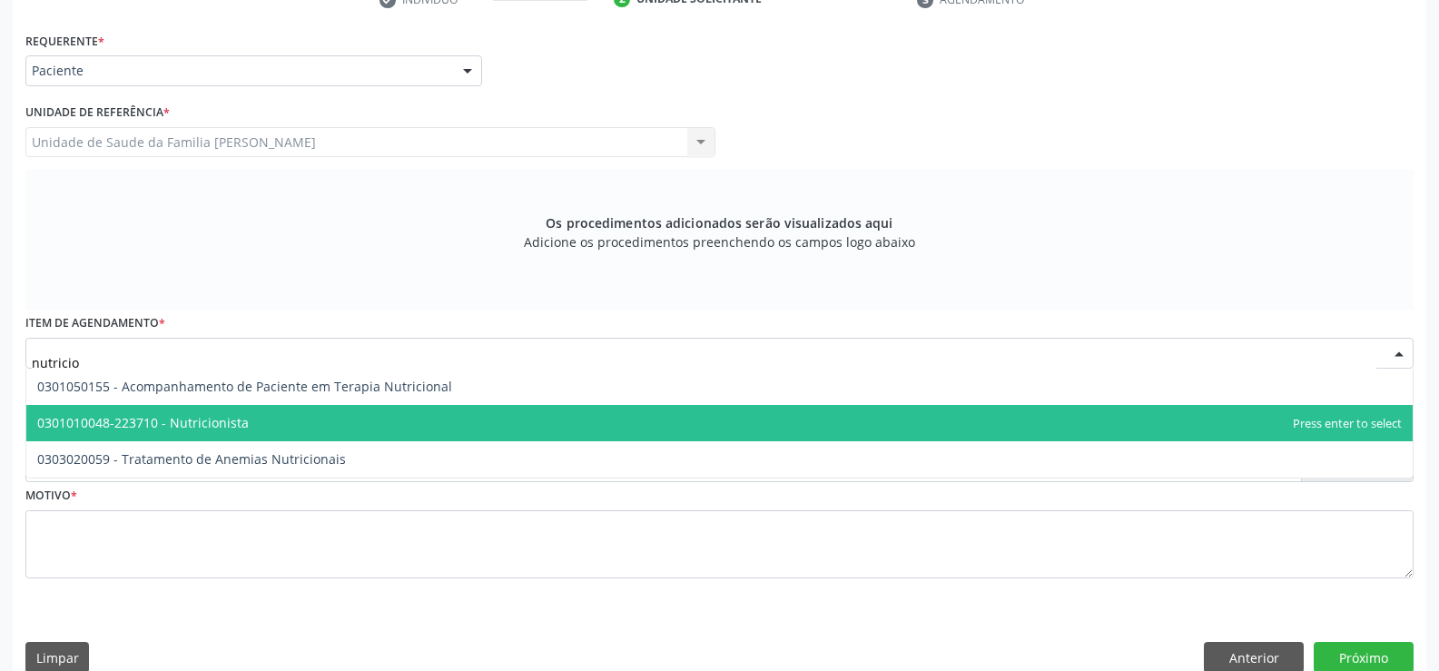
click at [256, 426] on span "0301010048-223710 - Nutricionista" at bounding box center [719, 423] width 1387 height 36
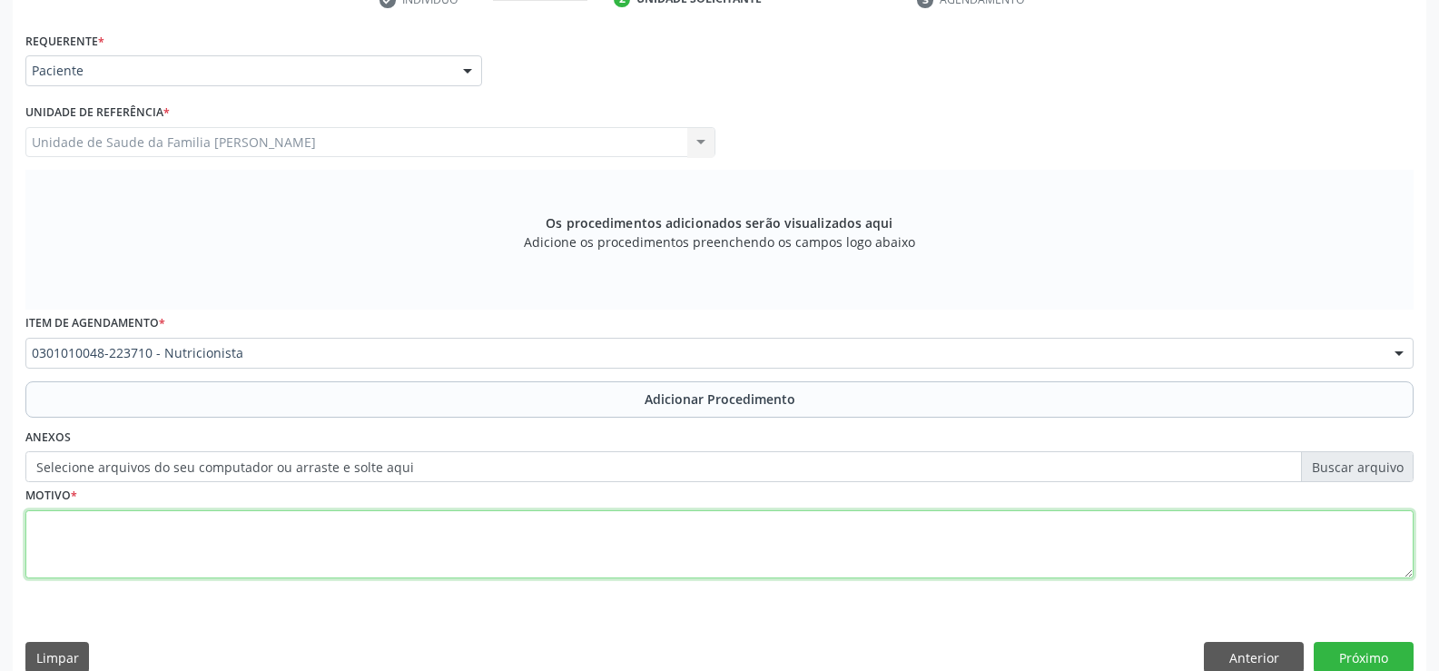
click at [411, 529] on textarea at bounding box center [719, 544] width 1388 height 69
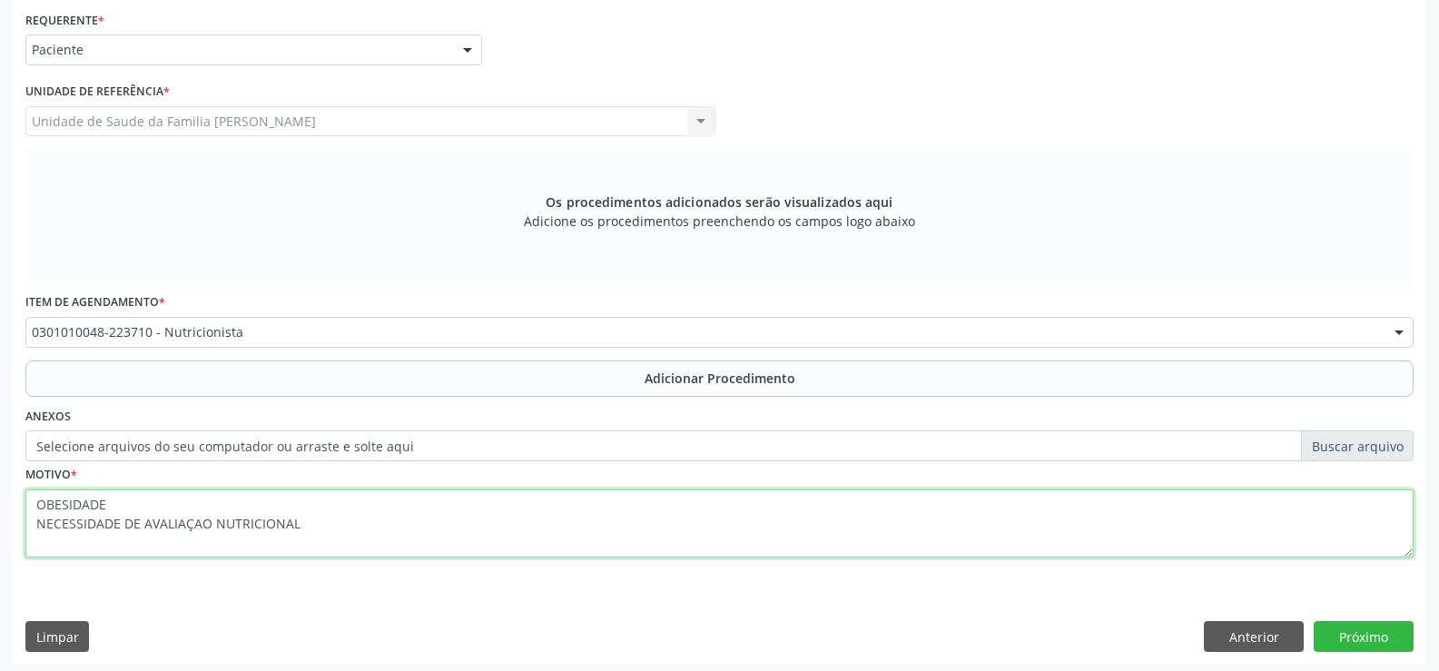
scroll to position [420, 0]
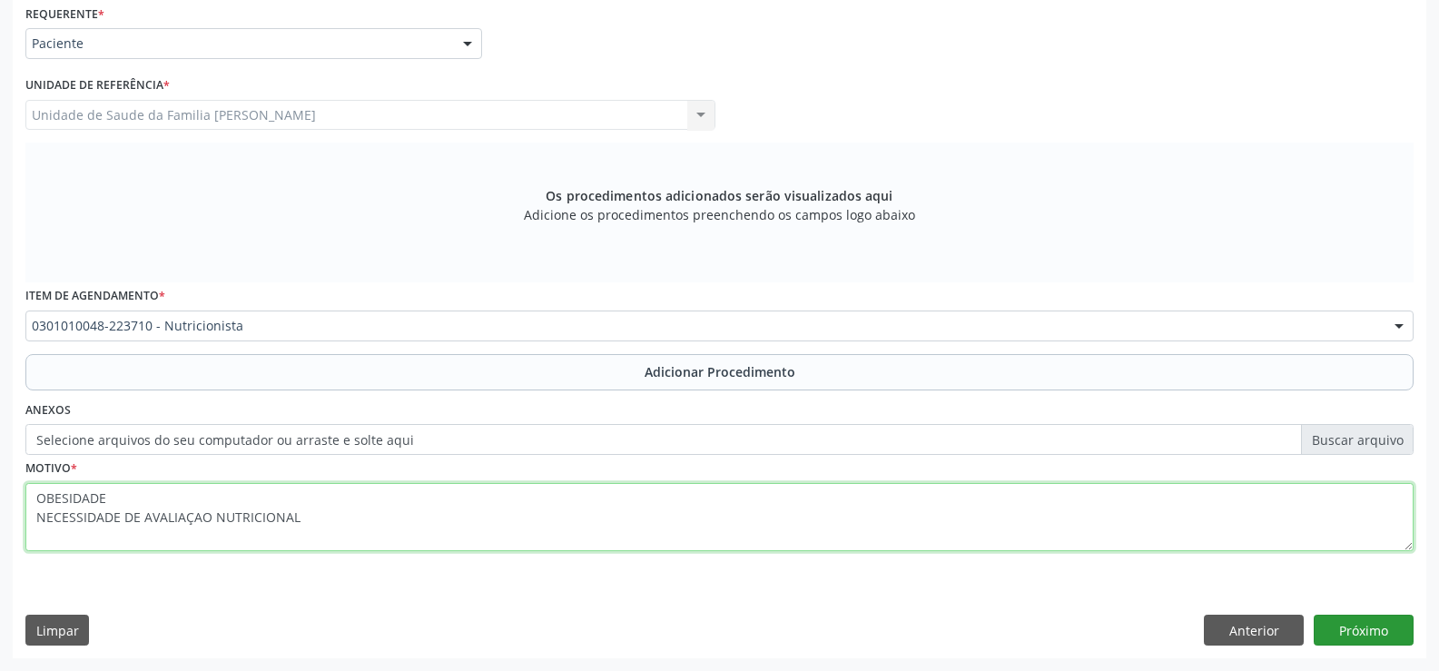
type textarea "OBESIDADE NECESSIDADE DE AVALIAÇAO NUTRICIONAL"
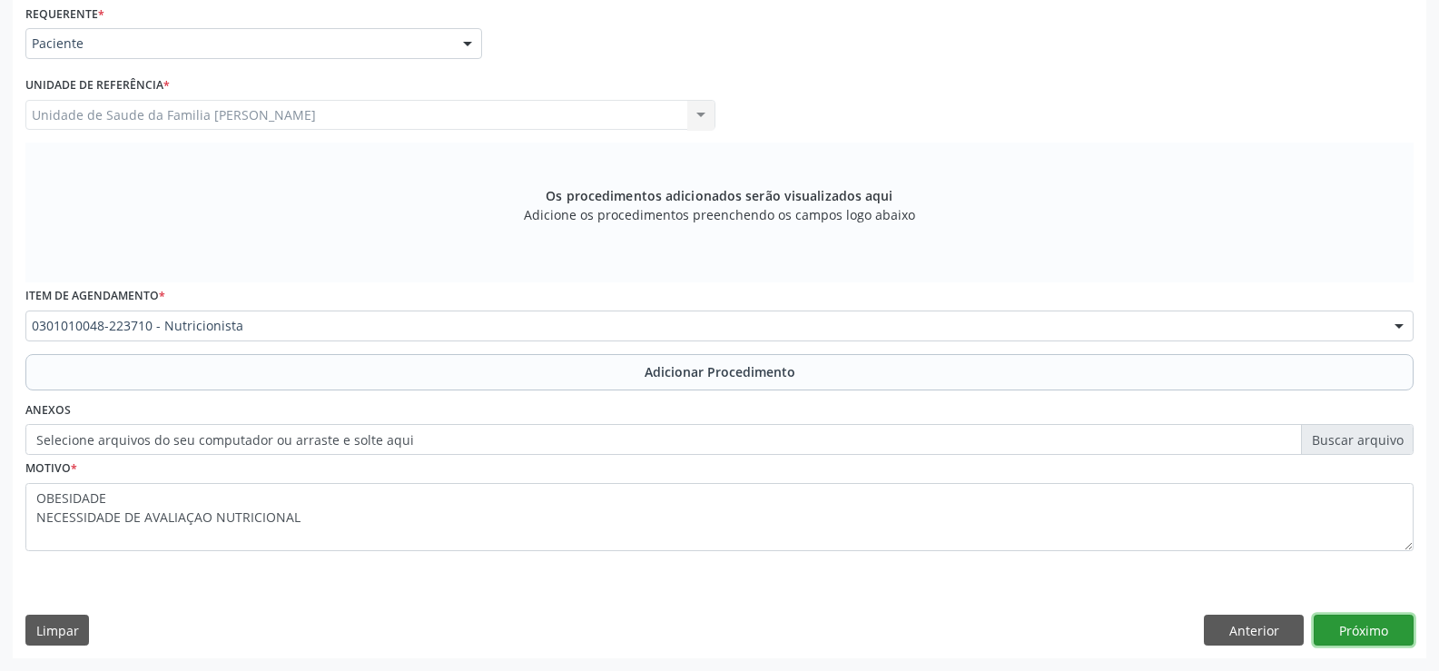
click at [1352, 627] on button "Próximo" at bounding box center [1364, 630] width 100 height 31
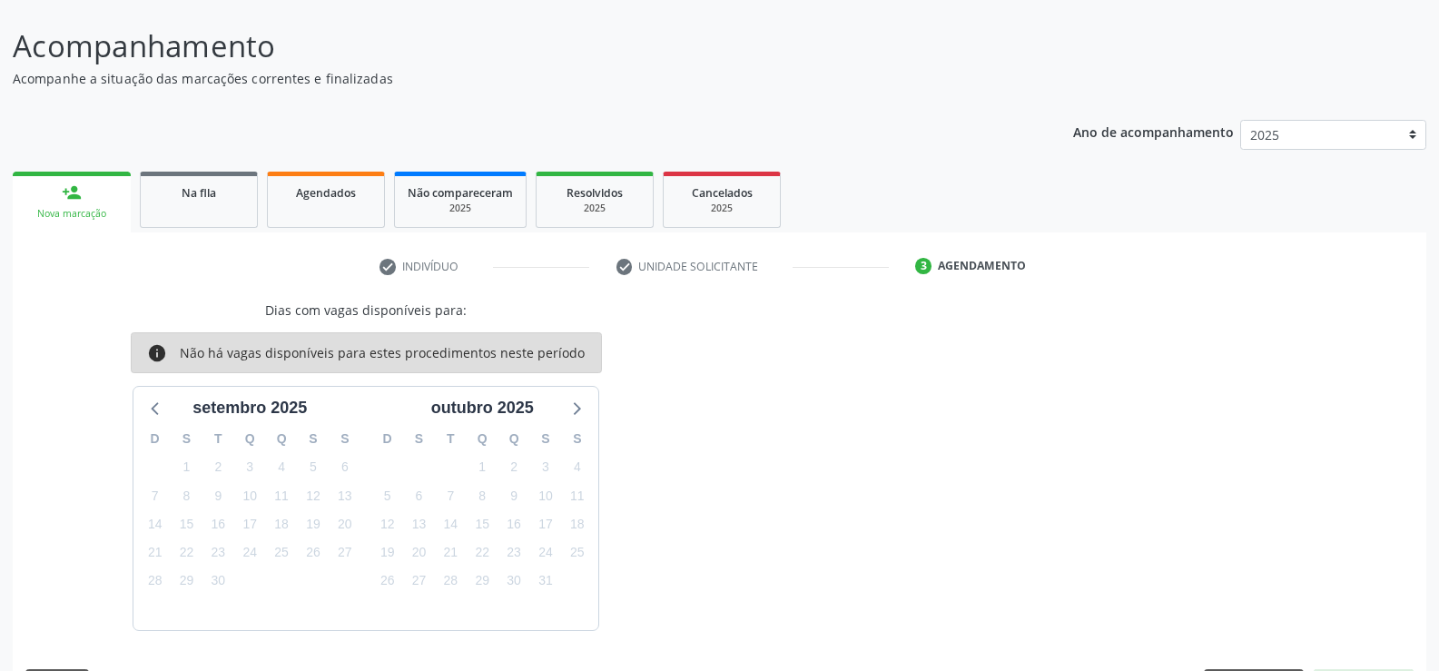
scroll to position [179, 0]
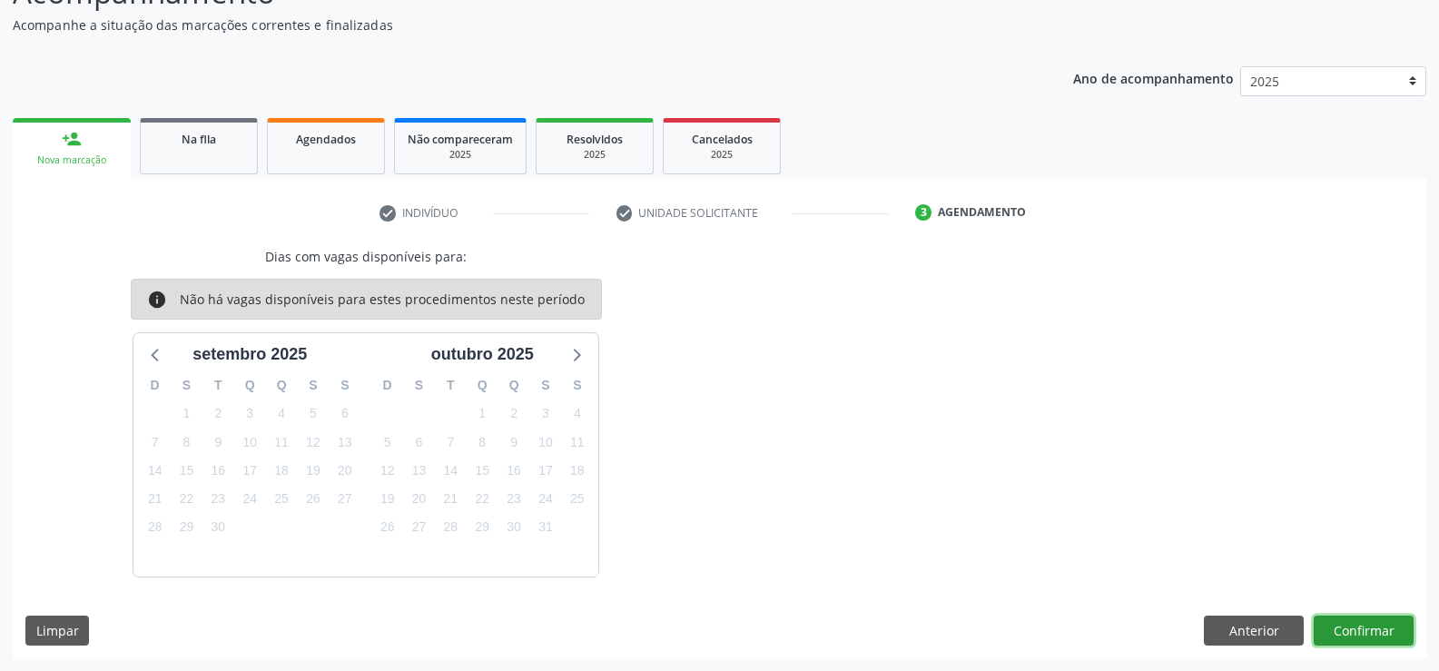
click at [1360, 636] on button "Confirmar" at bounding box center [1364, 631] width 100 height 31
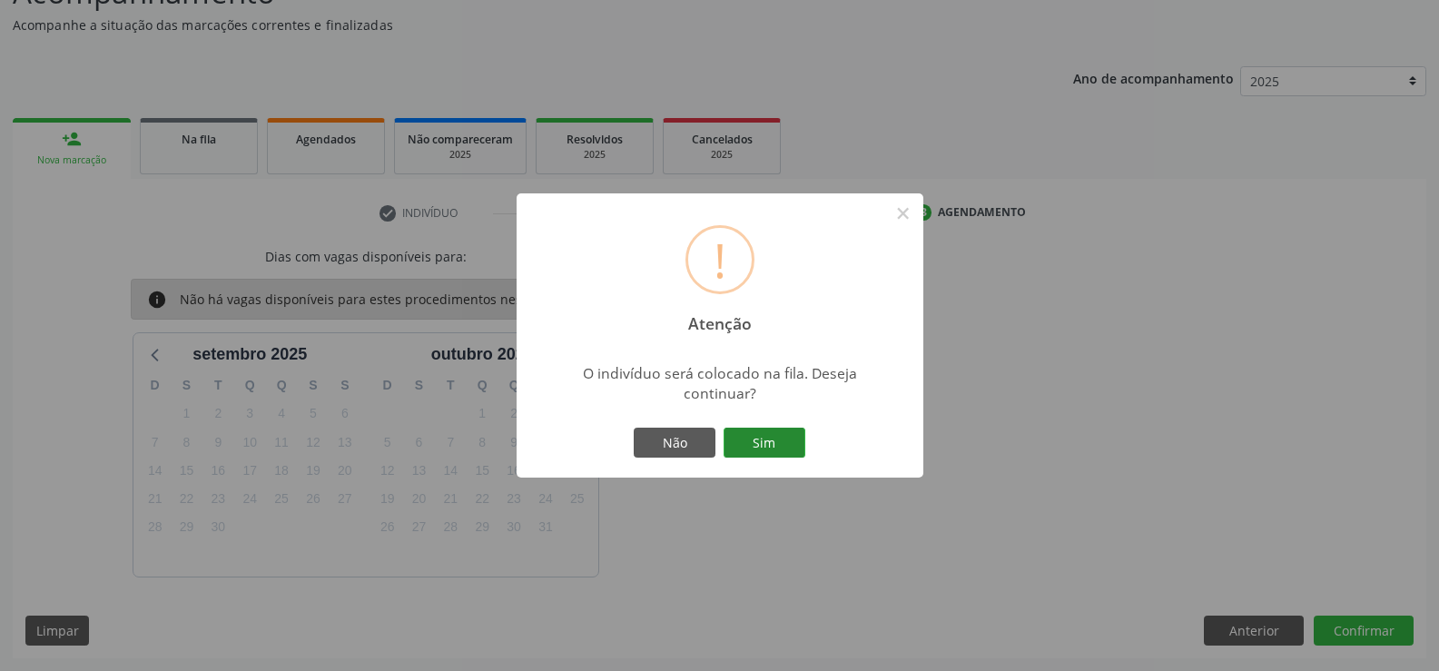
click at [775, 437] on button "Sim" at bounding box center [765, 443] width 82 height 31
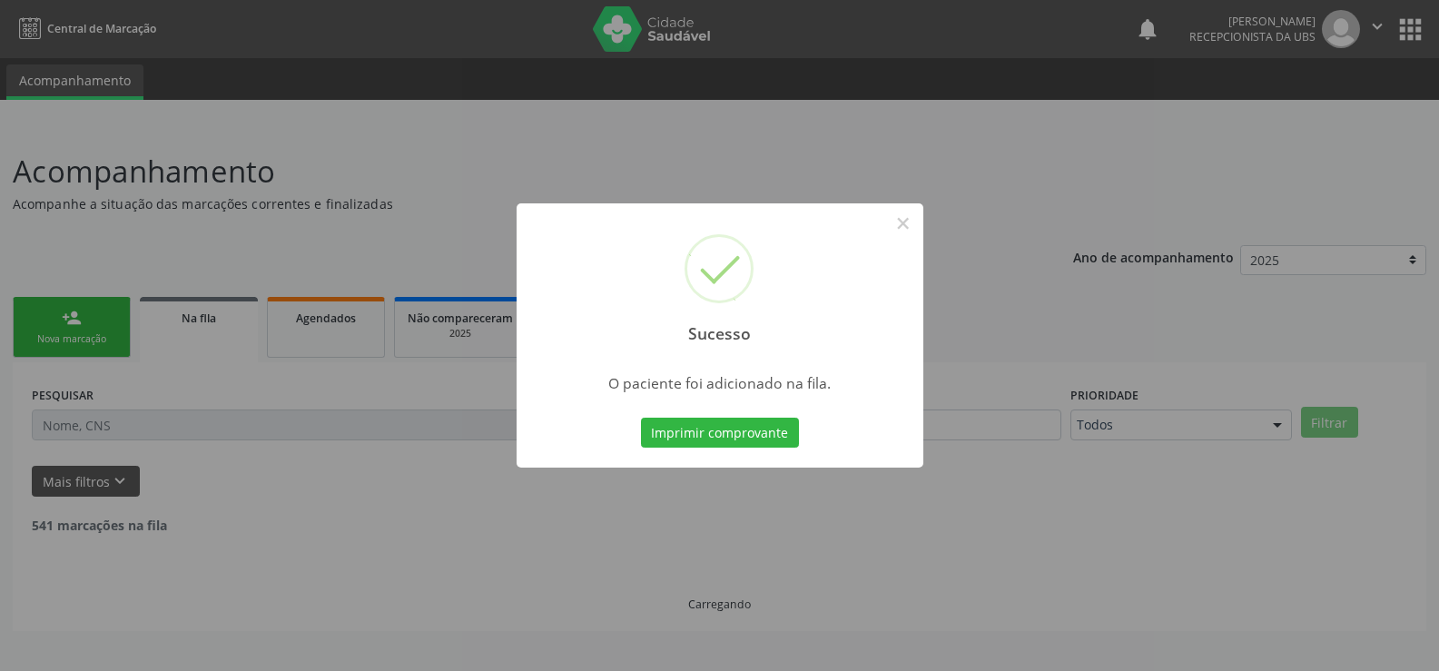
scroll to position [0, 0]
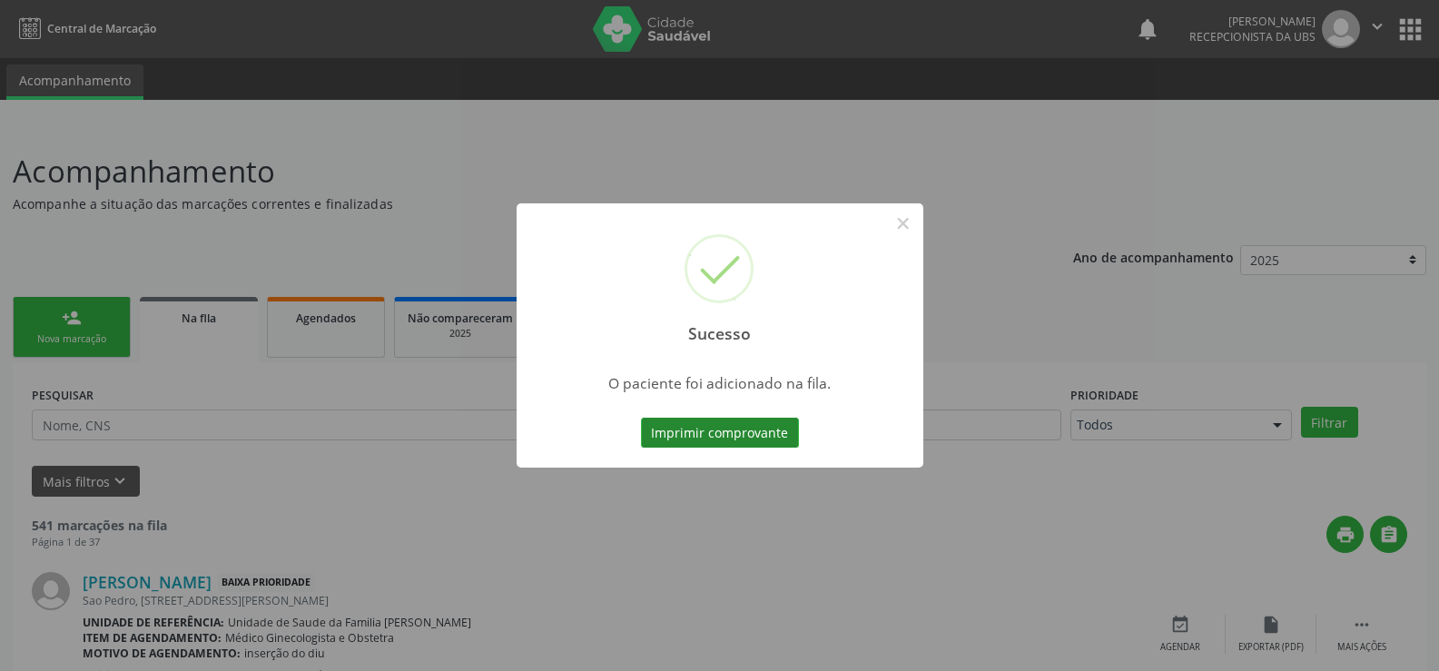
click at [754, 434] on button "Imprimir comprovante" at bounding box center [720, 433] width 158 height 31
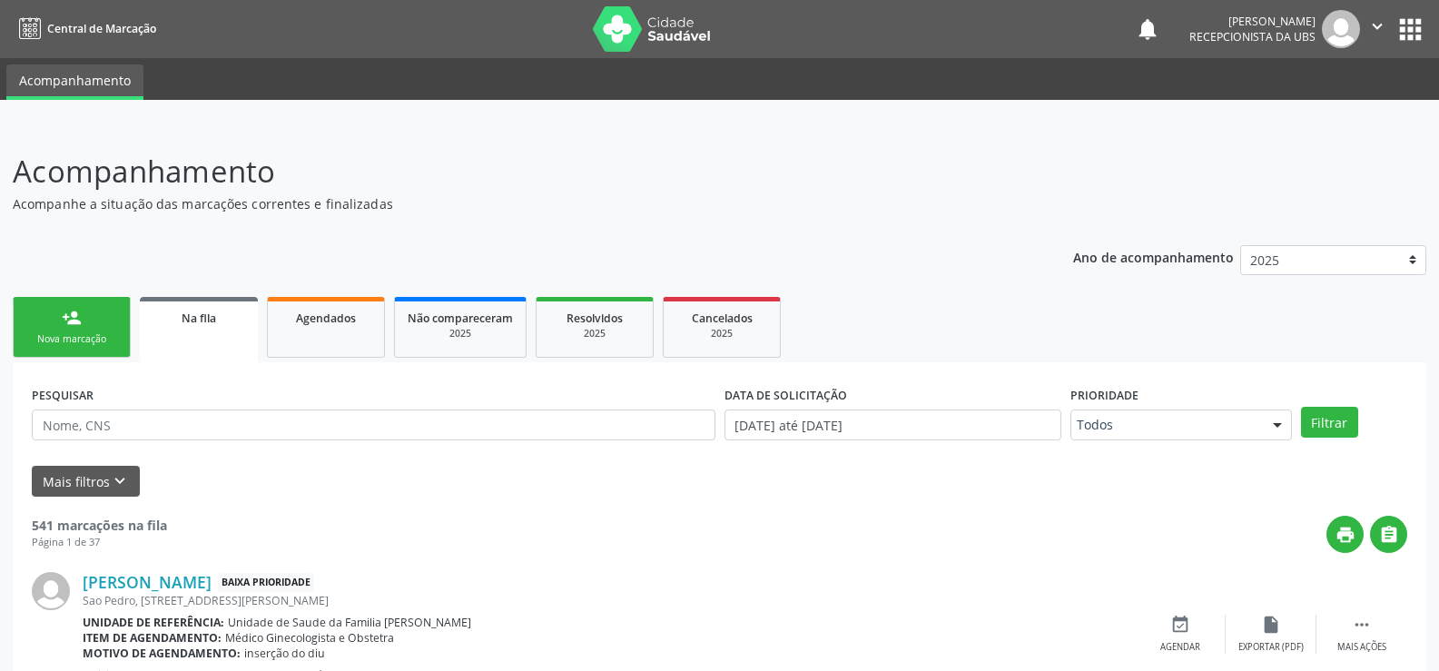
click at [64, 331] on link "person_add Nova marcação" at bounding box center [72, 327] width 118 height 61
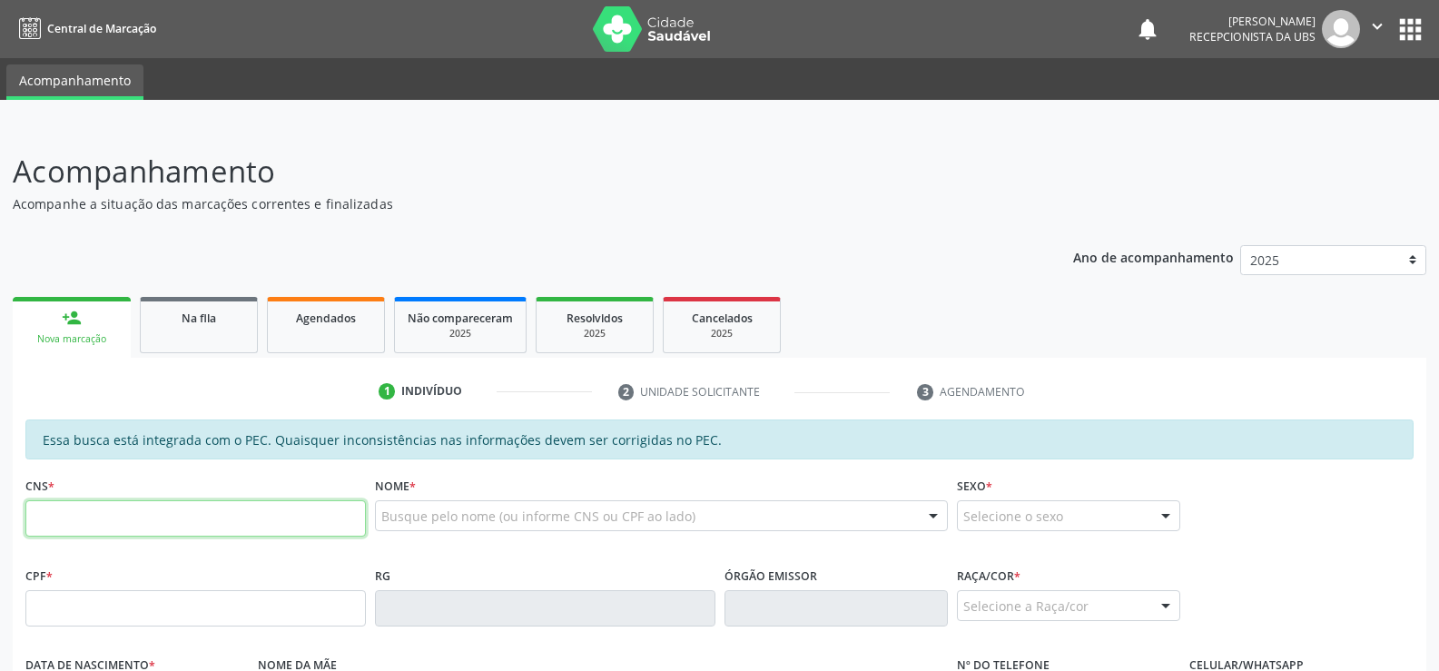
click at [225, 520] on input "text" at bounding box center [195, 518] width 341 height 36
type input "704 2012 9965 8089"
type input "28/02/1974"
type input "Maria Benedita dos Santos"
type input "(82) 9921-3010"
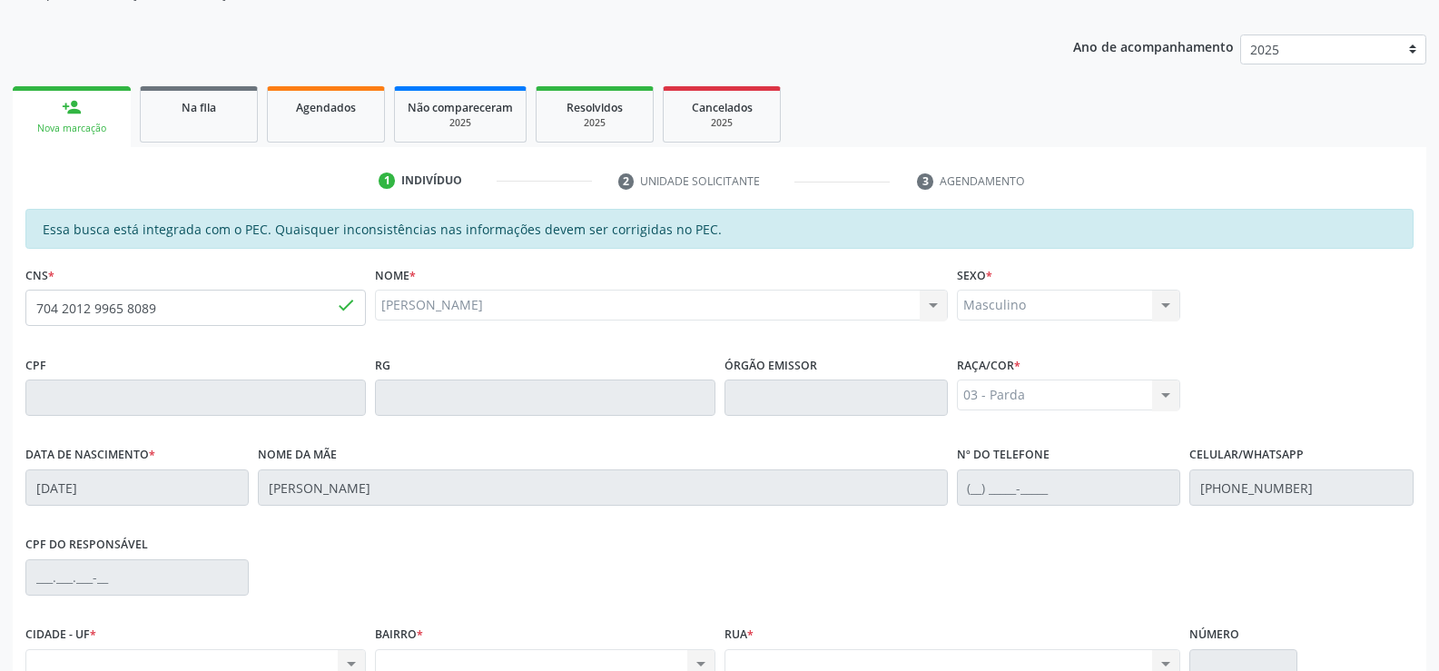
scroll to position [210, 0]
click at [168, 307] on input "704 2012 9965 8089" at bounding box center [195, 309] width 341 height 36
type input "7"
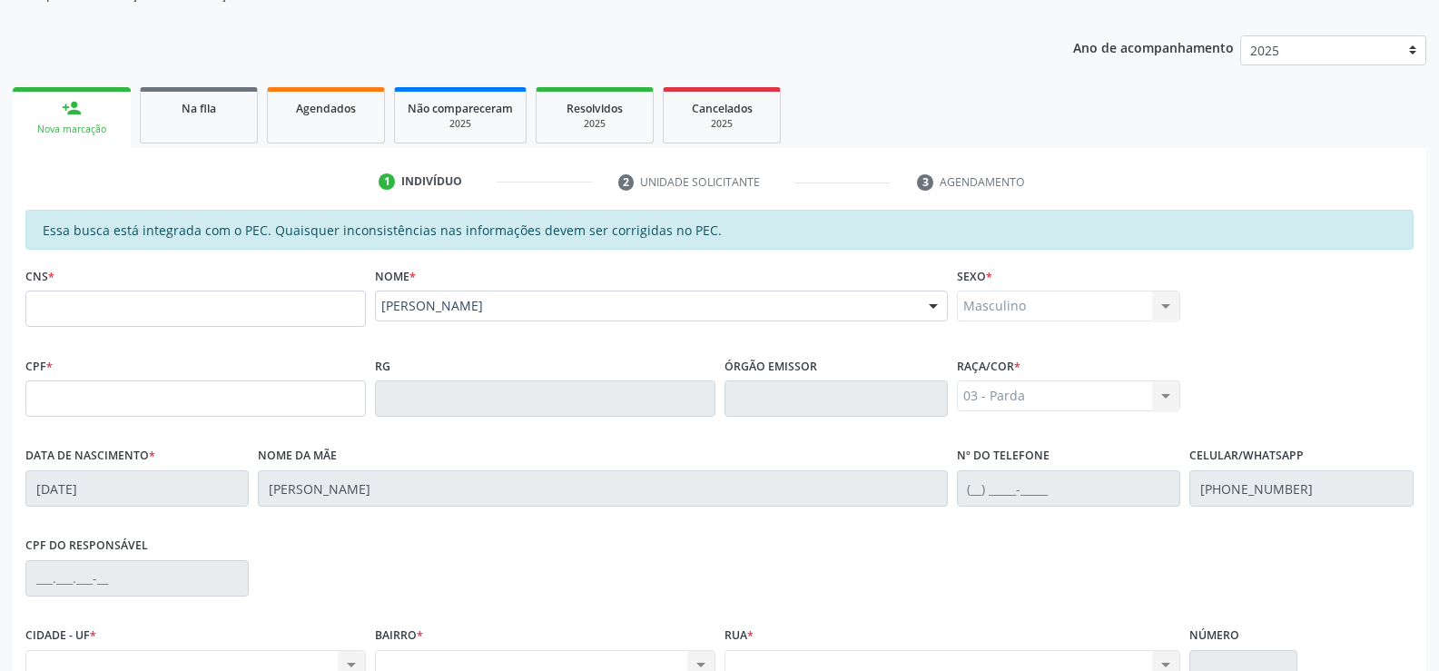
click at [86, 126] on div "Nova marcação" at bounding box center [71, 130] width 93 height 14
click at [162, 303] on input "text" at bounding box center [195, 309] width 341 height 36
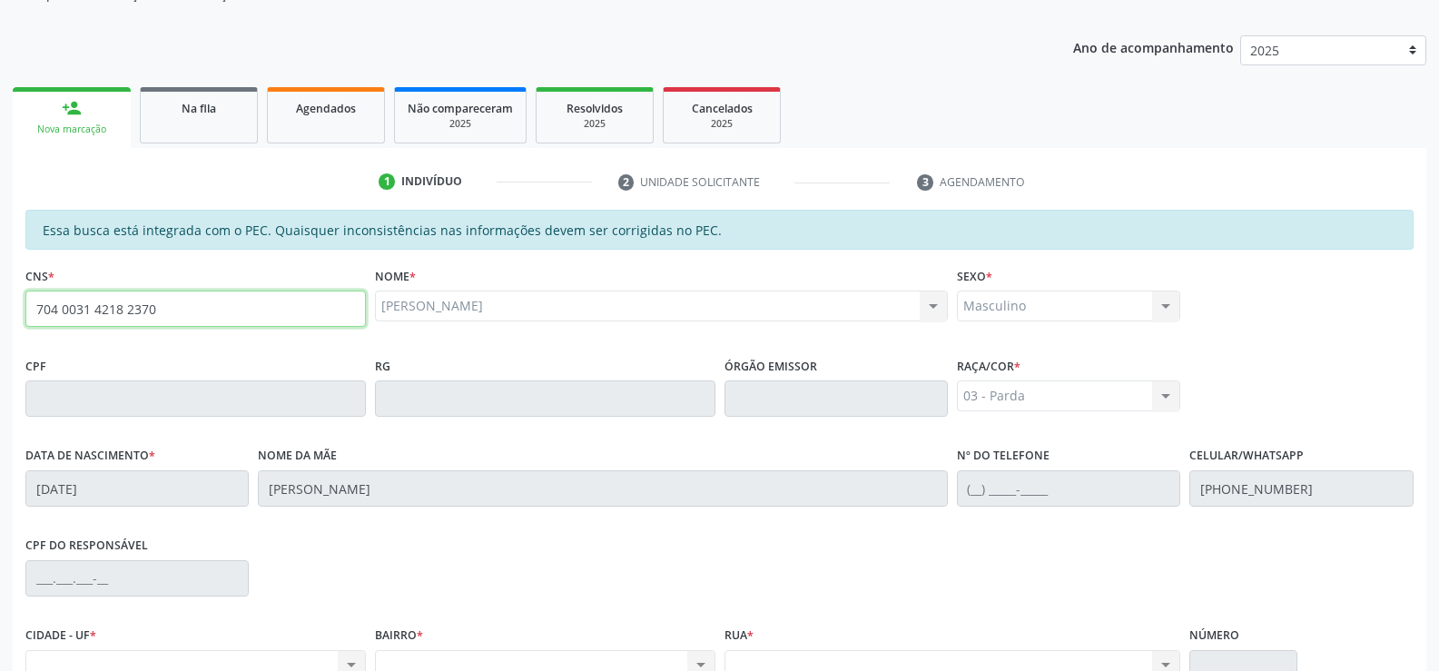
type input "704 0031 4218 2370"
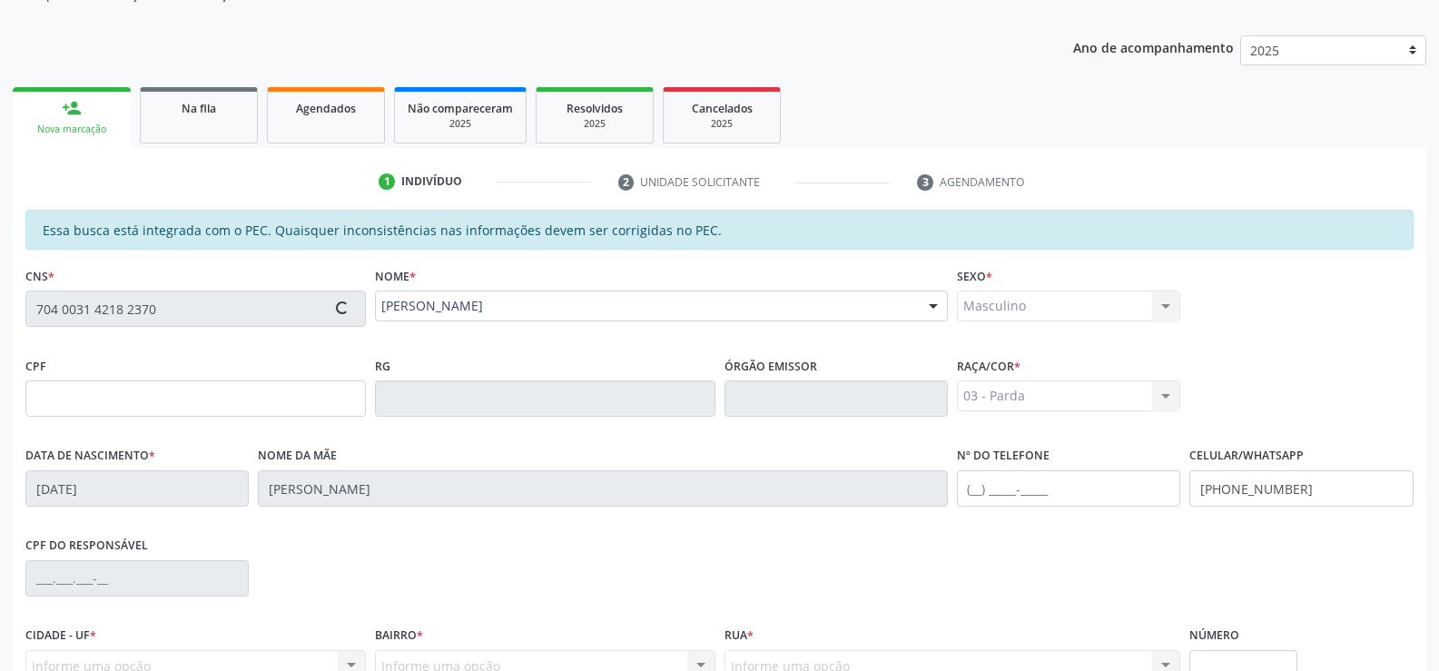
type input "096.406.624-61"
type input "03/02/2005"
type input "Josenilda dos Santos Silva"
type input "(82) 99335-4875"
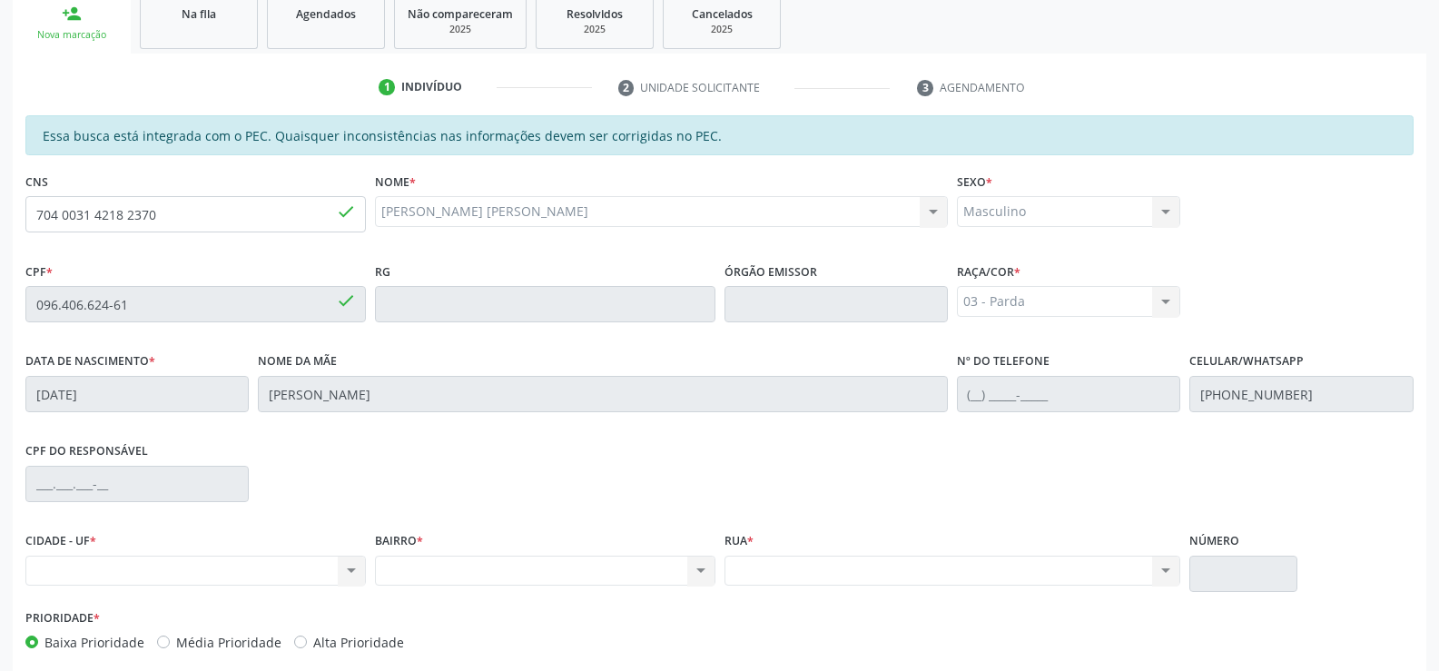
scroll to position [391, 0]
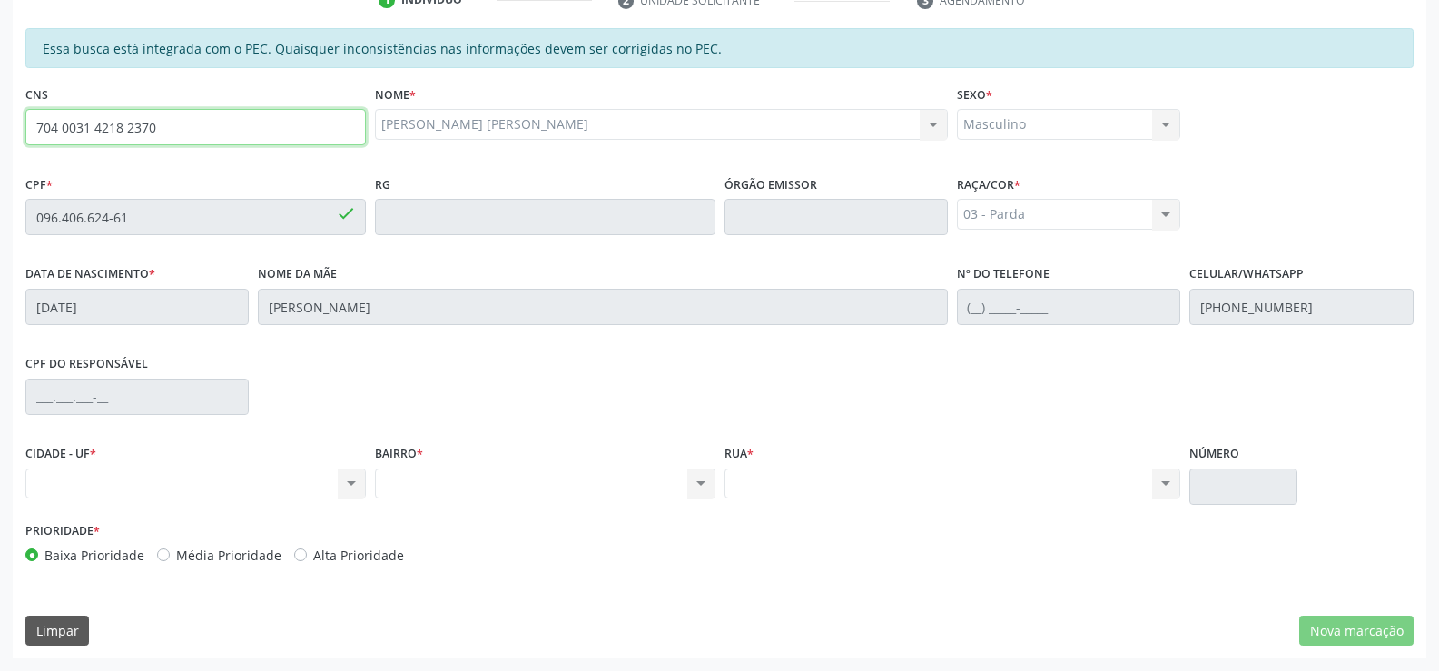
click at [171, 133] on input "704 0031 4218 2370" at bounding box center [195, 127] width 341 height 36
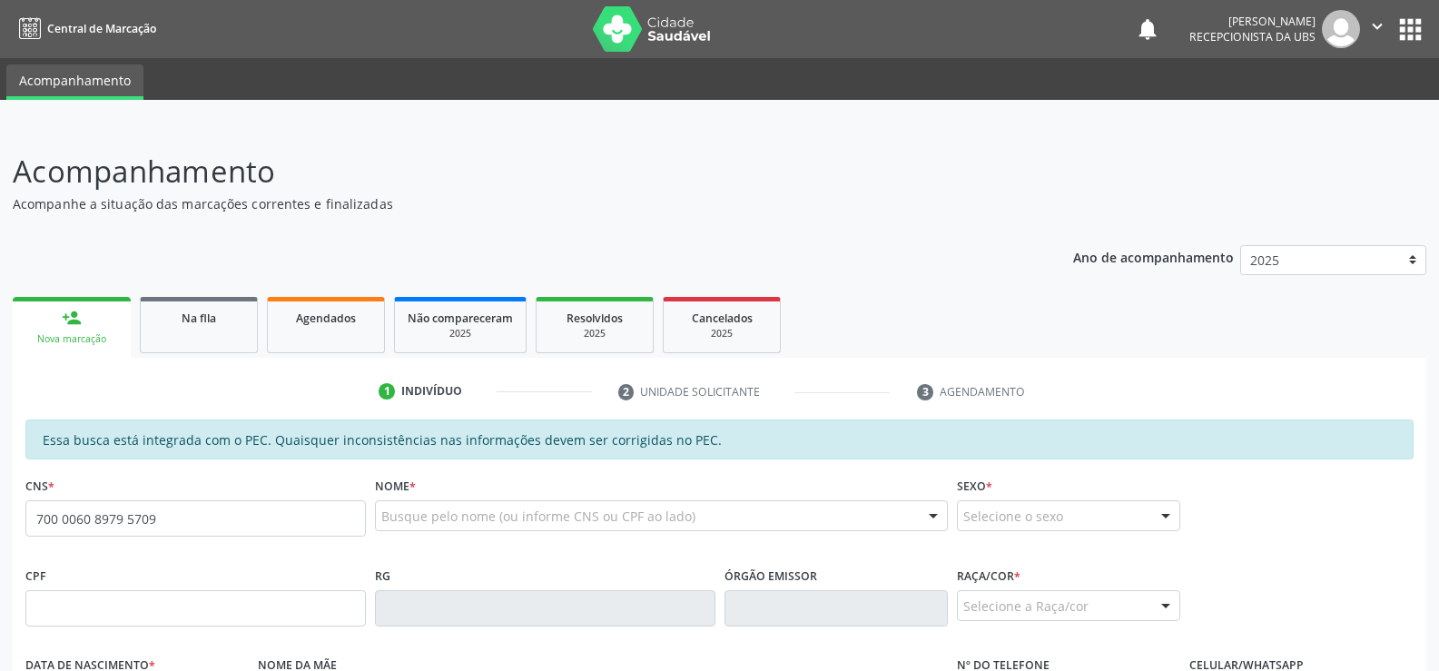
type input "700 0060 8979 5709"
type input "788.127.474-34"
type input "1[DATE]"
type input "[PERSON_NAME]"
type input "[PHONE_NUMBER]"
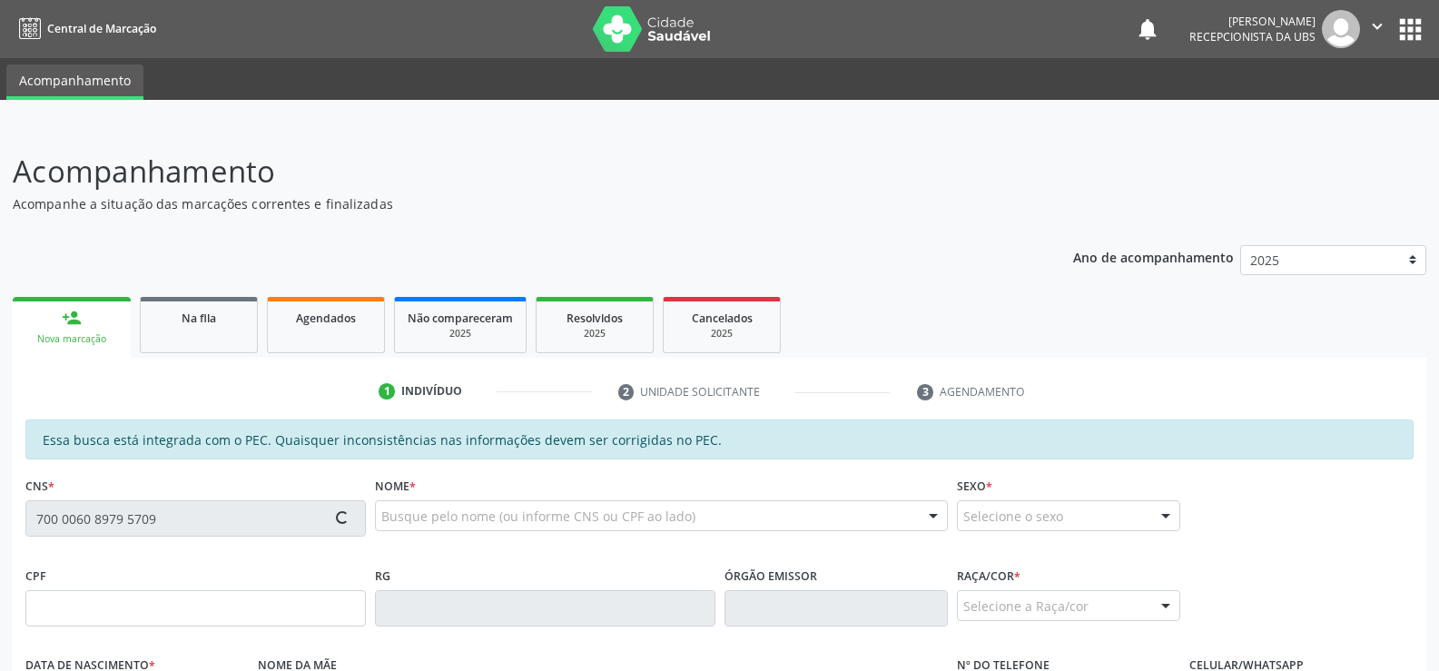
type input "195"
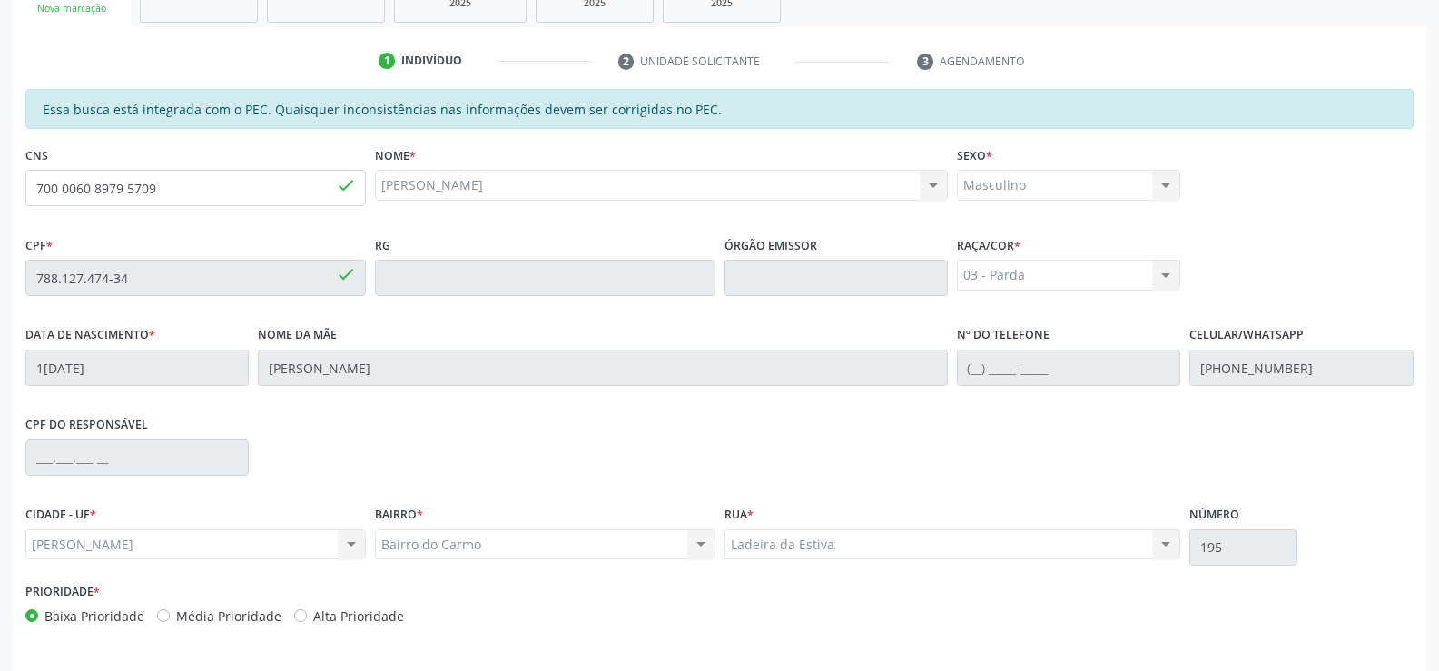
scroll to position [391, 0]
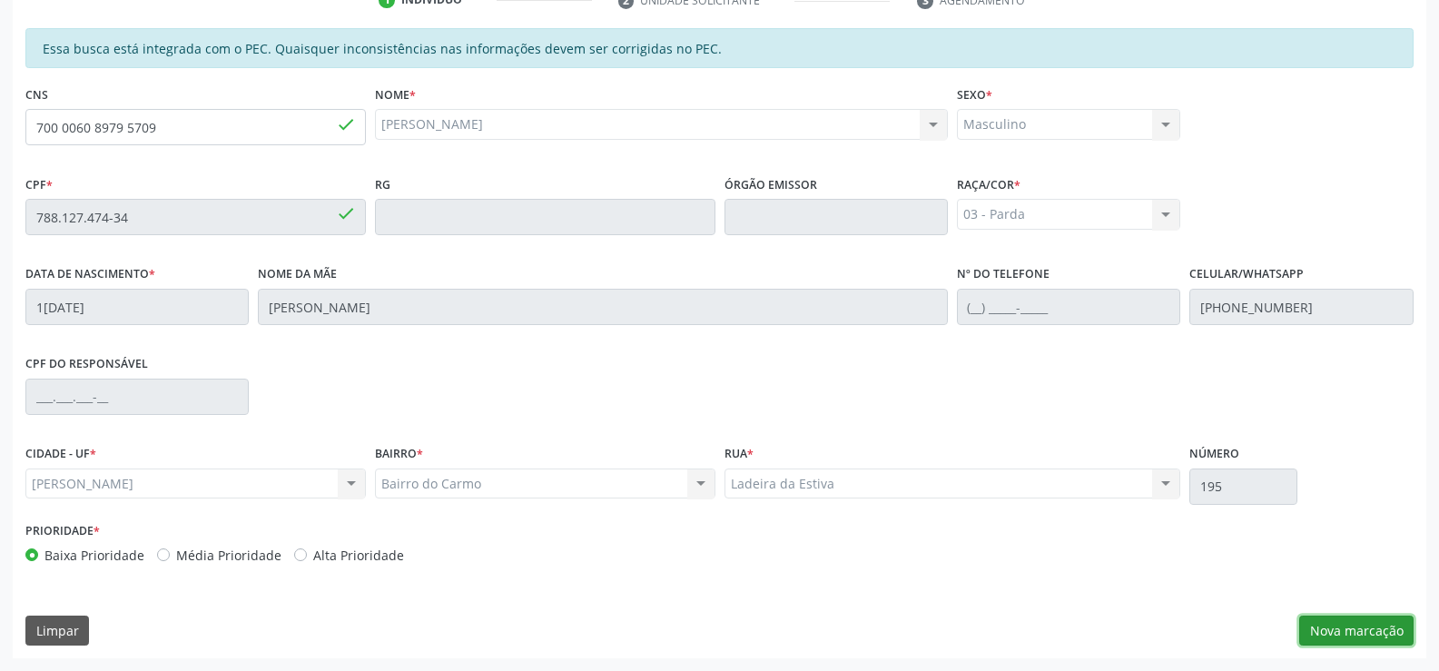
click at [1336, 627] on button "Nova marcação" at bounding box center [1356, 631] width 114 height 31
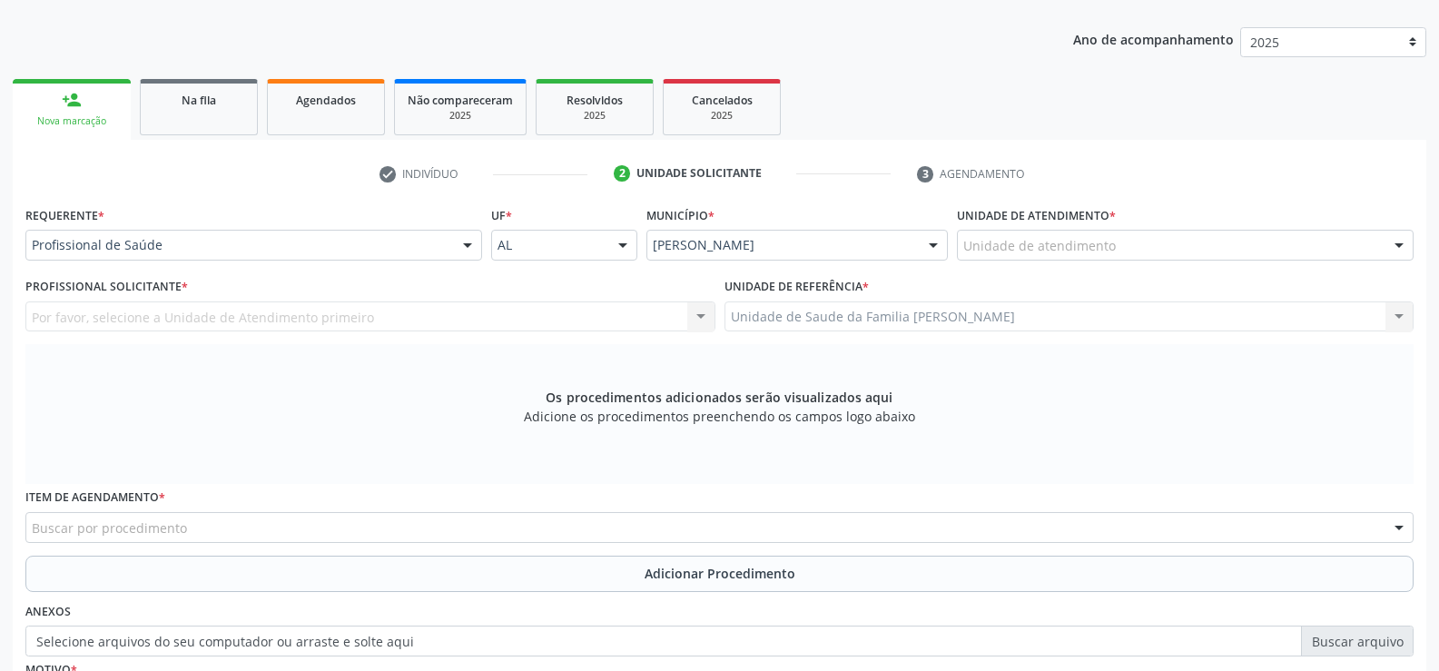
scroll to position [211, 0]
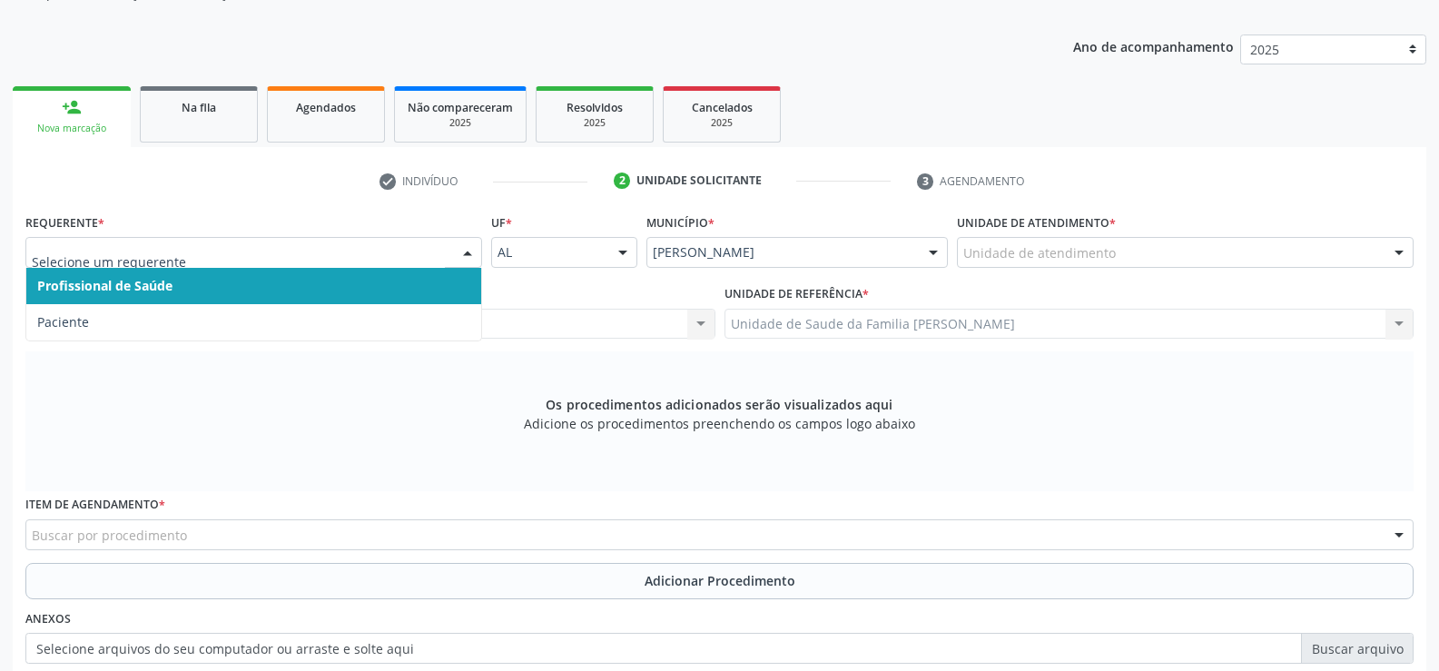
click at [472, 251] on div at bounding box center [467, 253] width 27 height 31
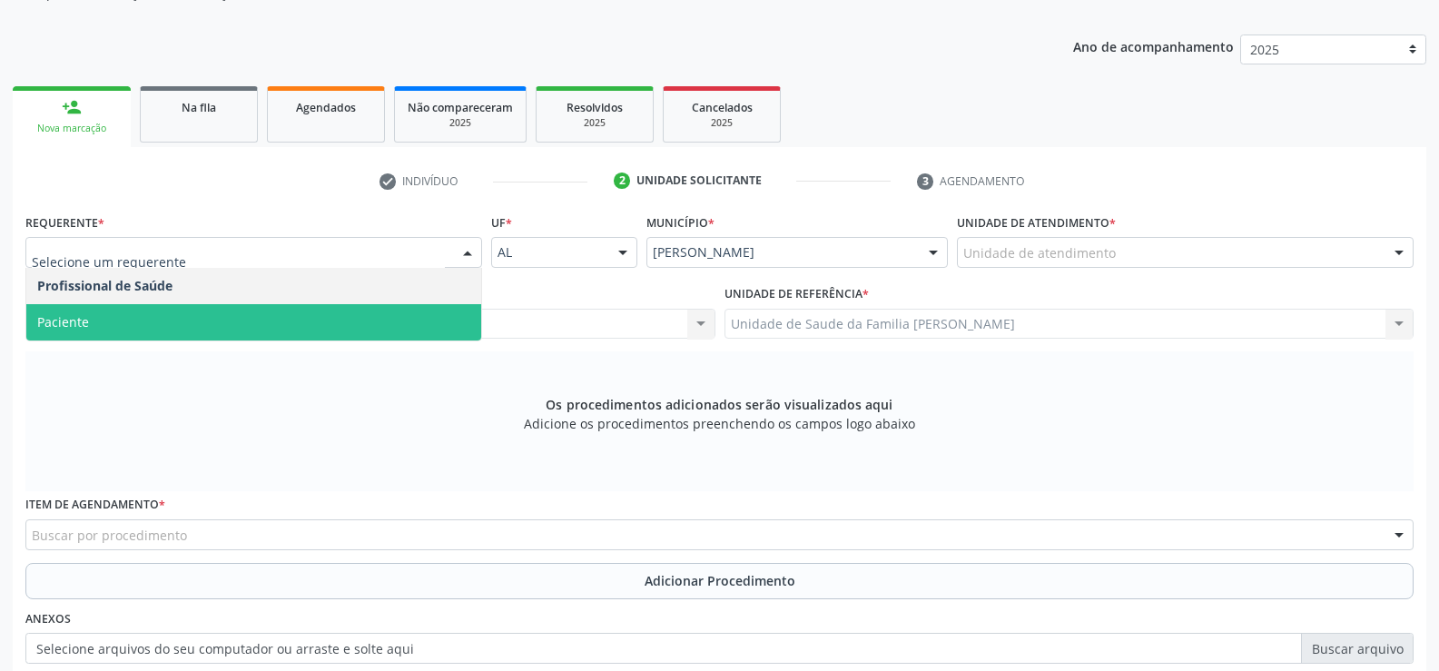
click at [380, 316] on span "Paciente" at bounding box center [253, 322] width 455 height 36
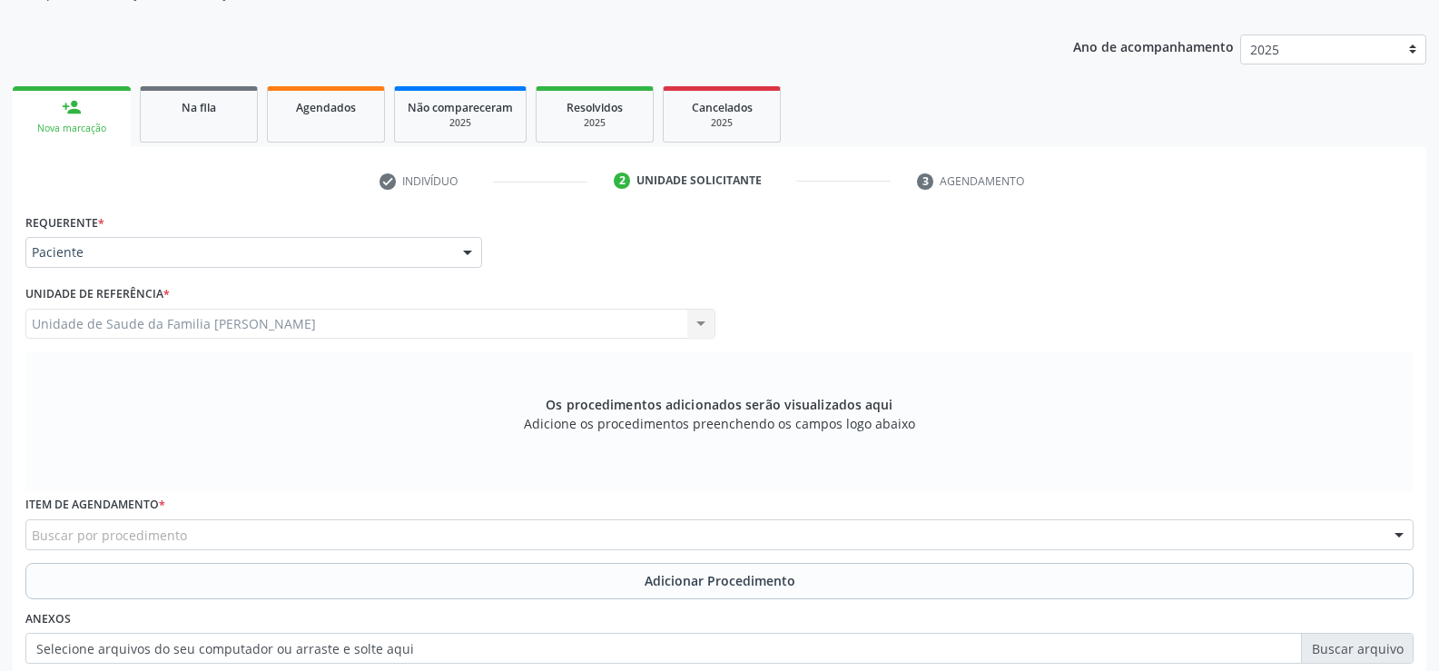
click at [403, 537] on div "Buscar por procedimento" at bounding box center [719, 534] width 1388 height 31
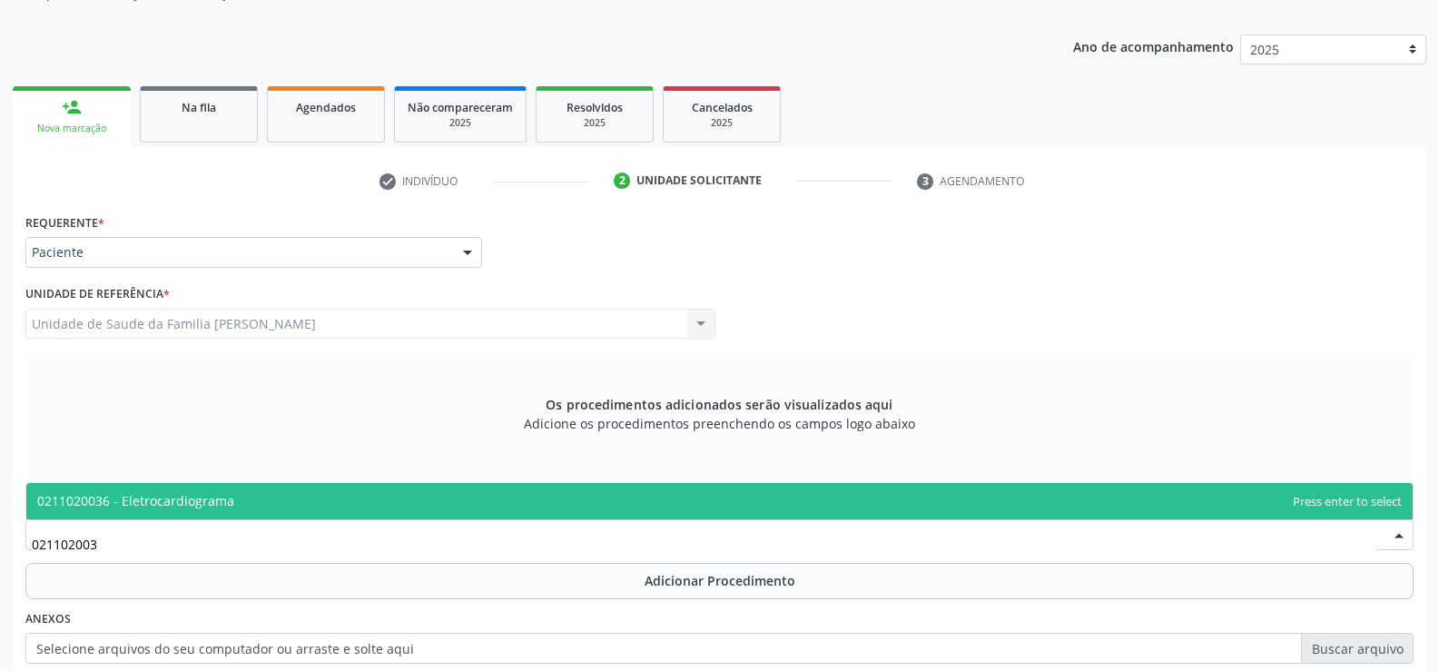
type input "0211020036"
click at [306, 509] on span "0211020036 - Eletrocardiograma" at bounding box center [719, 501] width 1387 height 36
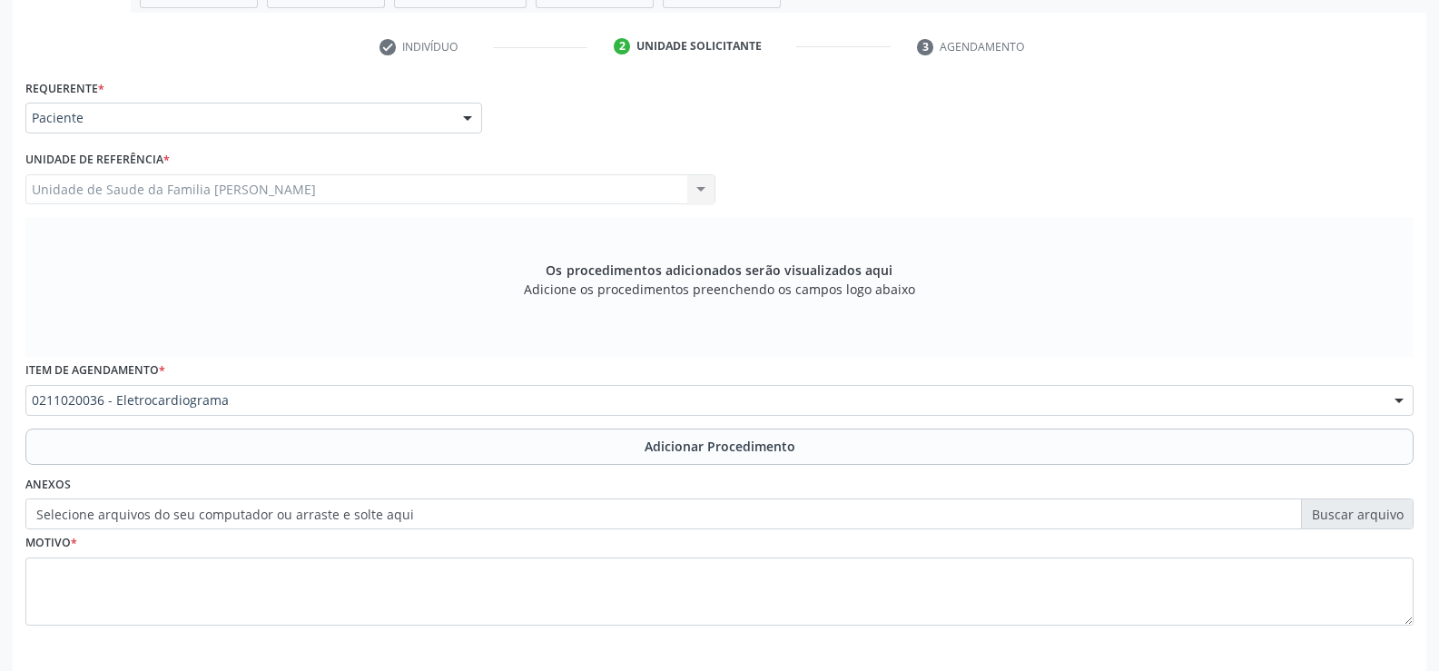
scroll to position [392, 0]
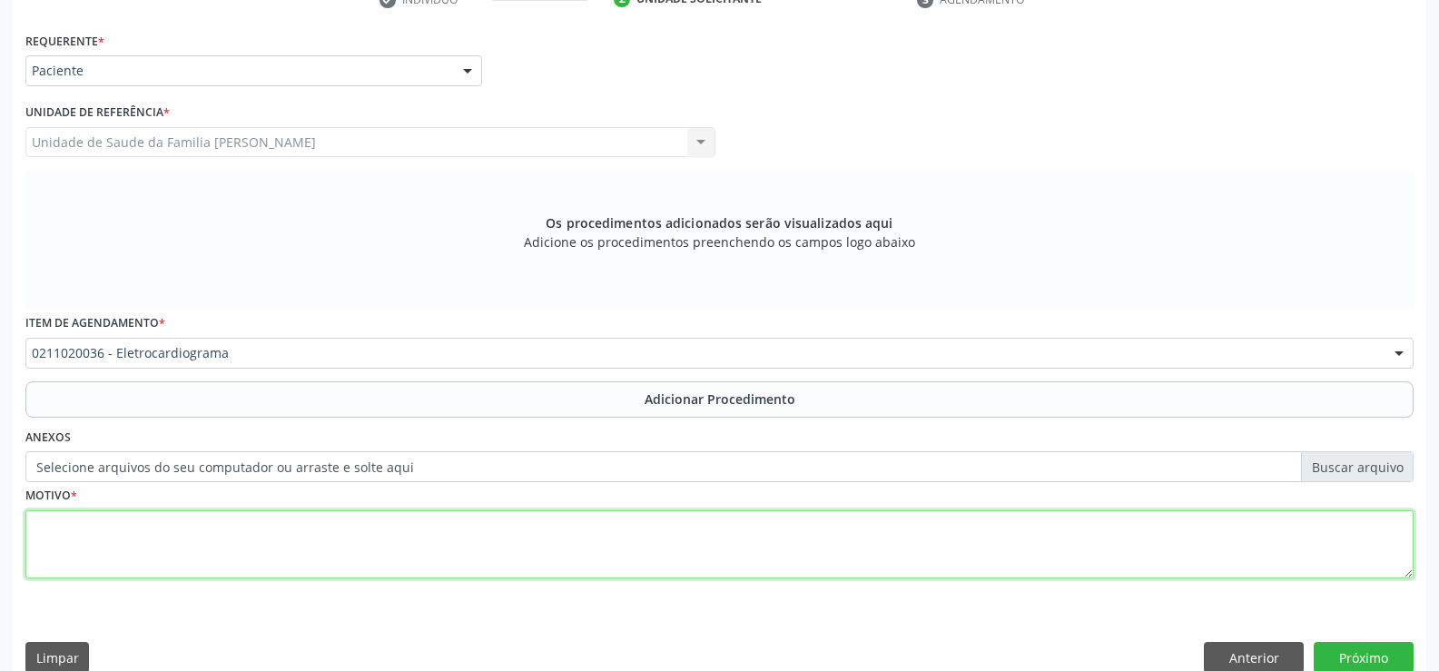
click at [342, 543] on textarea at bounding box center [719, 544] width 1388 height 69
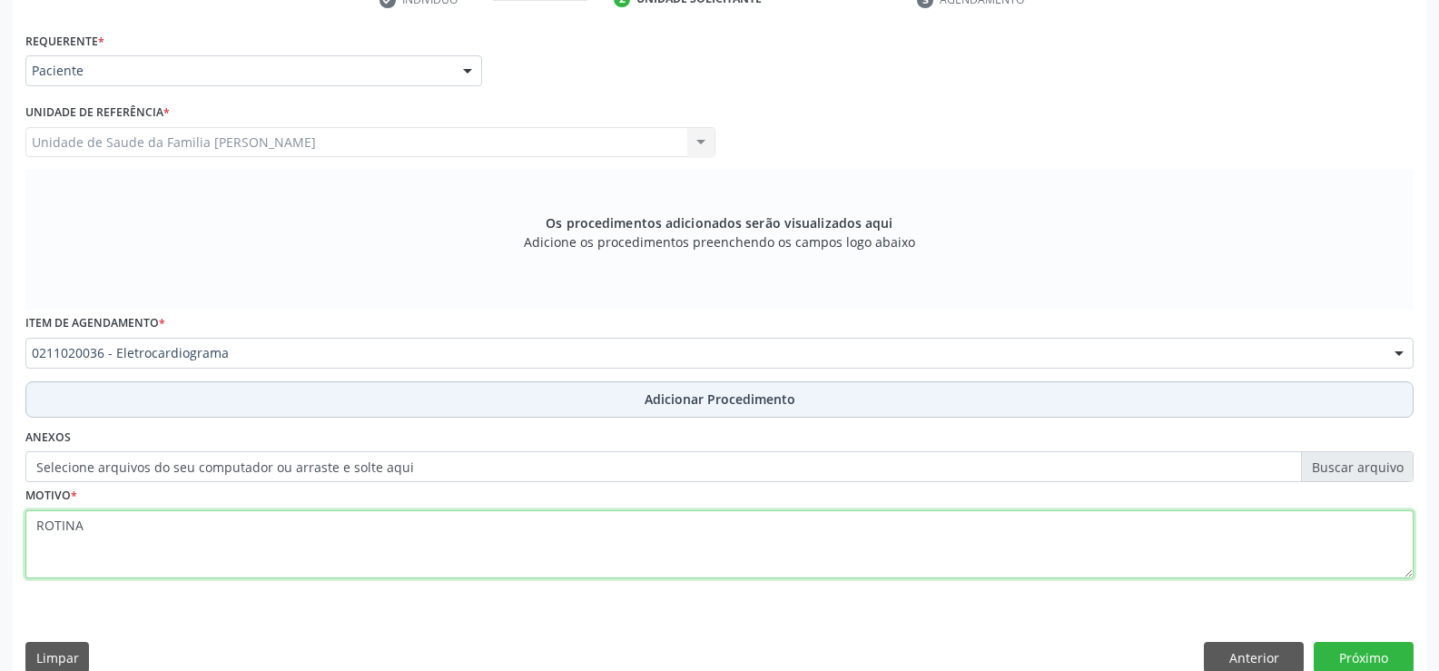
type textarea "ROTINA"
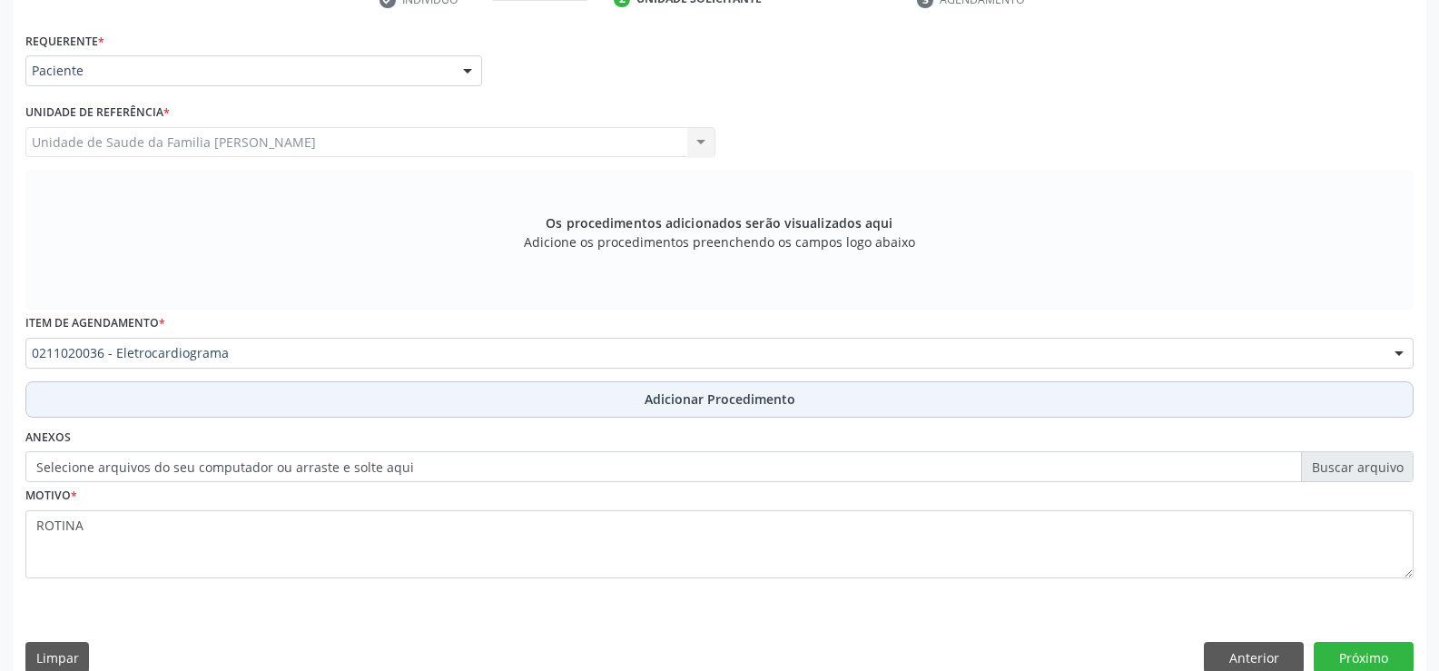
click at [678, 403] on span "Adicionar Procedimento" at bounding box center [720, 399] width 151 height 19
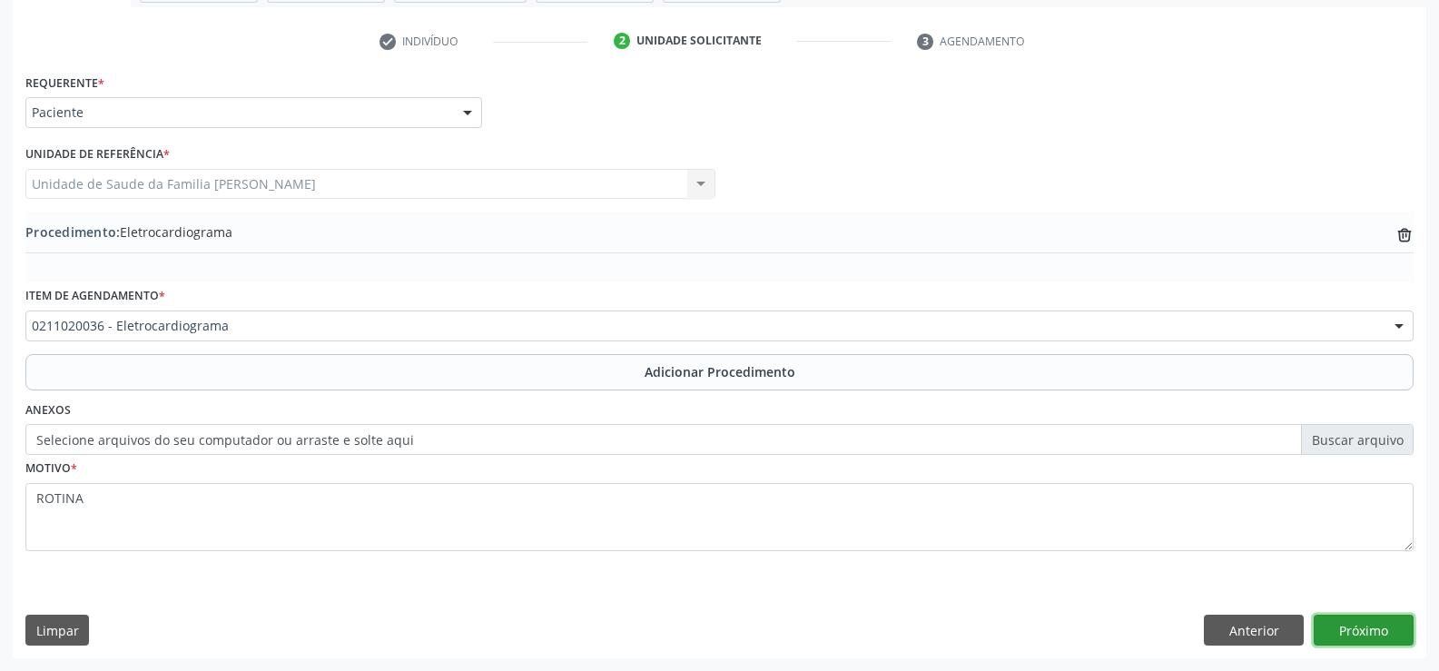
click at [1359, 628] on button "Próximo" at bounding box center [1364, 630] width 100 height 31
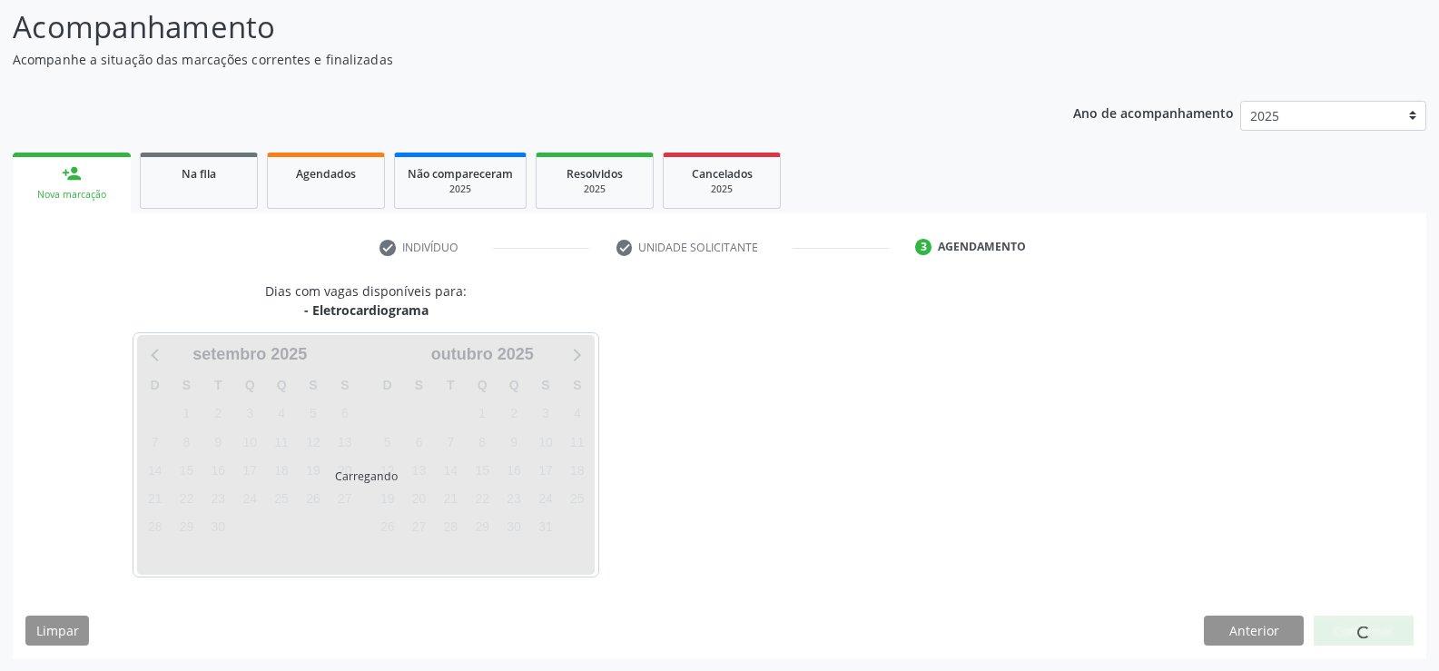
scroll to position [198, 0]
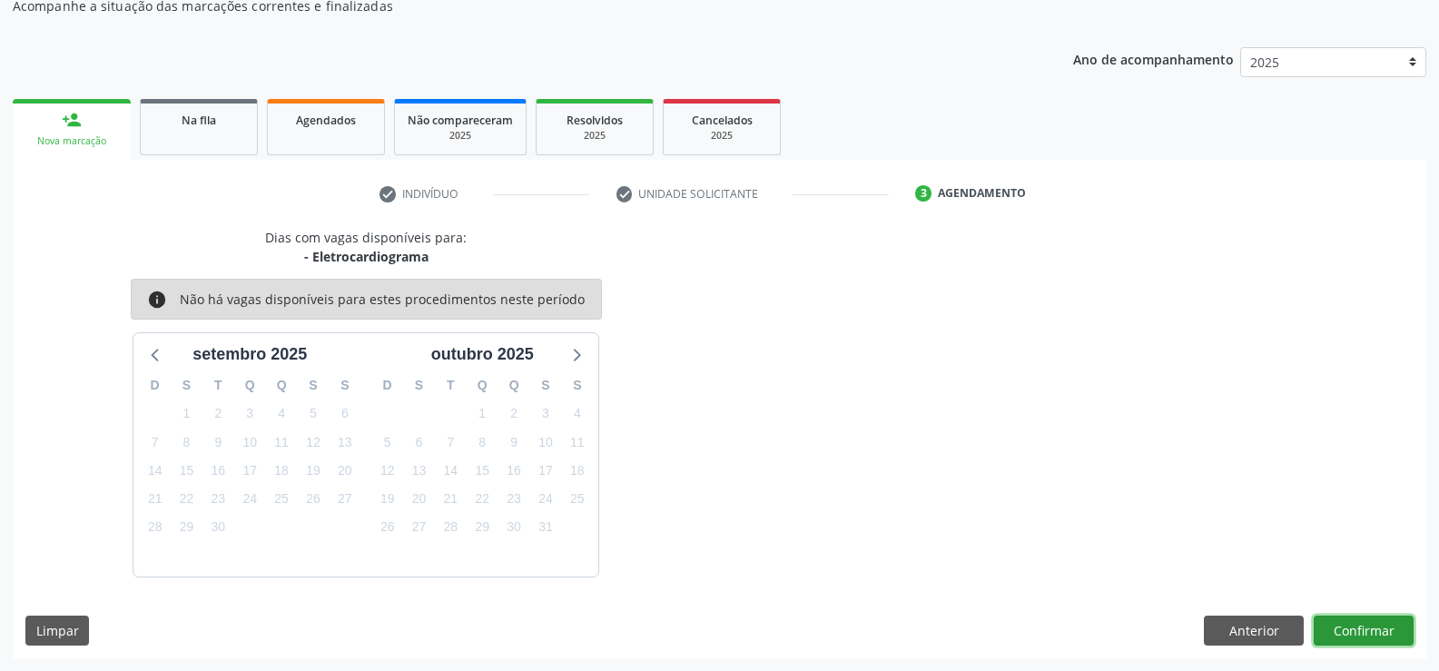
click at [1350, 635] on button "Confirmar" at bounding box center [1364, 631] width 100 height 31
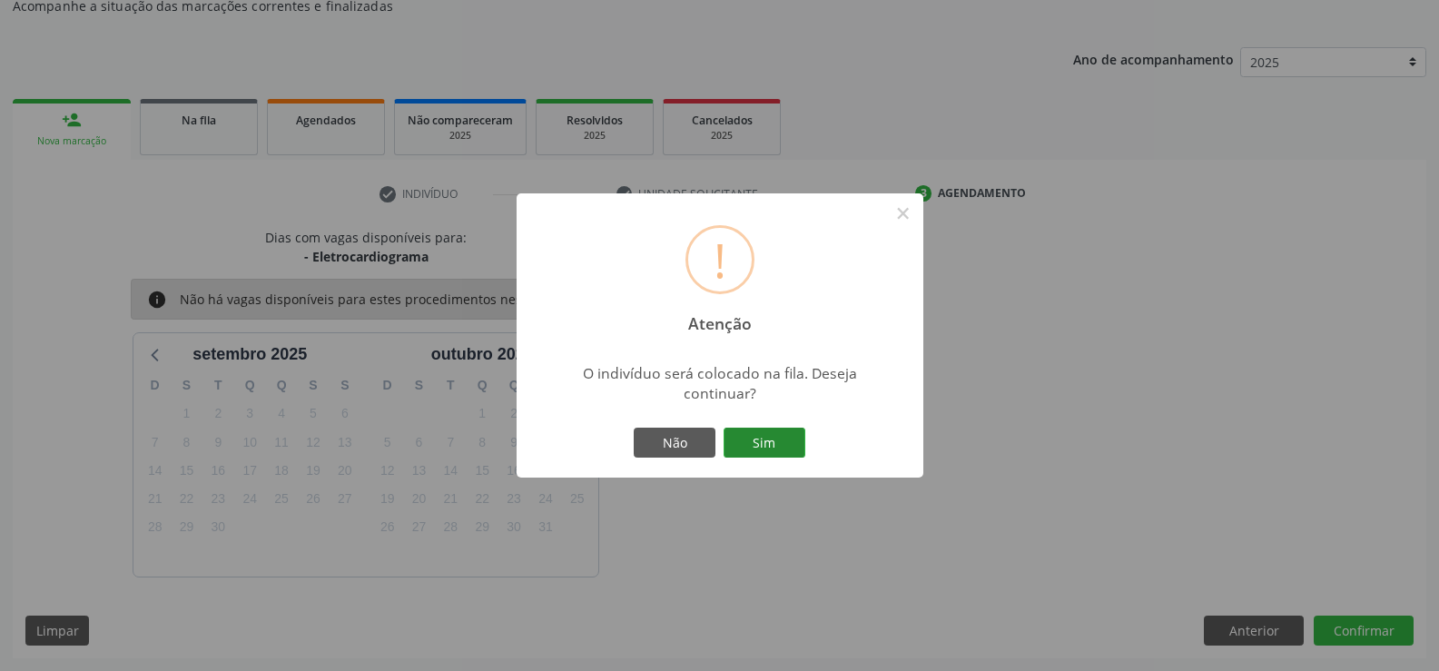
click at [764, 440] on button "Sim" at bounding box center [765, 443] width 82 height 31
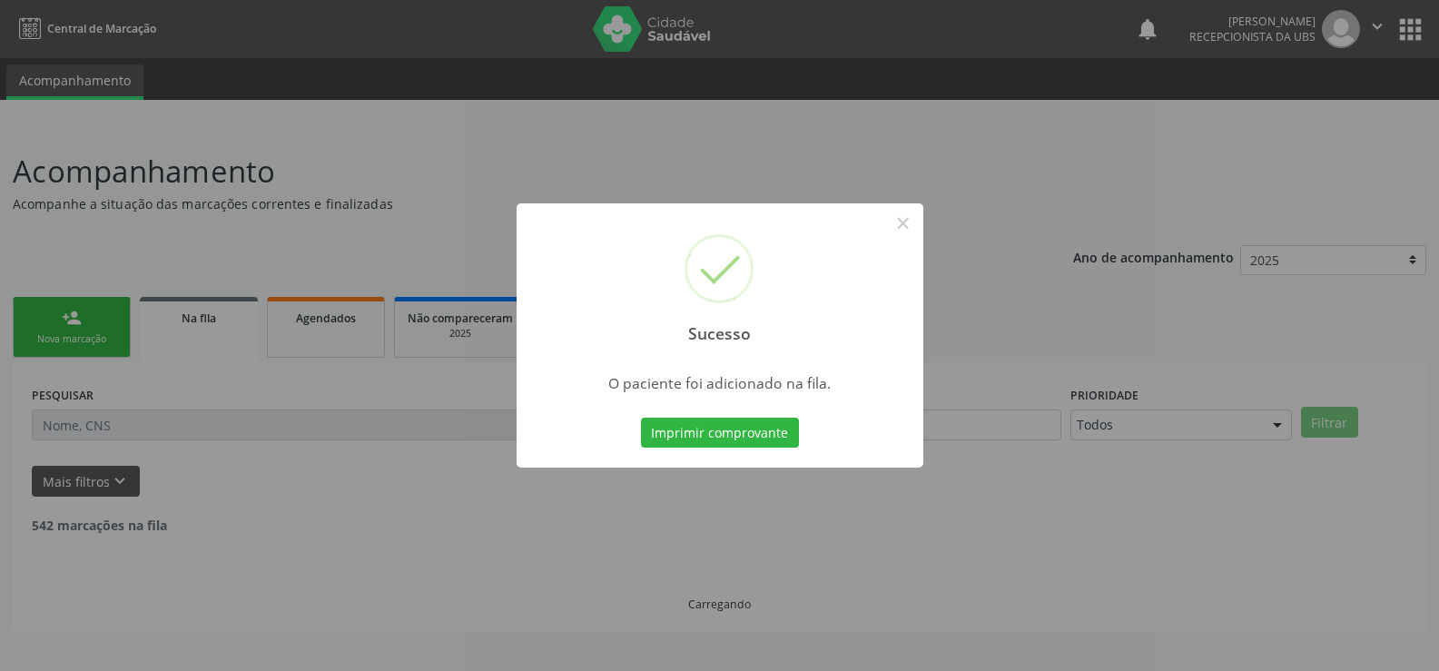
scroll to position [0, 0]
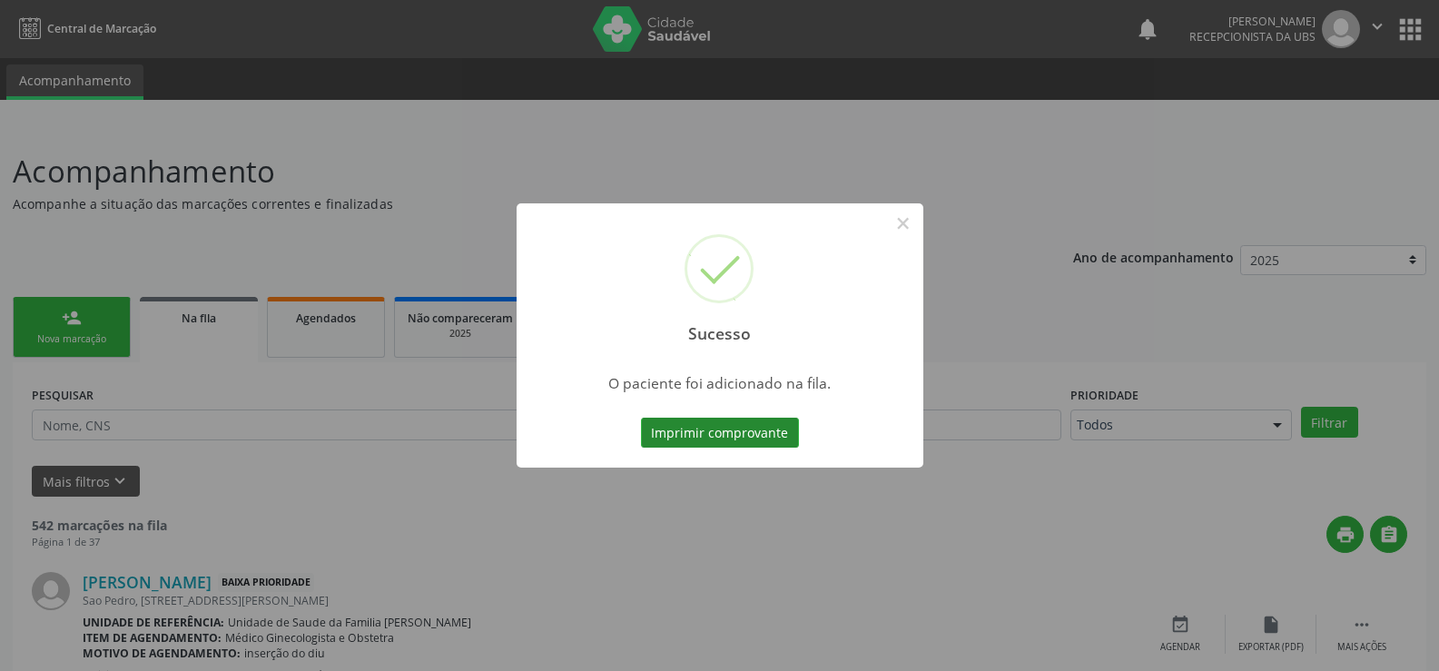
click at [706, 430] on button "Imprimir comprovante" at bounding box center [720, 433] width 158 height 31
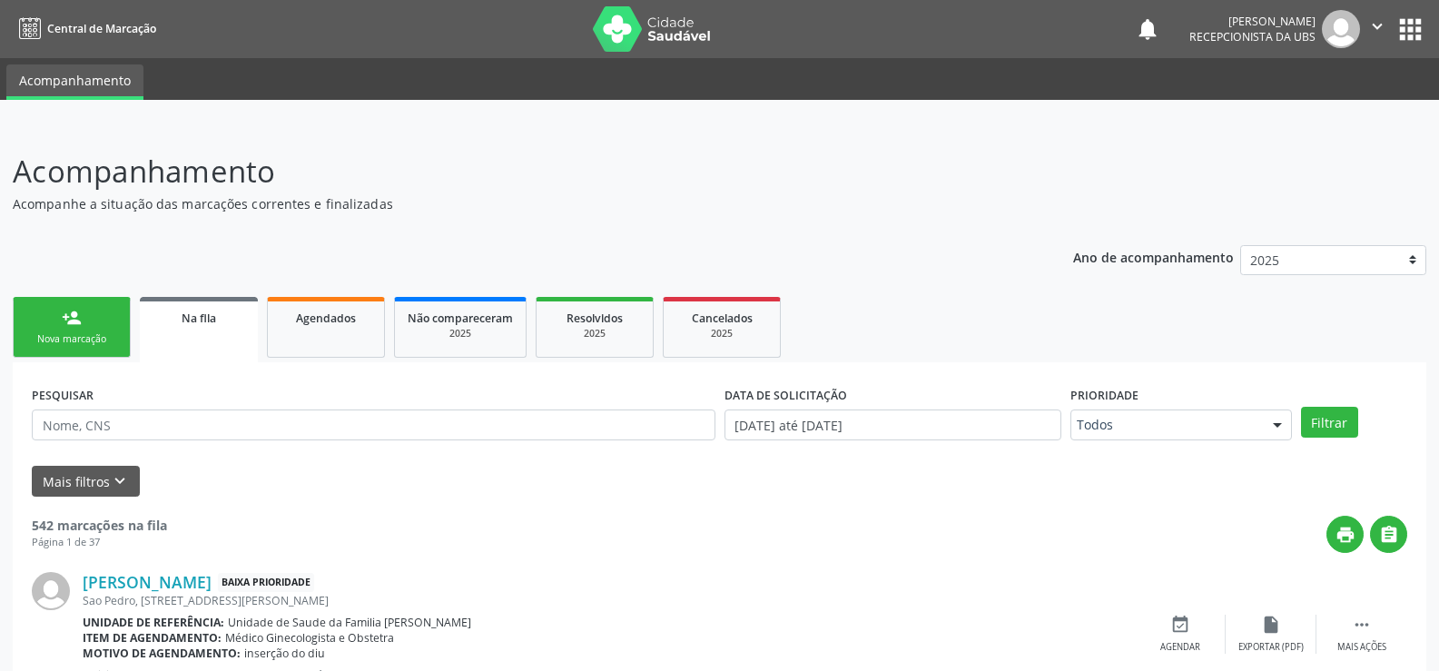
click at [80, 338] on div "Nova marcação" at bounding box center [71, 339] width 91 height 14
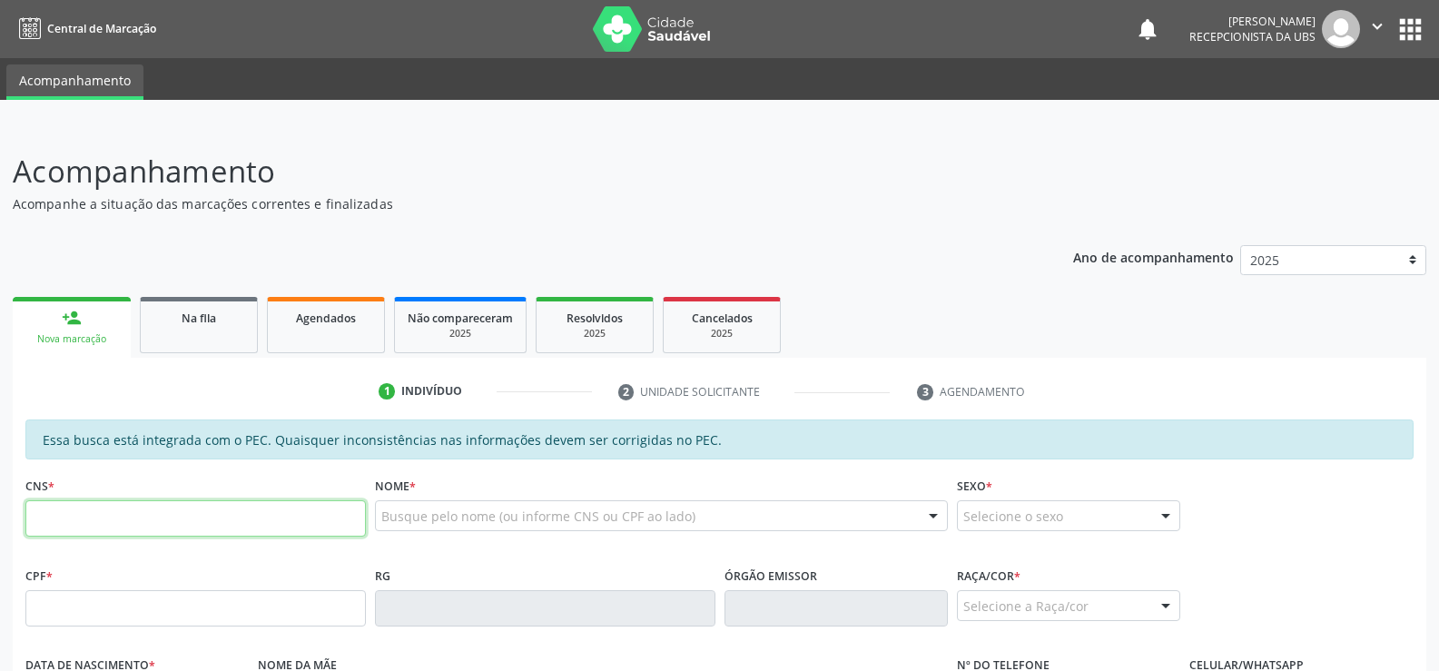
click at [201, 519] on input "text" at bounding box center [195, 518] width 341 height 36
type input "700 0060 8979 5709"
type input "788.127.474-34"
type input "1[DATE]"
type input "[PERSON_NAME]"
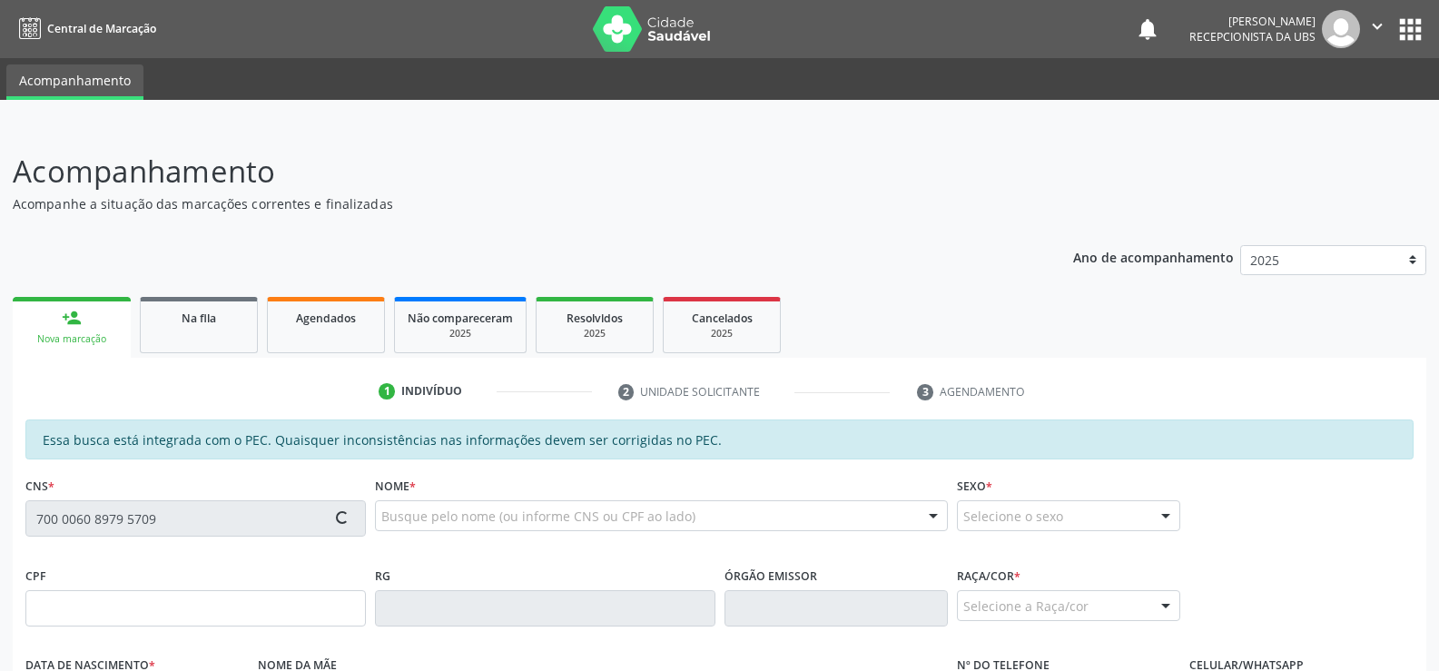
type input "[PHONE_NUMBER]"
type input "195"
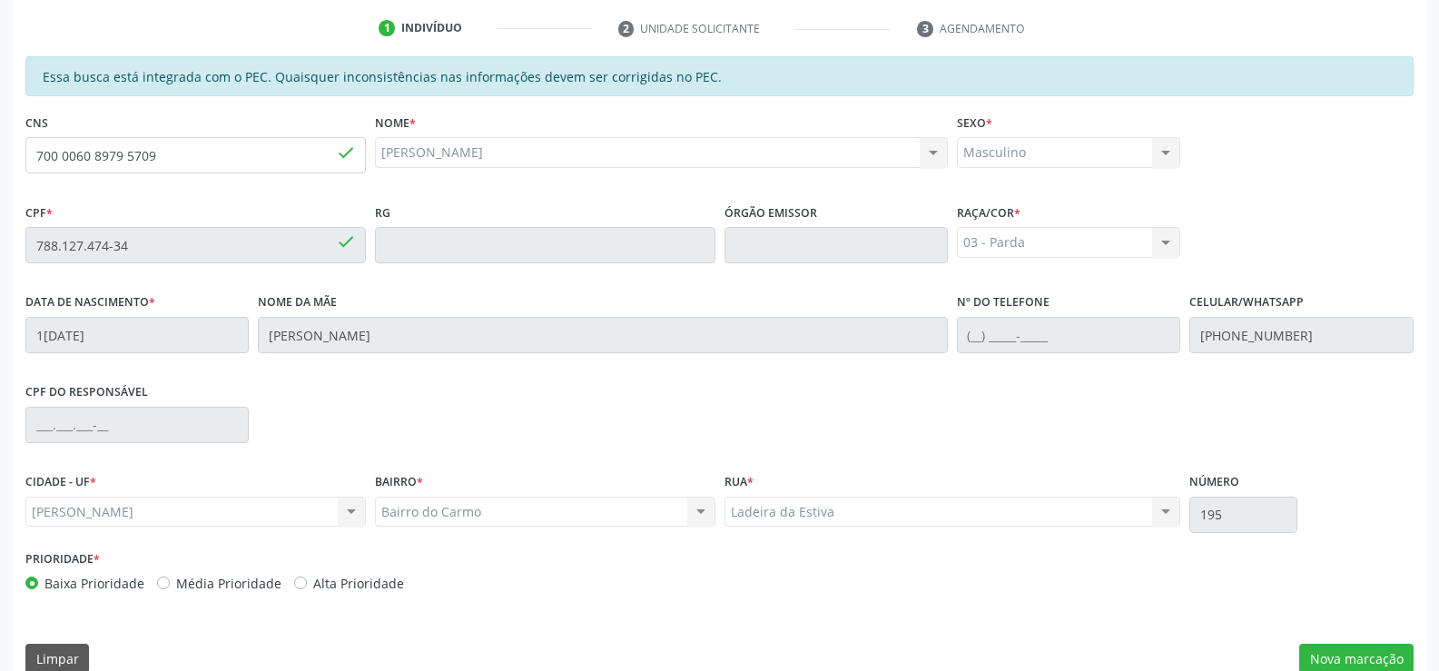
scroll to position [391, 0]
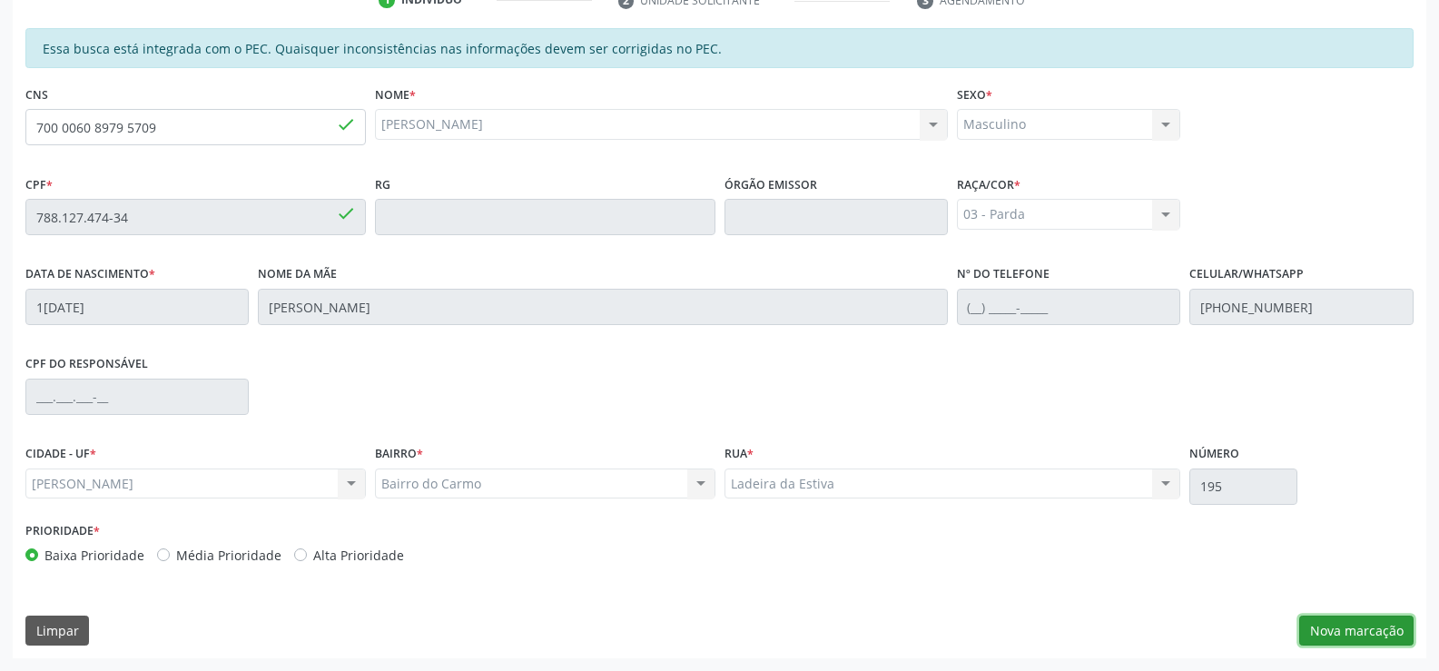
click at [1327, 636] on button "Nova marcação" at bounding box center [1356, 631] width 114 height 31
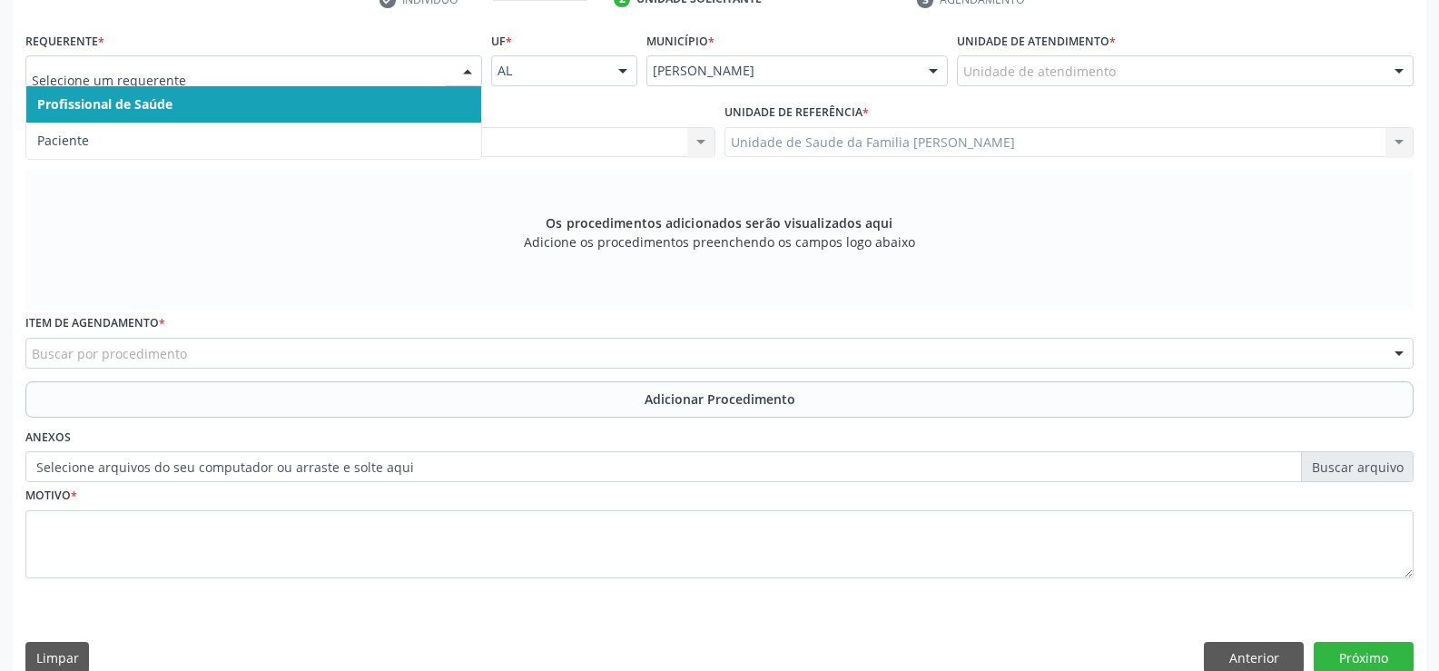
click at [467, 70] on div at bounding box center [467, 71] width 27 height 31
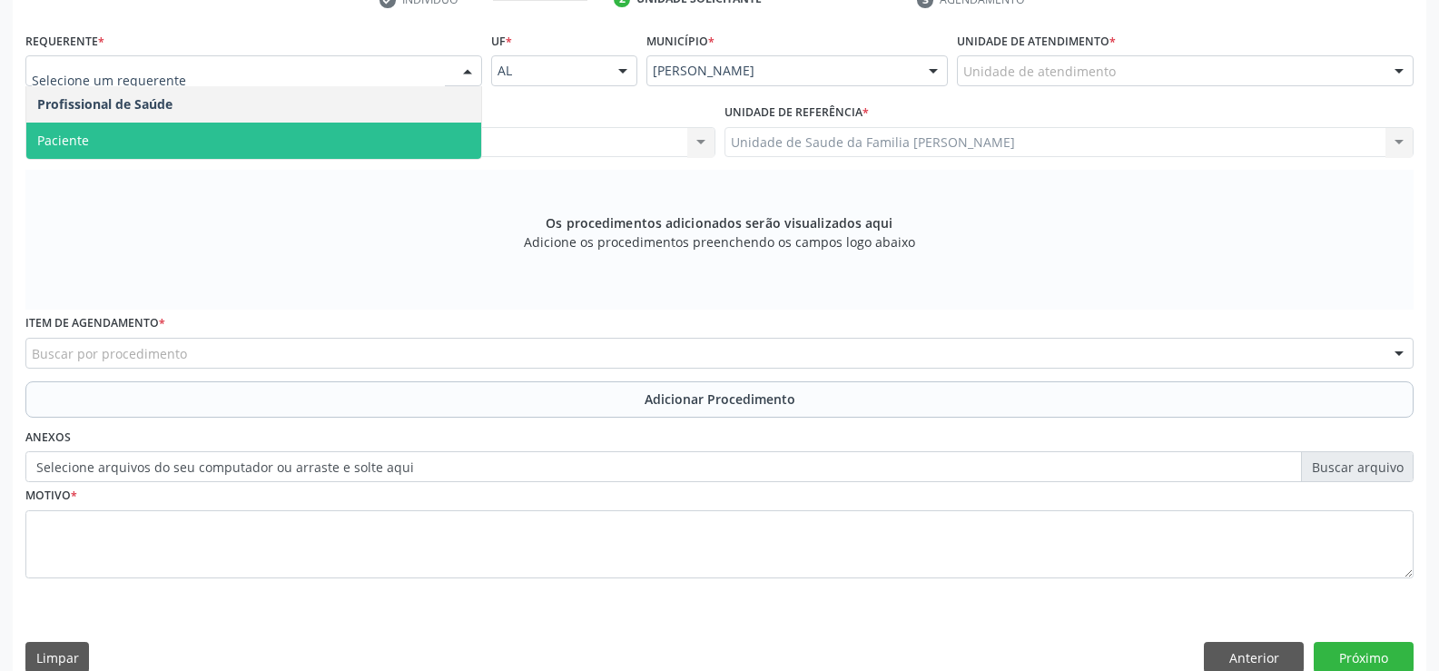
click at [397, 140] on span "Paciente" at bounding box center [253, 141] width 455 height 36
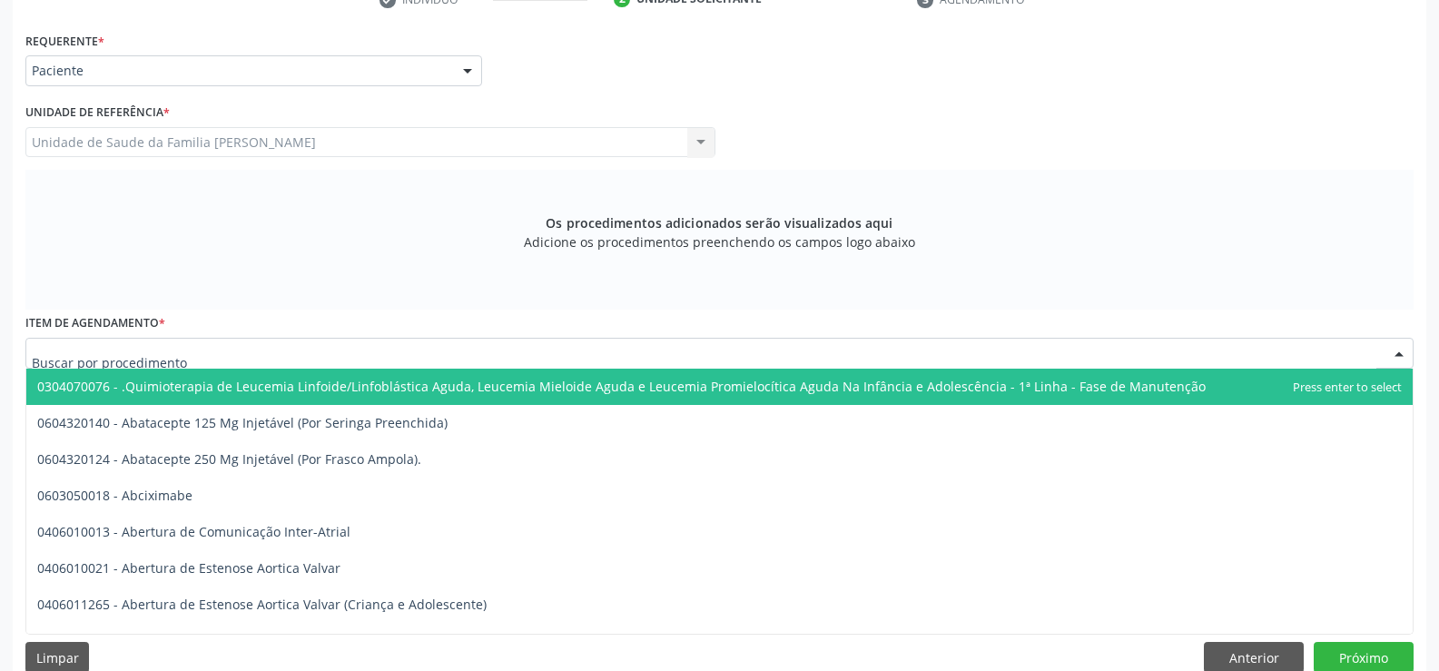
click at [405, 349] on div at bounding box center [719, 353] width 1388 height 31
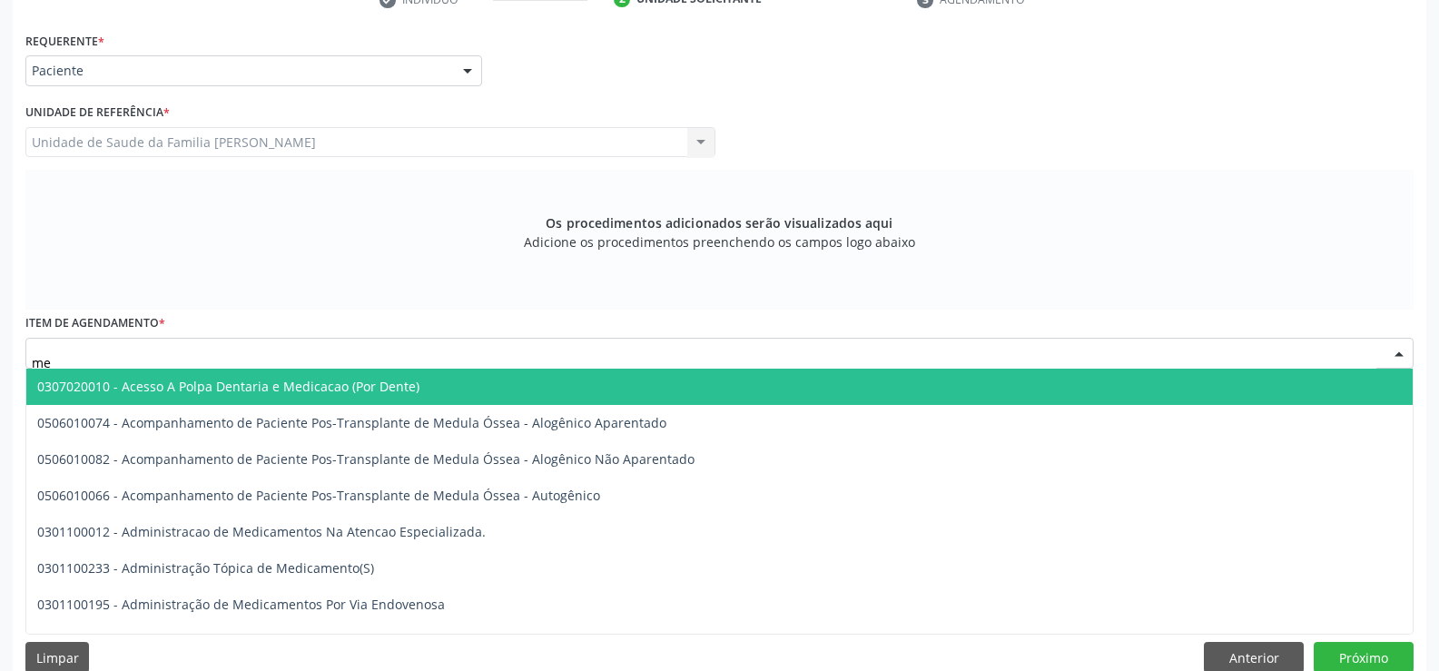
type input "m"
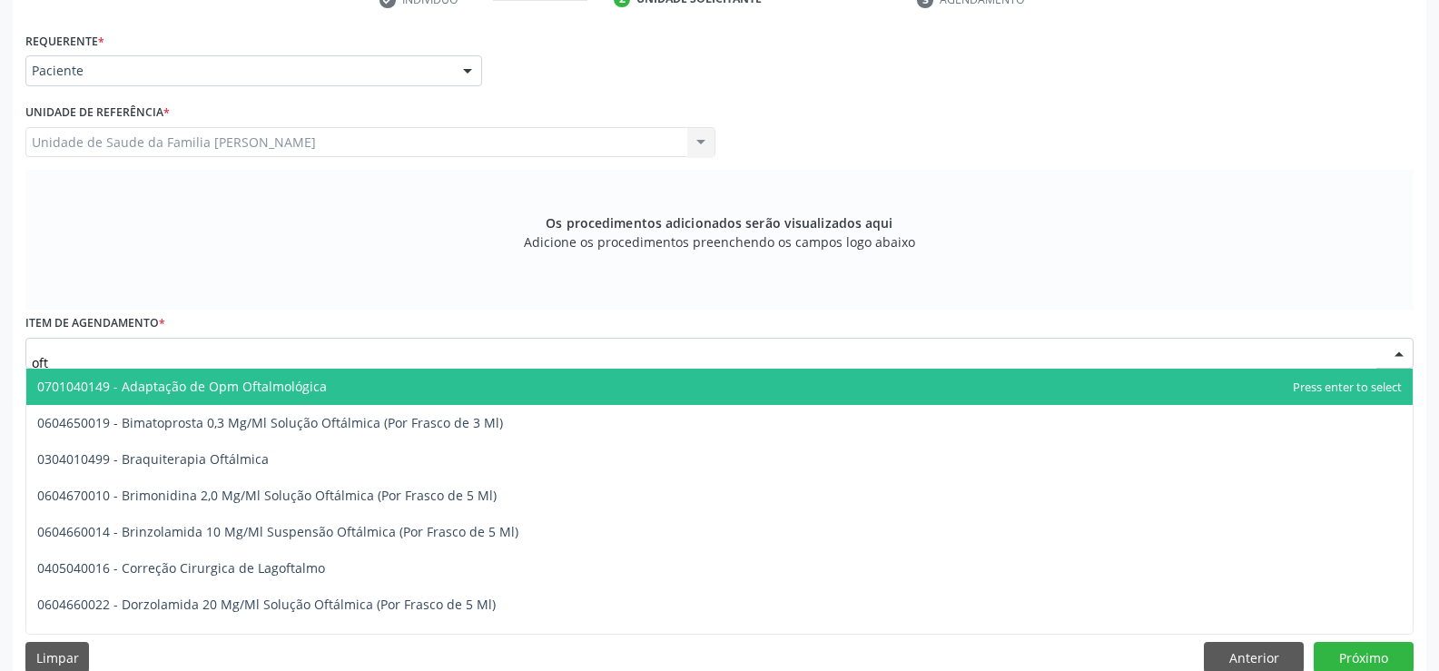
type input "ofta"
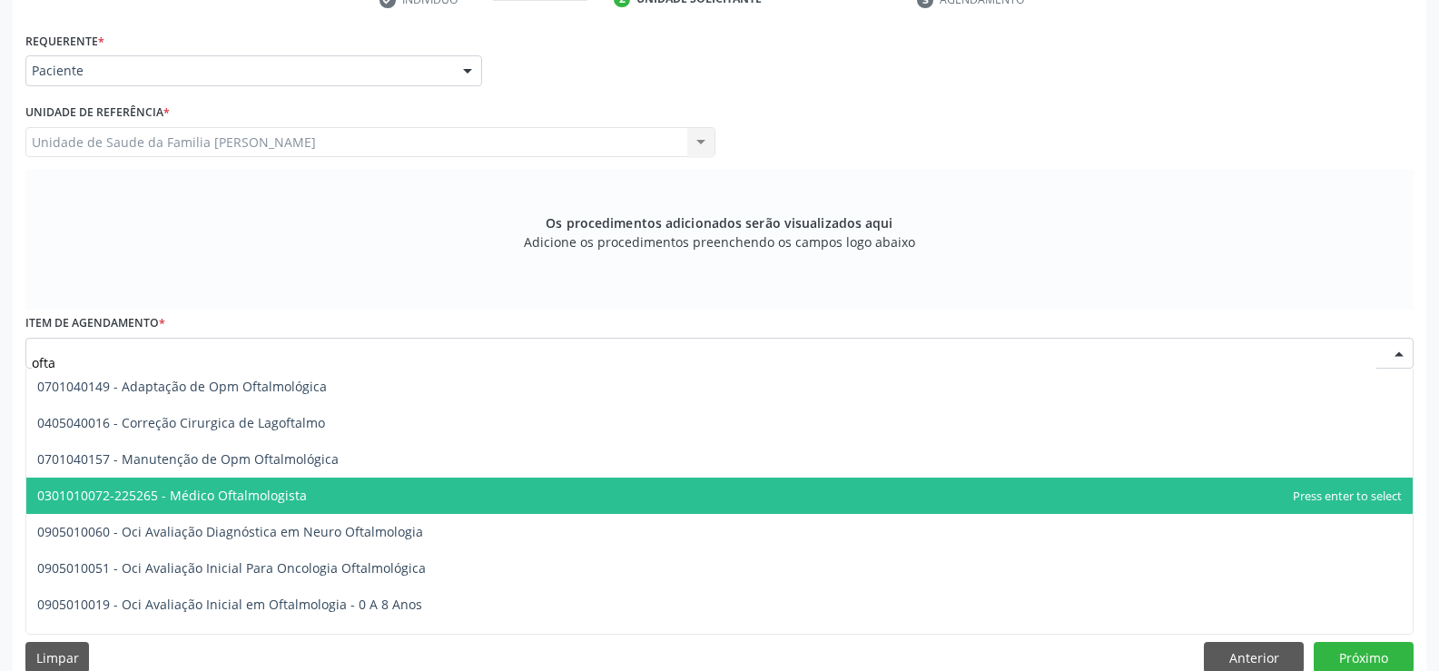
click at [276, 499] on span "0301010072-225265 - Médico Oftalmologista" at bounding box center [172, 495] width 270 height 17
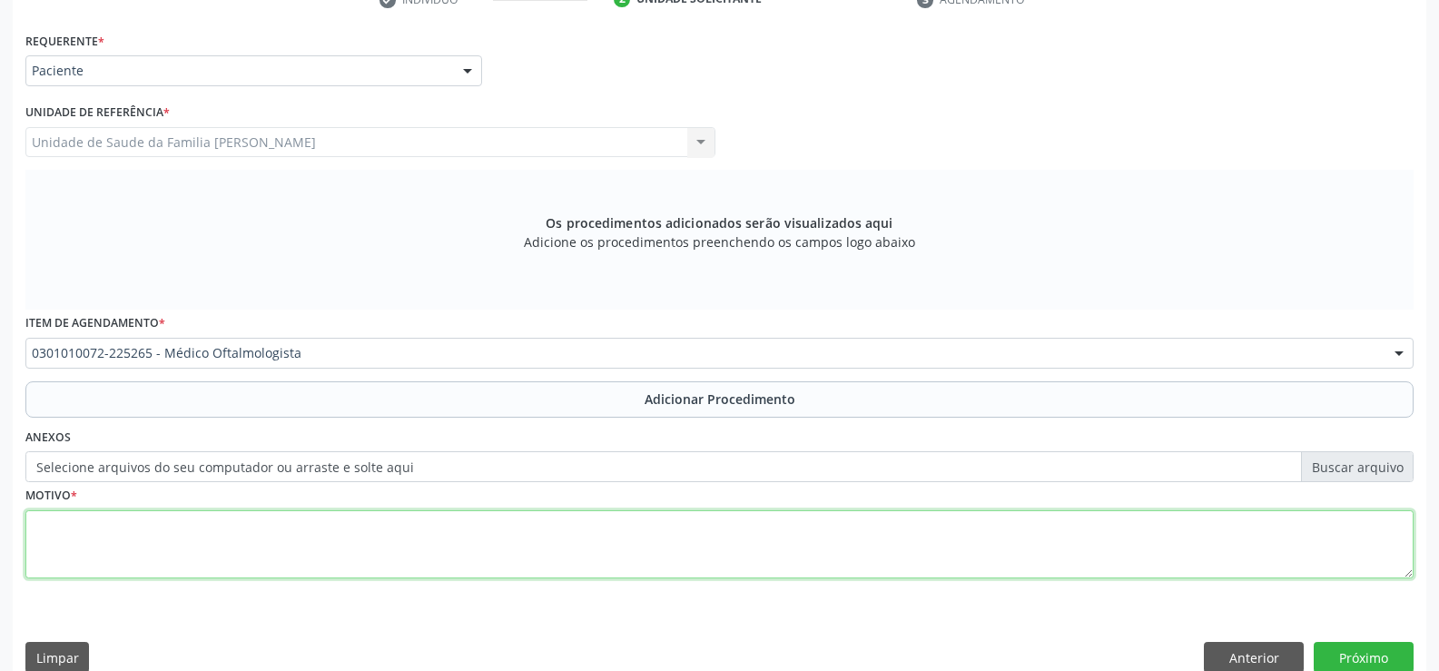
click at [398, 546] on textarea at bounding box center [719, 544] width 1388 height 69
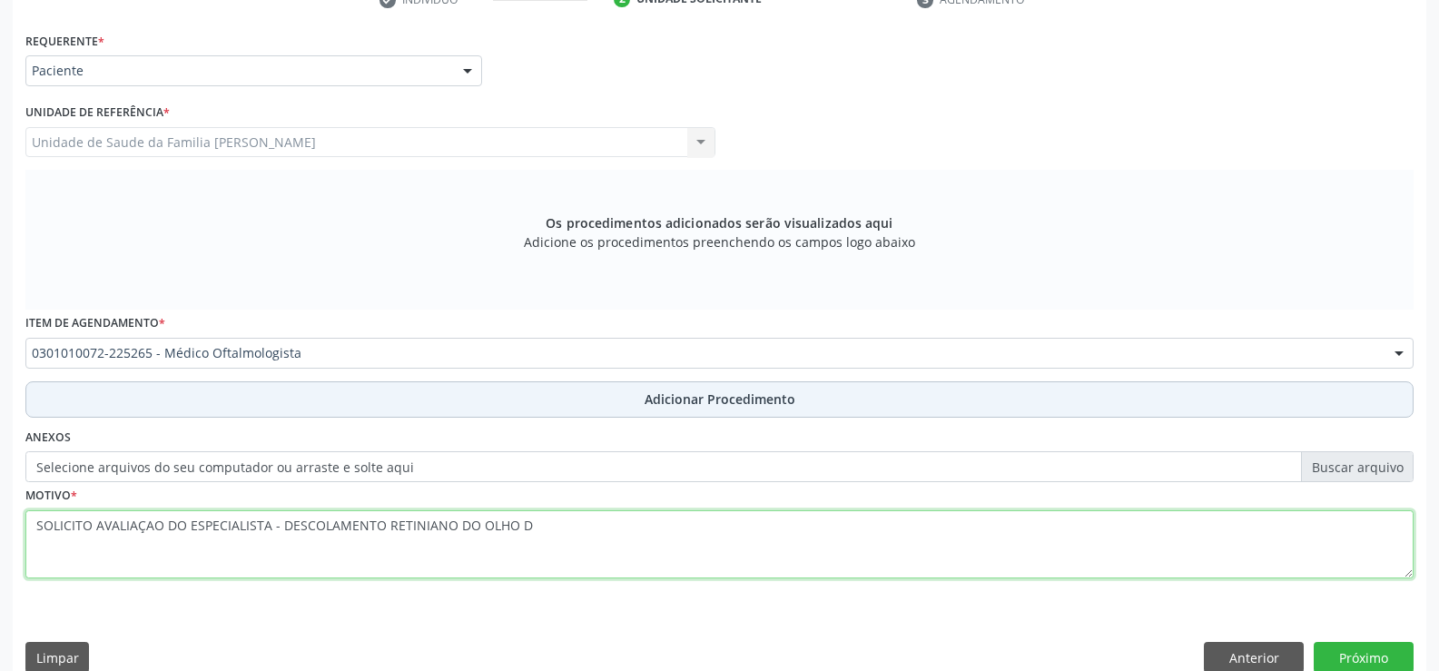
type textarea "SOLICITO AVALIAÇAO DO ESPECIALISTA - DESCOLAMENTO RETINIANO DO OLHO D"
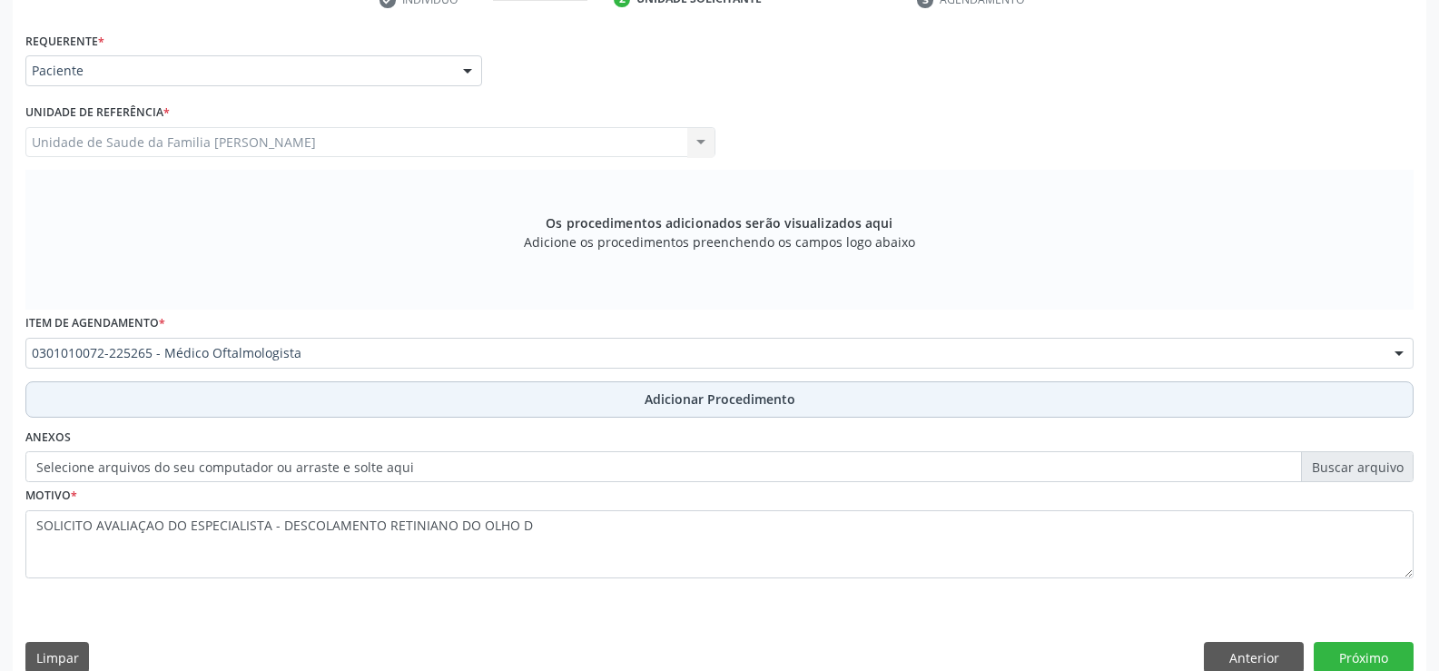
click at [674, 404] on span "Adicionar Procedimento" at bounding box center [720, 399] width 151 height 19
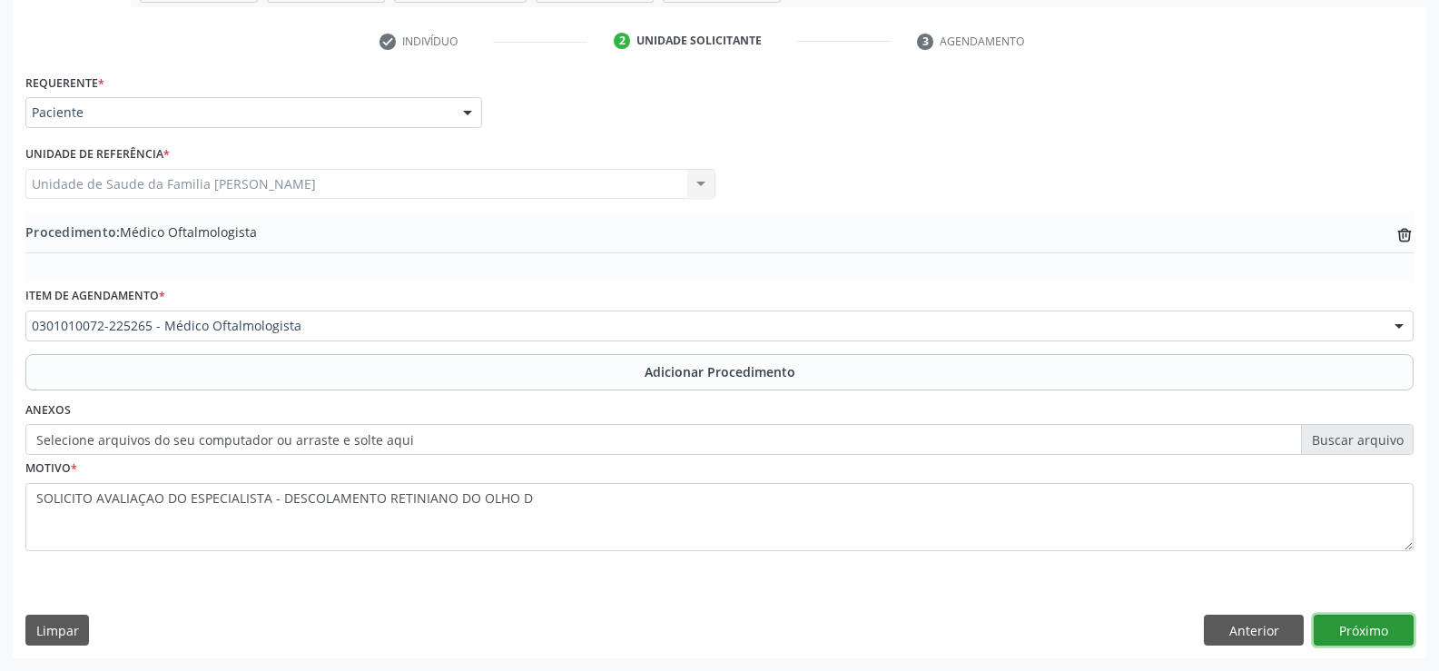
click at [1350, 627] on button "Próximo" at bounding box center [1364, 630] width 100 height 31
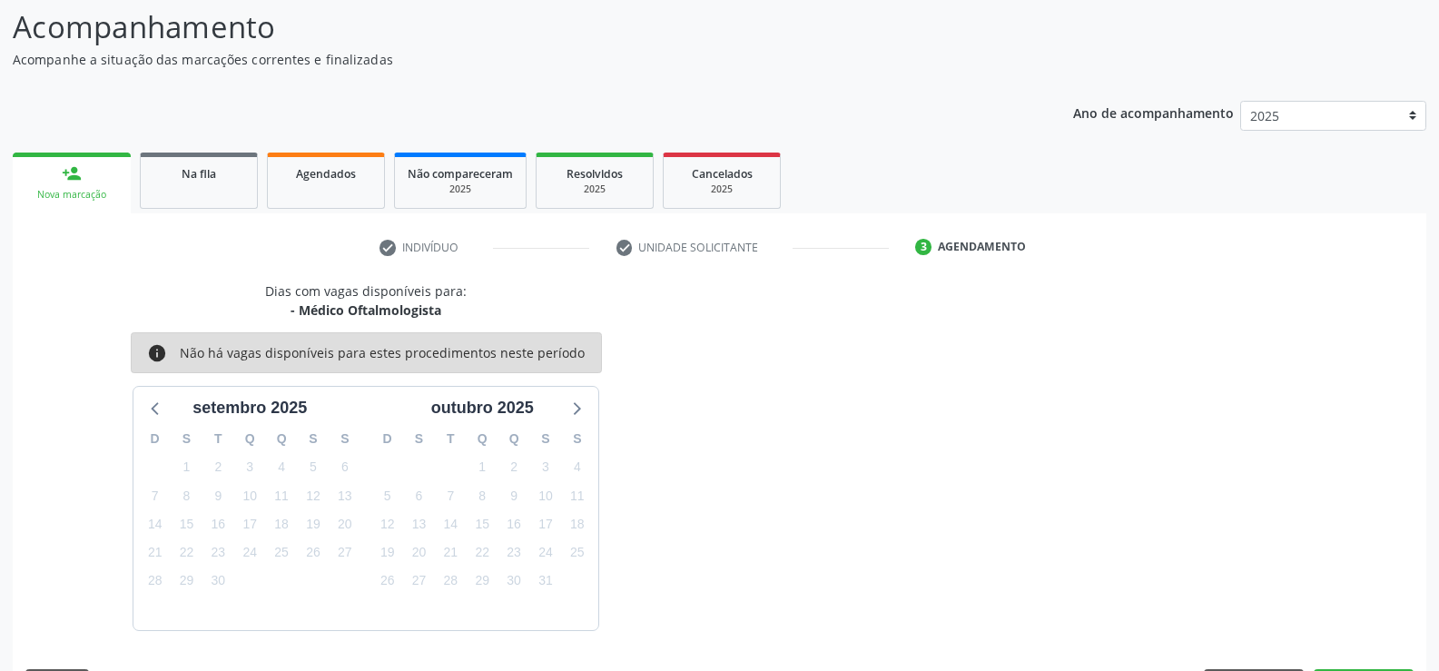
scroll to position [198, 0]
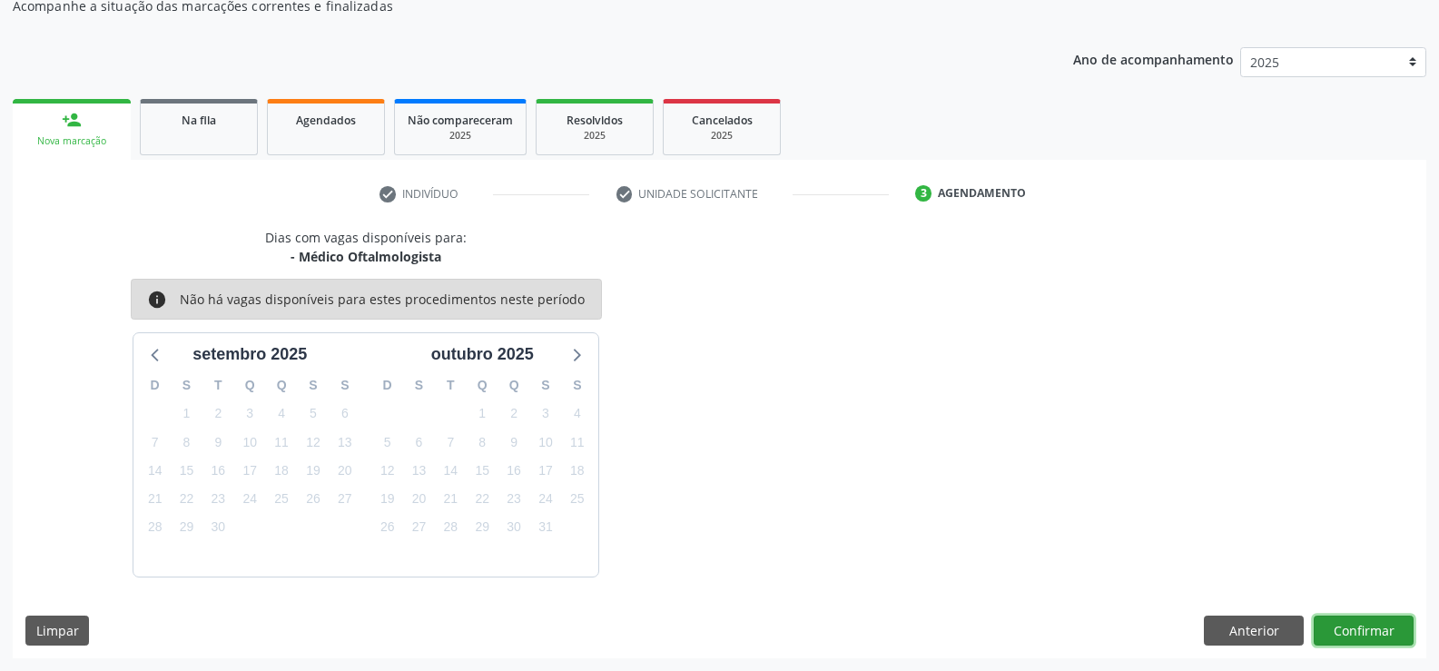
click at [1350, 627] on button "Confirmar" at bounding box center [1364, 631] width 100 height 31
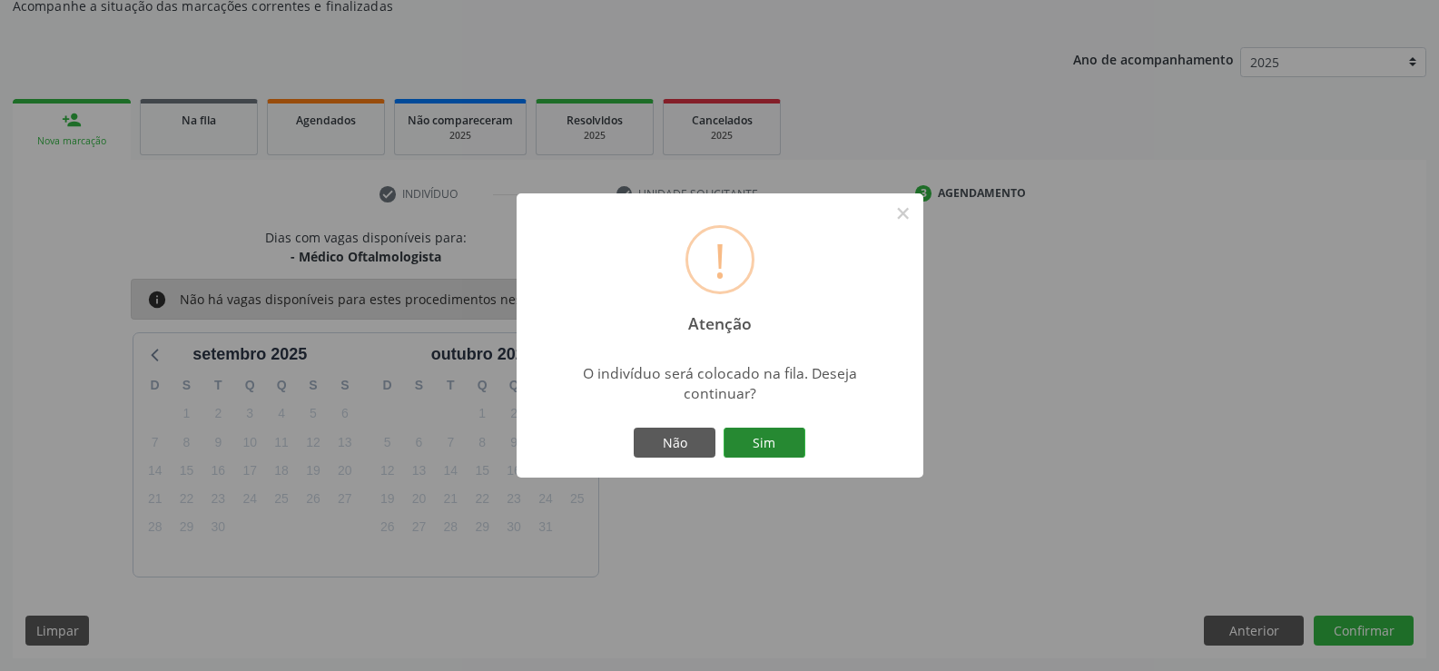
click at [761, 435] on button "Sim" at bounding box center [765, 443] width 82 height 31
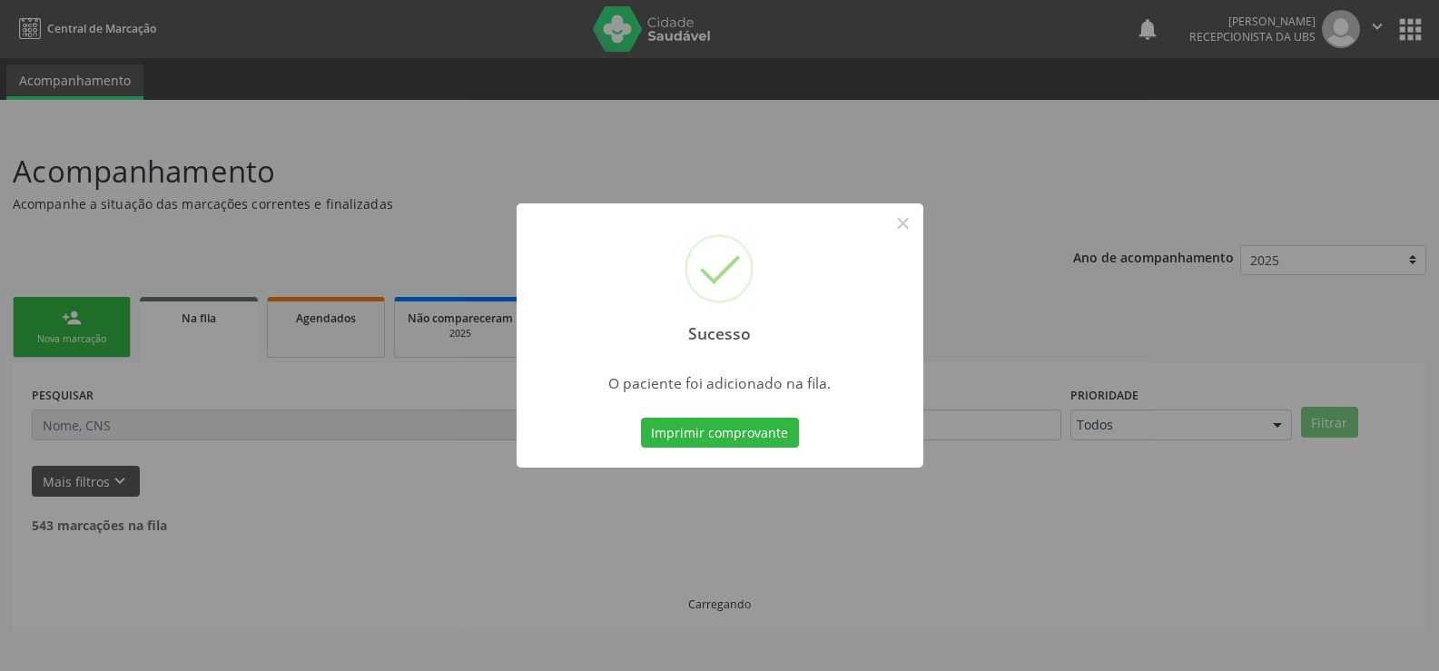
scroll to position [0, 0]
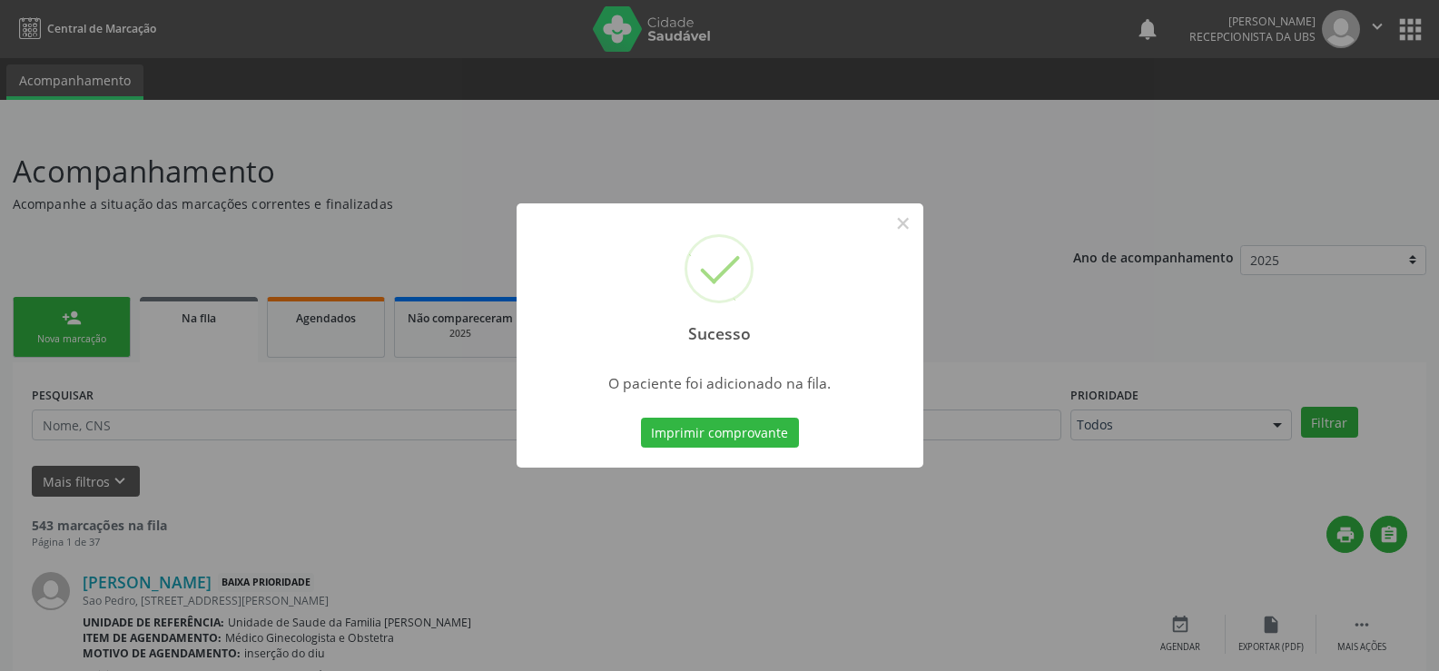
click at [761, 435] on button "Imprimir comprovante" at bounding box center [720, 433] width 158 height 31
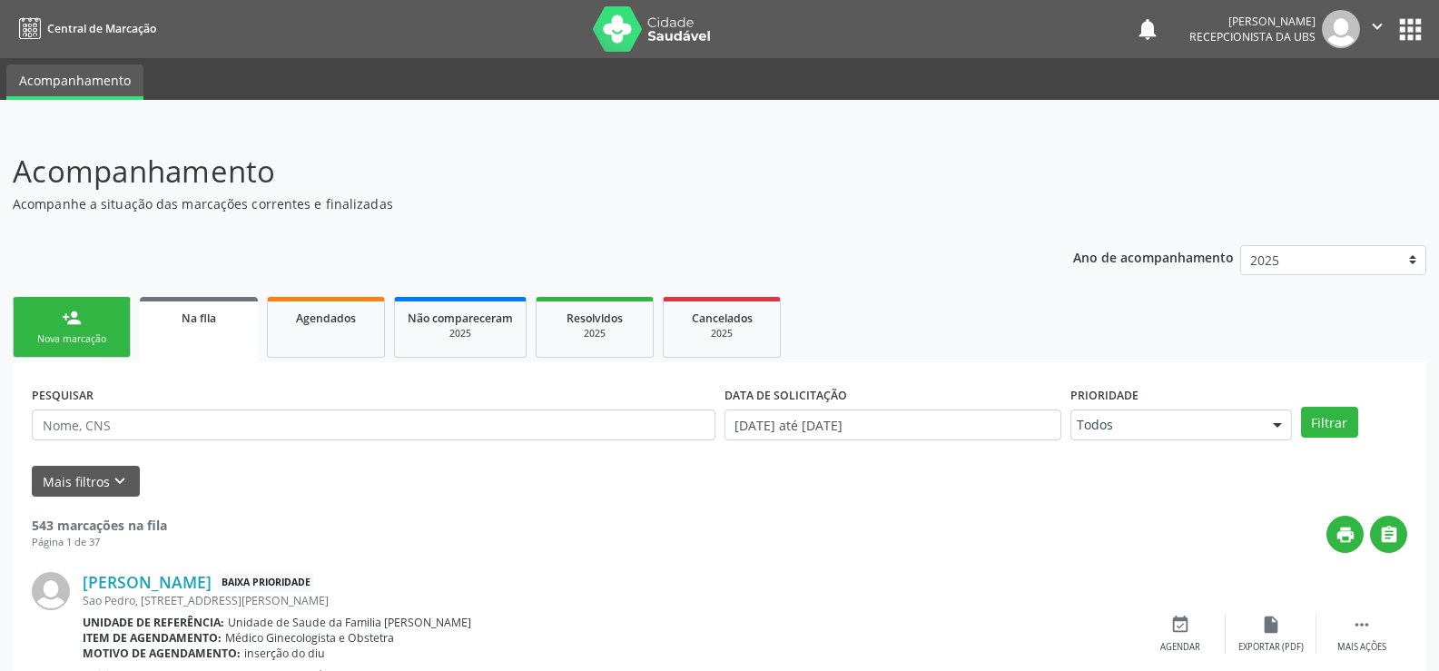
click at [78, 336] on div "Nova marcação" at bounding box center [71, 339] width 91 height 14
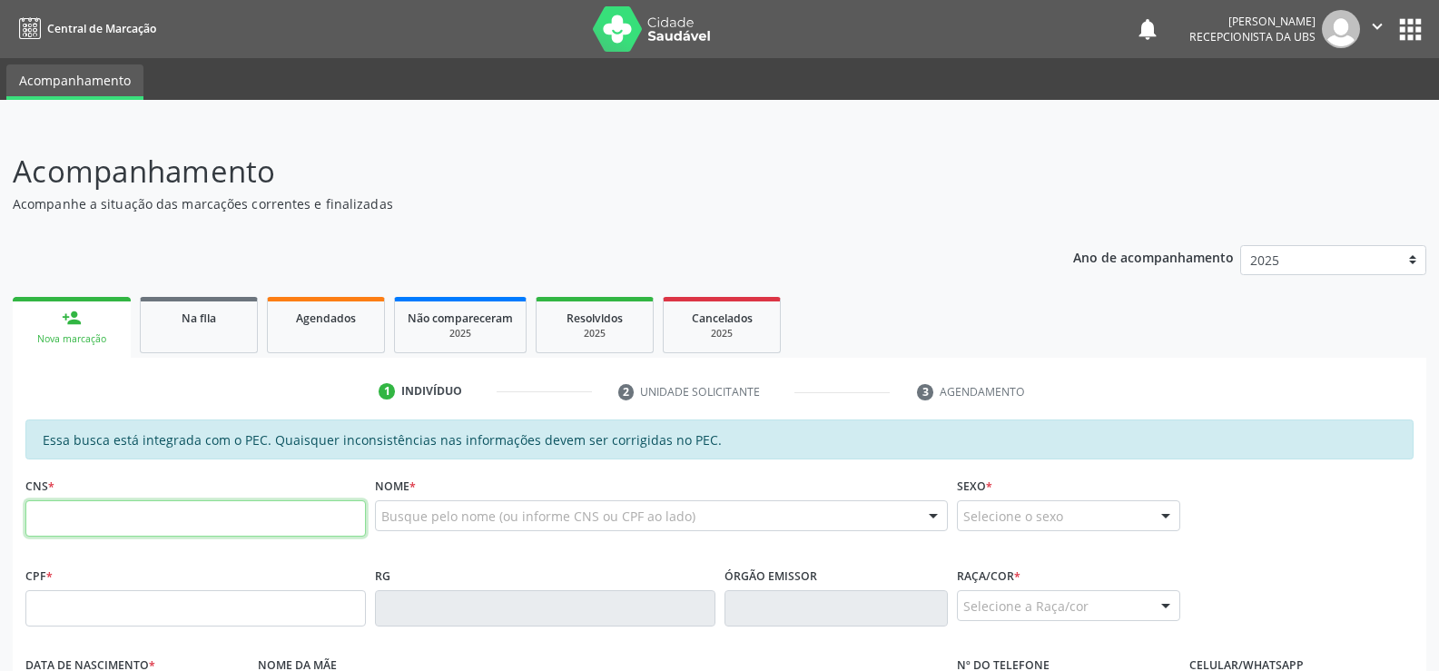
click at [242, 521] on input "text" at bounding box center [195, 518] width 341 height 36
type input "700 0060 8979 5709"
type input "788.127.474-34"
type input "1[DATE]"
type input "[PERSON_NAME]"
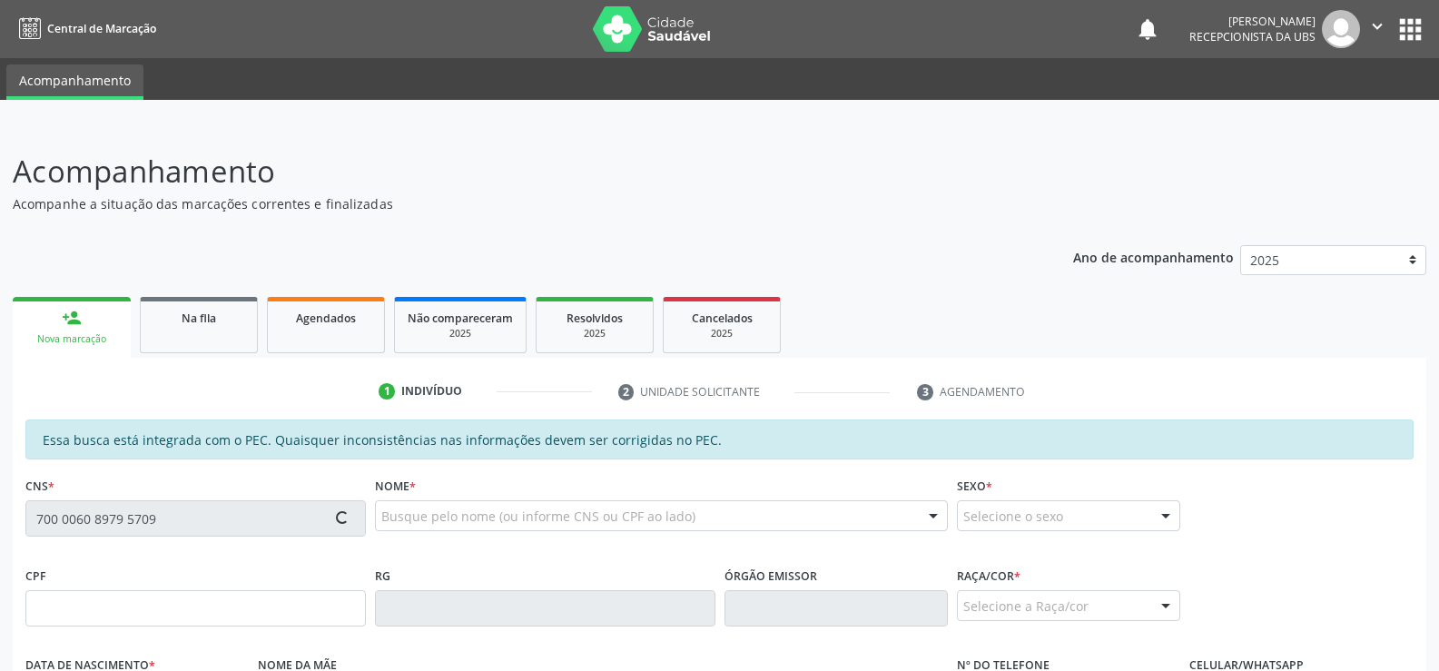
type input "[PHONE_NUMBER]"
type input "195"
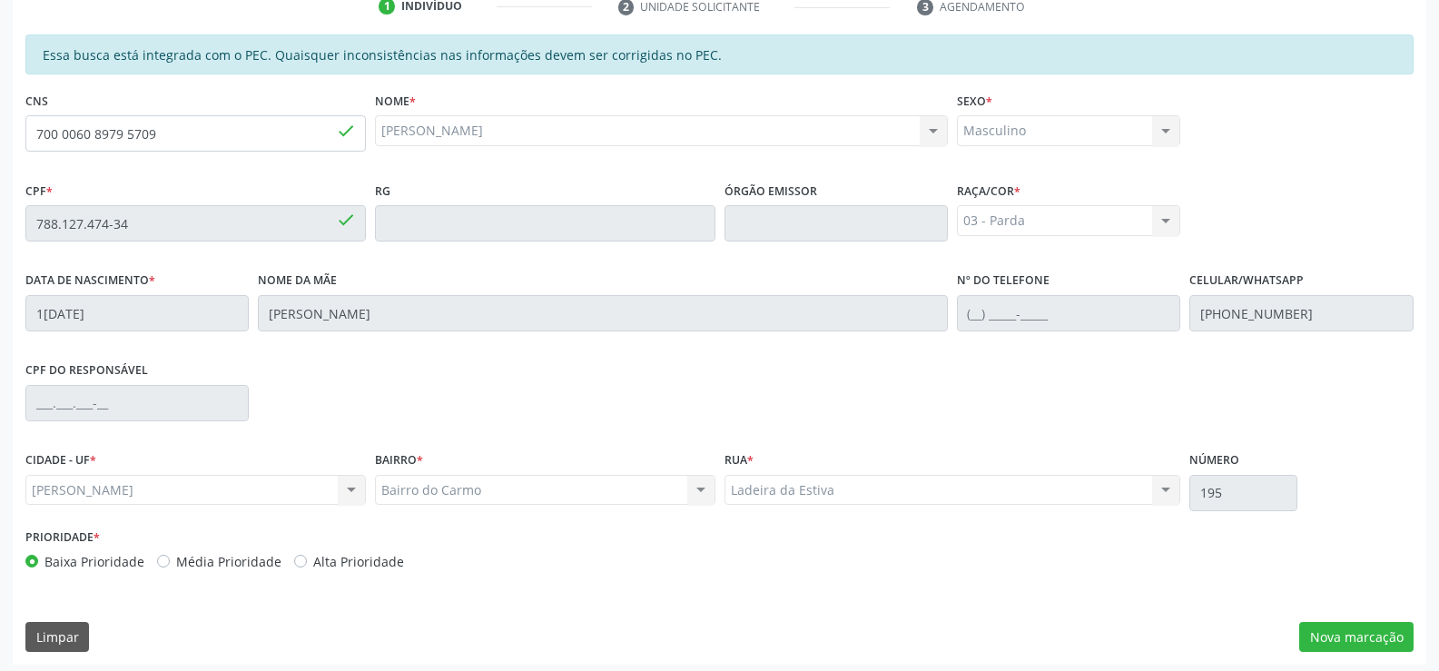
scroll to position [391, 0]
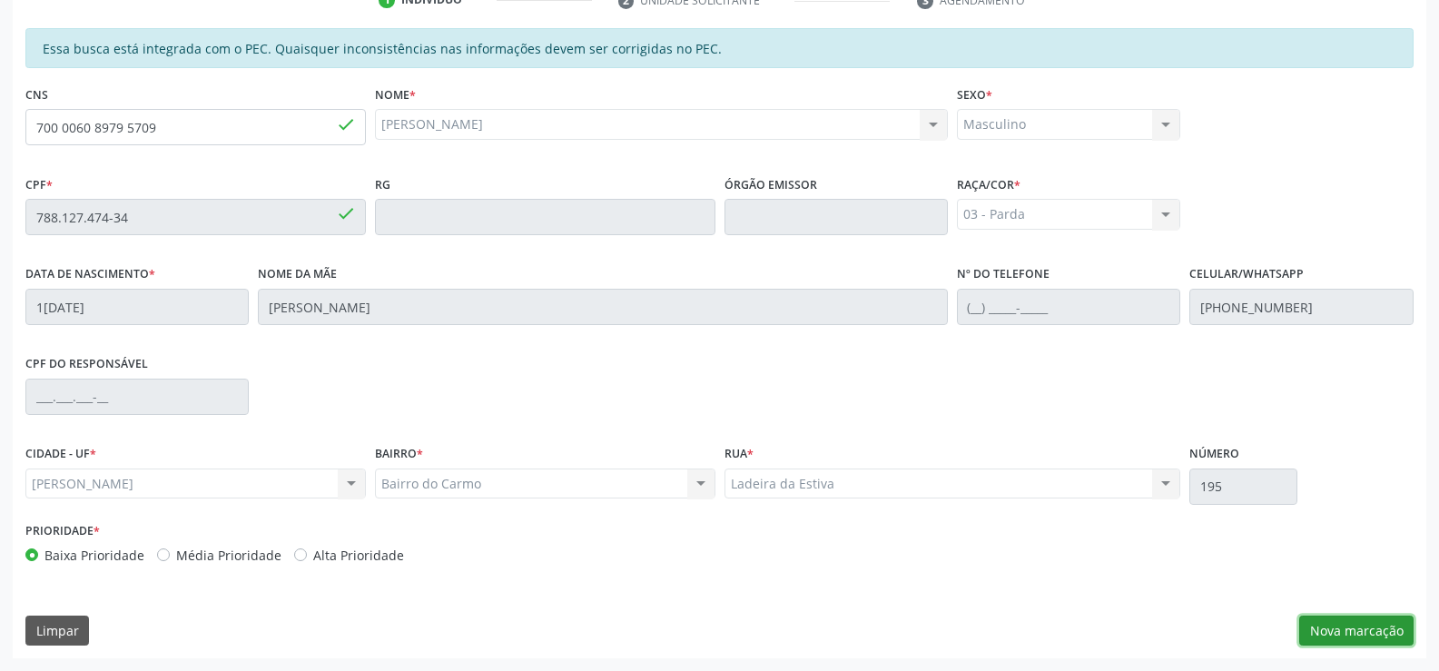
click at [1339, 630] on button "Nova marcação" at bounding box center [1356, 631] width 114 height 31
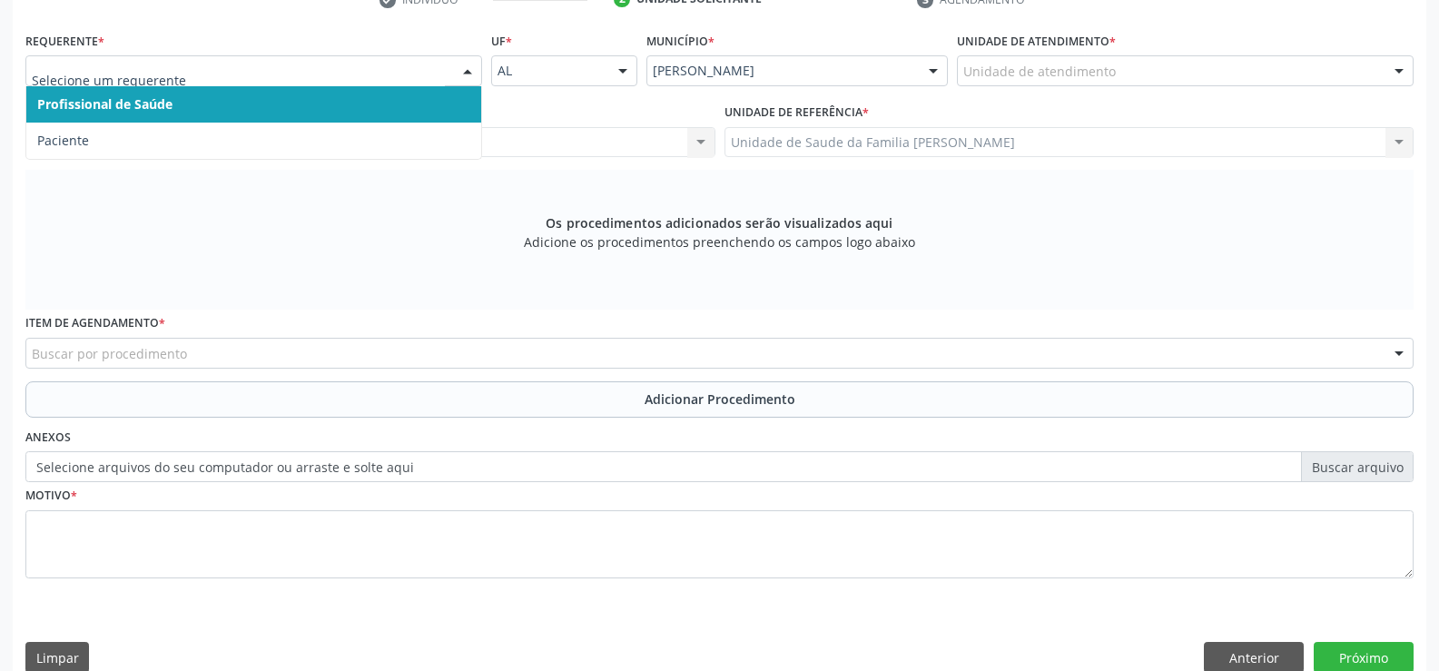
click at [468, 77] on div at bounding box center [467, 71] width 27 height 31
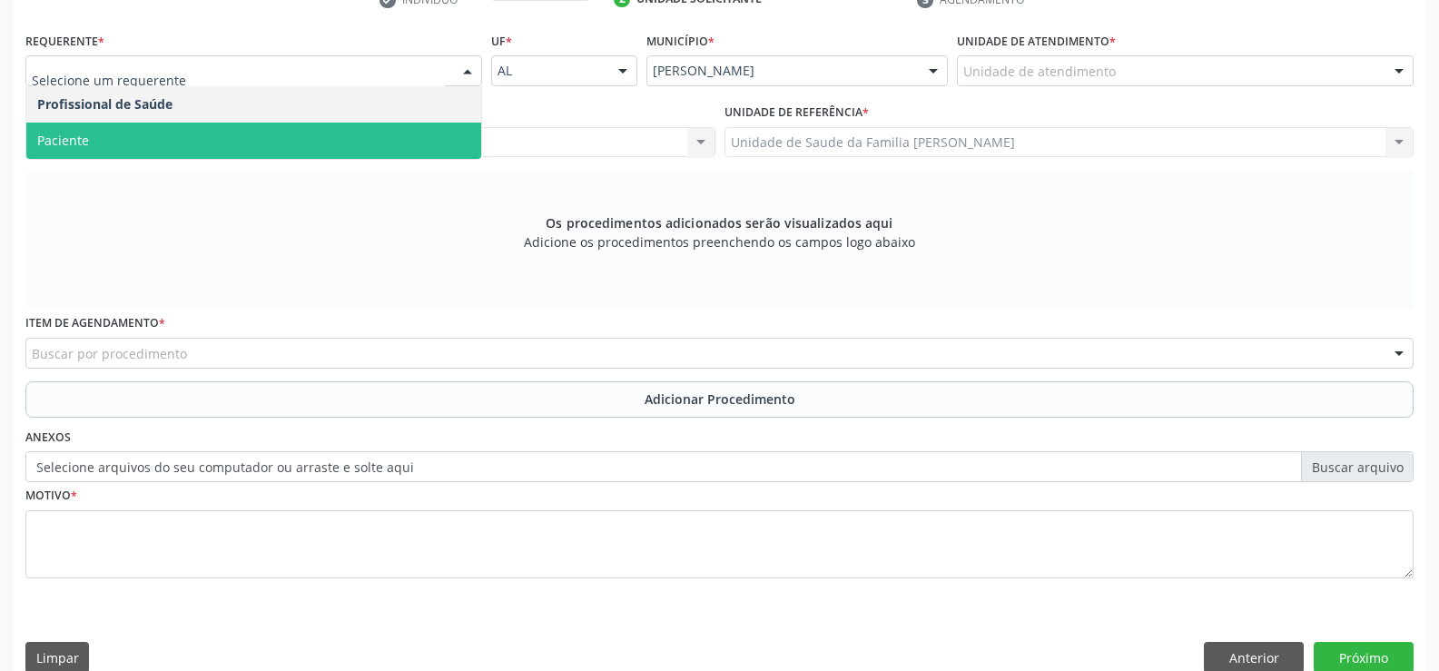
click at [409, 139] on span "Paciente" at bounding box center [253, 141] width 455 height 36
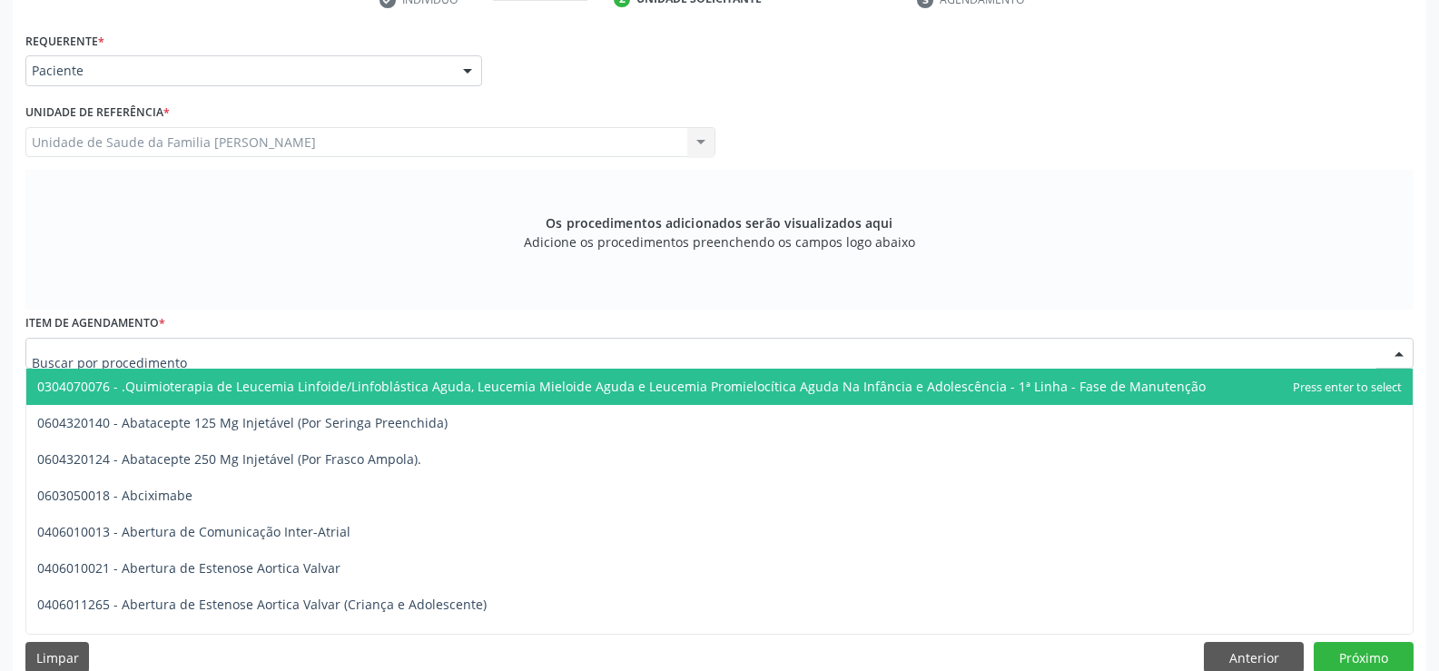
click at [401, 355] on div at bounding box center [719, 353] width 1388 height 31
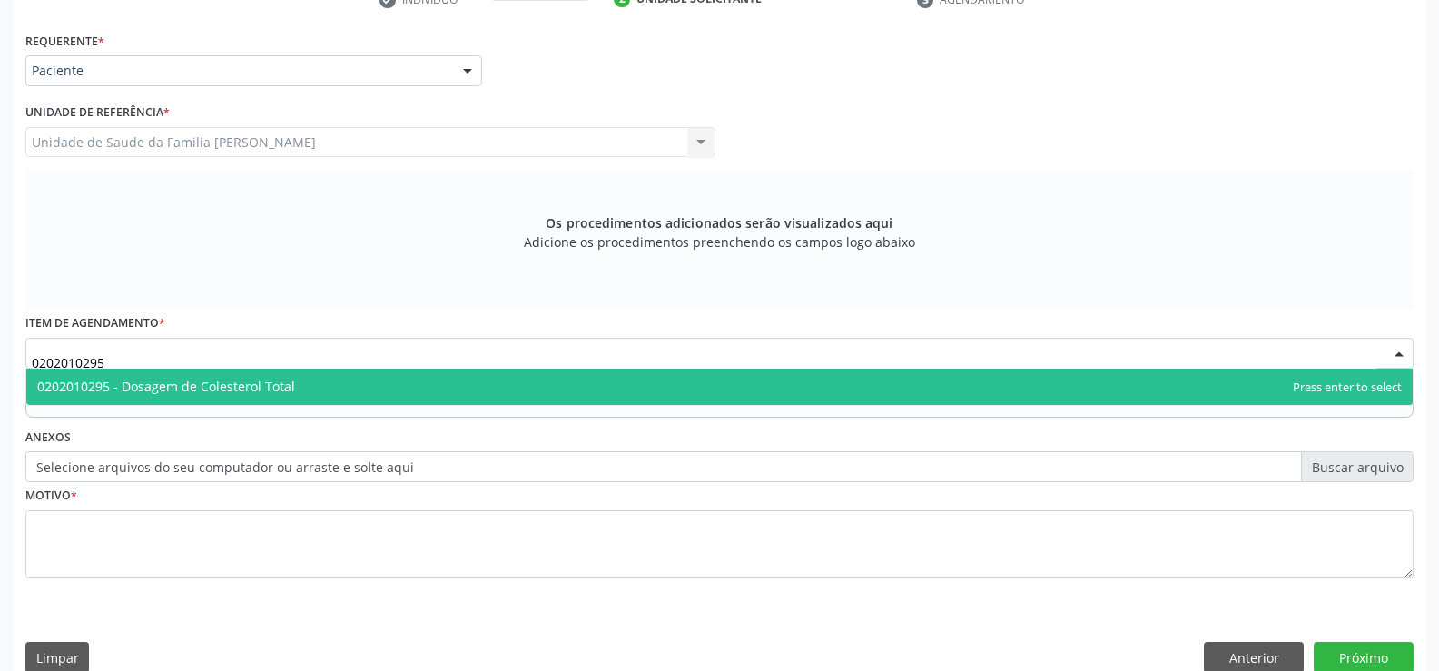
click at [339, 391] on span "0202010295 - Dosagem de Colesterol Total" at bounding box center [719, 387] width 1387 height 36
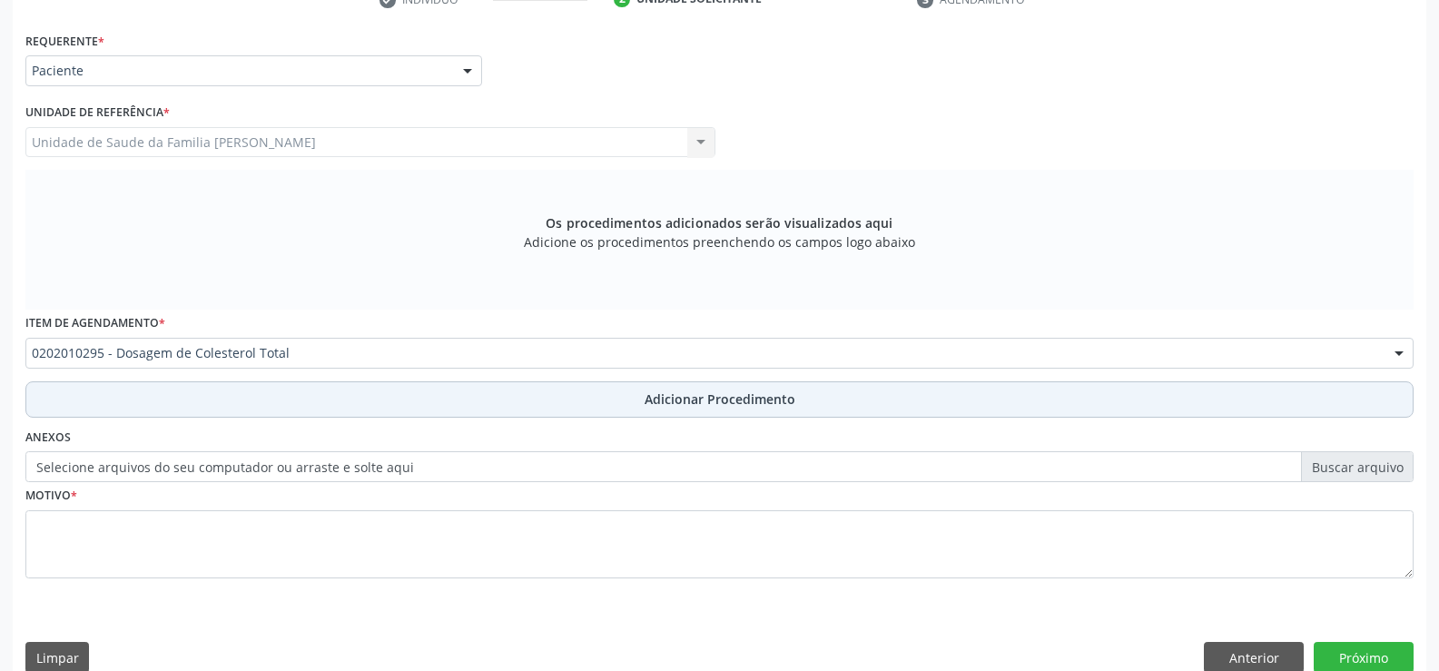
click at [667, 401] on span "Adicionar Procedimento" at bounding box center [720, 399] width 151 height 19
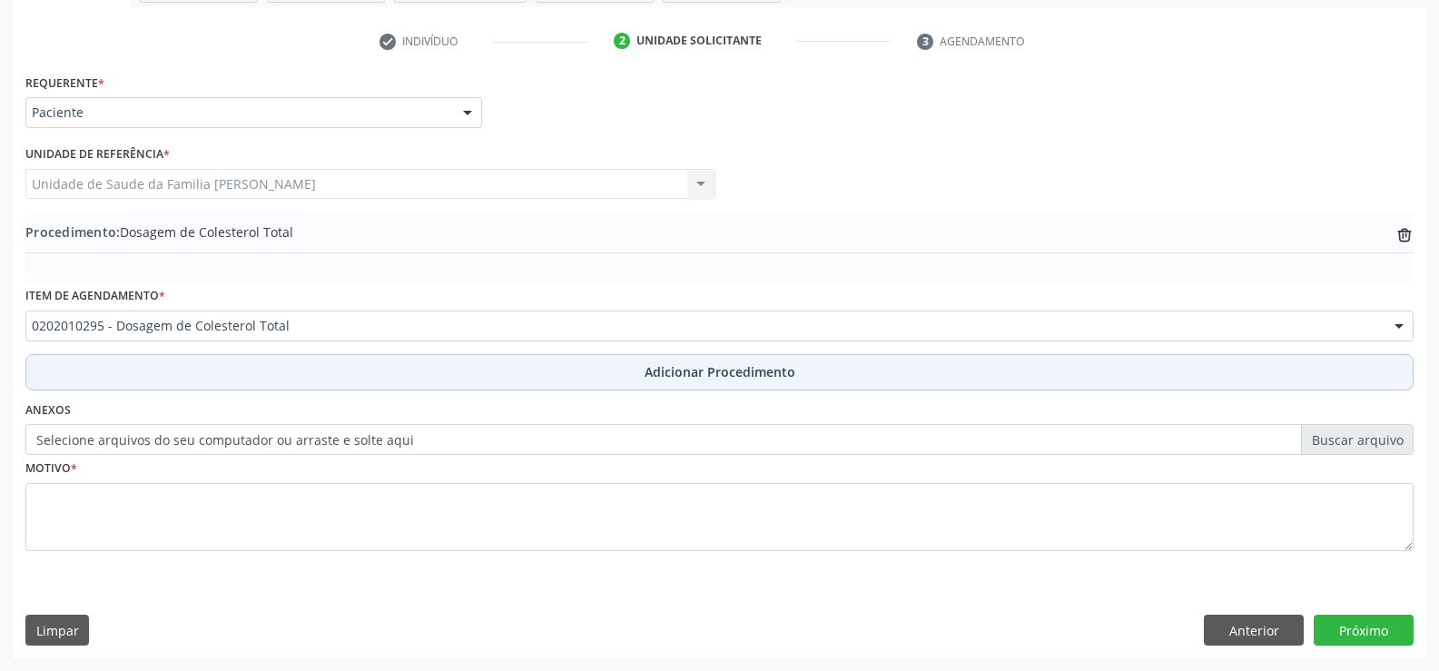
scroll to position [351, 0]
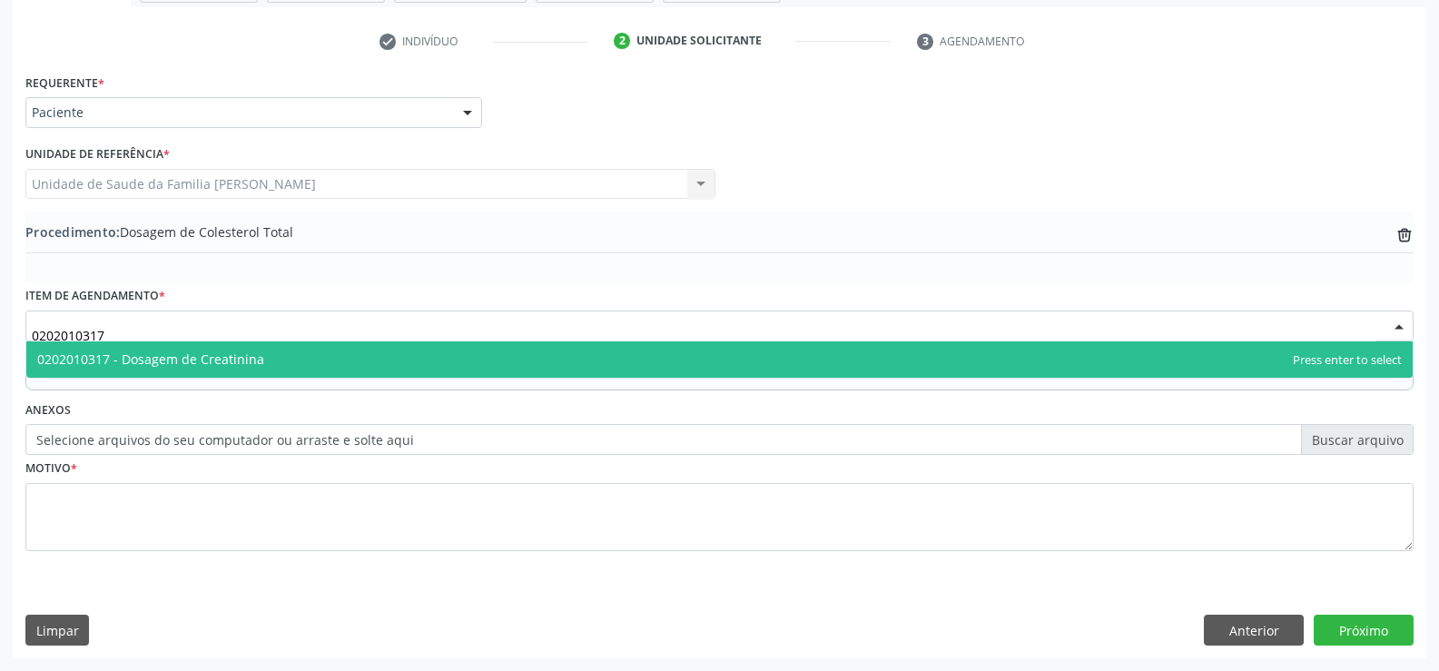
click at [297, 360] on span "0202010317 - Dosagem de Creatinina" at bounding box center [719, 359] width 1387 height 36
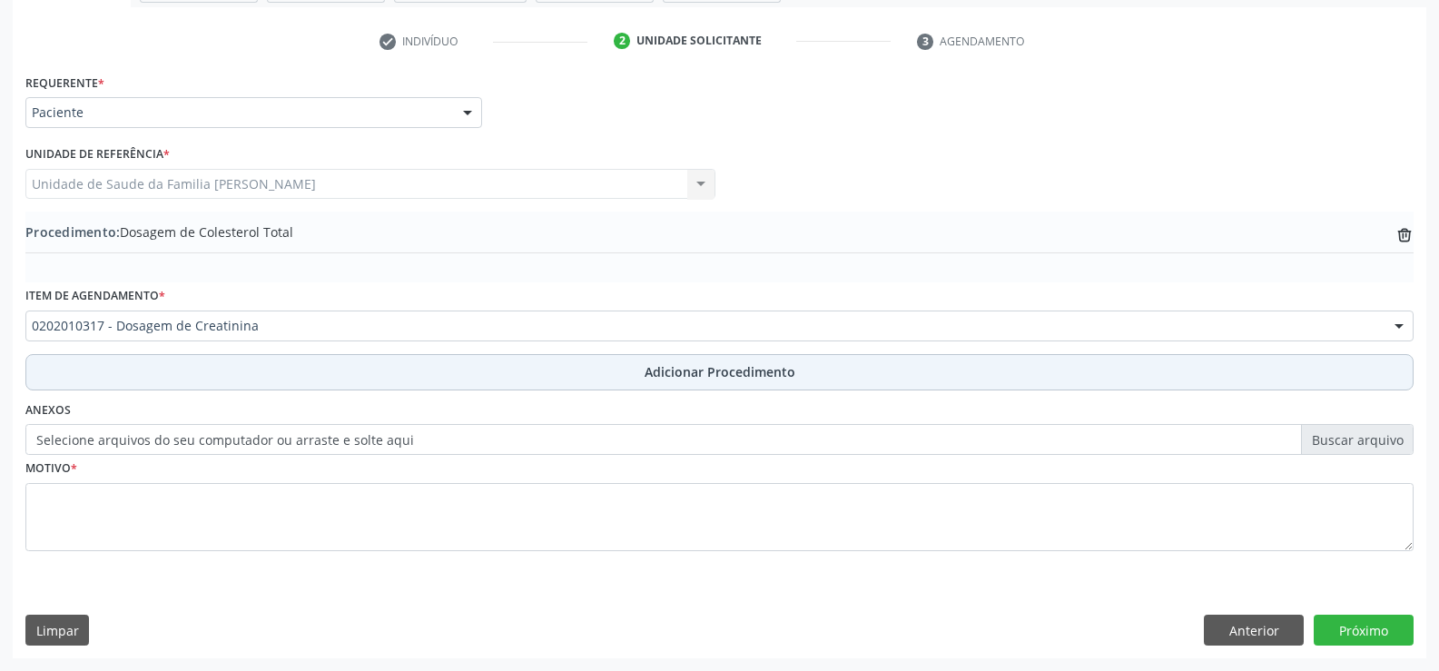
click at [705, 371] on span "Adicionar Procedimento" at bounding box center [720, 371] width 151 height 19
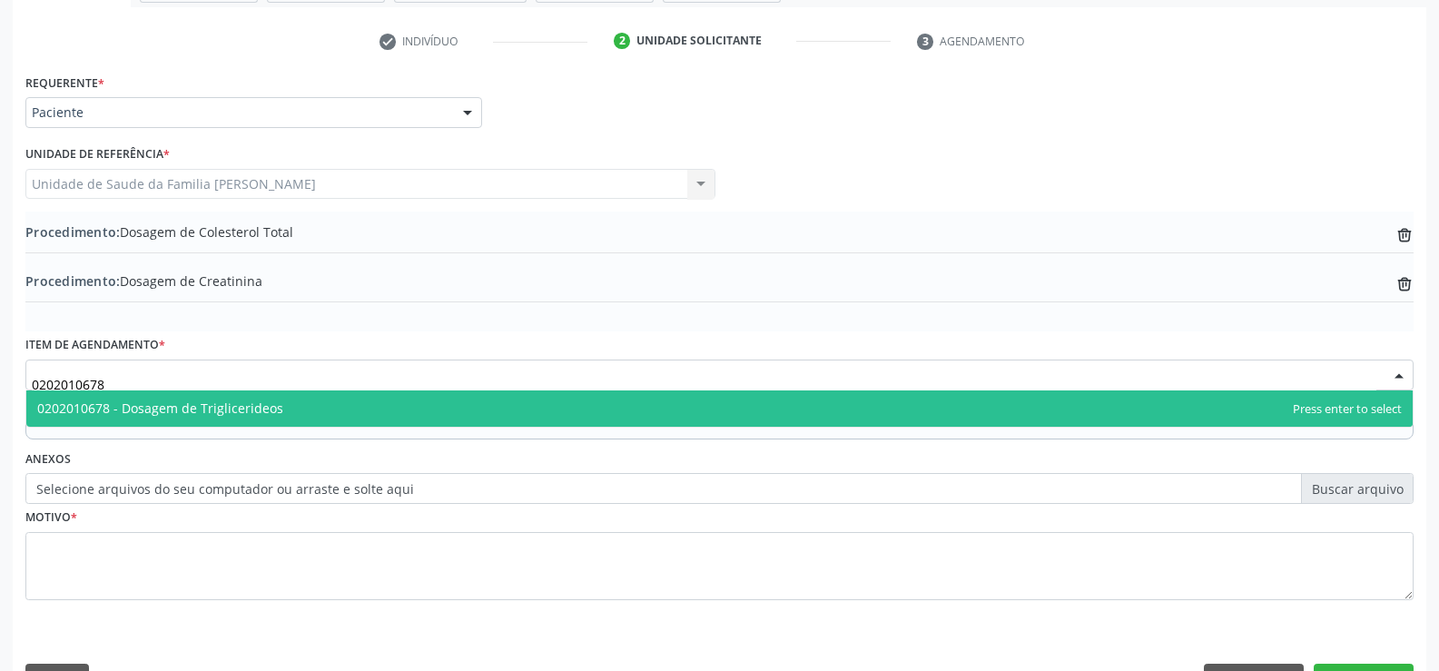
click at [275, 404] on span "0202010678 - Dosagem de Triglicerideos" at bounding box center [160, 408] width 246 height 17
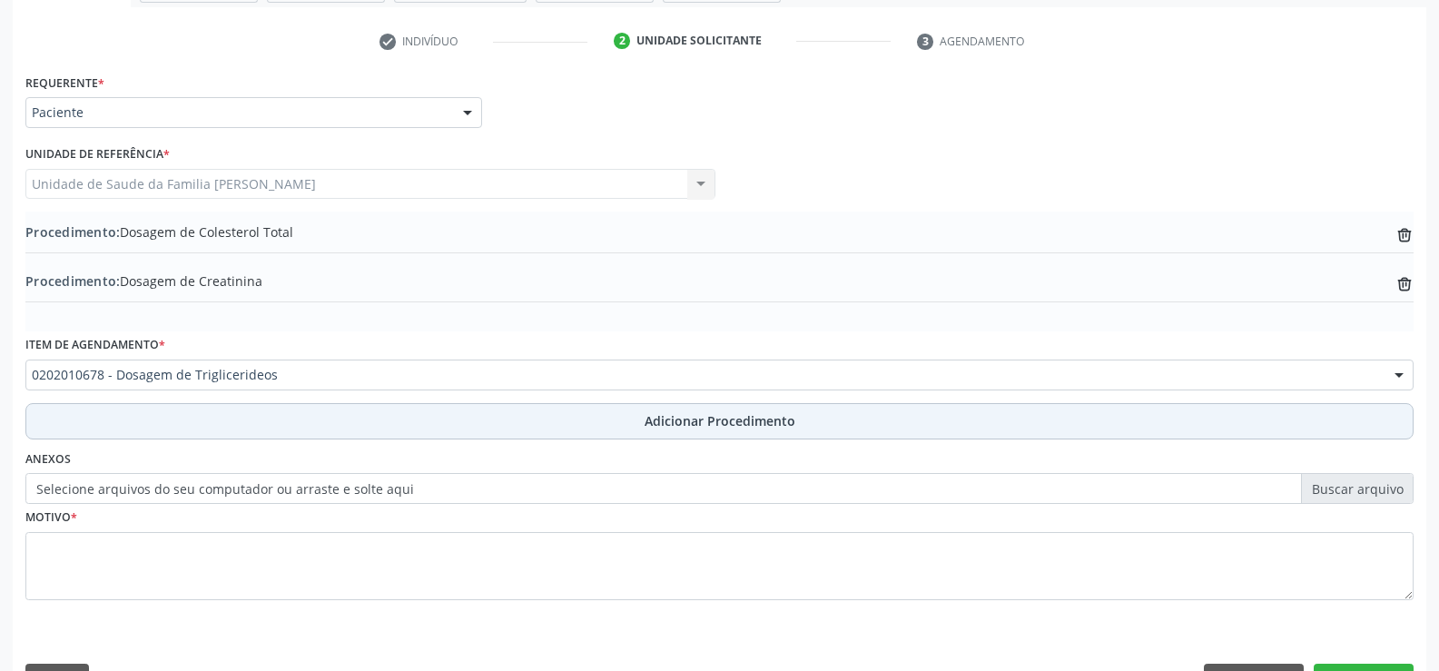
click at [688, 419] on span "Adicionar Procedimento" at bounding box center [720, 420] width 151 height 19
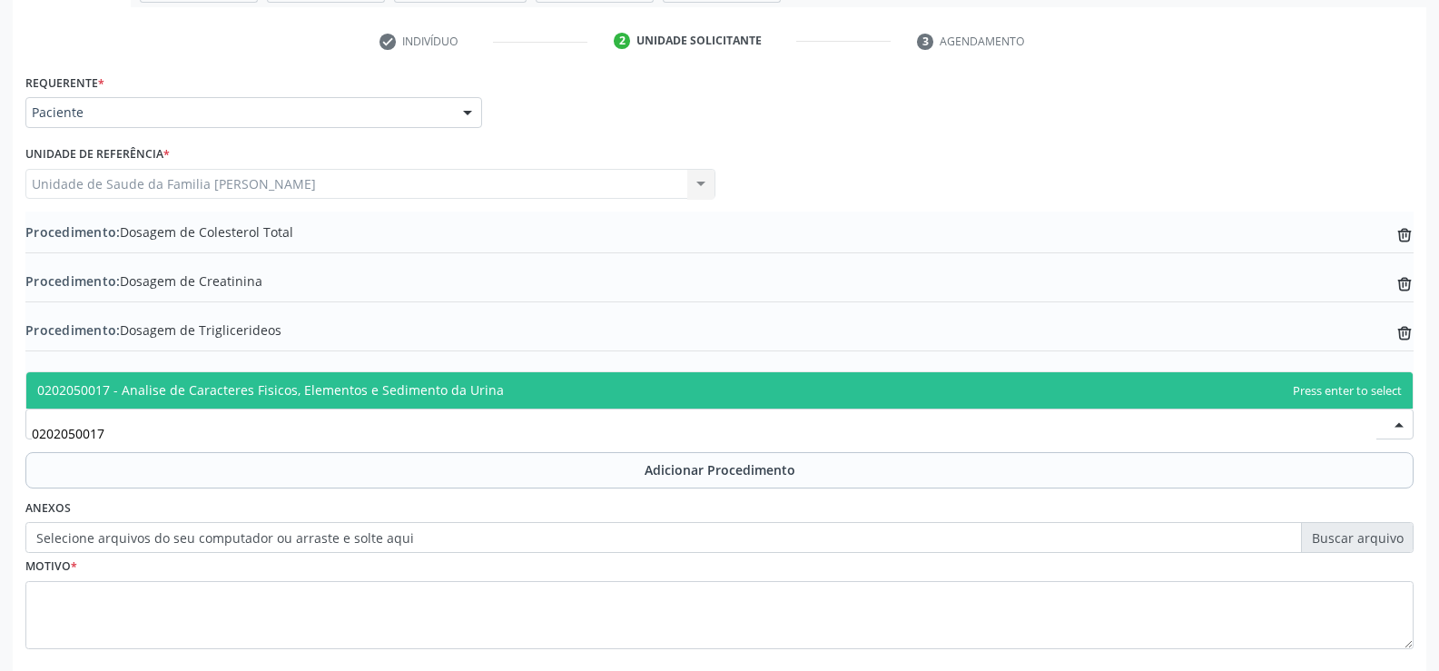
click at [322, 394] on span "0202050017 - Analise de Caracteres Fisicos, Elementos e Sedimento da Urina" at bounding box center [270, 389] width 467 height 17
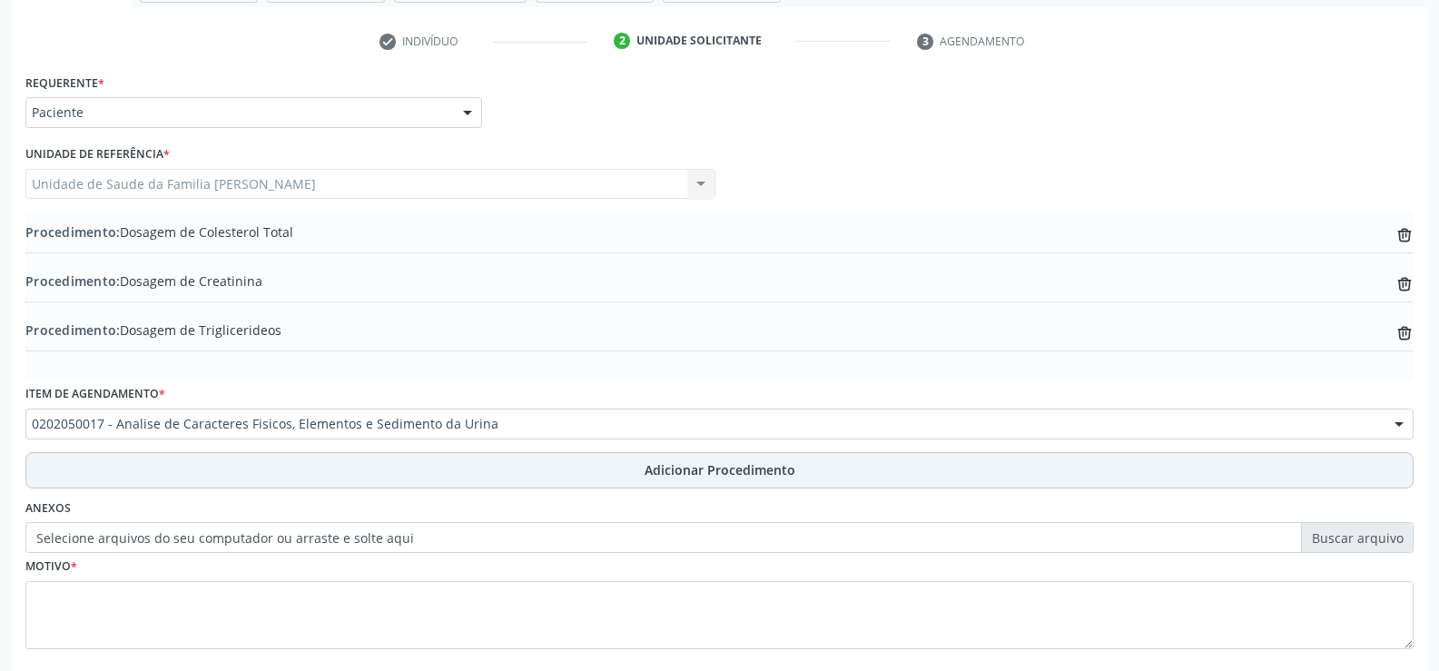
click at [669, 473] on span "Adicionar Procedimento" at bounding box center [720, 469] width 151 height 19
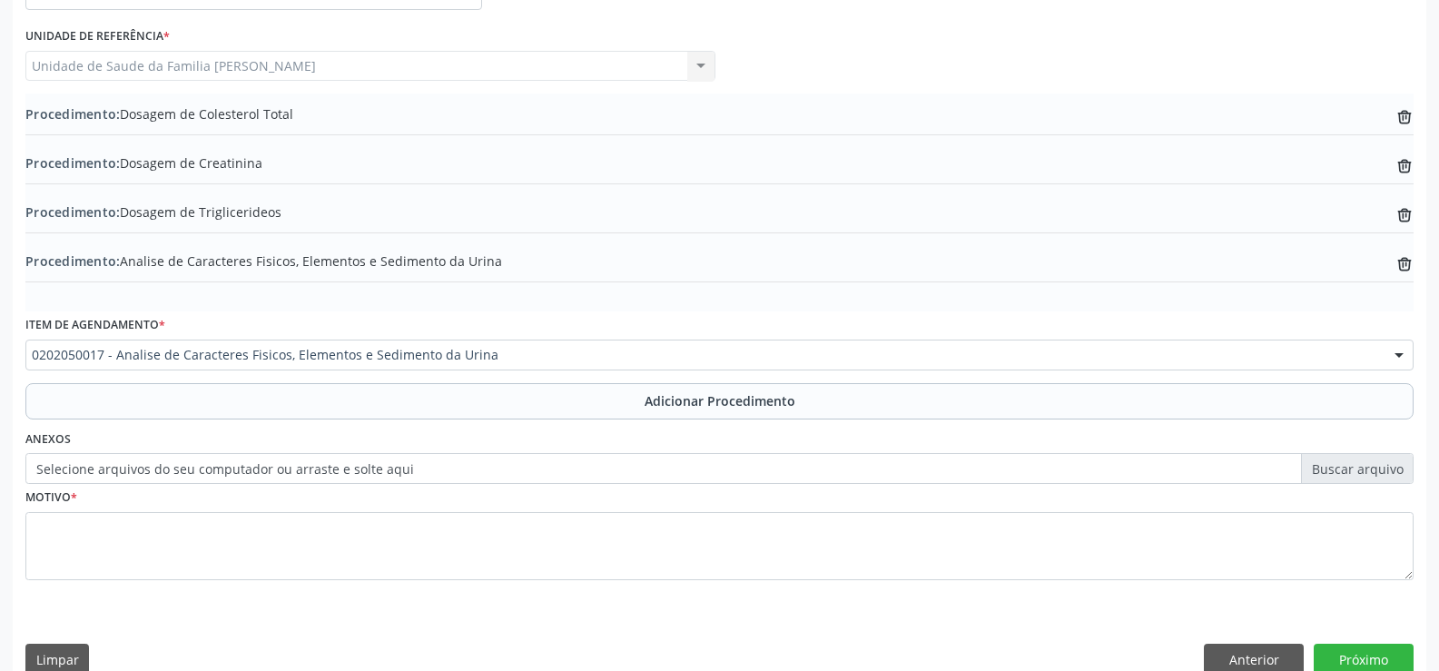
scroll to position [498, 0]
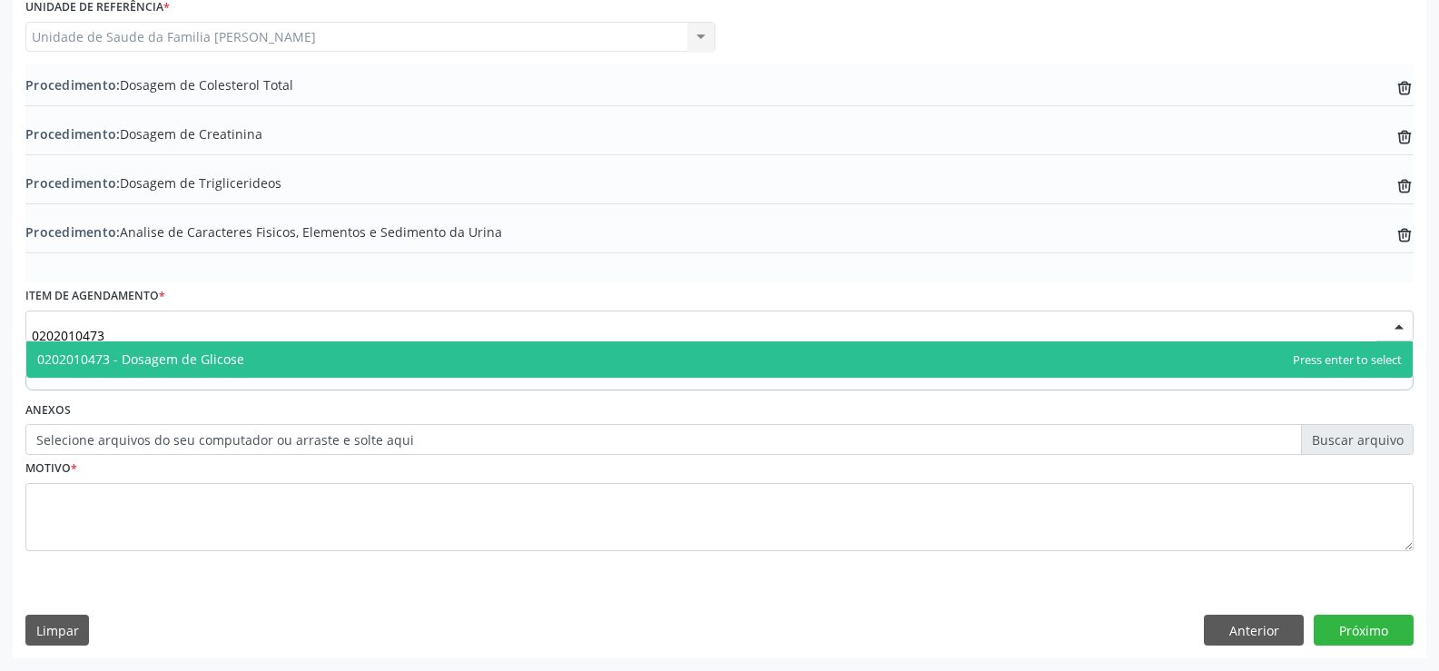
click at [484, 355] on span "0202010473 - Dosagem de Glicose" at bounding box center [719, 359] width 1387 height 36
type input "0202010473"
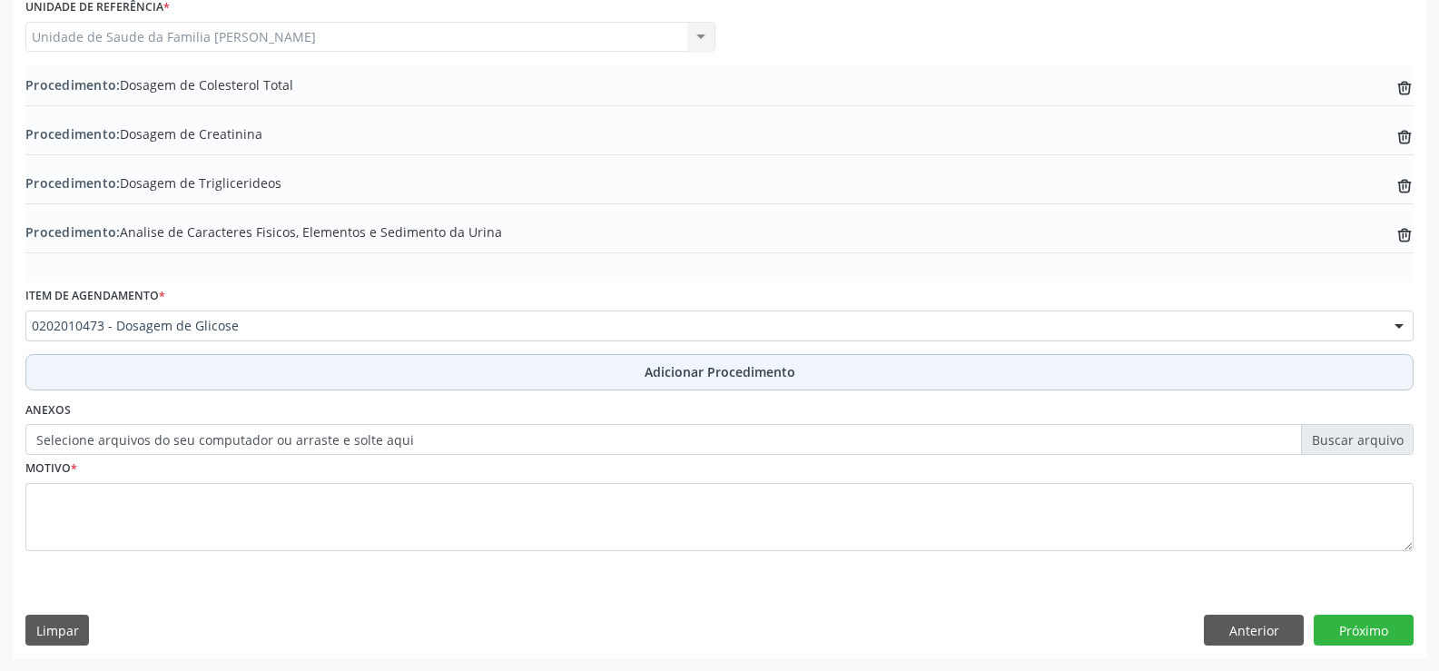
click at [696, 377] on span "Adicionar Procedimento" at bounding box center [720, 371] width 151 height 19
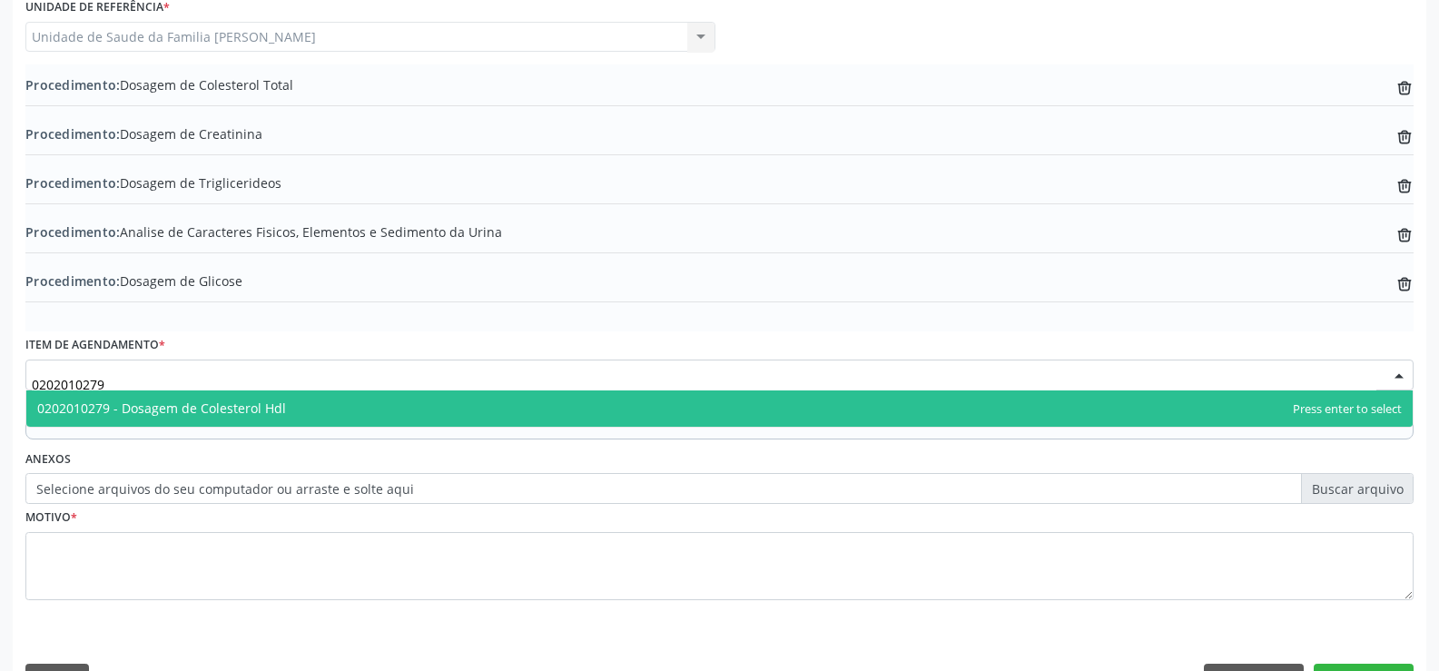
click at [330, 418] on span "0202010279 - Dosagem de Colesterol Hdl" at bounding box center [719, 408] width 1387 height 36
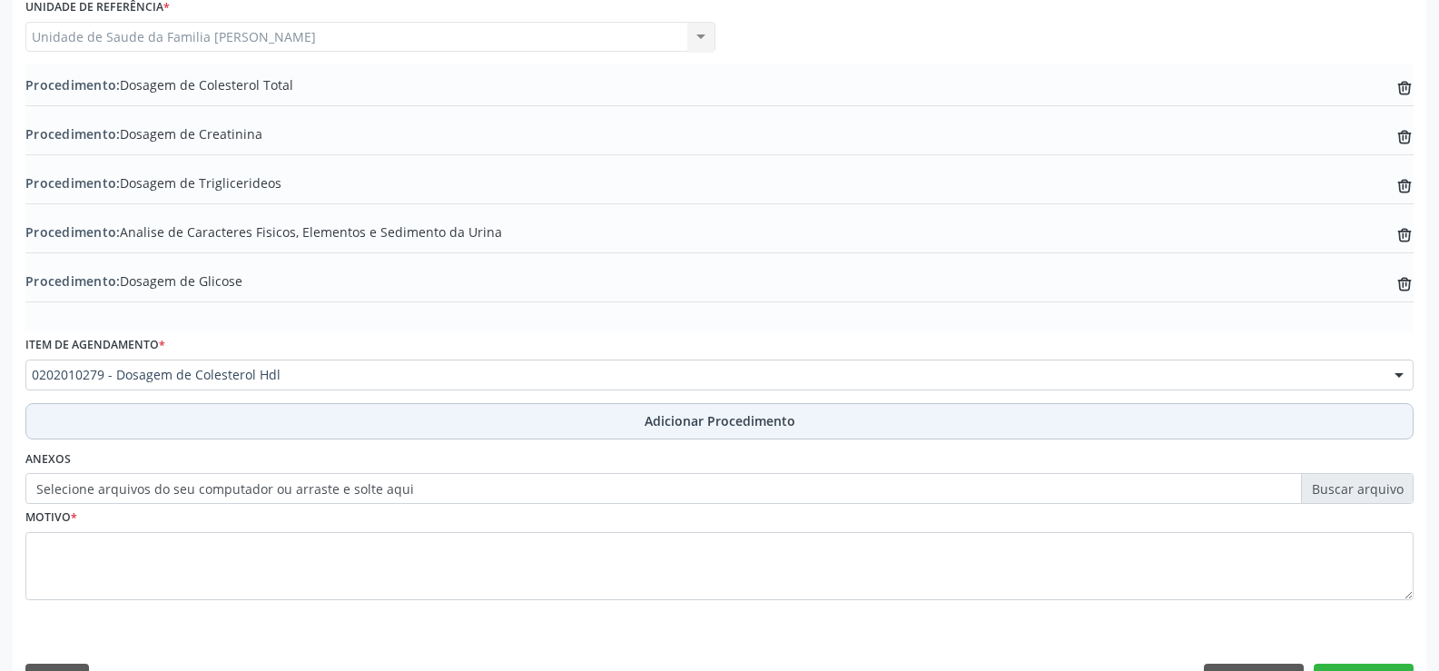
click at [667, 429] on span "Adicionar Procedimento" at bounding box center [720, 420] width 151 height 19
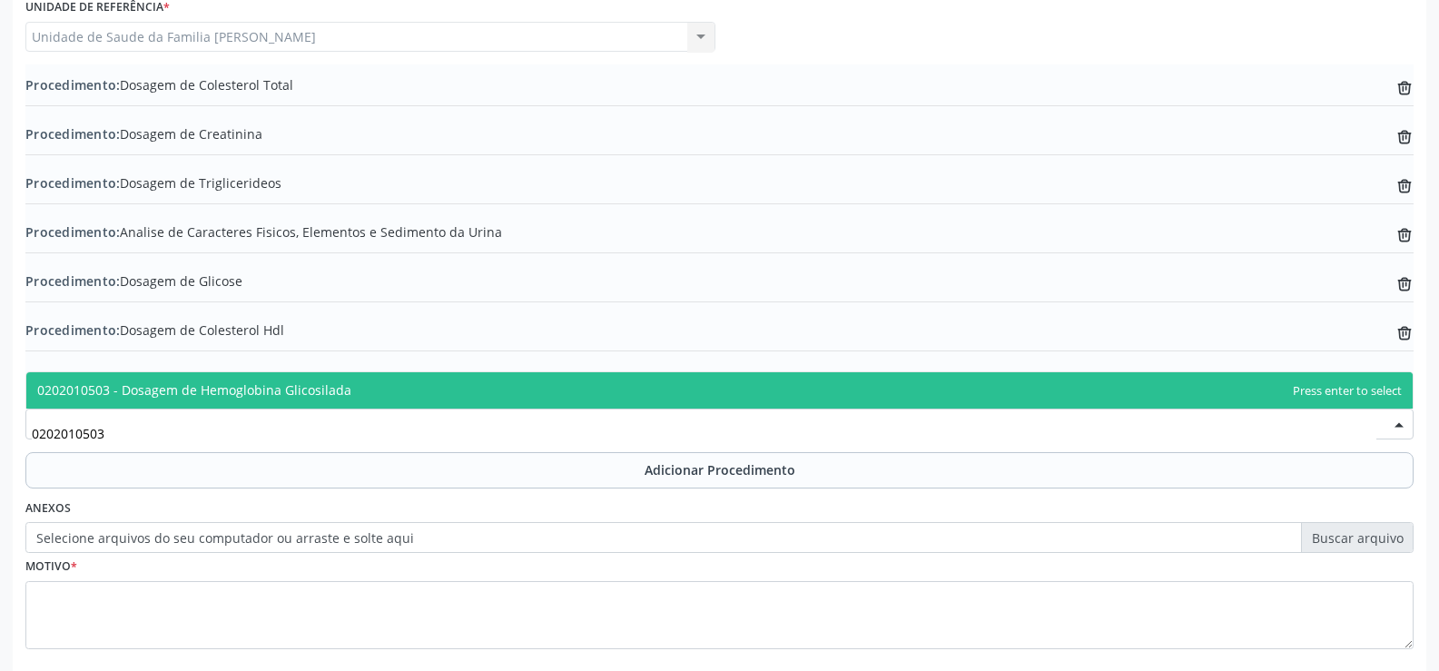
click at [347, 393] on span "0202010503 - Dosagem de Hemoglobina Glicosilada" at bounding box center [719, 390] width 1387 height 36
type input "0202010503"
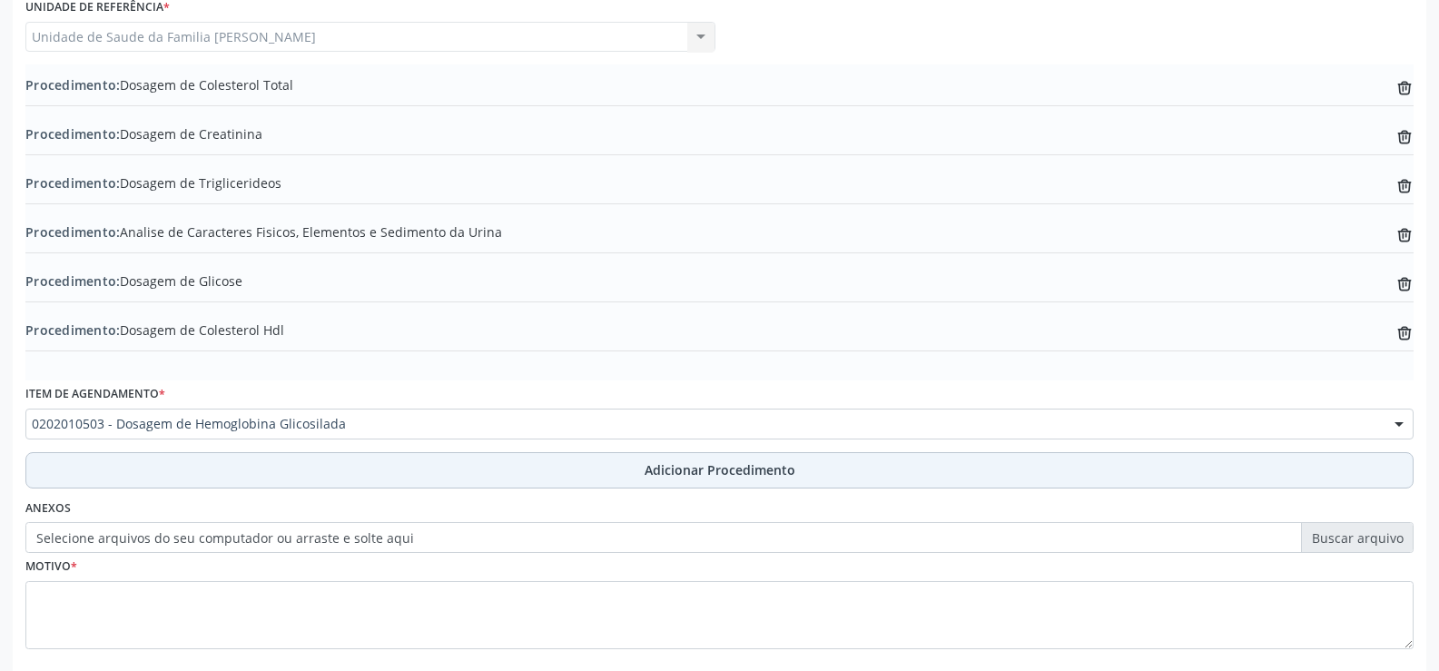
click at [686, 469] on span "Adicionar Procedimento" at bounding box center [720, 469] width 151 height 19
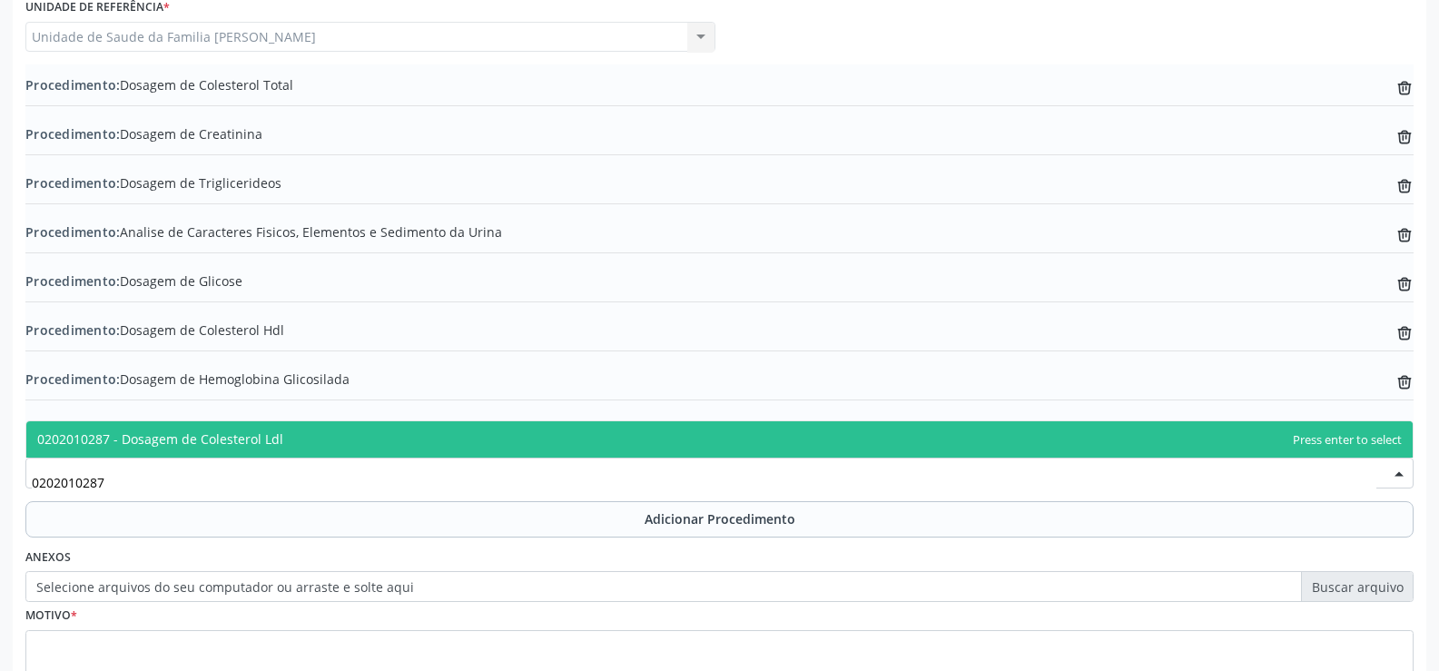
click at [391, 439] on span "0202010287 - Dosagem de Colesterol Ldl" at bounding box center [719, 439] width 1387 height 36
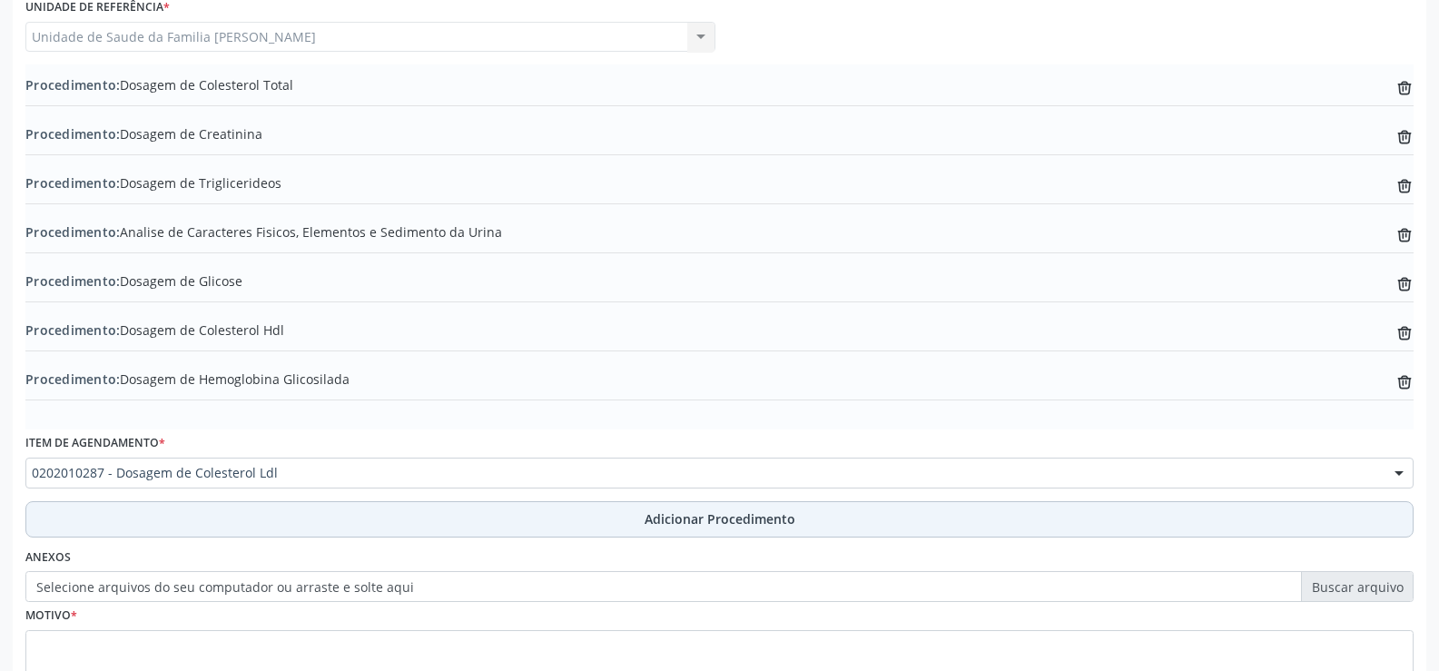
click at [667, 525] on span "Adicionar Procedimento" at bounding box center [720, 518] width 151 height 19
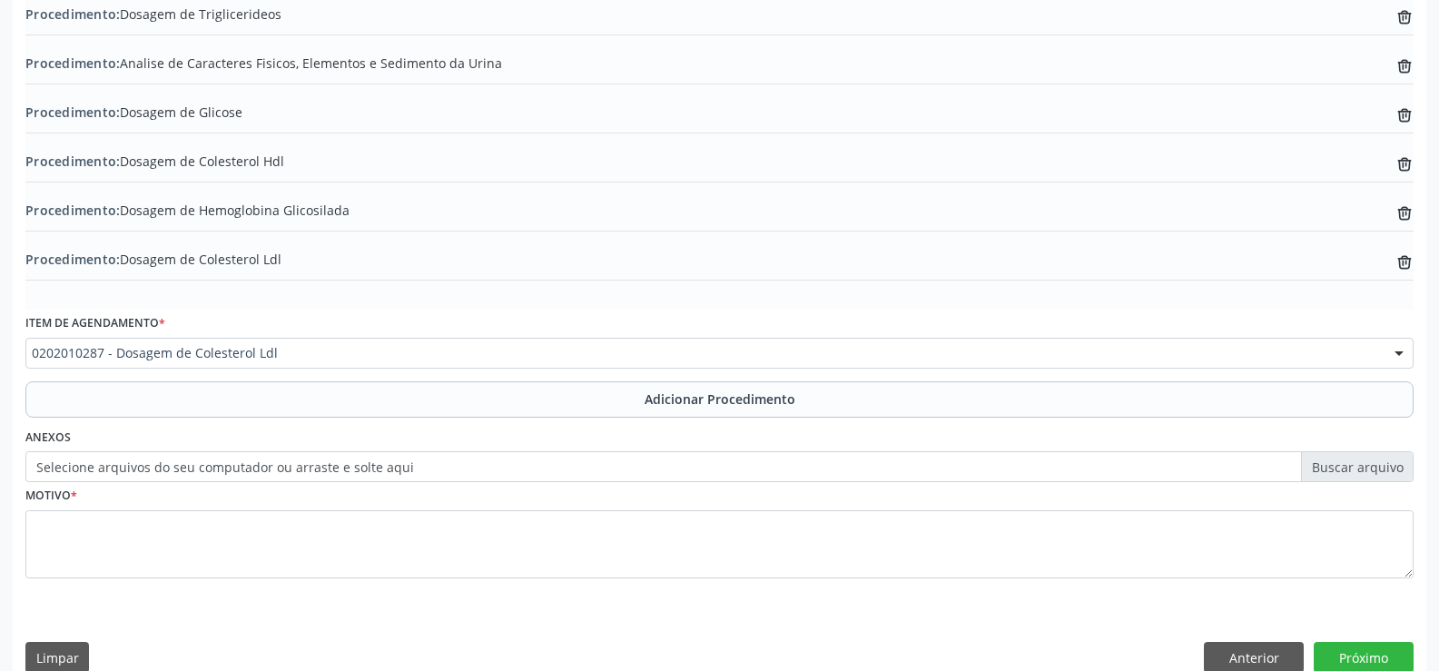
scroll to position [694, 0]
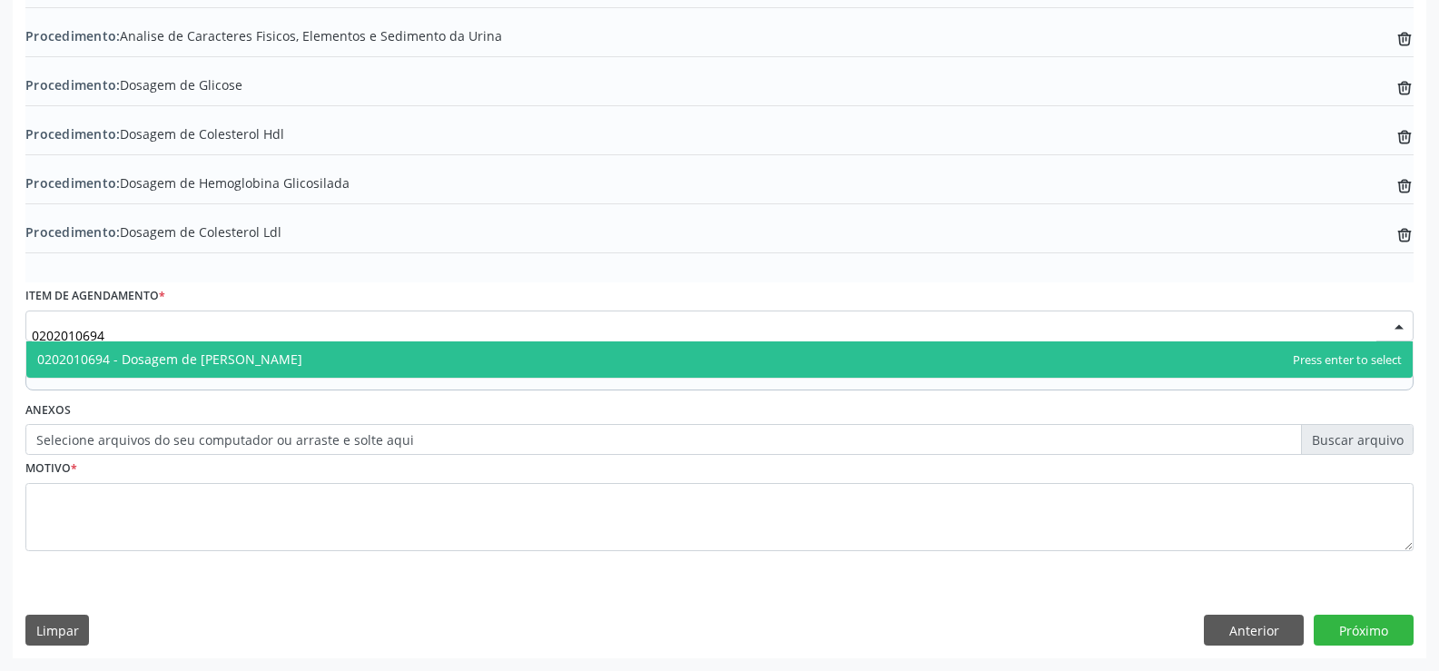
click at [257, 366] on span "0202010694 - Dosagem de [PERSON_NAME]" at bounding box center [719, 359] width 1387 height 36
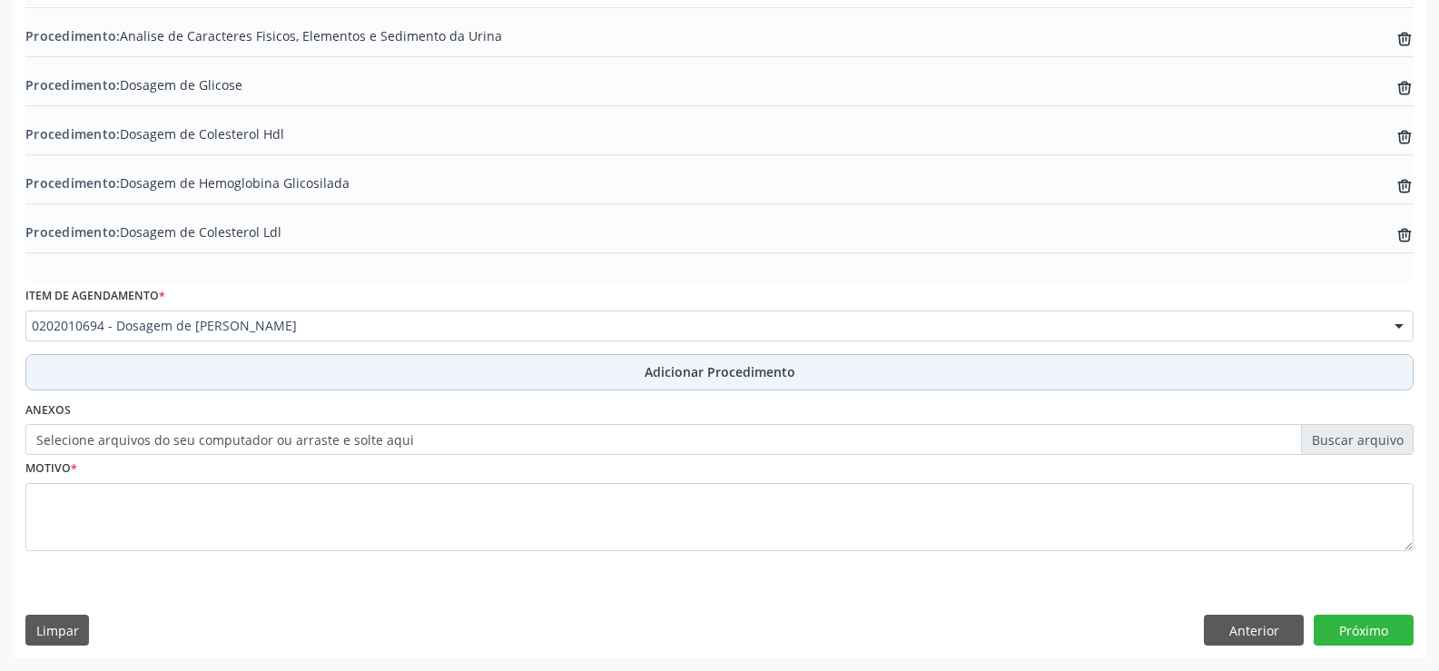
click at [666, 375] on span "Adicionar Procedimento" at bounding box center [720, 371] width 151 height 19
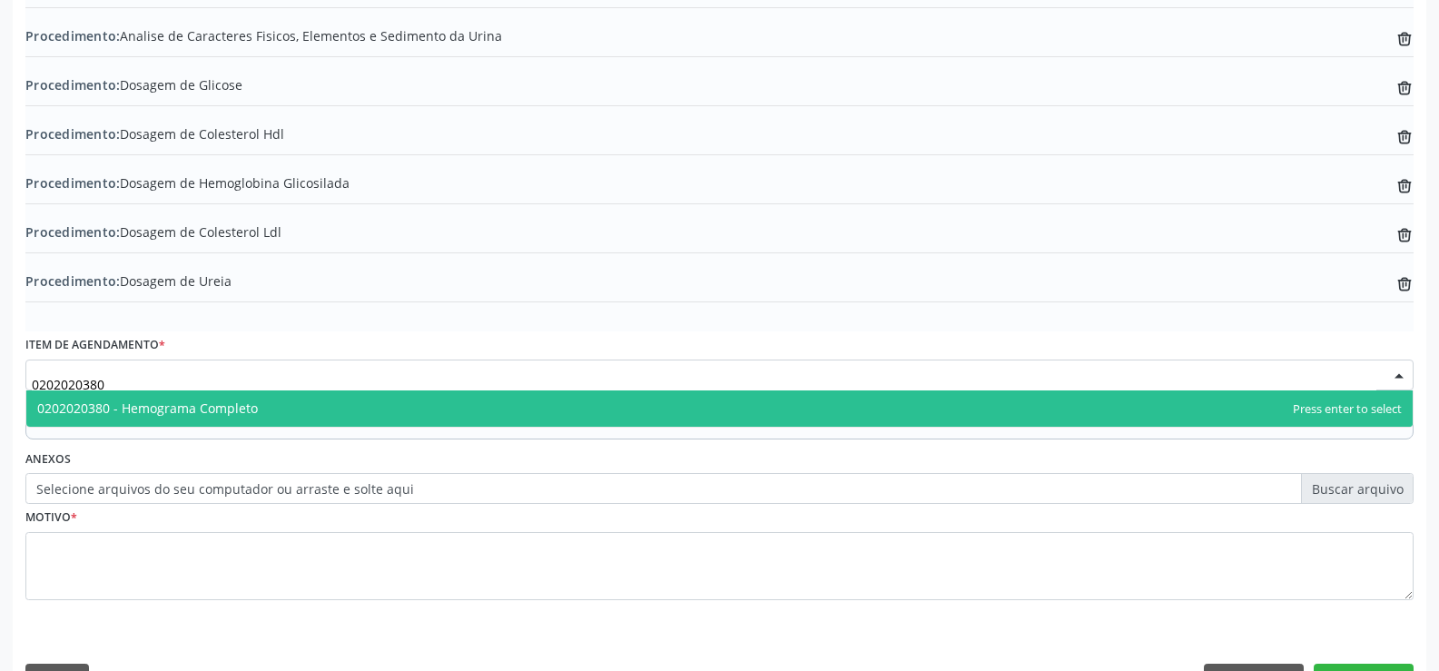
click at [264, 413] on span "0202020380 - Hemograma Completo" at bounding box center [719, 408] width 1387 height 36
type input "0202020380"
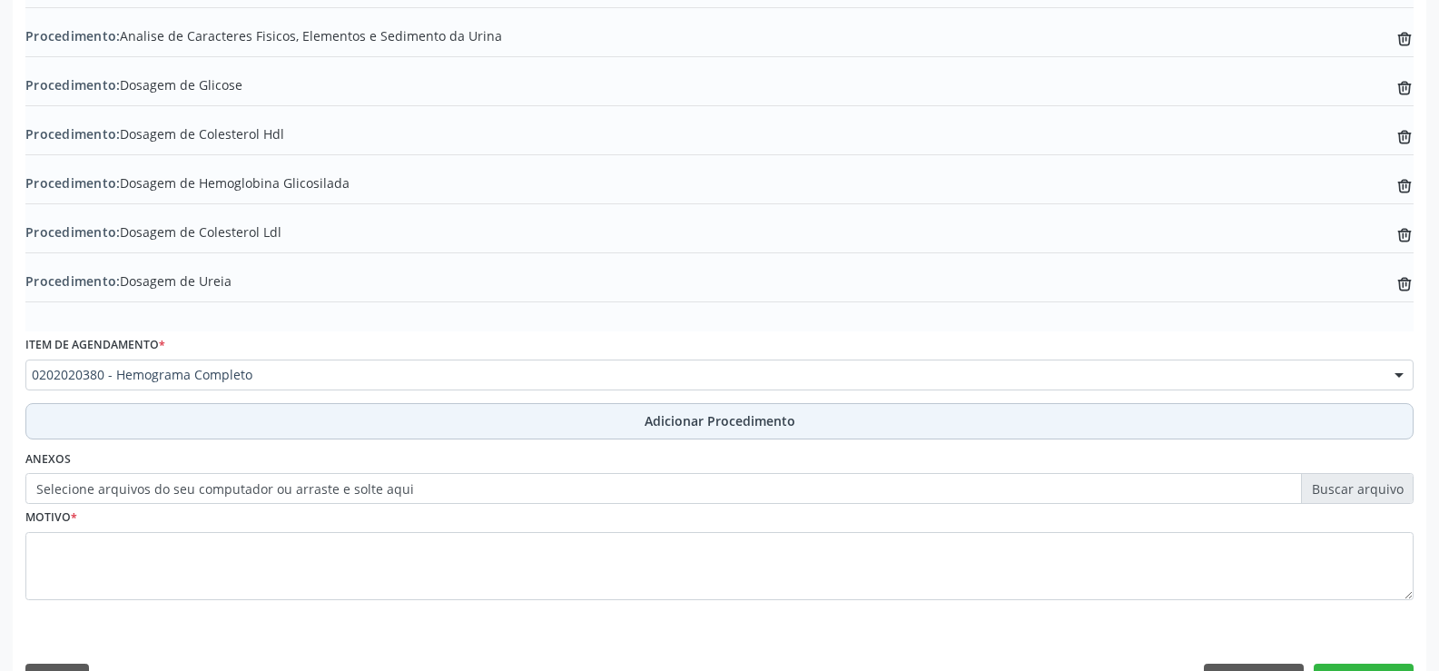
click at [648, 421] on span "Adicionar Procedimento" at bounding box center [720, 420] width 151 height 19
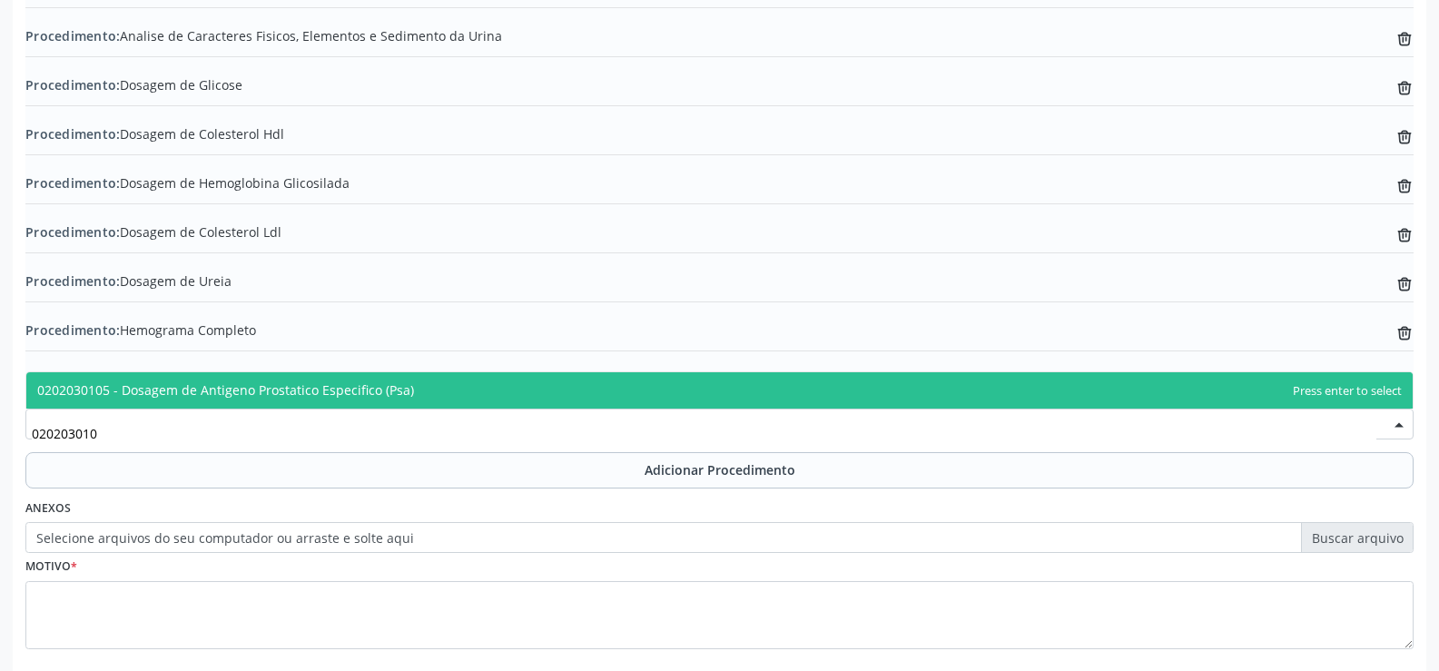
type input "0202030105"
click at [409, 392] on span "0202030105 - Dosagem de Antigeno Prostatico Especifico (Psa)" at bounding box center [719, 390] width 1387 height 36
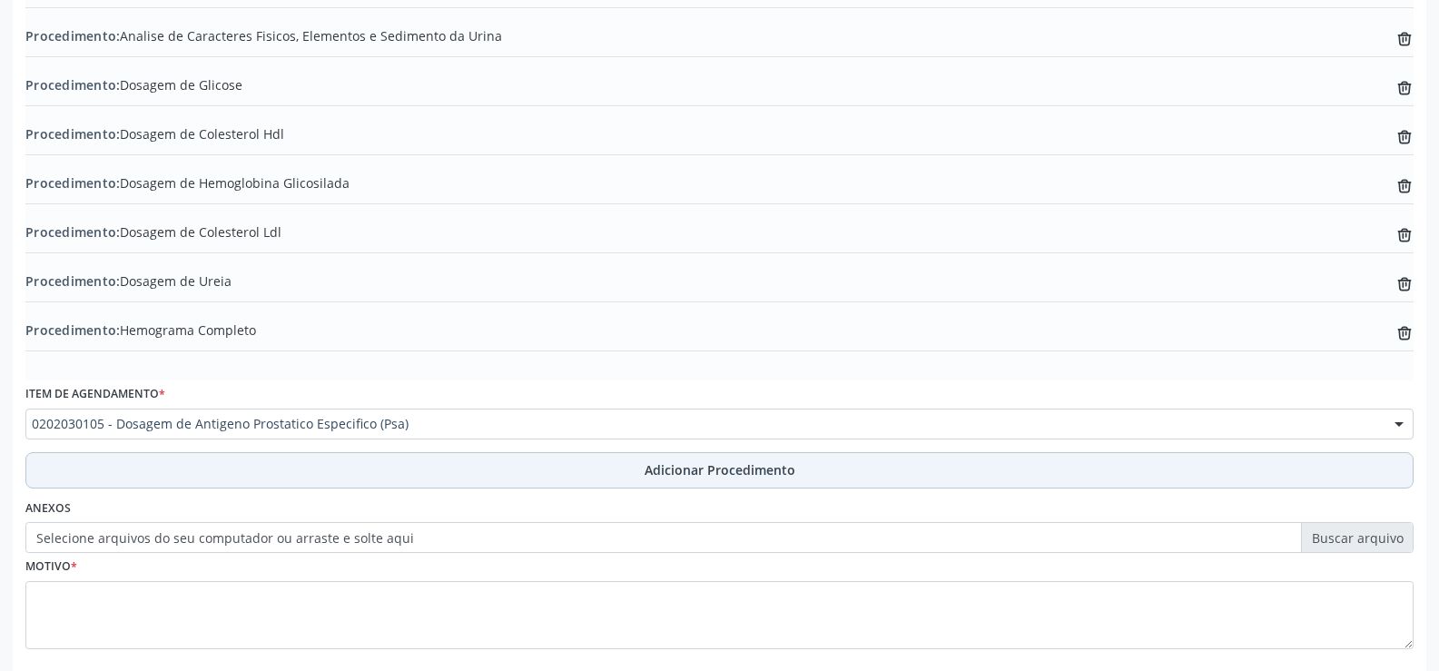
click at [659, 470] on span "Adicionar Procedimento" at bounding box center [720, 469] width 151 height 19
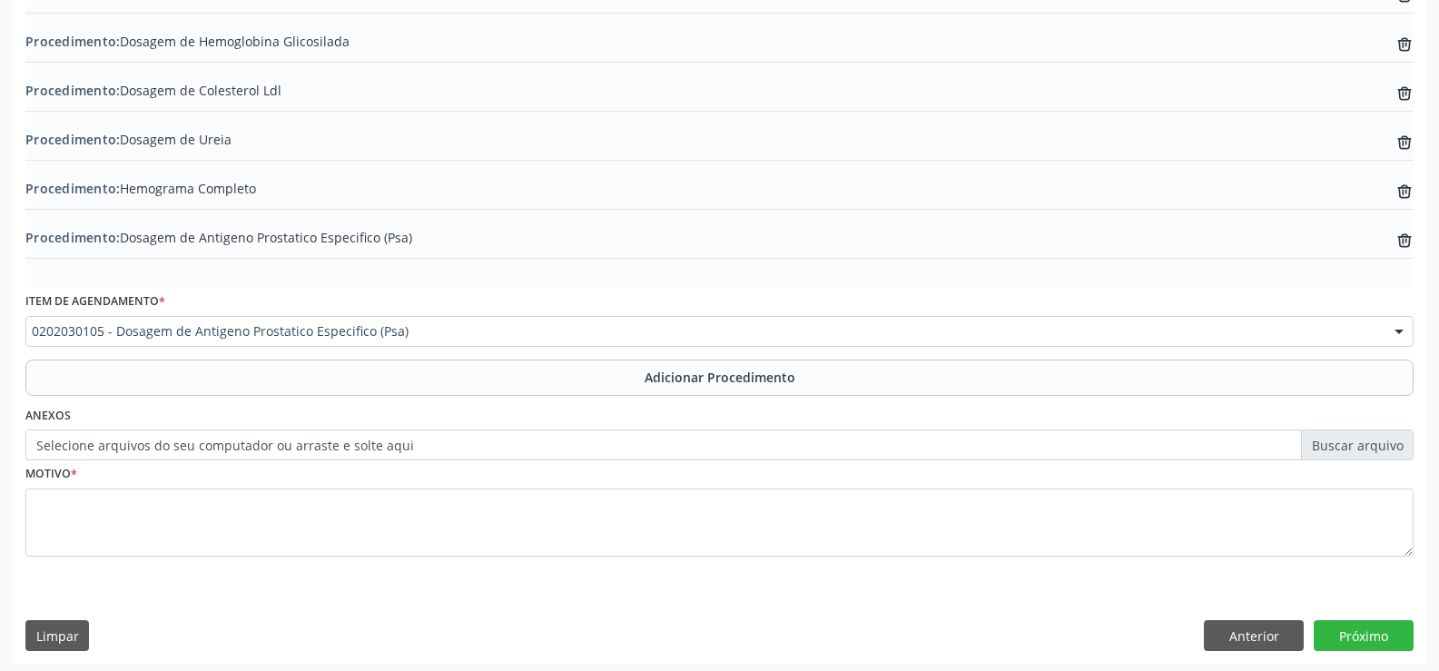
scroll to position [841, 0]
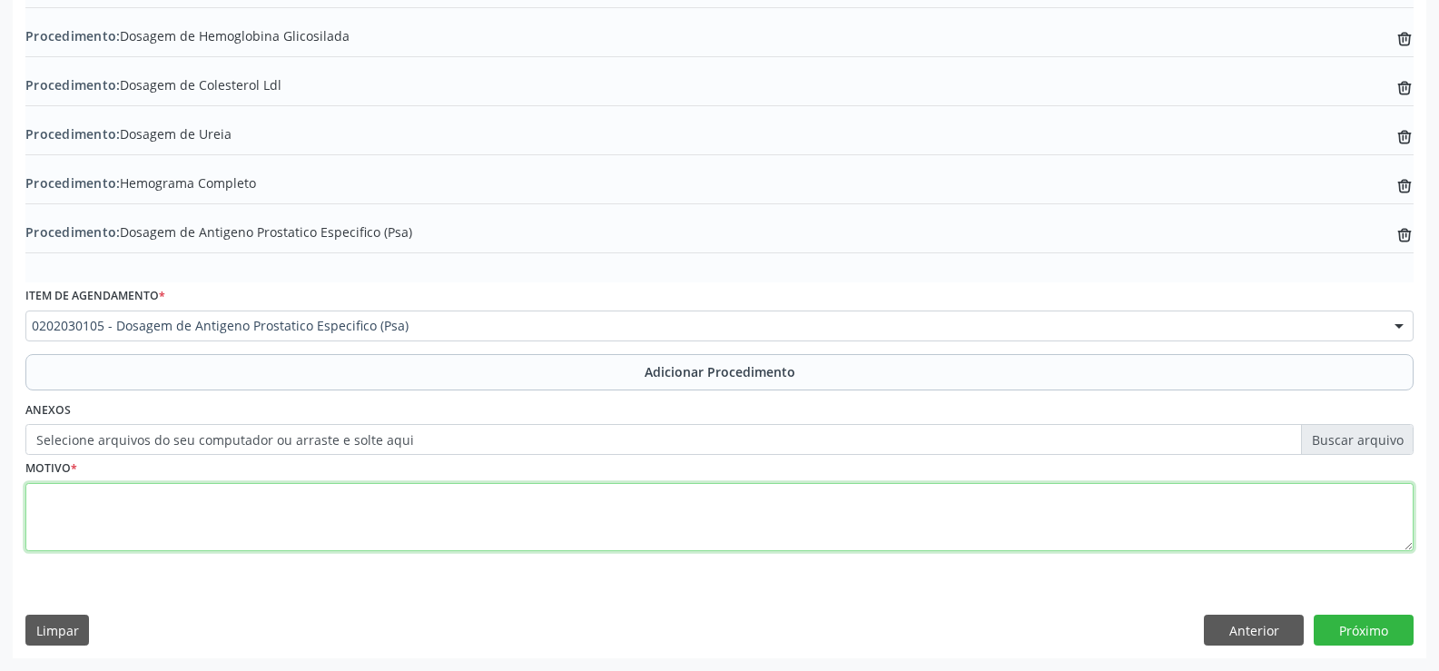
click at [374, 507] on textarea at bounding box center [719, 517] width 1388 height 69
type textarea "ROTINA"
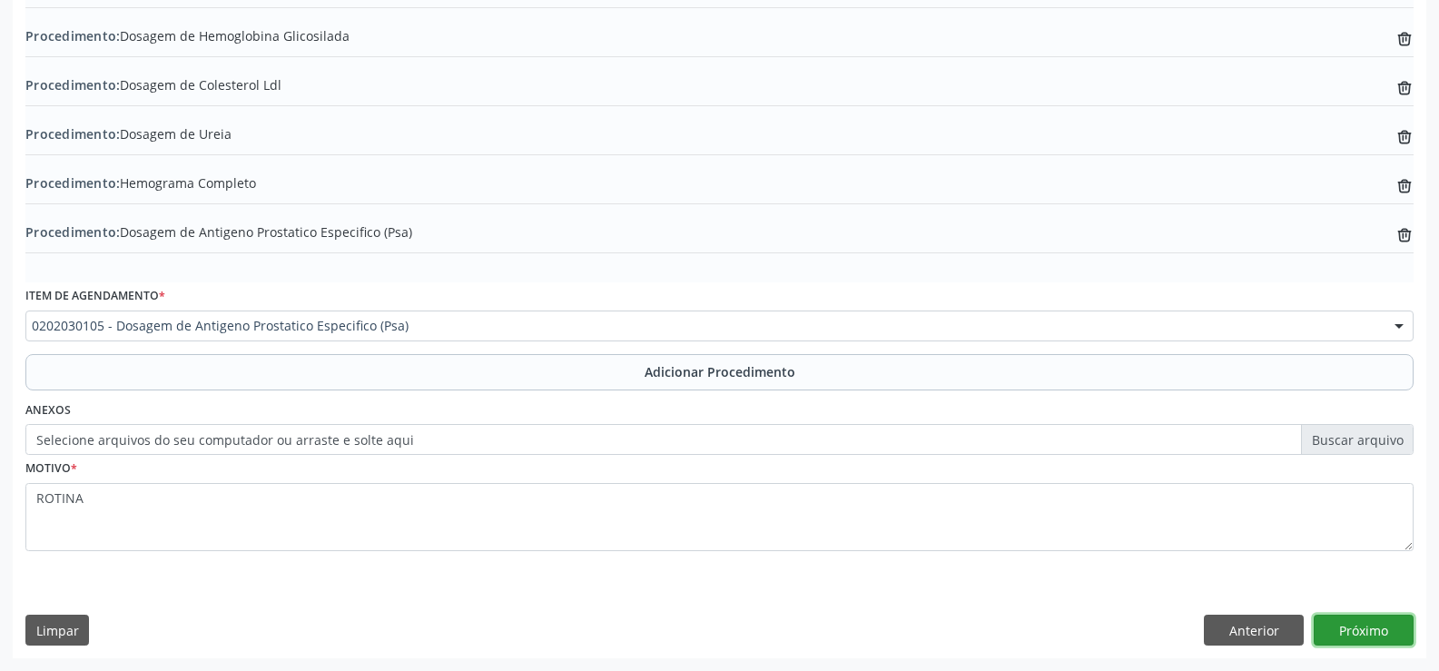
click at [1365, 626] on button "Próximo" at bounding box center [1364, 630] width 100 height 31
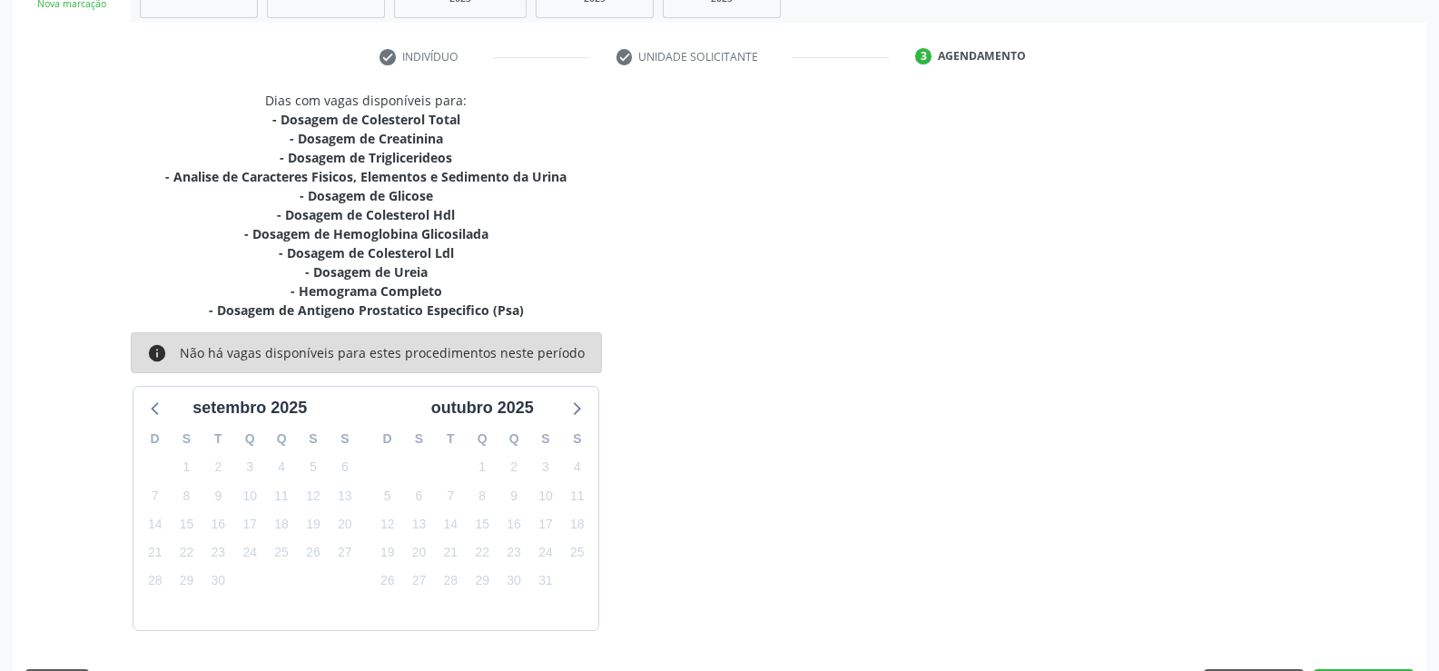
scroll to position [389, 0]
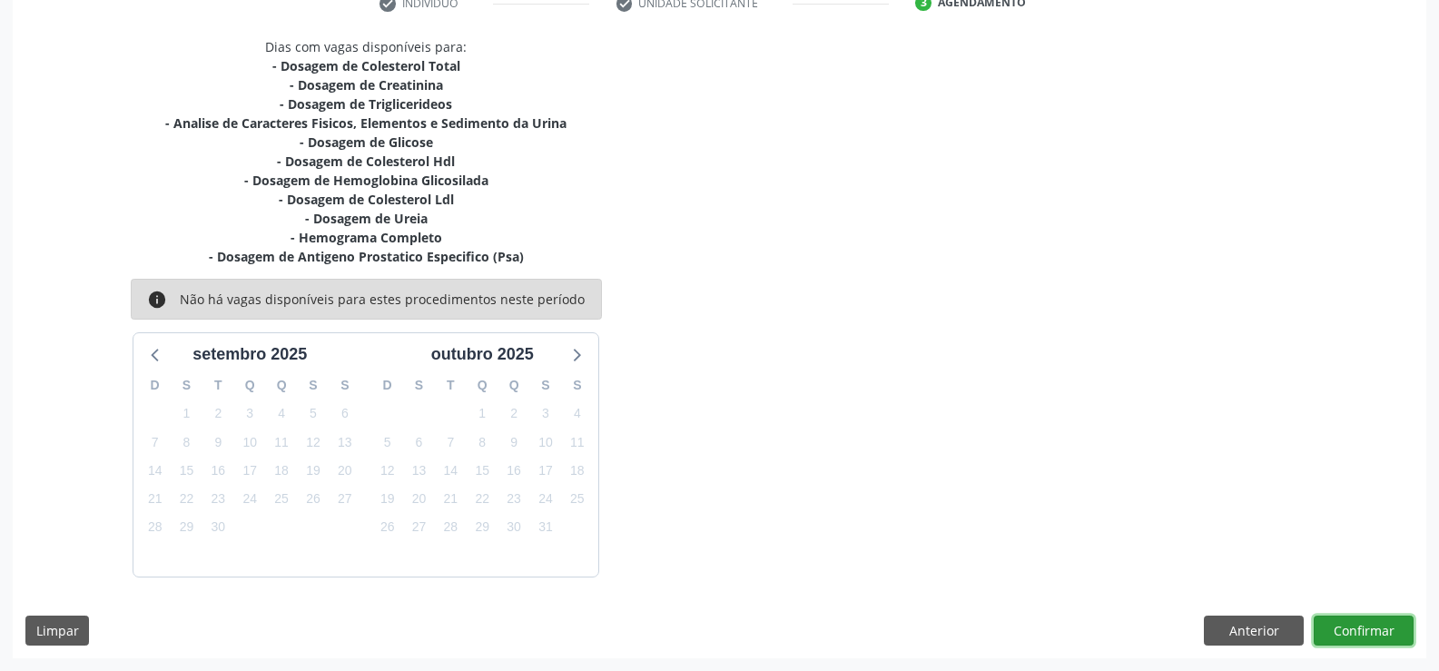
click at [1365, 626] on button "Confirmar" at bounding box center [1364, 631] width 100 height 31
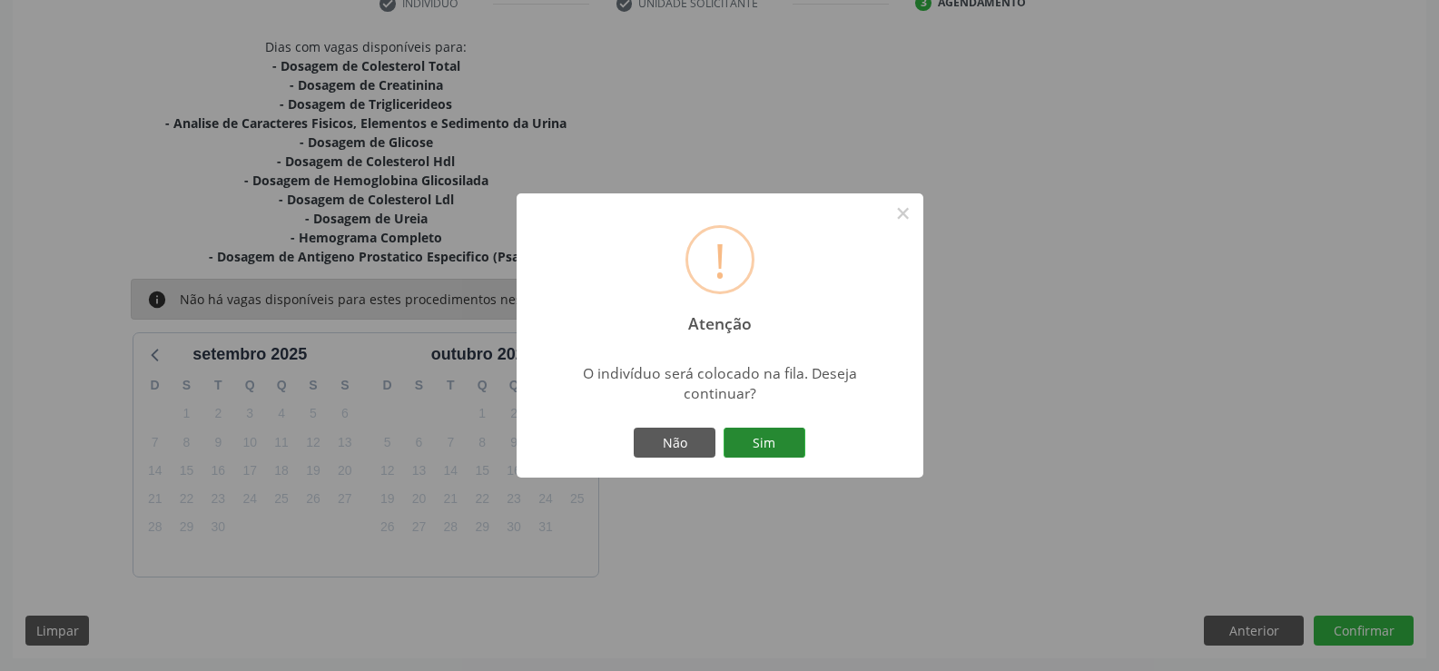
click at [764, 440] on button "Sim" at bounding box center [765, 443] width 82 height 31
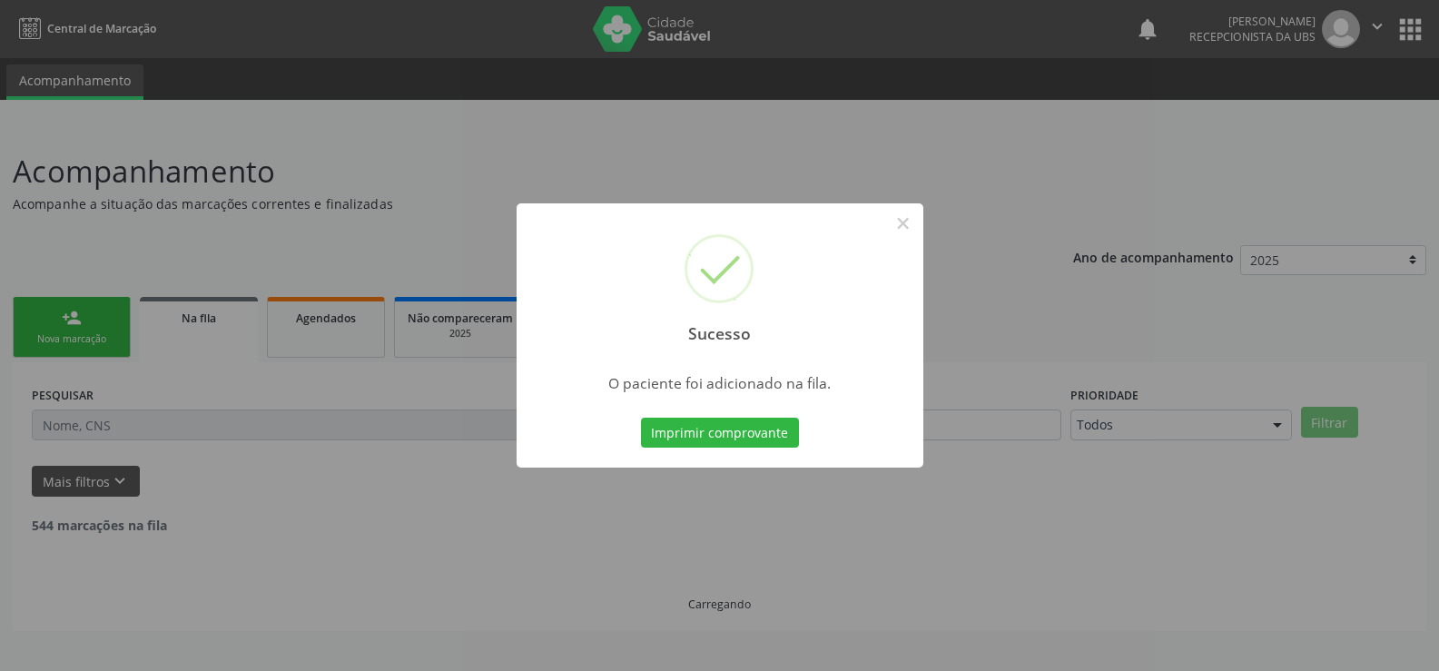
scroll to position [0, 0]
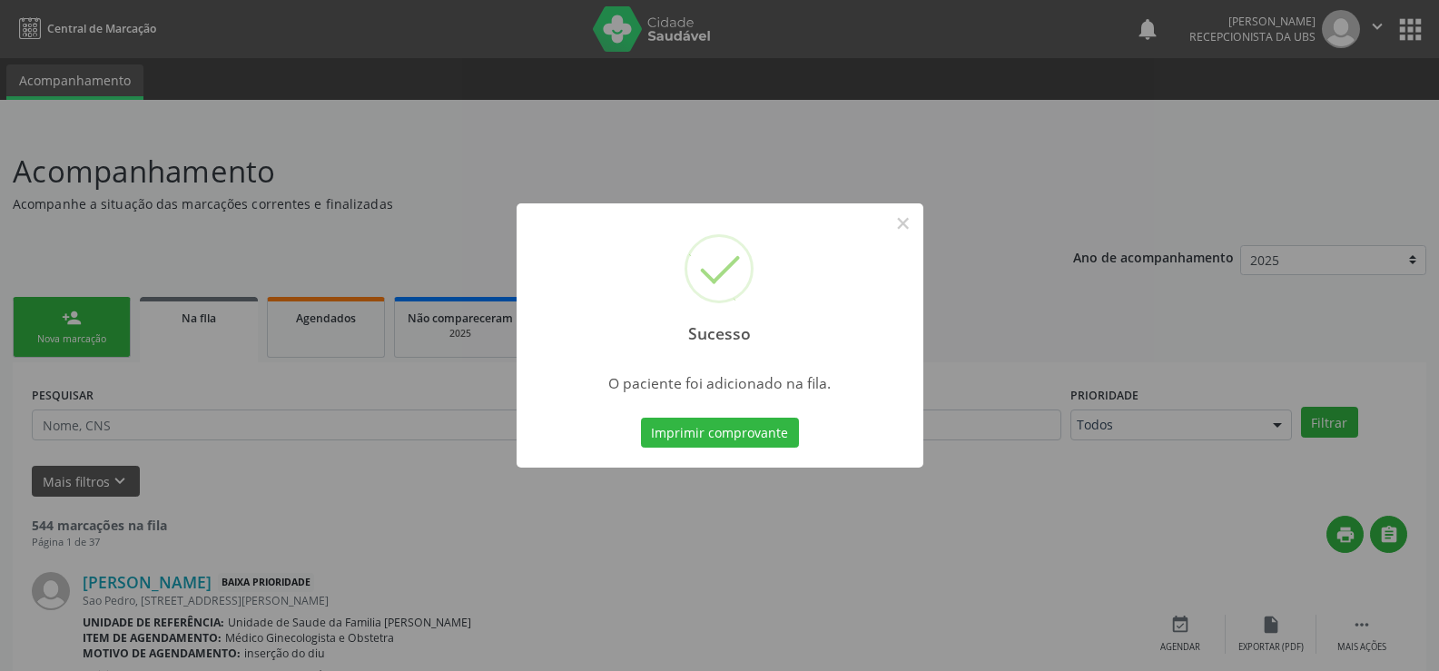
click at [764, 440] on button "Imprimir comprovante" at bounding box center [720, 433] width 158 height 31
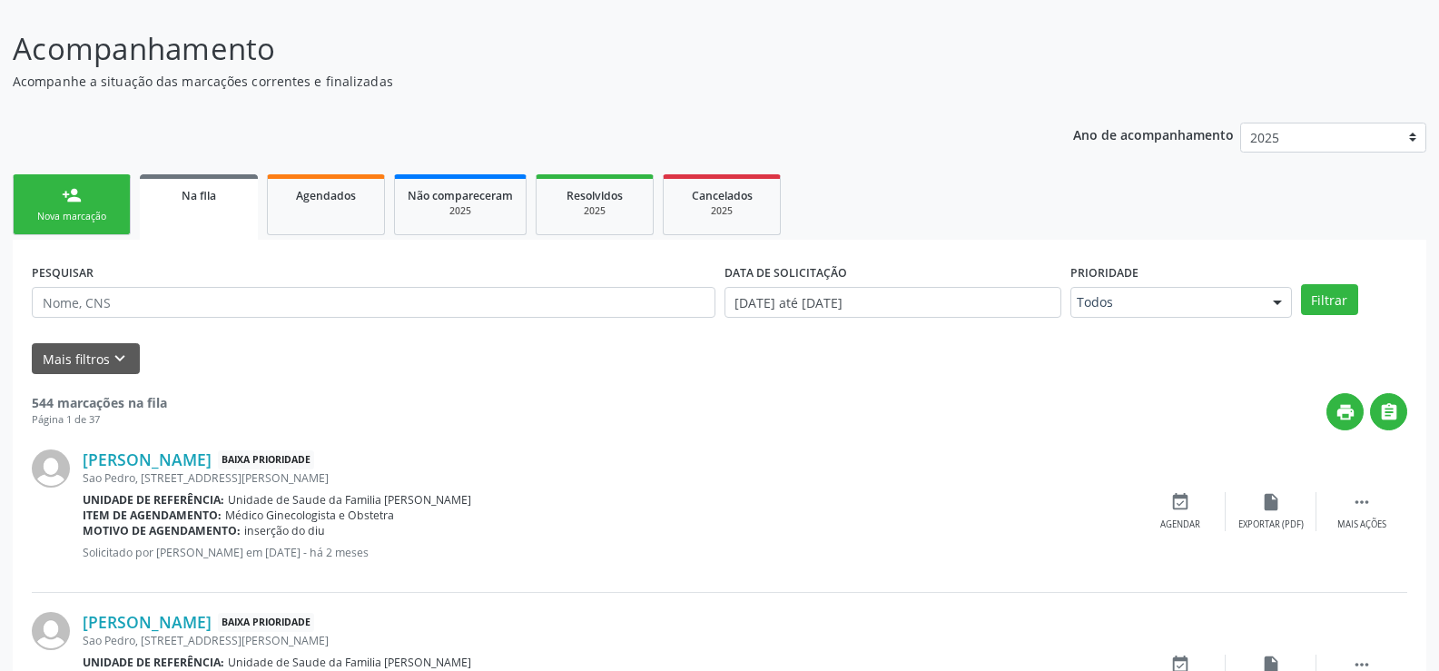
scroll to position [91, 0]
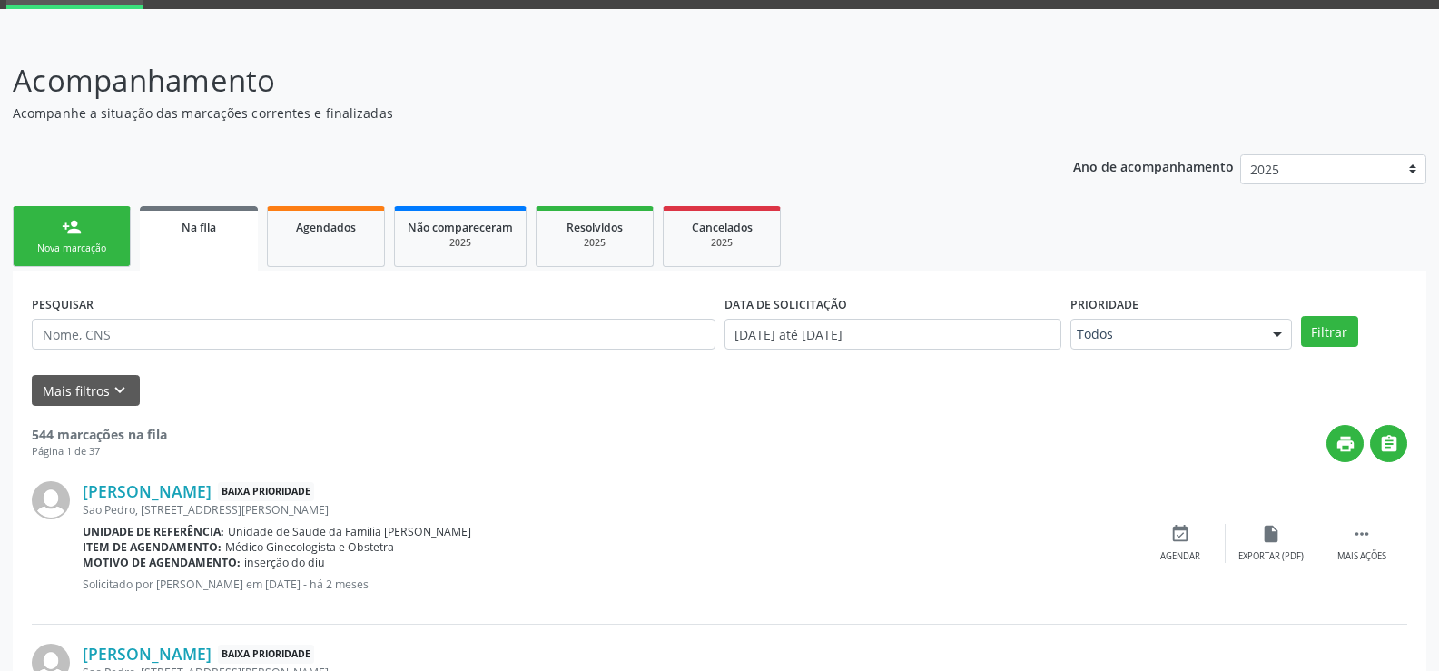
click at [69, 237] on link "person_add Nova marcação" at bounding box center [72, 236] width 118 height 61
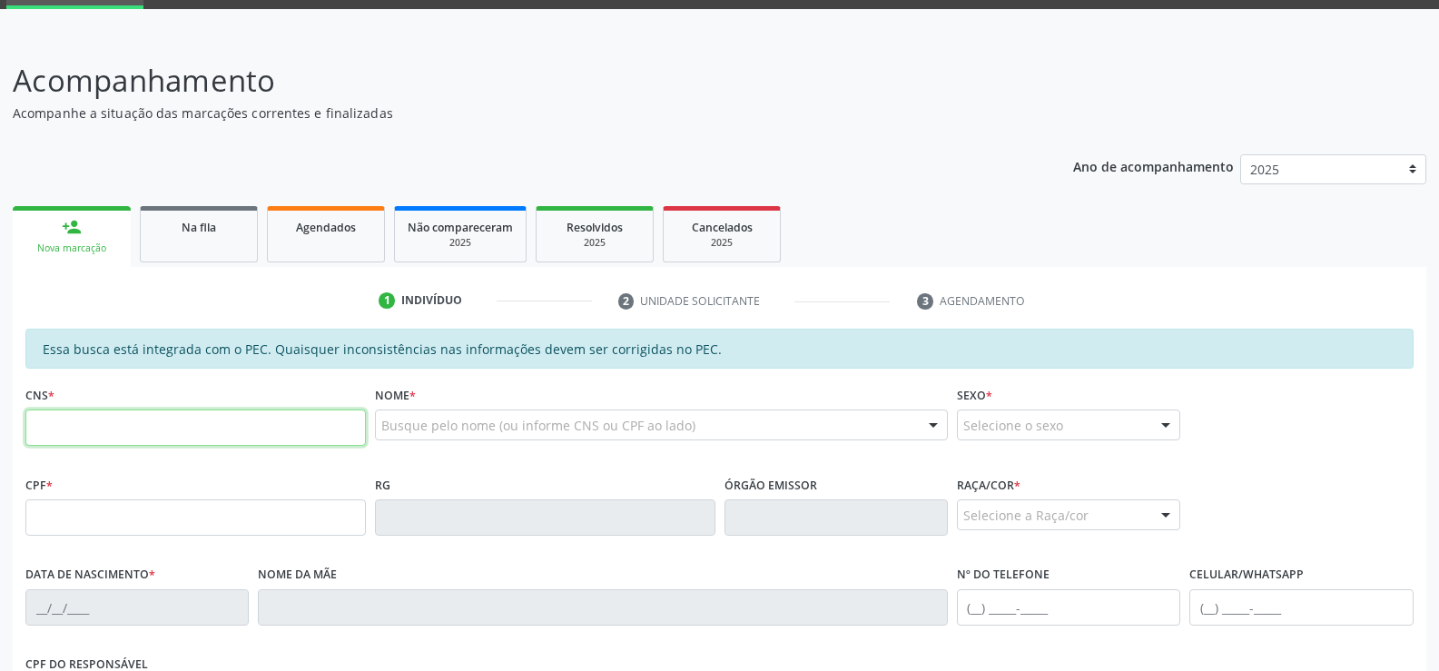
click at [232, 433] on input "text" at bounding box center [195, 428] width 341 height 36
type input "708 1055 6825 3632"
type input "520.665.094-34"
type input "[DATE]"
type input "Neide [PERSON_NAME]"
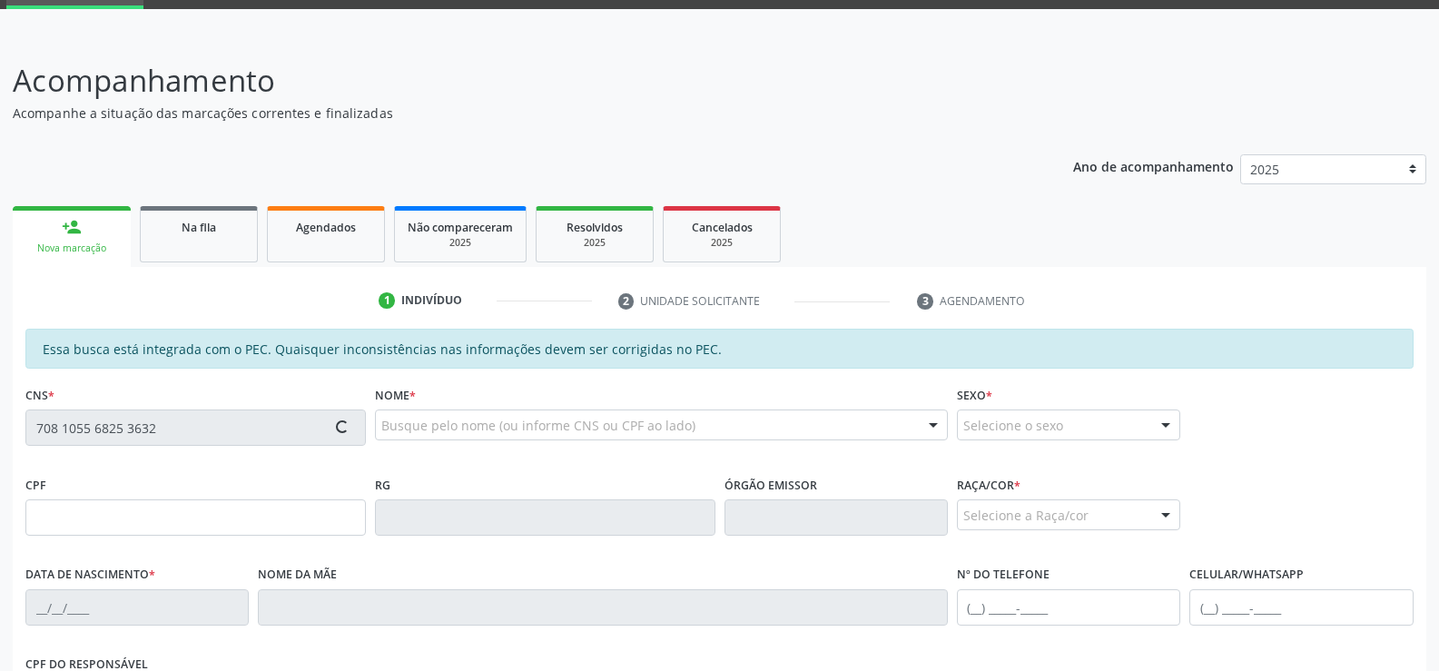
type input "[PHONE_NUMBER]"
type input "118"
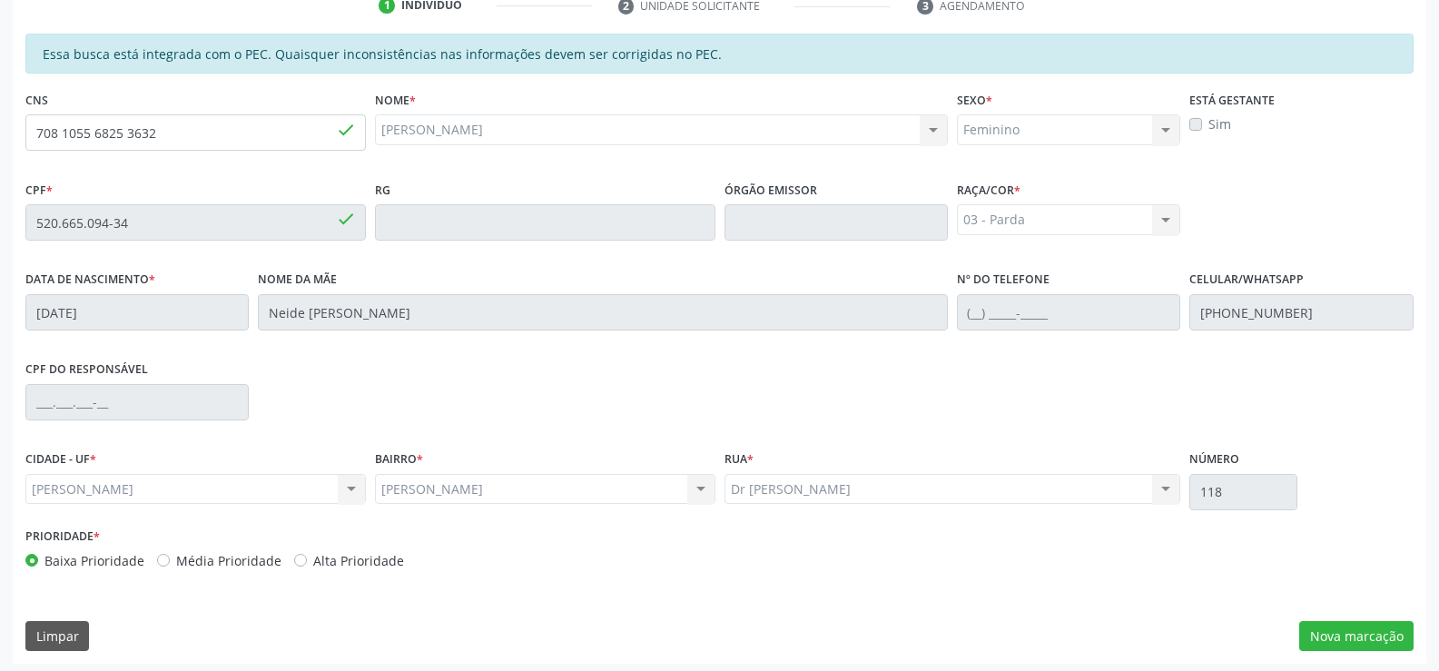
scroll to position [391, 0]
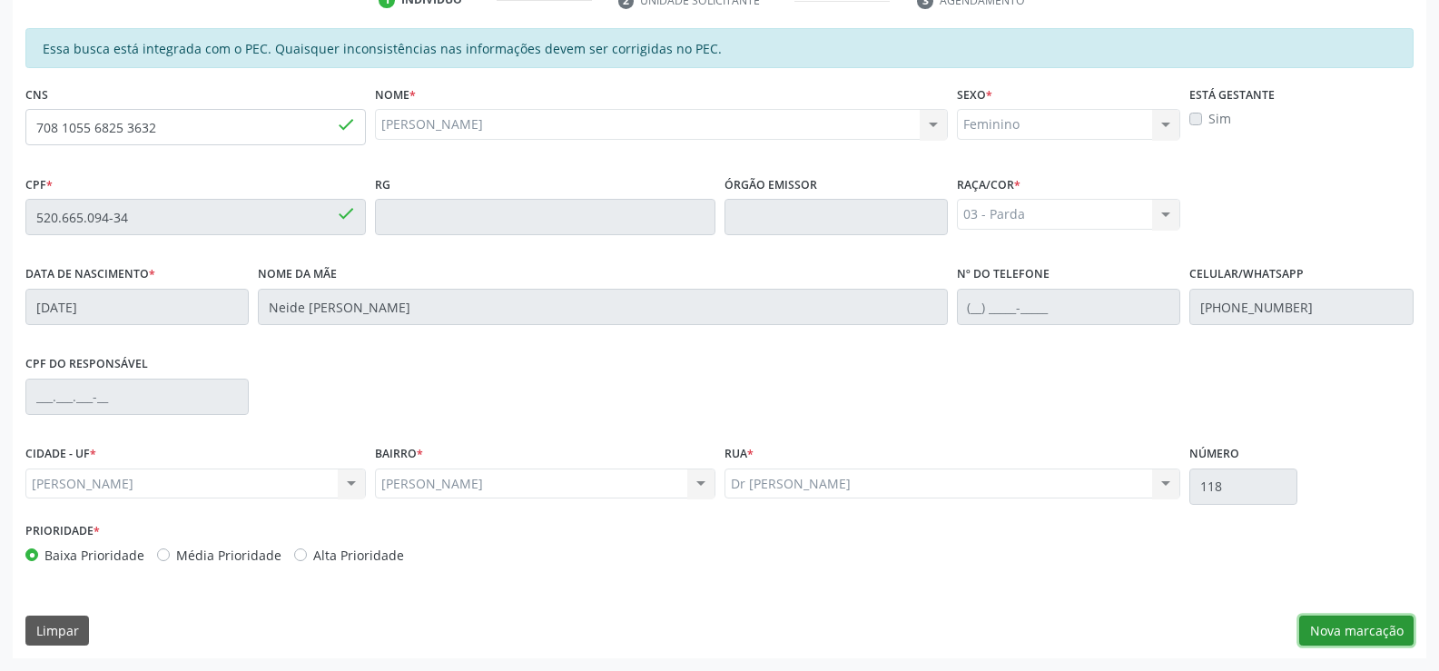
click at [1343, 634] on button "Nova marcação" at bounding box center [1356, 631] width 114 height 31
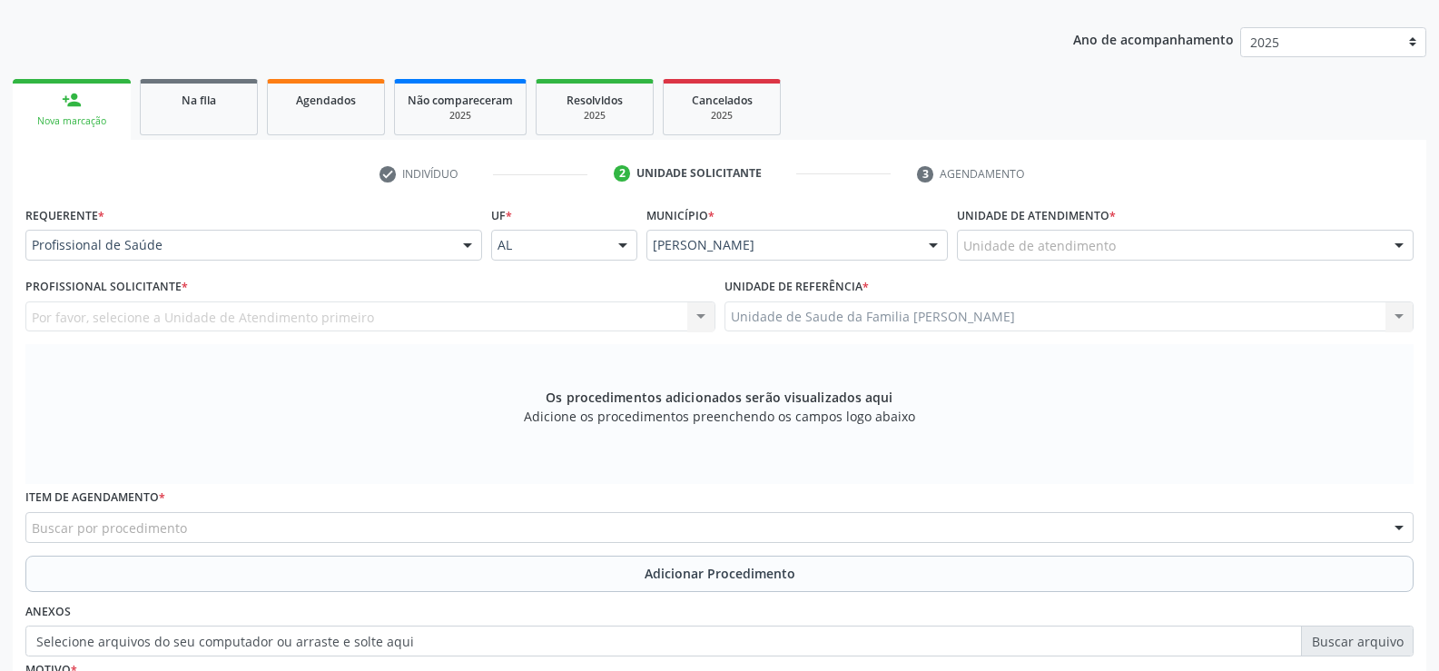
scroll to position [211, 0]
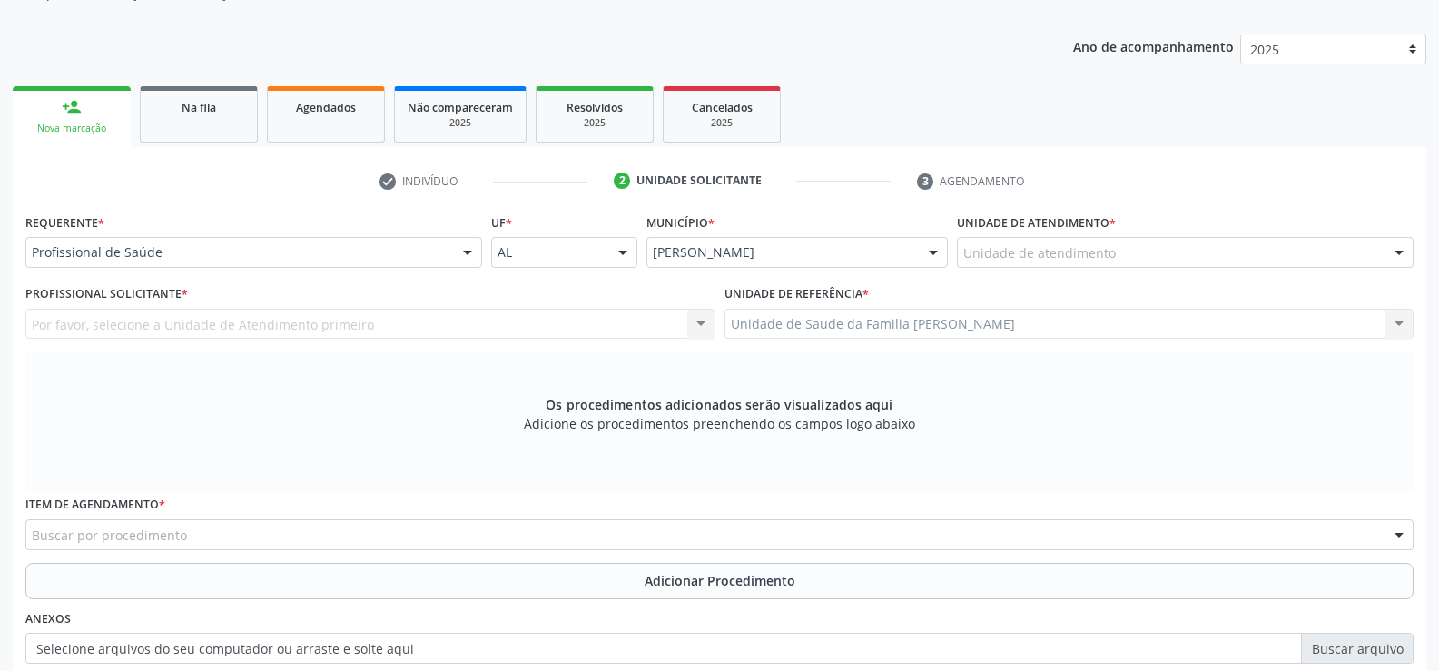
click at [467, 253] on div at bounding box center [467, 253] width 27 height 31
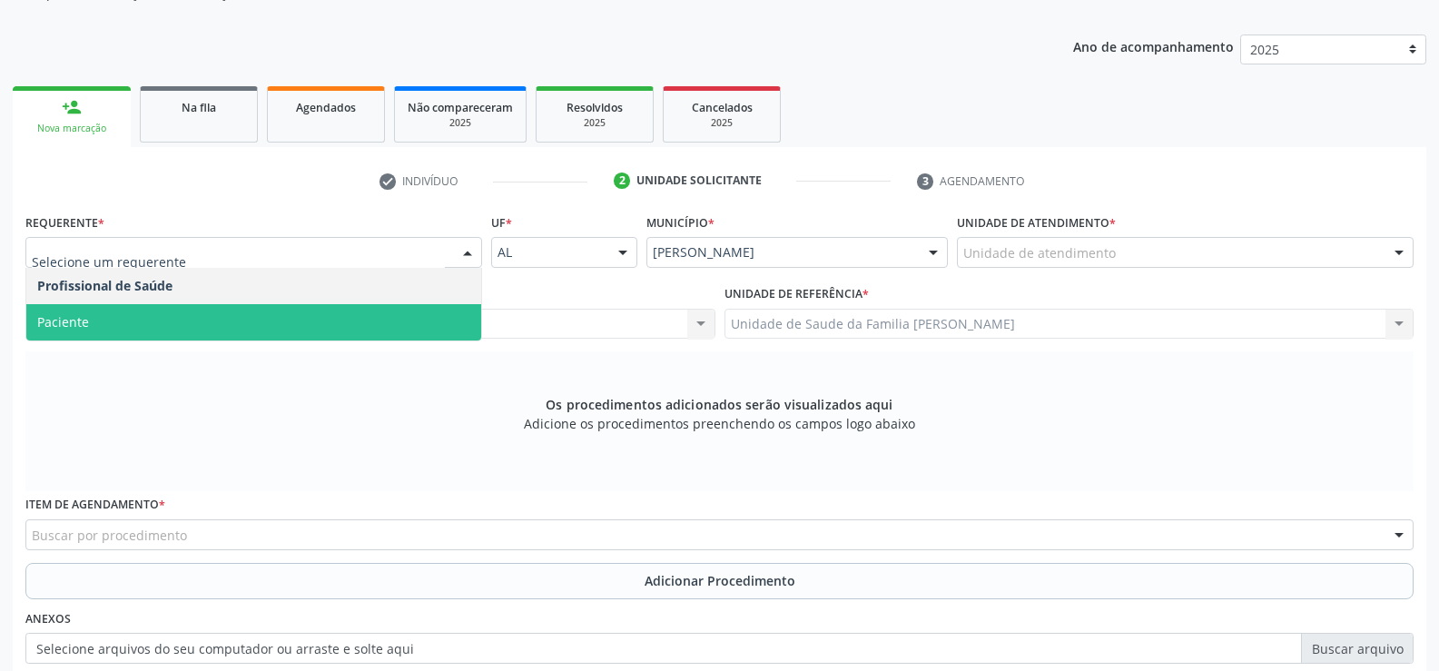
click at [371, 330] on span "Paciente" at bounding box center [253, 322] width 455 height 36
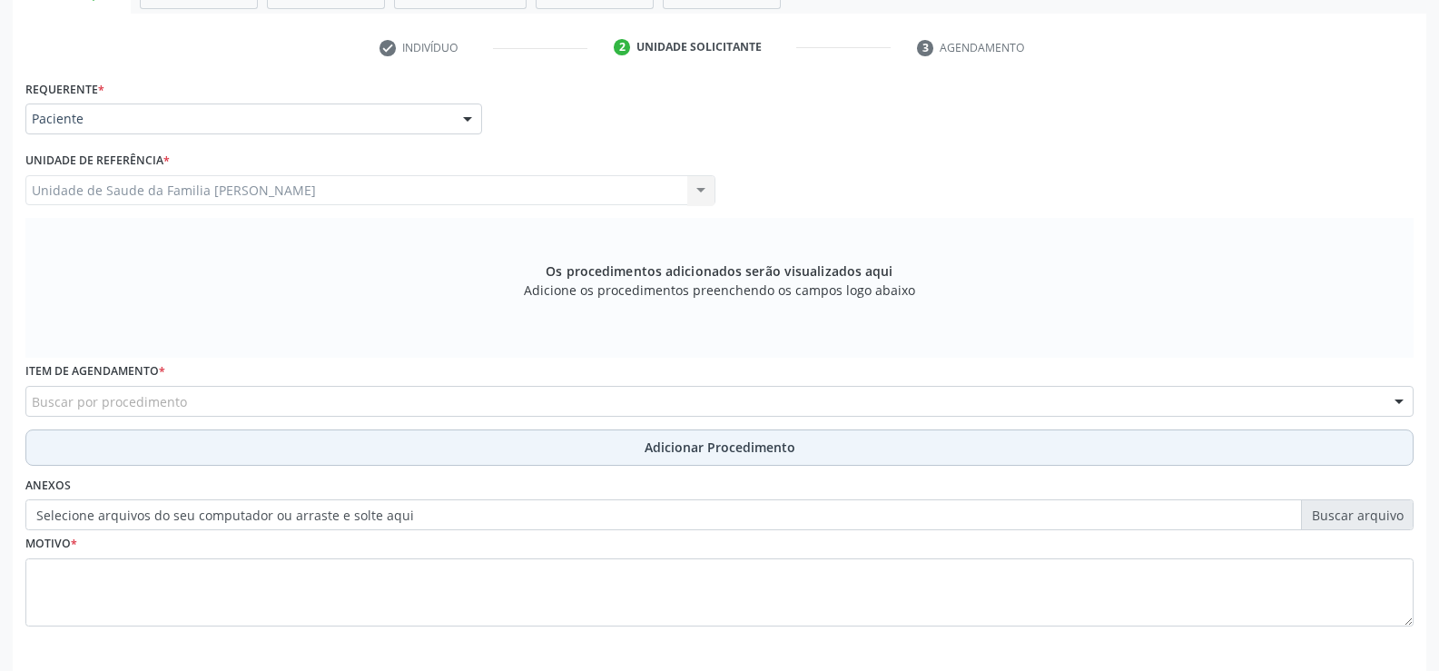
scroll to position [392, 0]
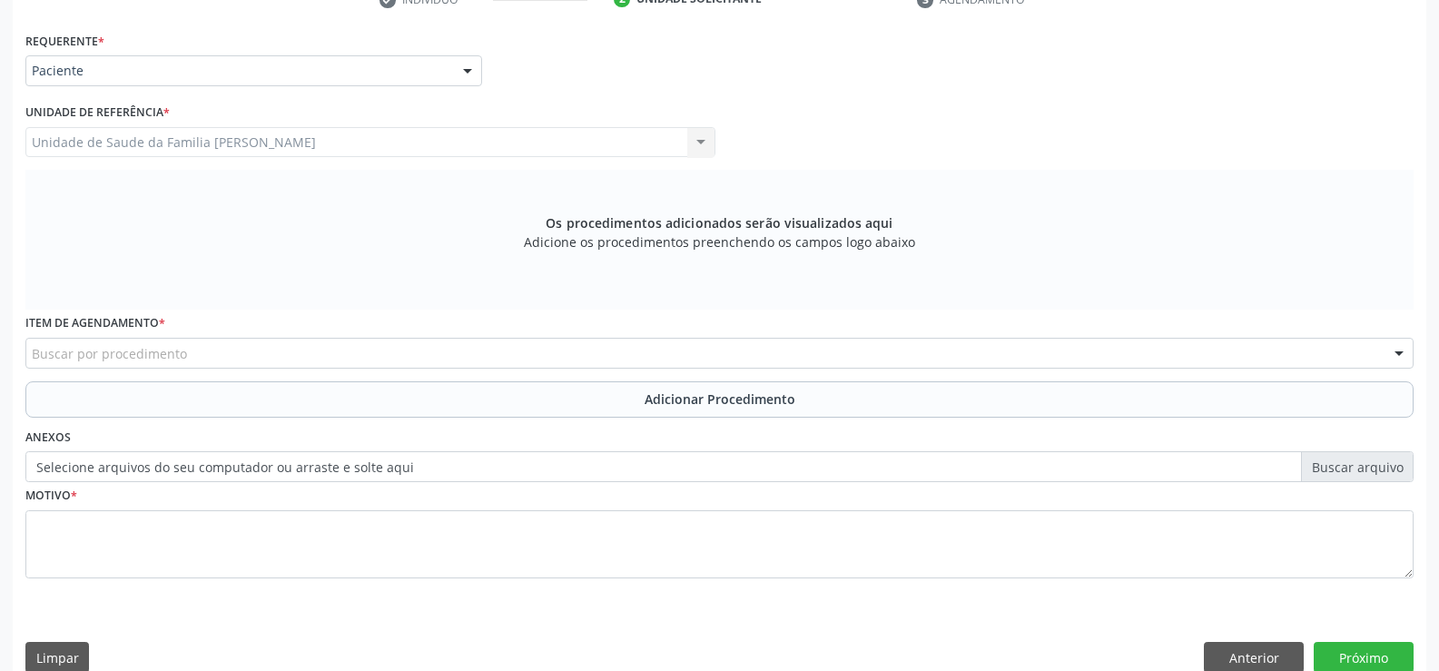
click at [409, 352] on div "Buscar por procedimento" at bounding box center [719, 353] width 1388 height 31
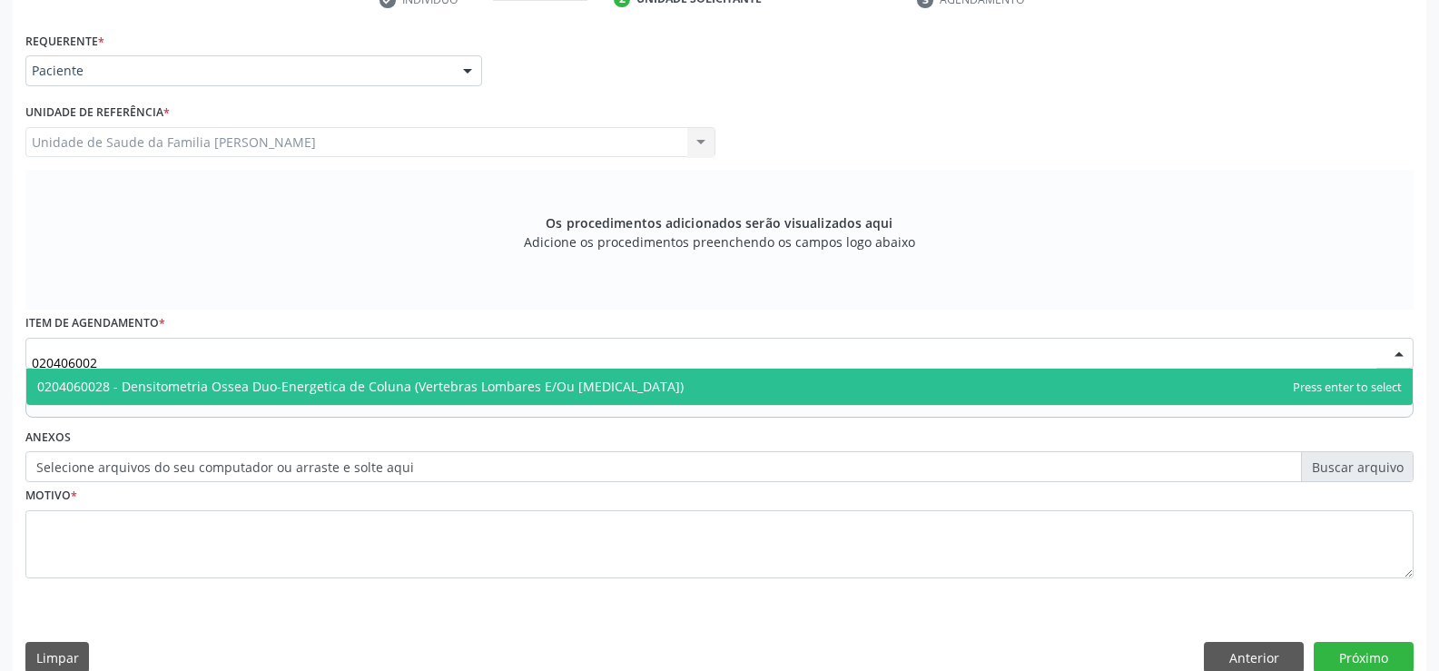
type input "0204060028"
click at [395, 382] on span "0204060028 - Densitometria Ossea Duo-Energetica de Coluna (Vertebras Lombares E…" at bounding box center [360, 386] width 647 height 17
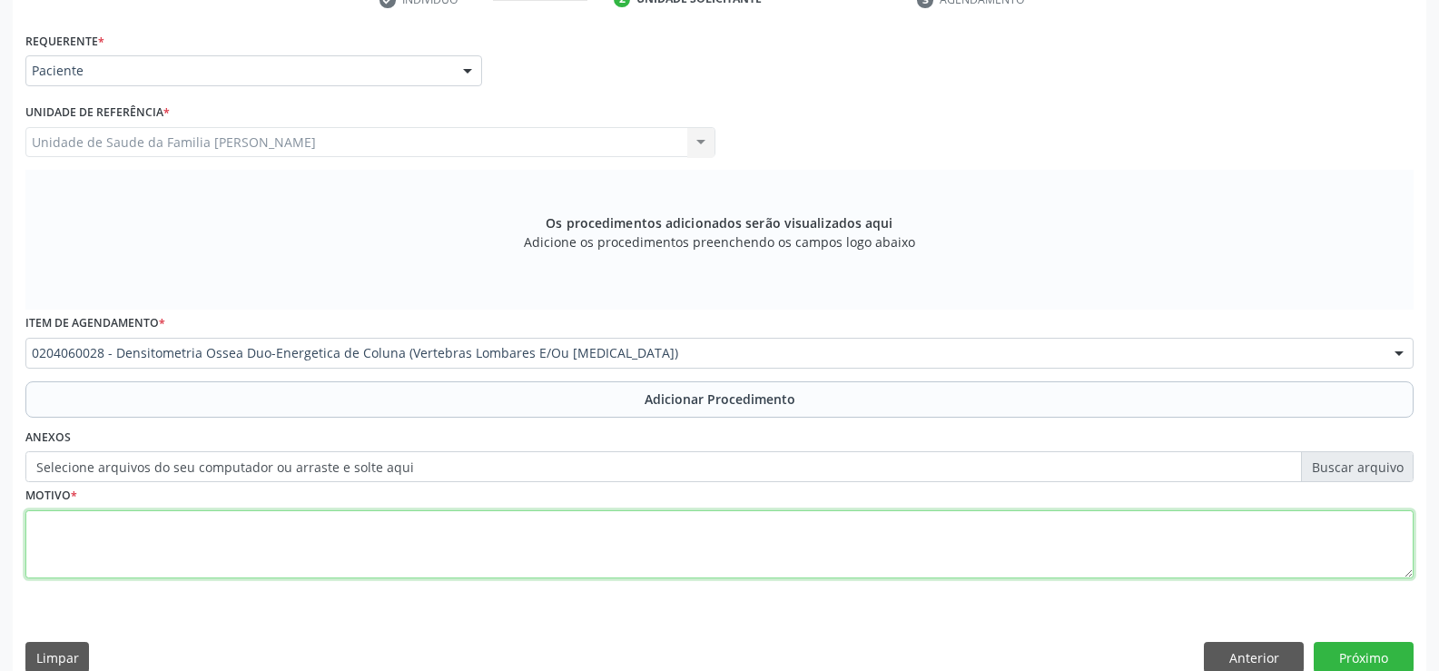
click at [399, 550] on textarea at bounding box center [719, 544] width 1388 height 69
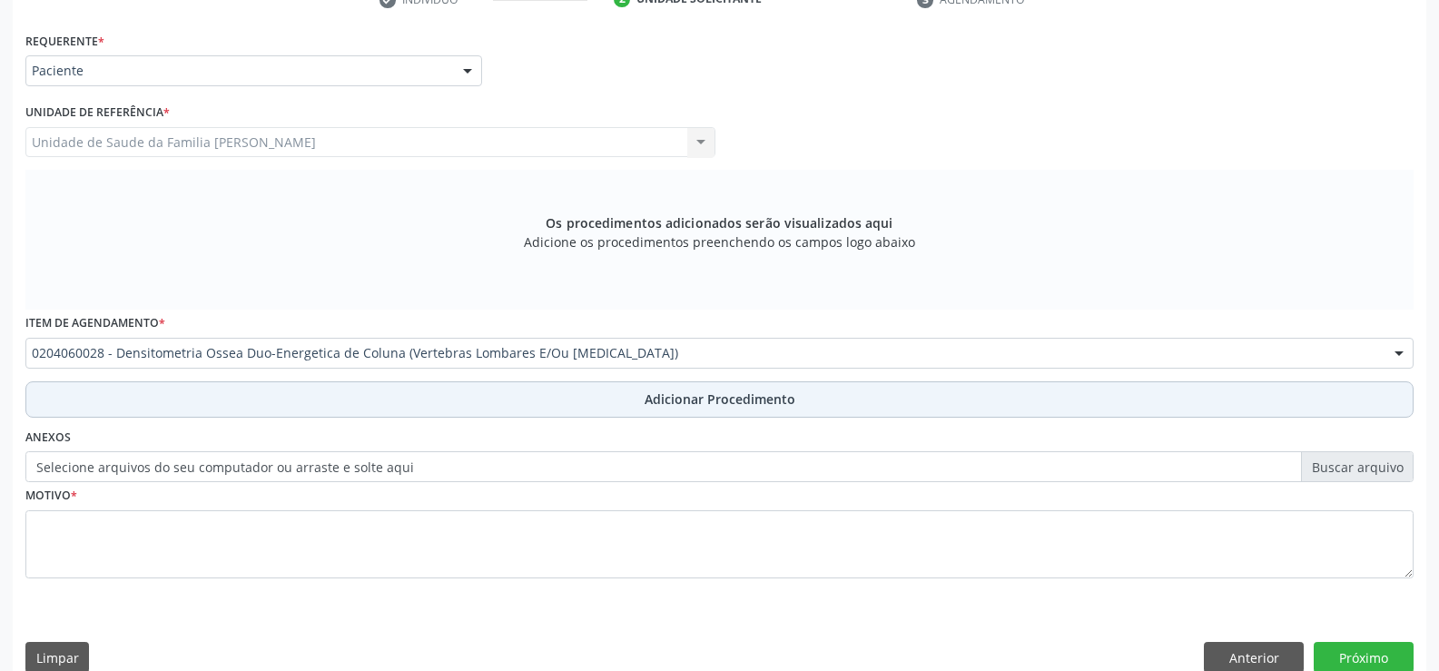
click at [668, 399] on span "Adicionar Procedimento" at bounding box center [720, 399] width 151 height 19
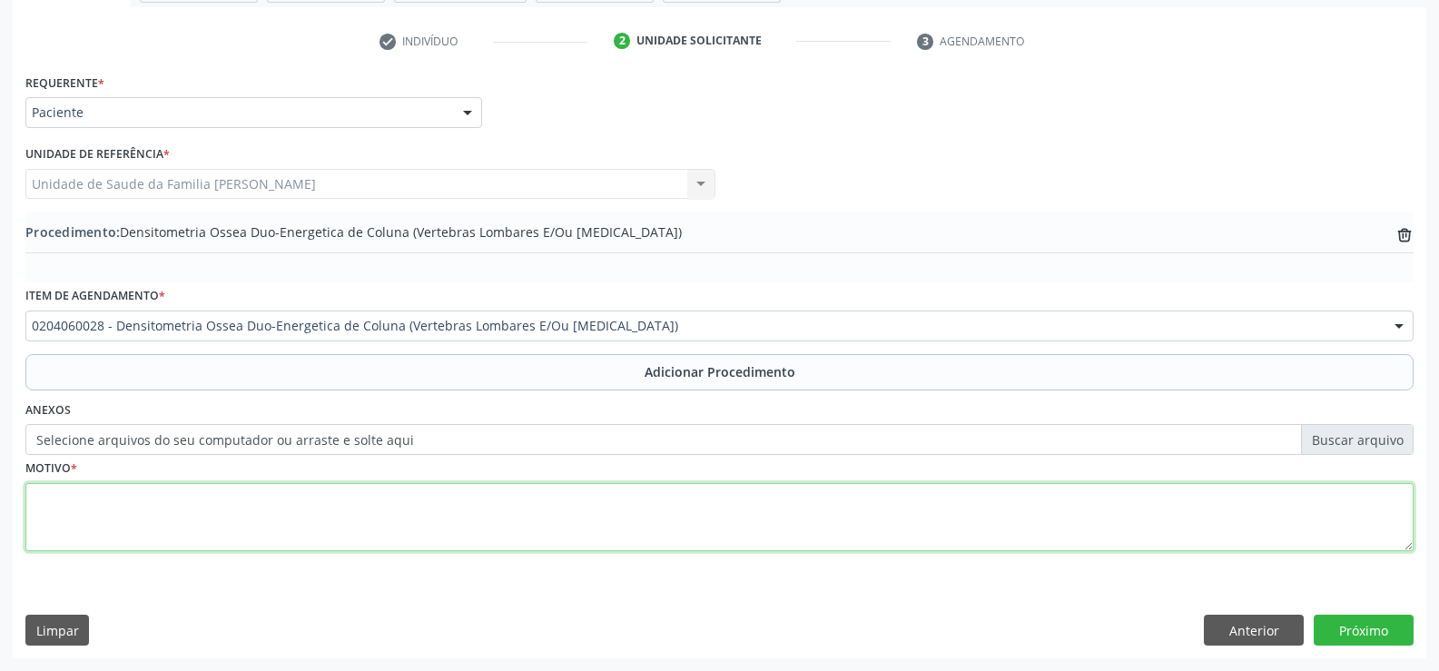
click at [232, 519] on textarea at bounding box center [719, 517] width 1388 height 69
type textarea "DOR NOS OSSOS"
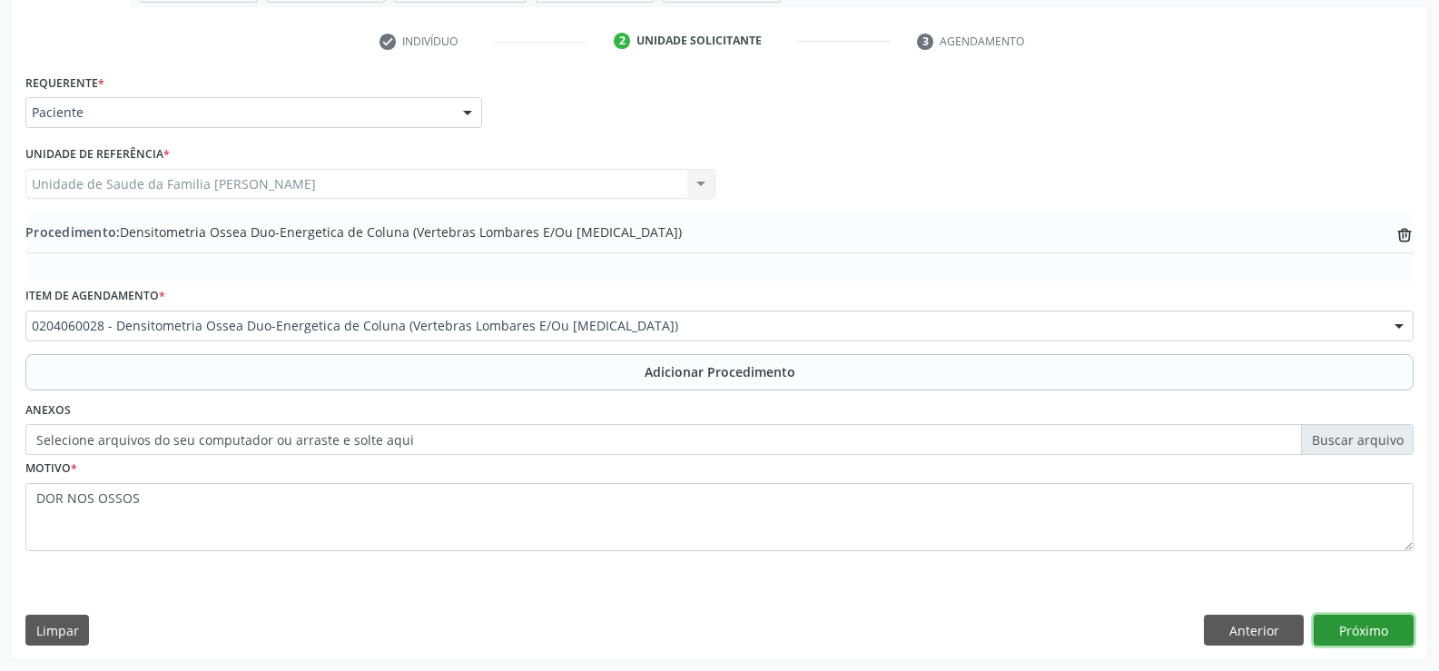
click at [1364, 632] on button "Próximo" at bounding box center [1364, 630] width 100 height 31
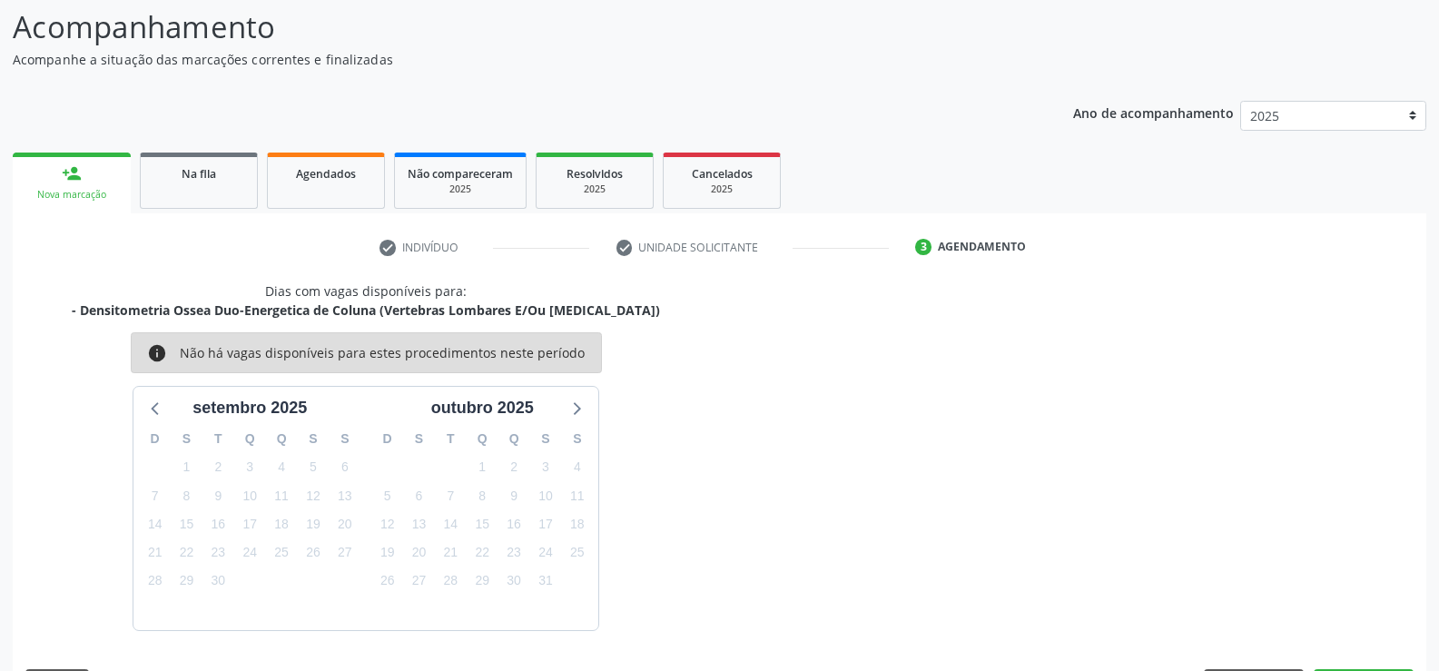
scroll to position [198, 0]
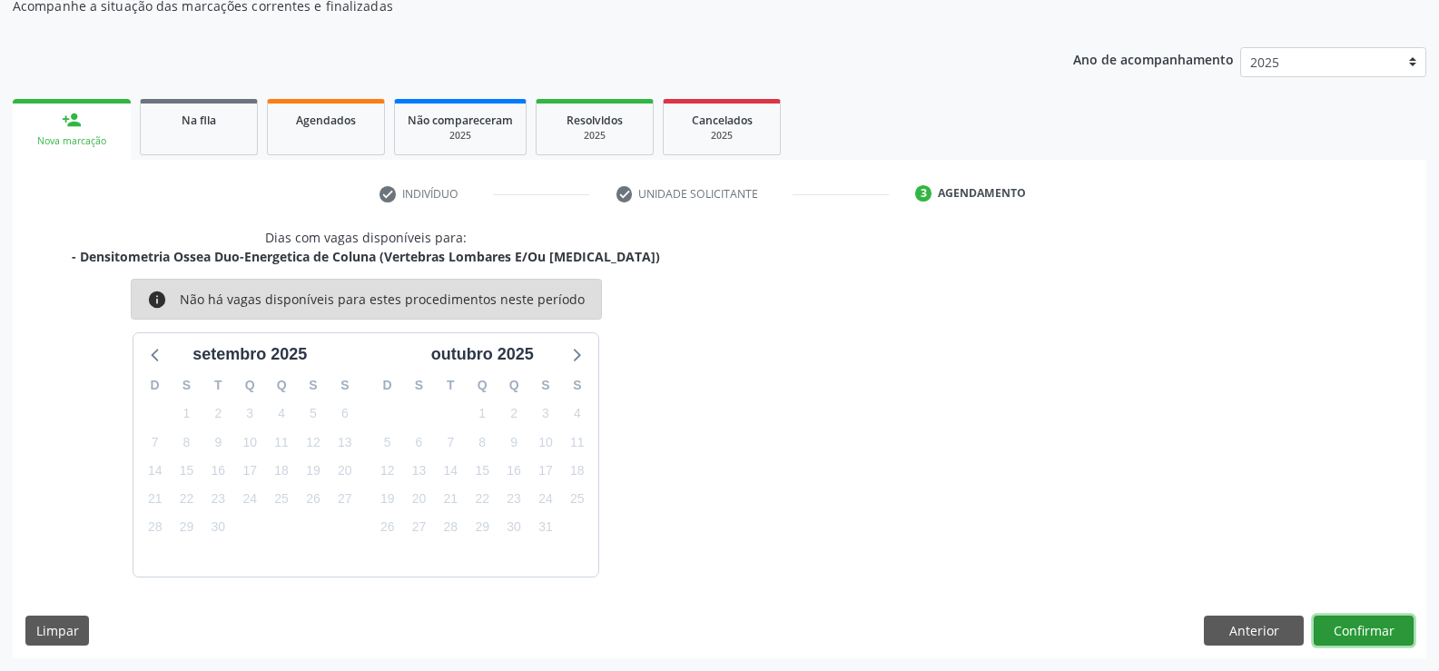
click at [1354, 626] on button "Confirmar" at bounding box center [1364, 631] width 100 height 31
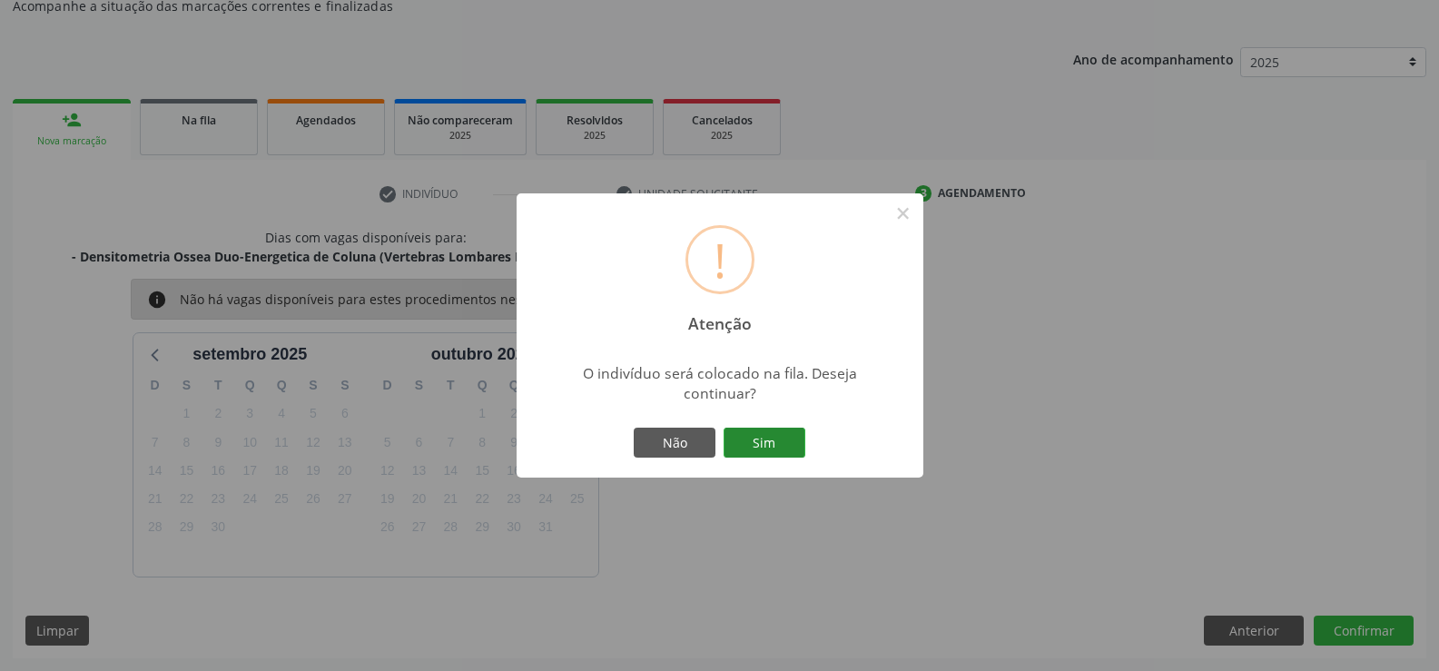
click at [770, 446] on button "Sim" at bounding box center [765, 443] width 82 height 31
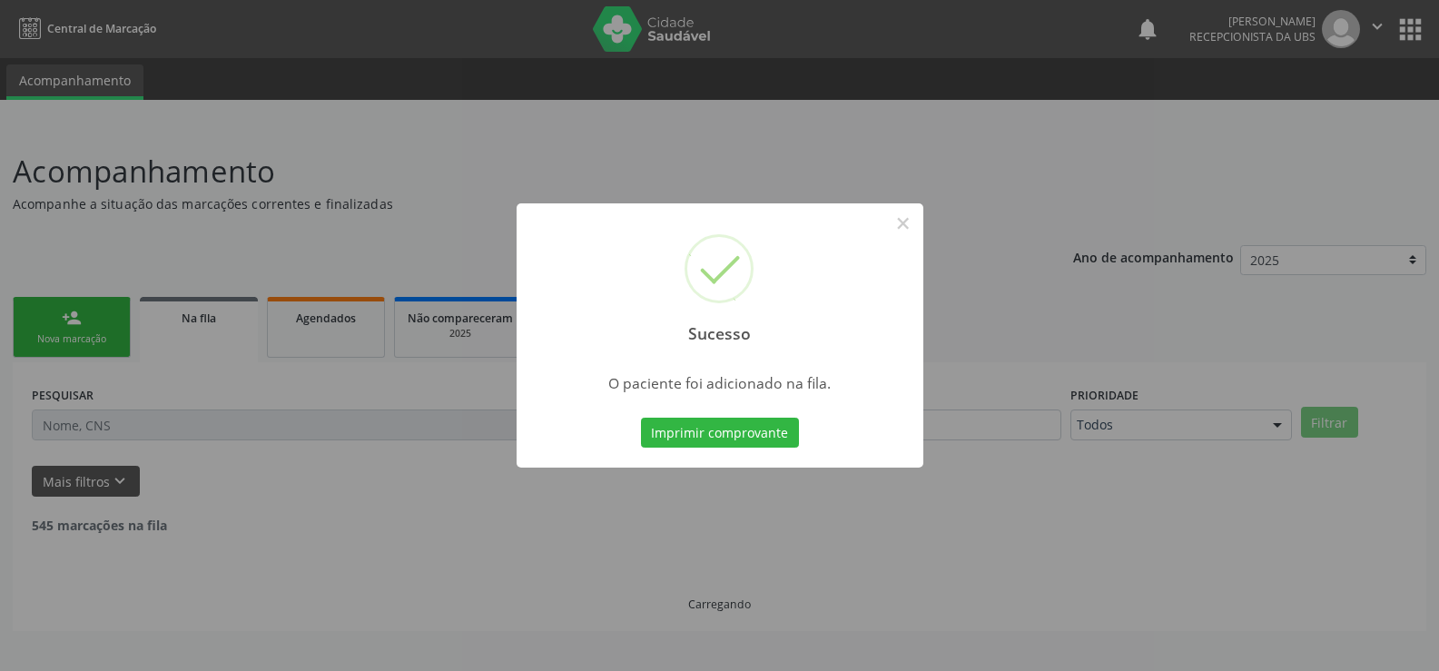
scroll to position [0, 0]
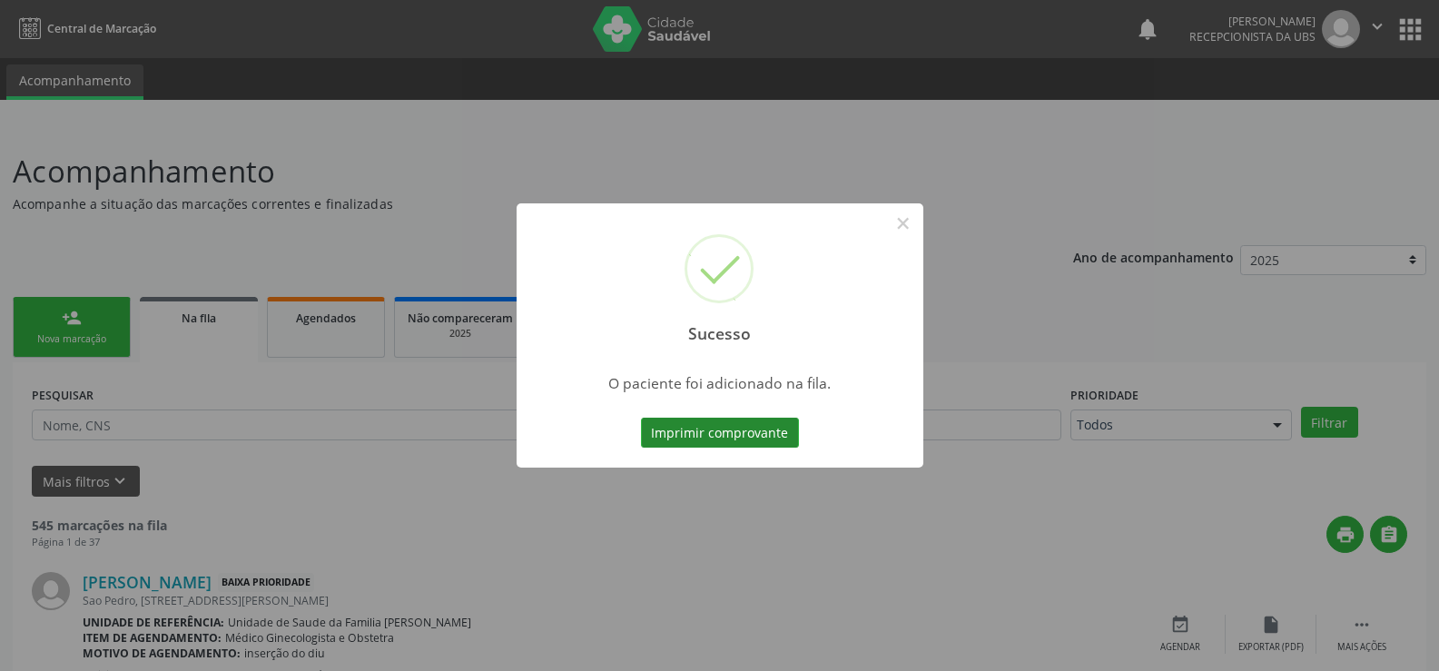
click at [770, 423] on button "Imprimir comprovante" at bounding box center [720, 433] width 158 height 31
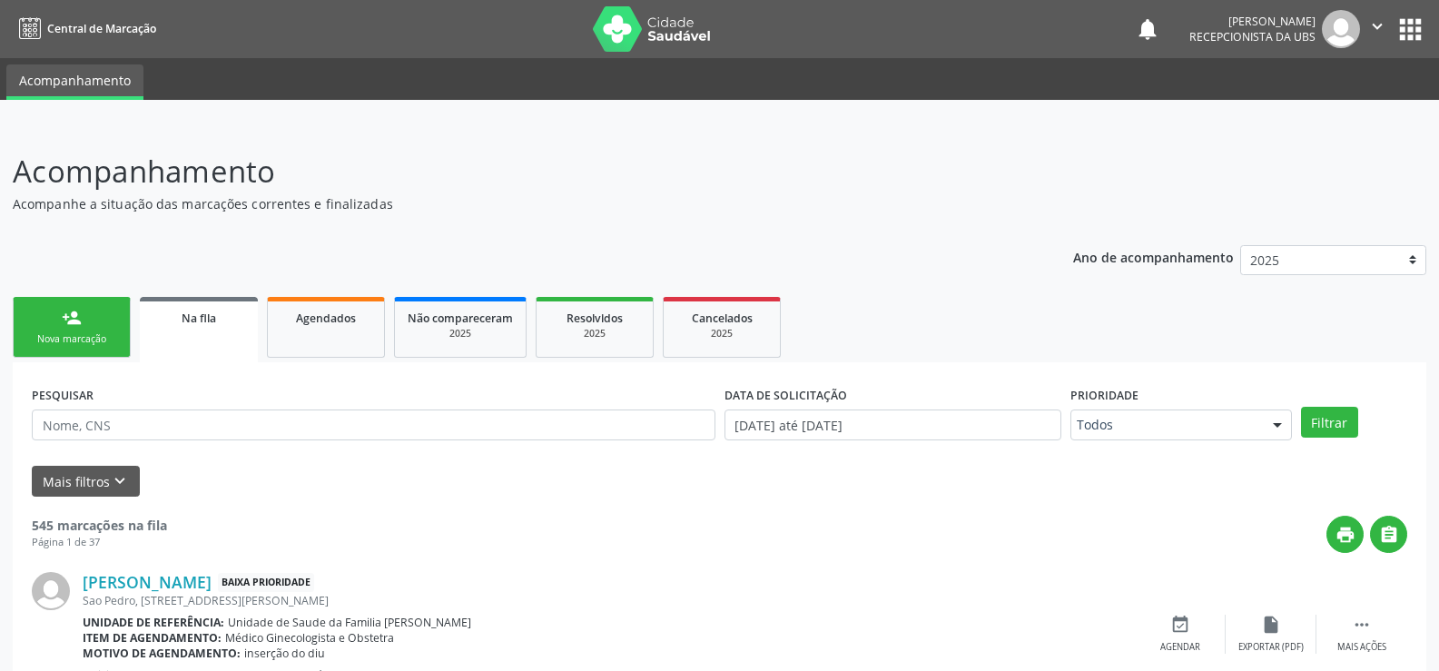
click at [84, 327] on link "person_add Nova marcação" at bounding box center [72, 327] width 118 height 61
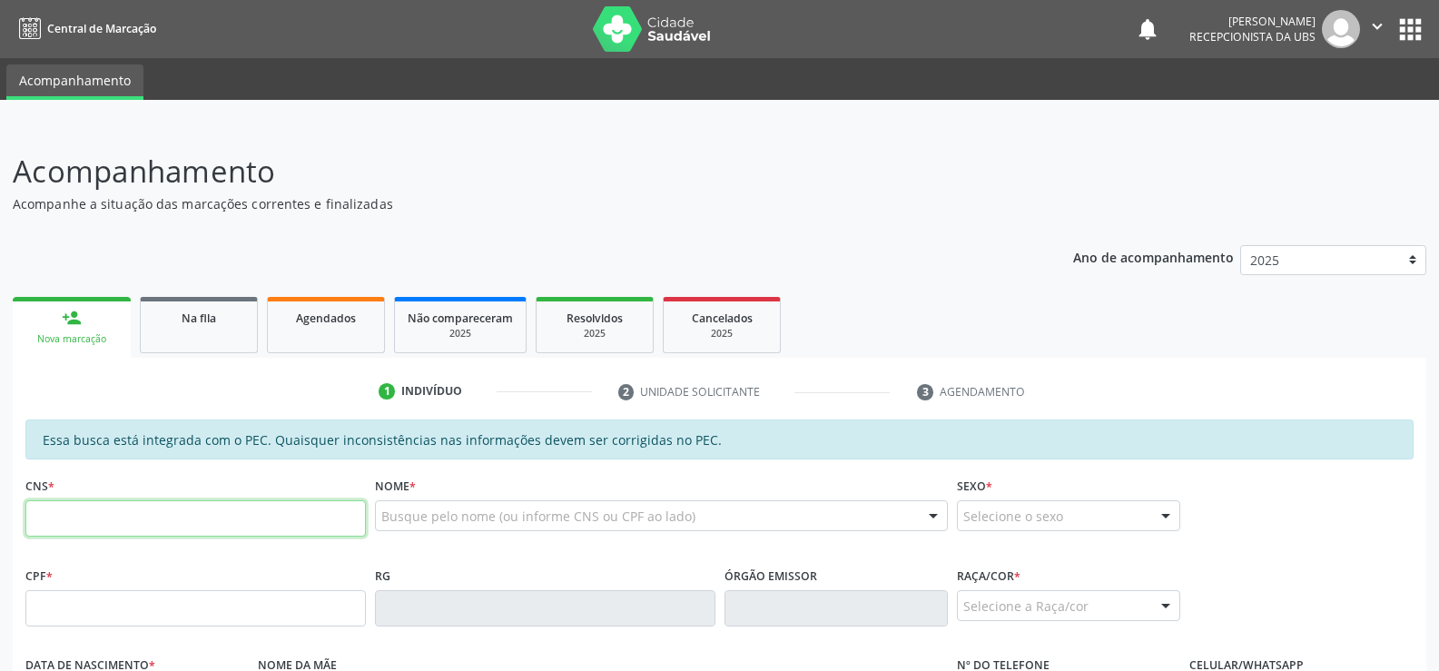
click at [116, 518] on input "text" at bounding box center [195, 518] width 341 height 36
type input "708 1055 6825 3632"
type input "520.665.094-34"
type input "[DATE]"
type input "Neide [PERSON_NAME]"
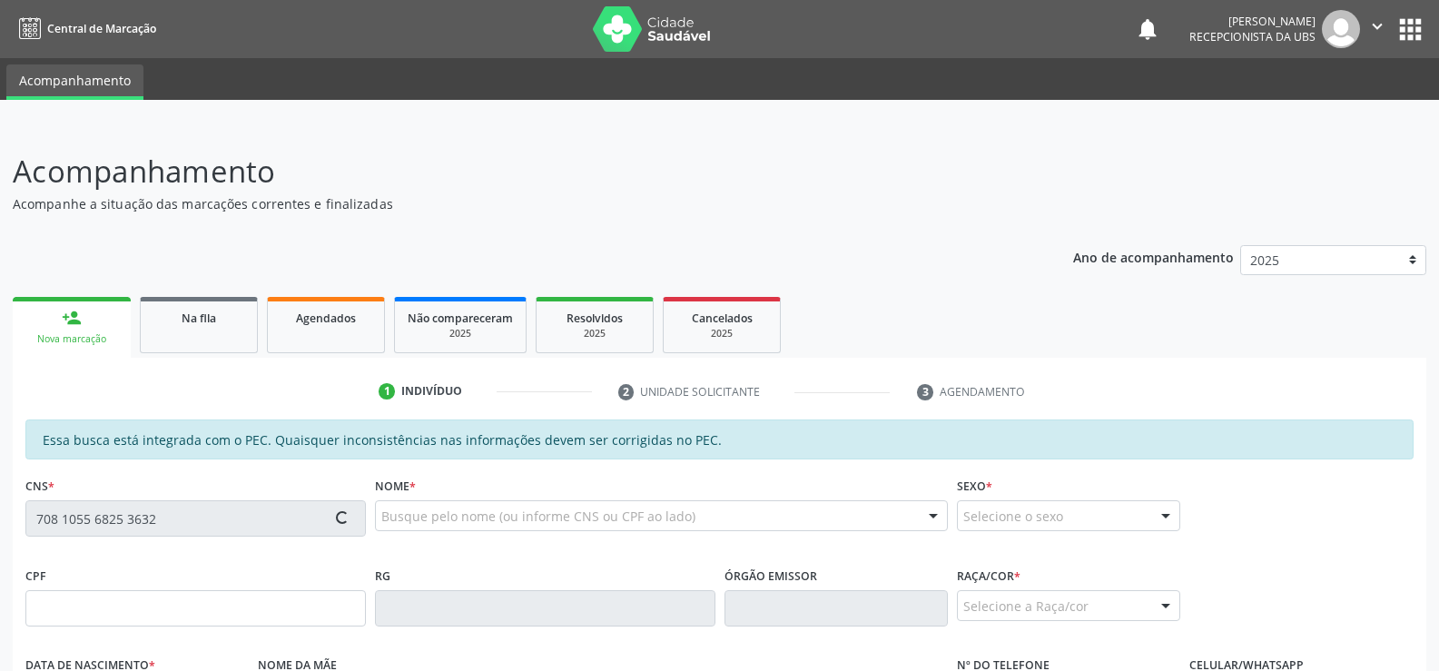
type input "[PHONE_NUMBER]"
type input "118"
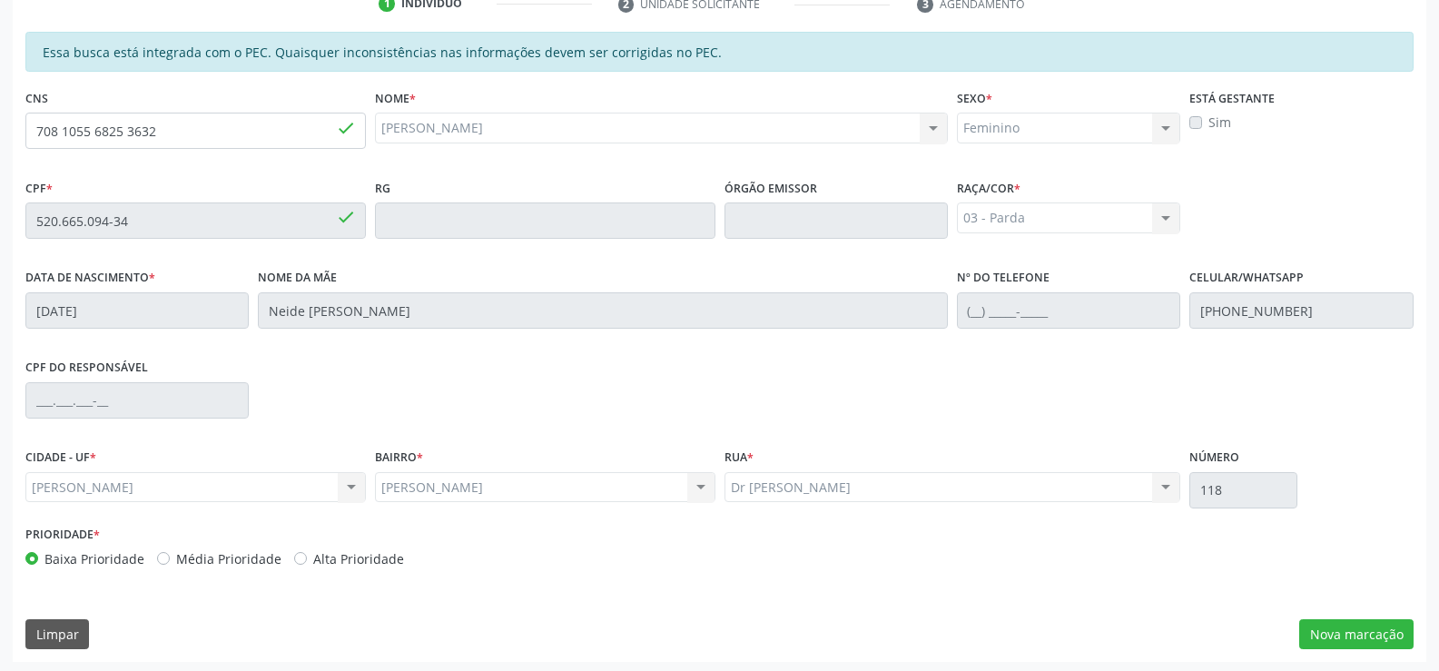
scroll to position [391, 0]
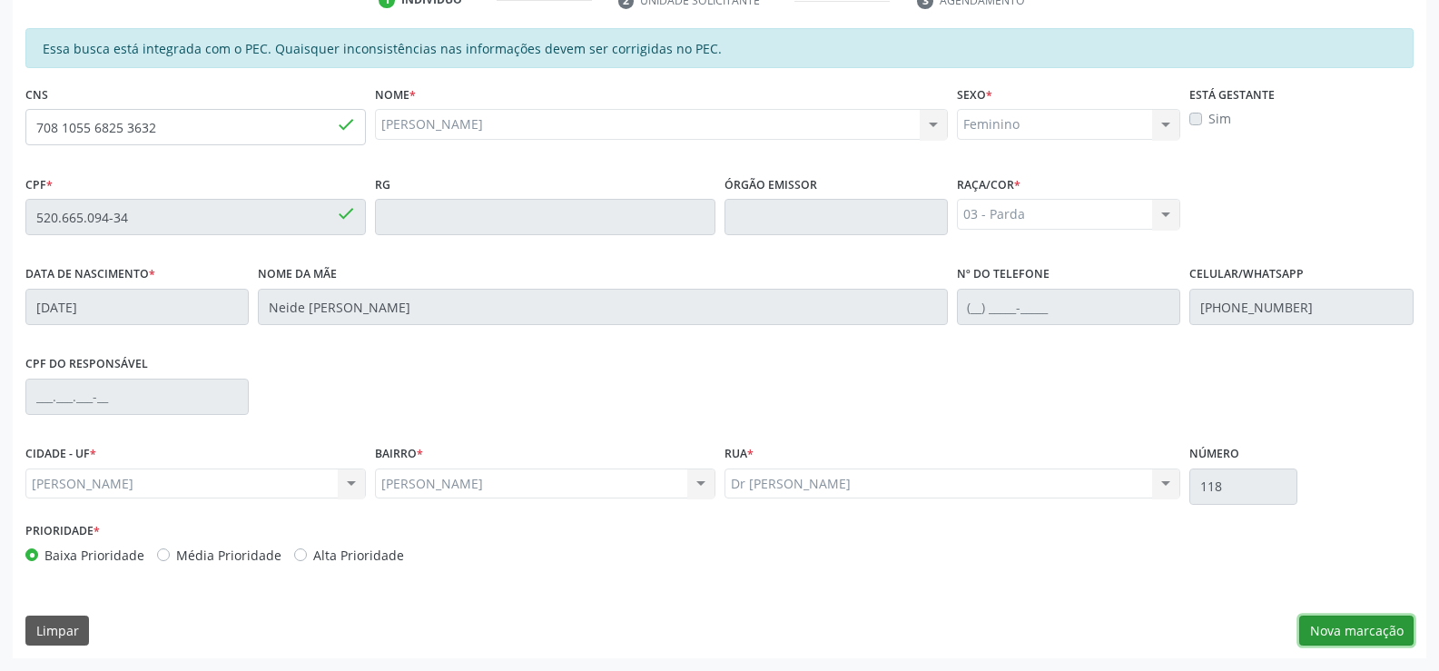
click at [1343, 627] on button "Nova marcação" at bounding box center [1356, 631] width 114 height 31
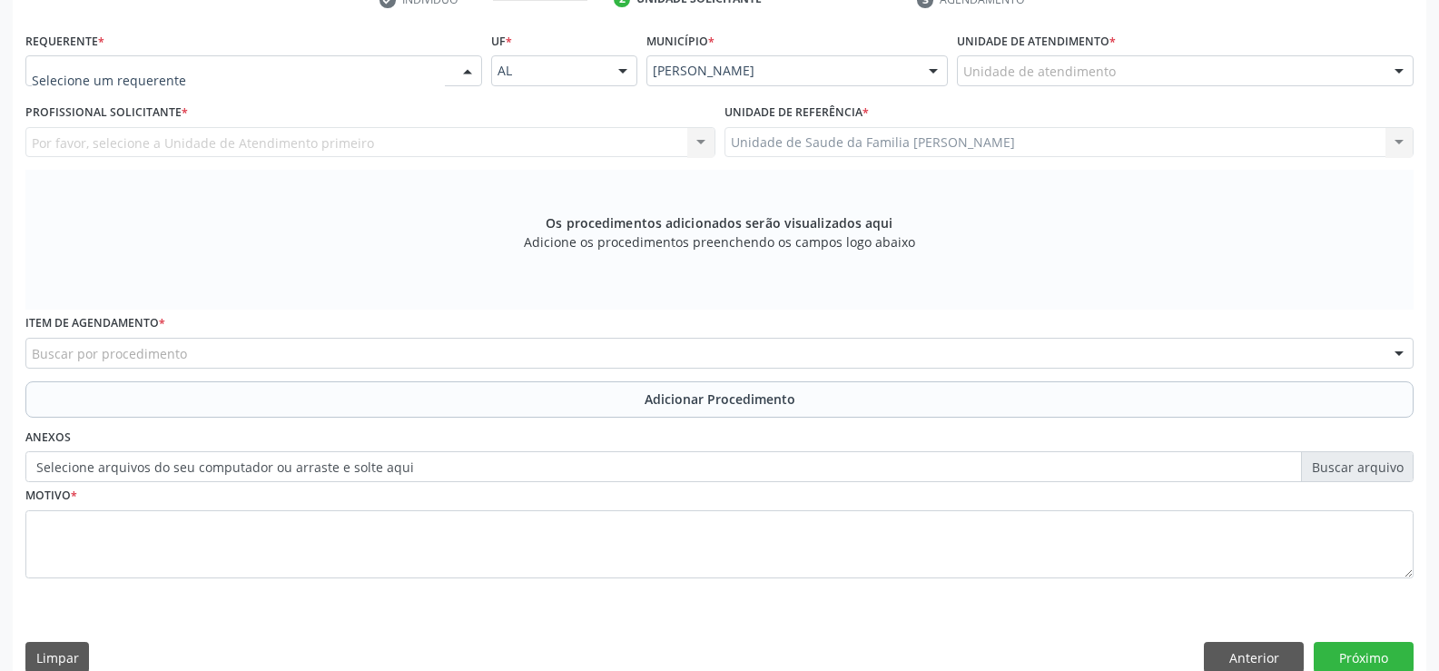
click at [468, 74] on div at bounding box center [467, 71] width 27 height 31
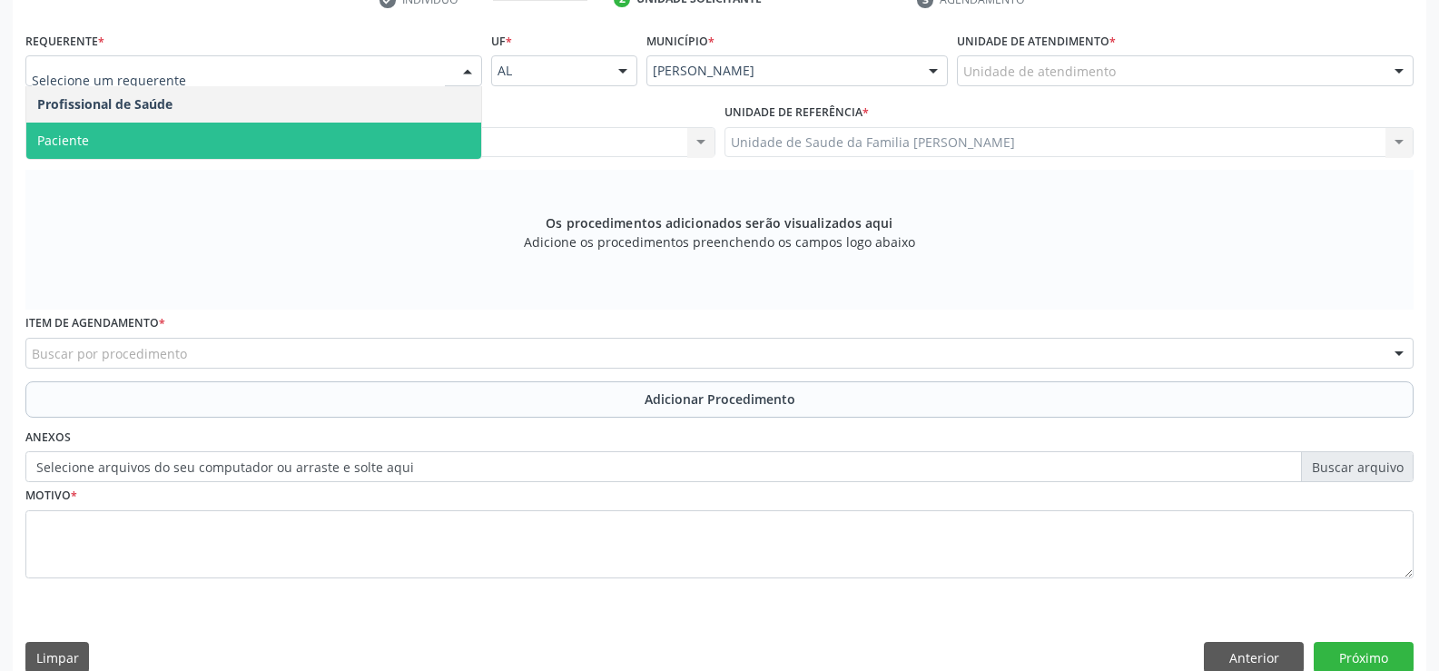
click at [379, 147] on span "Paciente" at bounding box center [253, 141] width 455 height 36
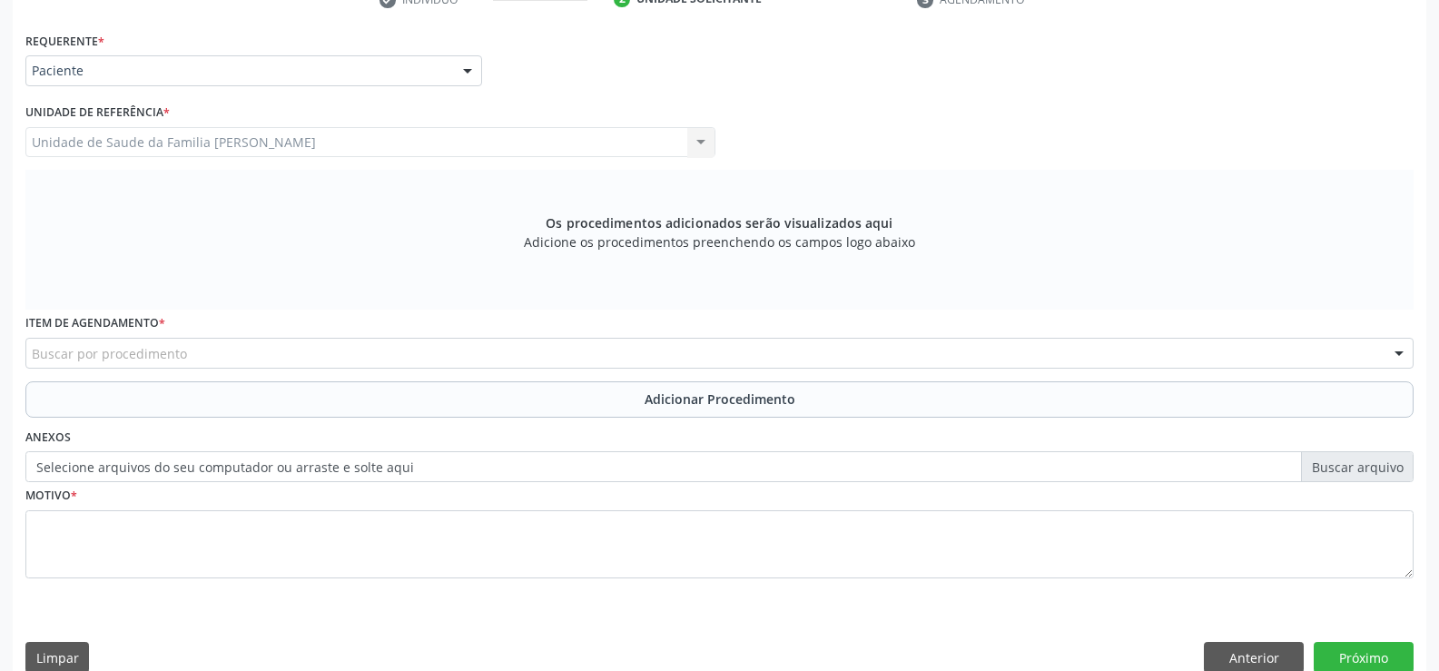
click at [344, 351] on div "Buscar por procedimento" at bounding box center [719, 353] width 1388 height 31
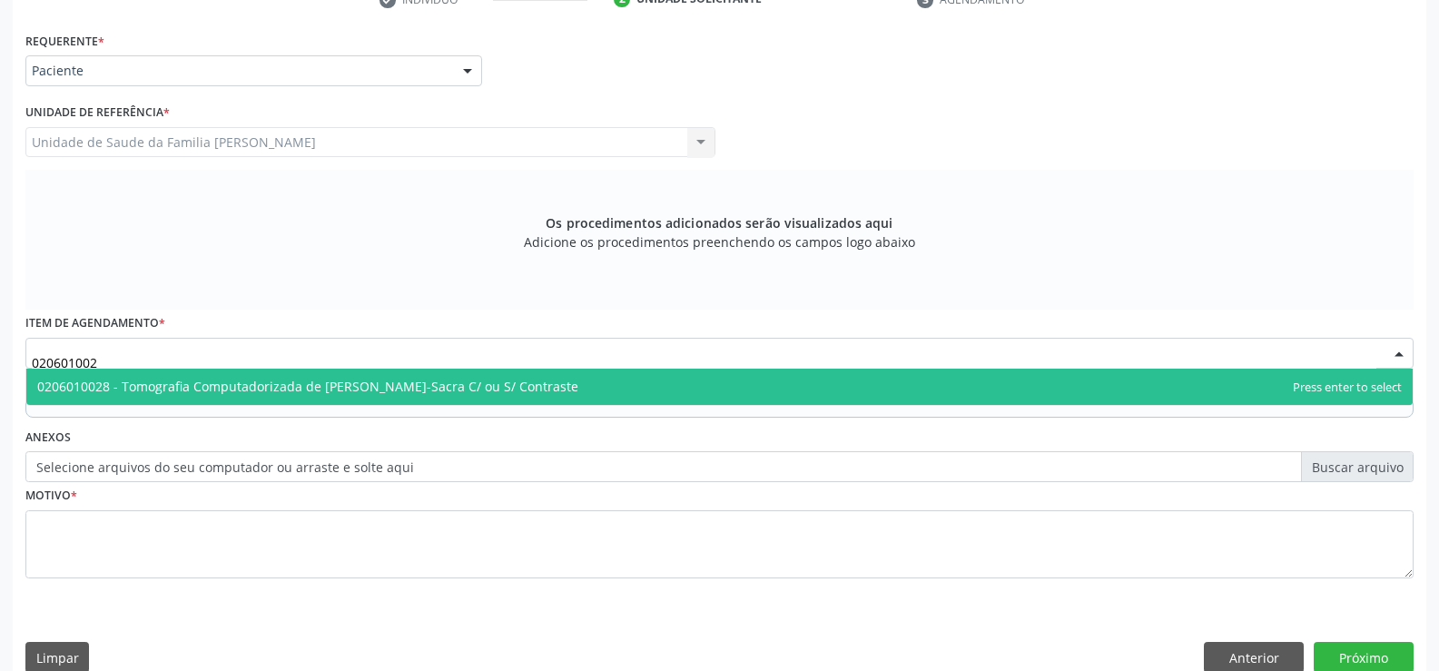
type input "0206010028"
click at [477, 388] on span "0206010028 - Tomografia Computadorizada de [PERSON_NAME]-Sacra C/ ou S/ Contras…" at bounding box center [307, 386] width 541 height 17
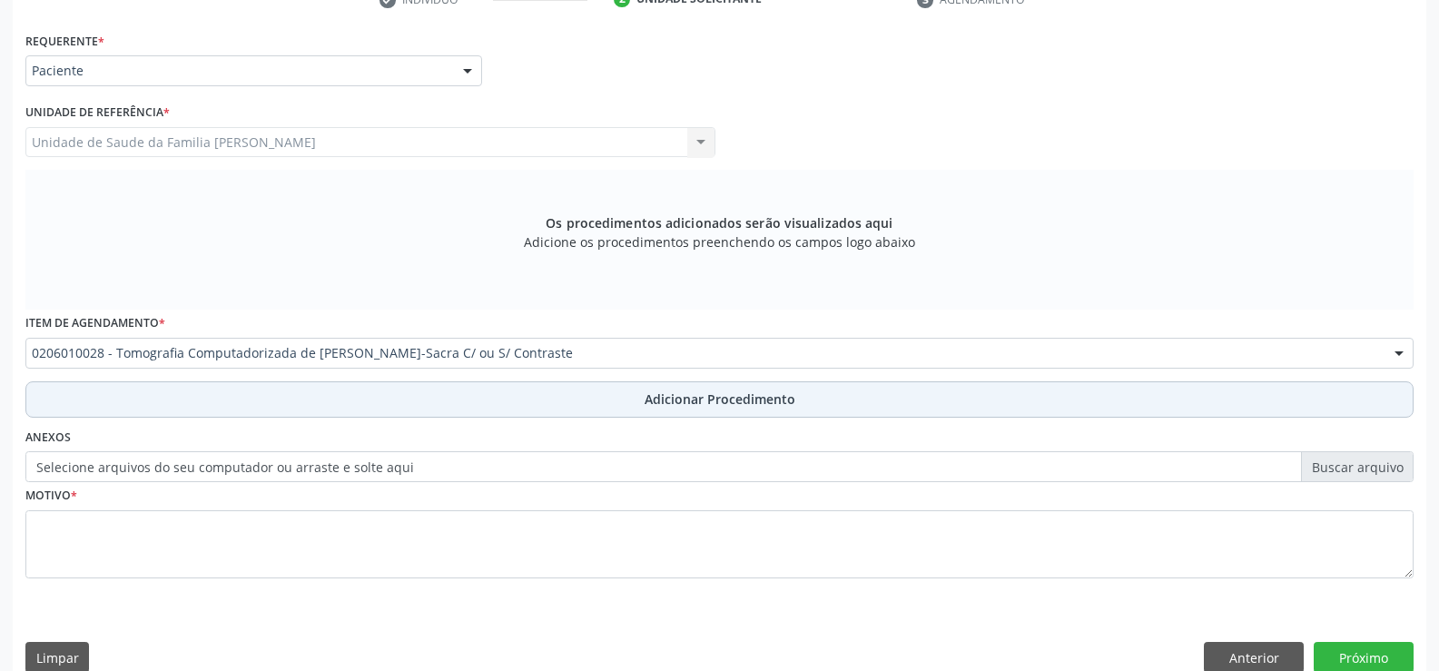
click at [677, 397] on span "Adicionar Procedimento" at bounding box center [720, 399] width 151 height 19
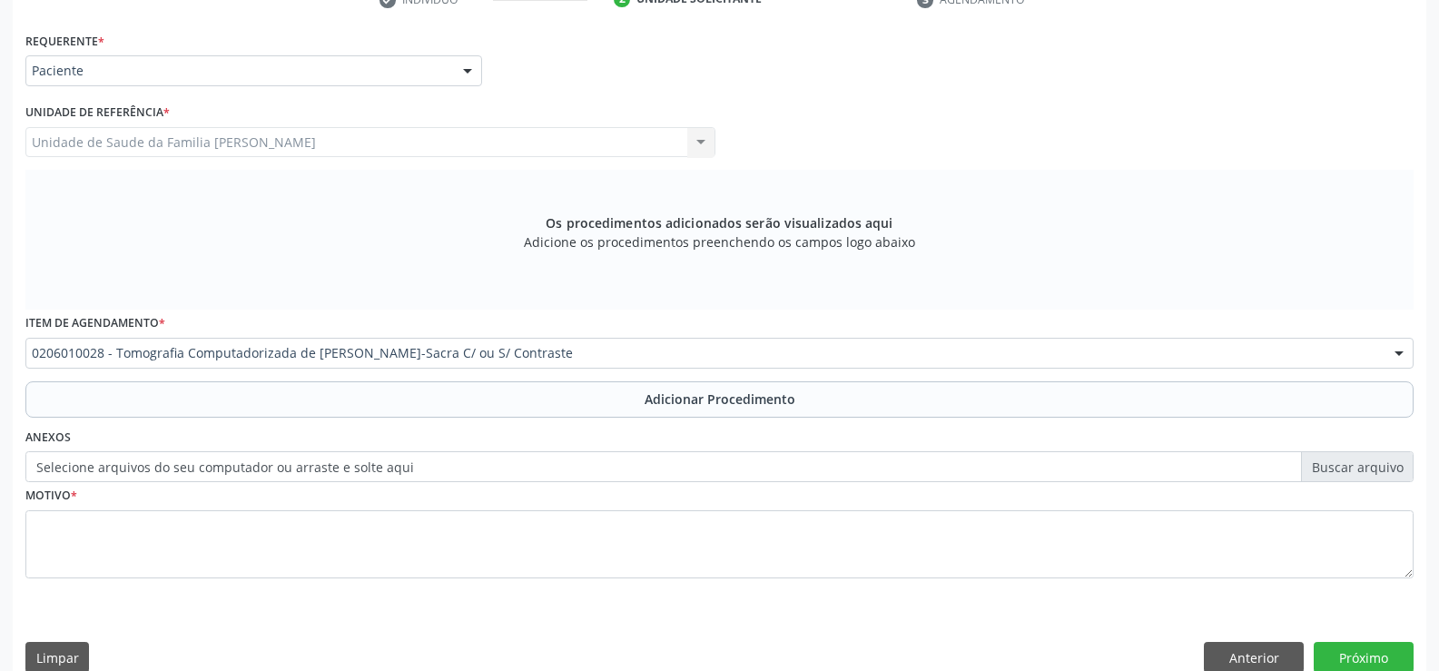
scroll to position [351, 0]
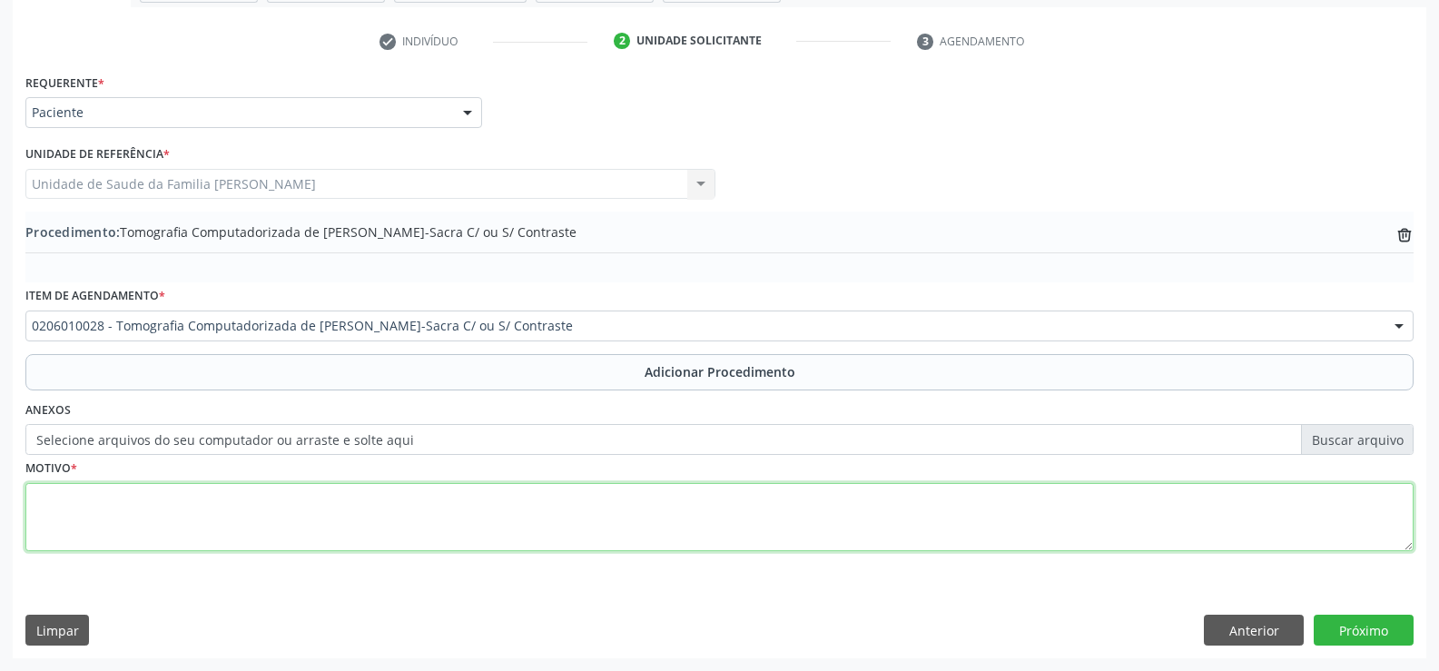
click at [416, 528] on textarea at bounding box center [719, 517] width 1388 height 69
type textarea "DOR LOMBAR COM IRRADIAÇAO PARA MMII"
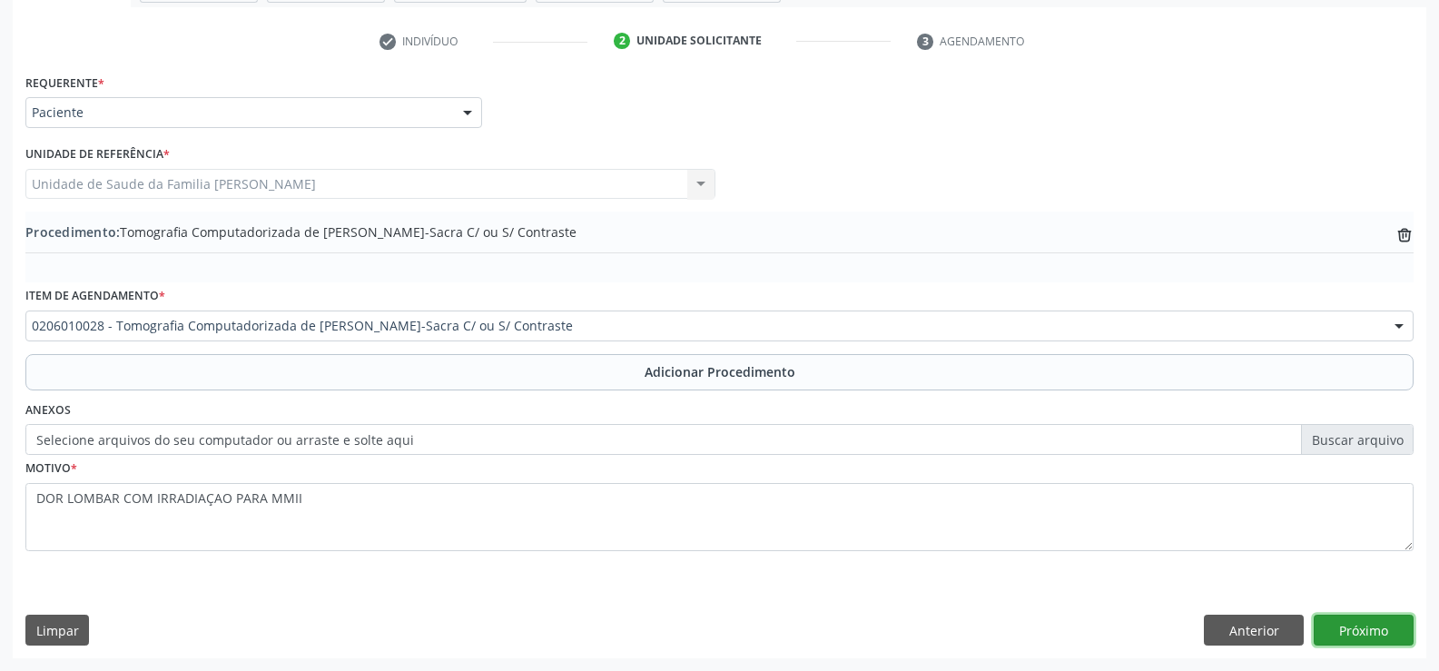
click at [1371, 629] on button "Próximo" at bounding box center [1364, 630] width 100 height 31
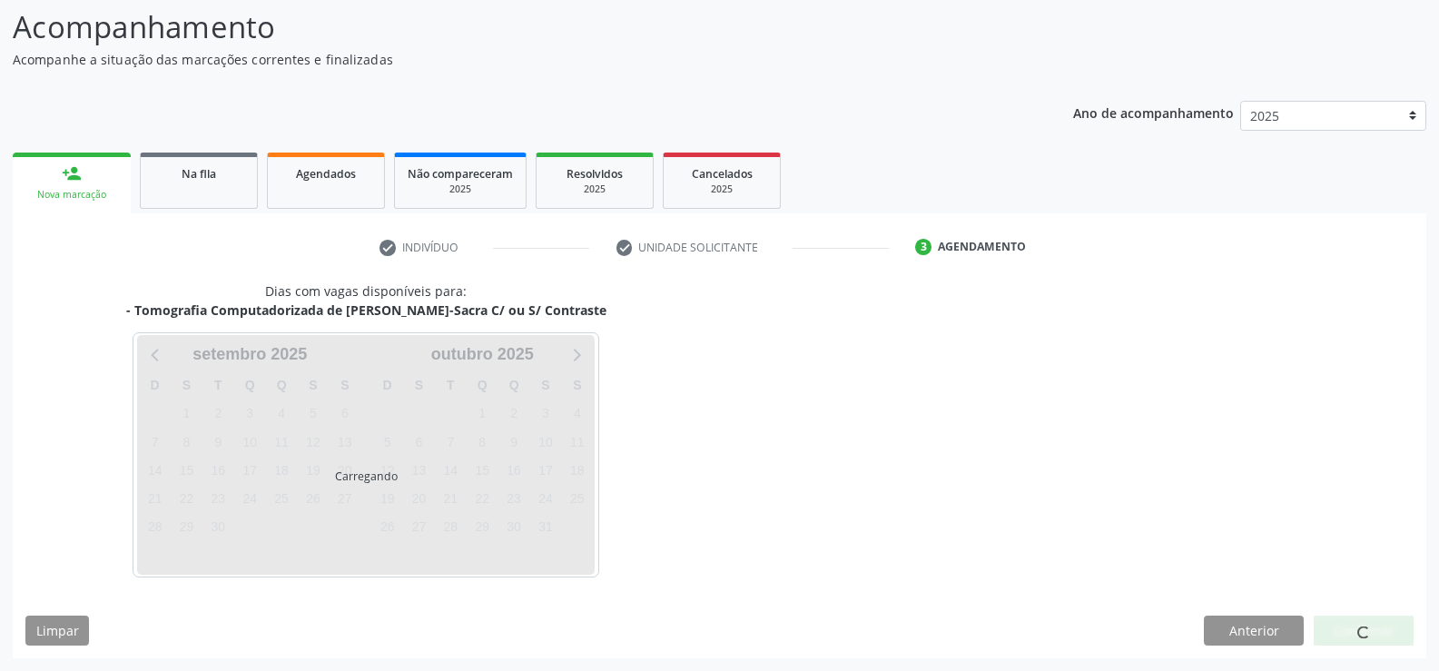
scroll to position [198, 0]
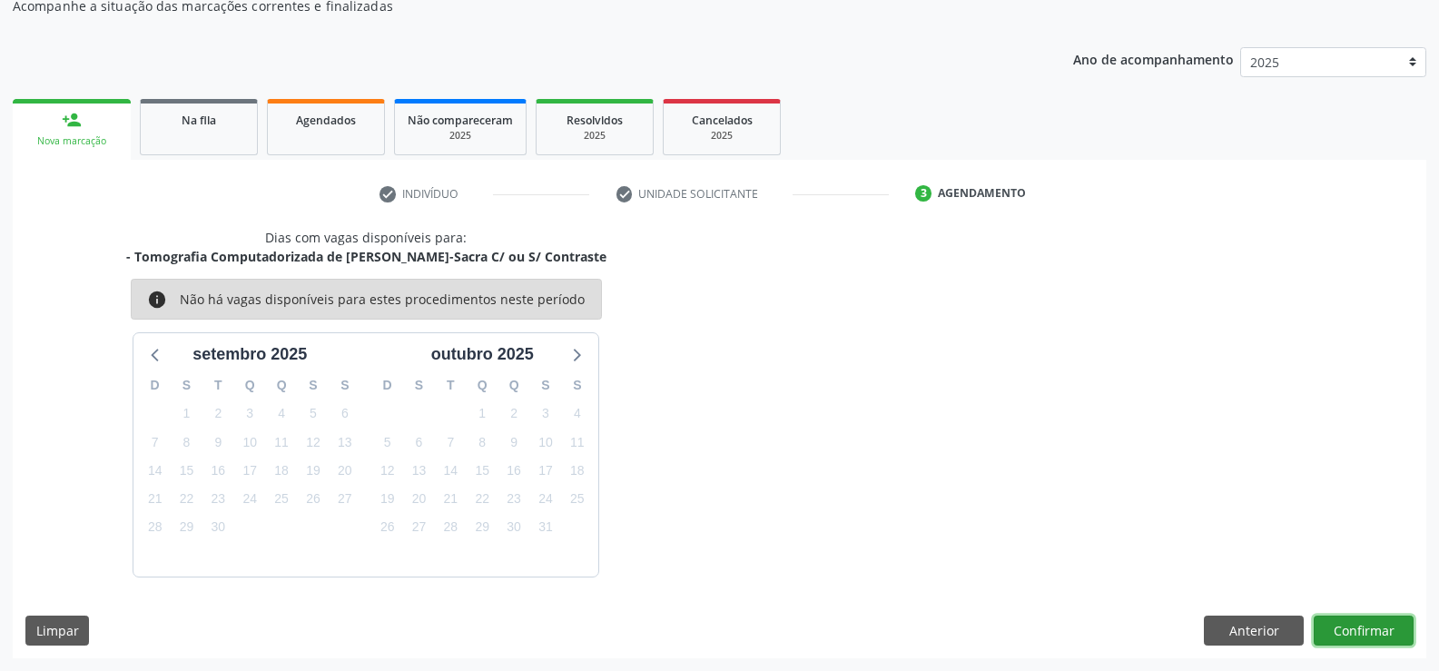
click at [1344, 628] on button "Confirmar" at bounding box center [1364, 631] width 100 height 31
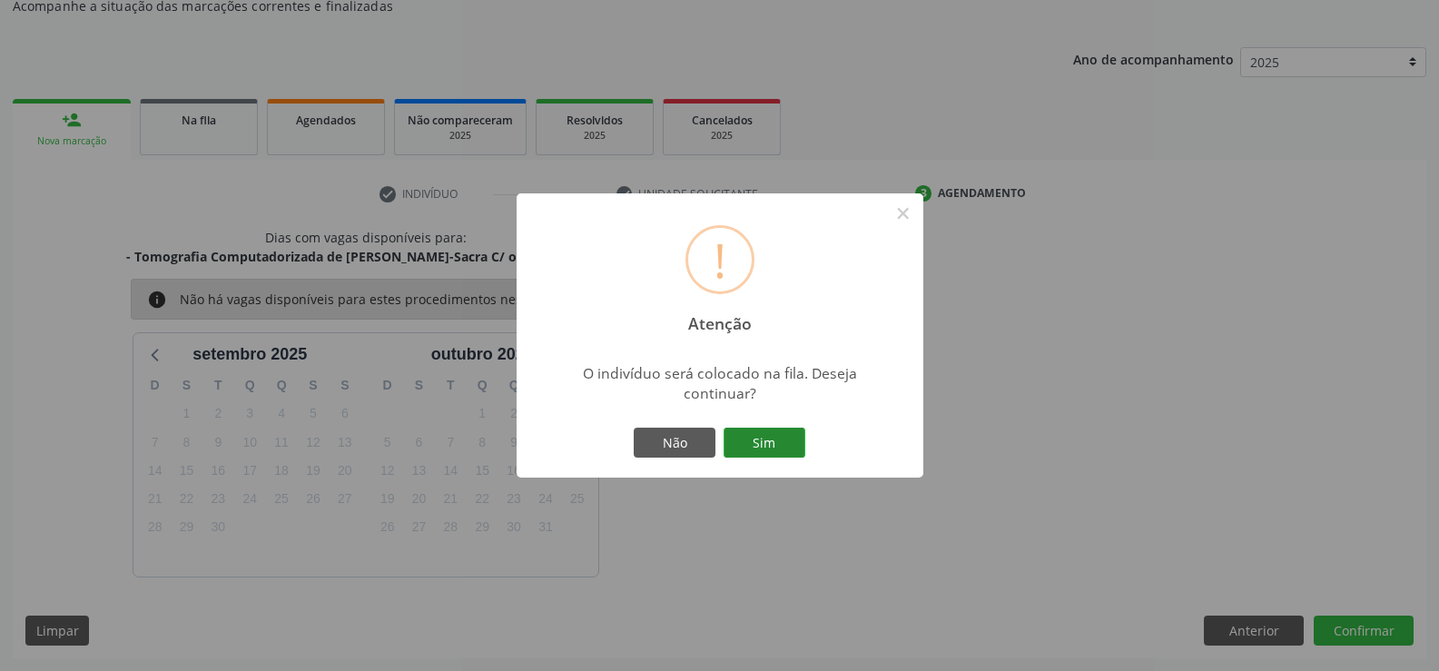
click at [771, 449] on button "Sim" at bounding box center [765, 443] width 82 height 31
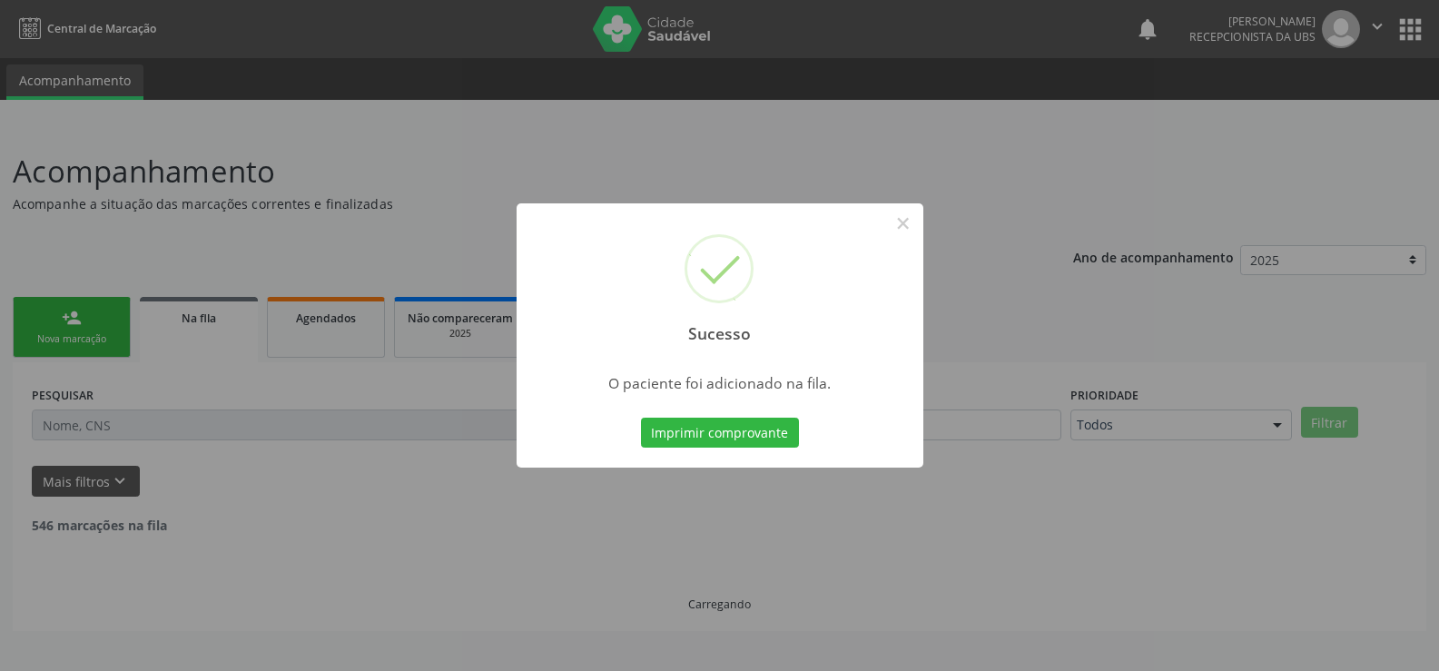
scroll to position [0, 0]
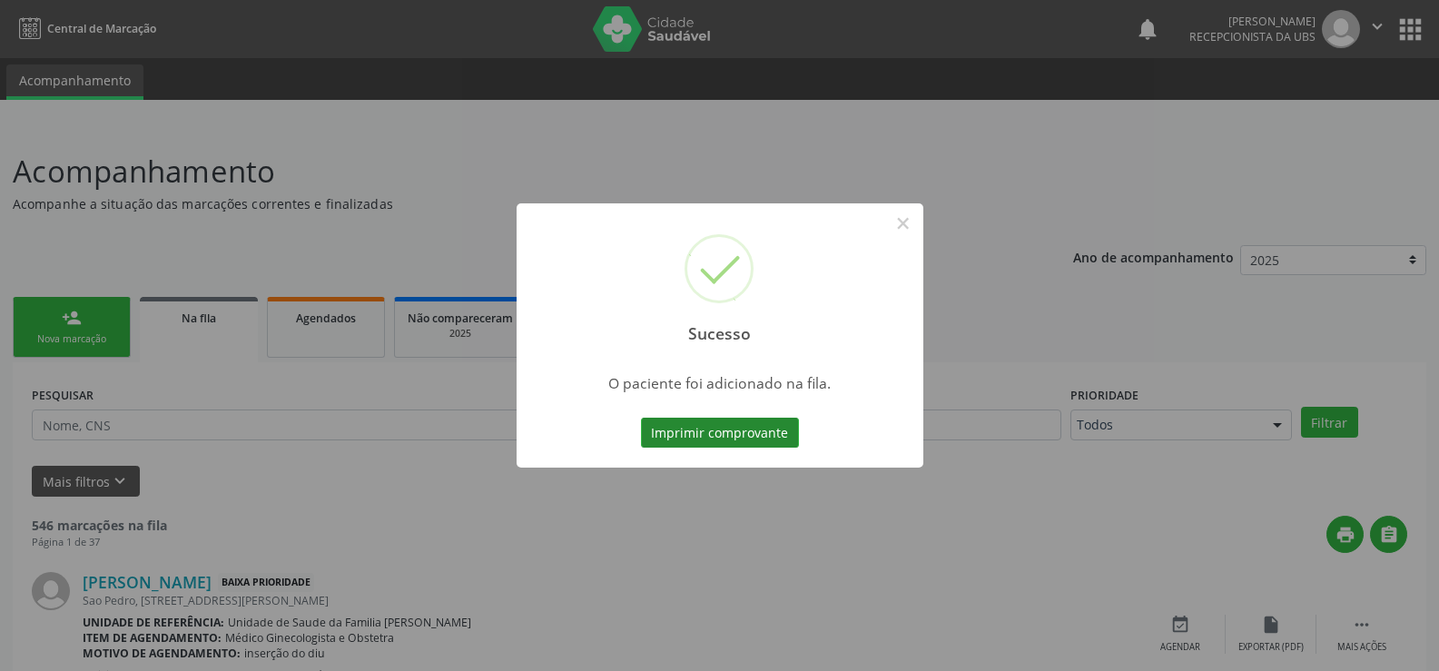
click at [734, 430] on button "Imprimir comprovante" at bounding box center [720, 433] width 158 height 31
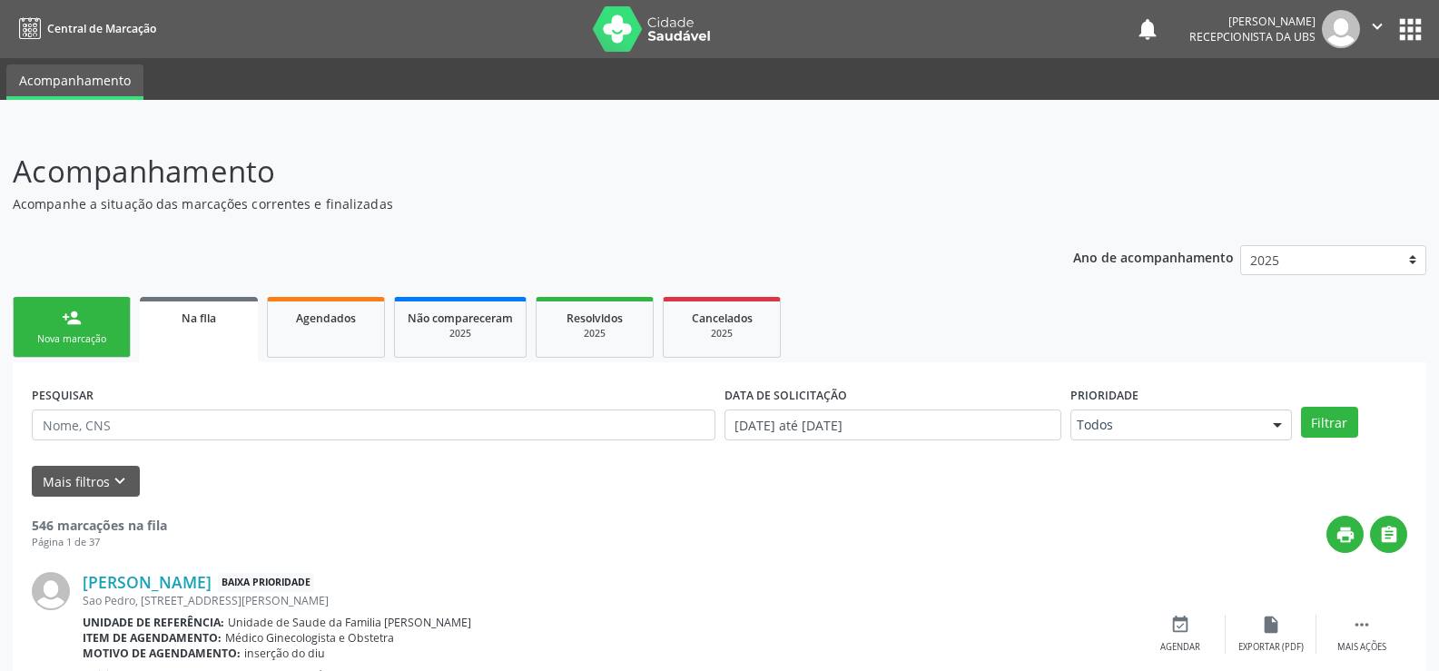
click at [74, 330] on link "person_add Nova marcação" at bounding box center [72, 327] width 118 height 61
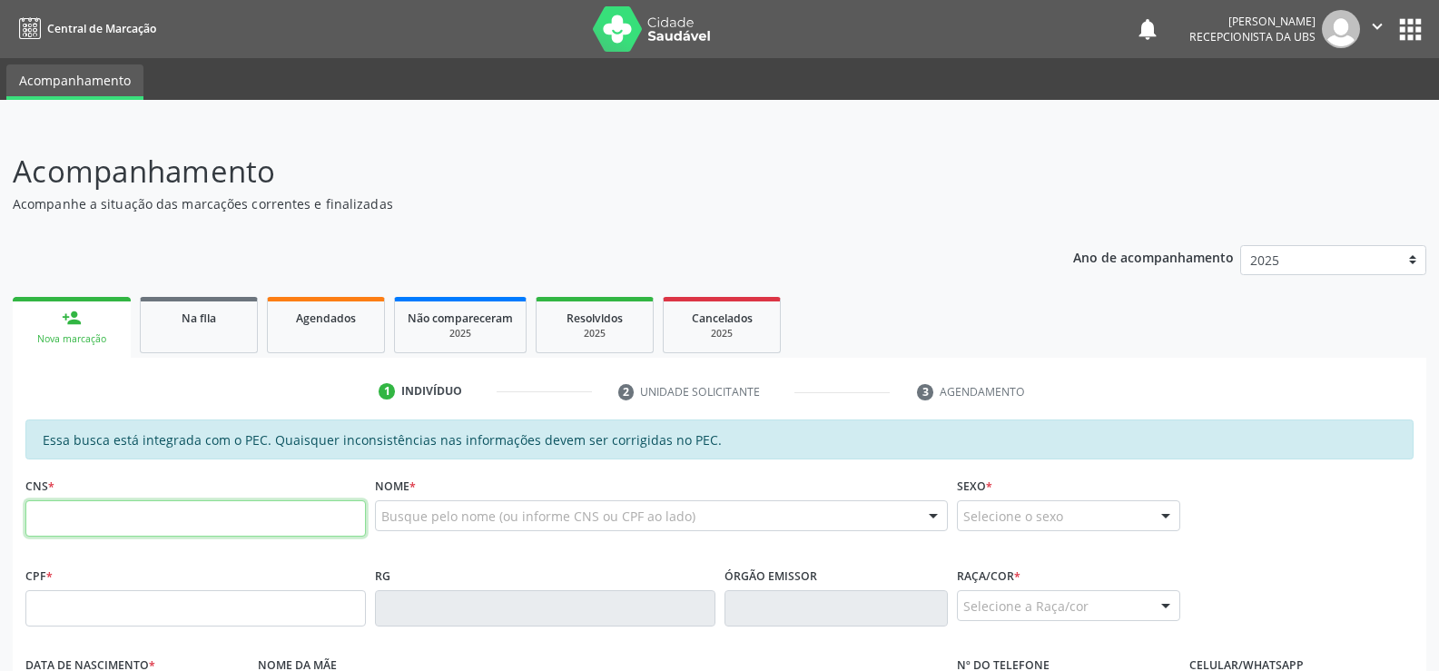
click at [223, 515] on input "text" at bounding box center [195, 518] width 341 height 36
type input "706 2025 4397 0160"
type input "113.327.674-19"
type input "3[DATE]"
type input "[PERSON_NAME]"
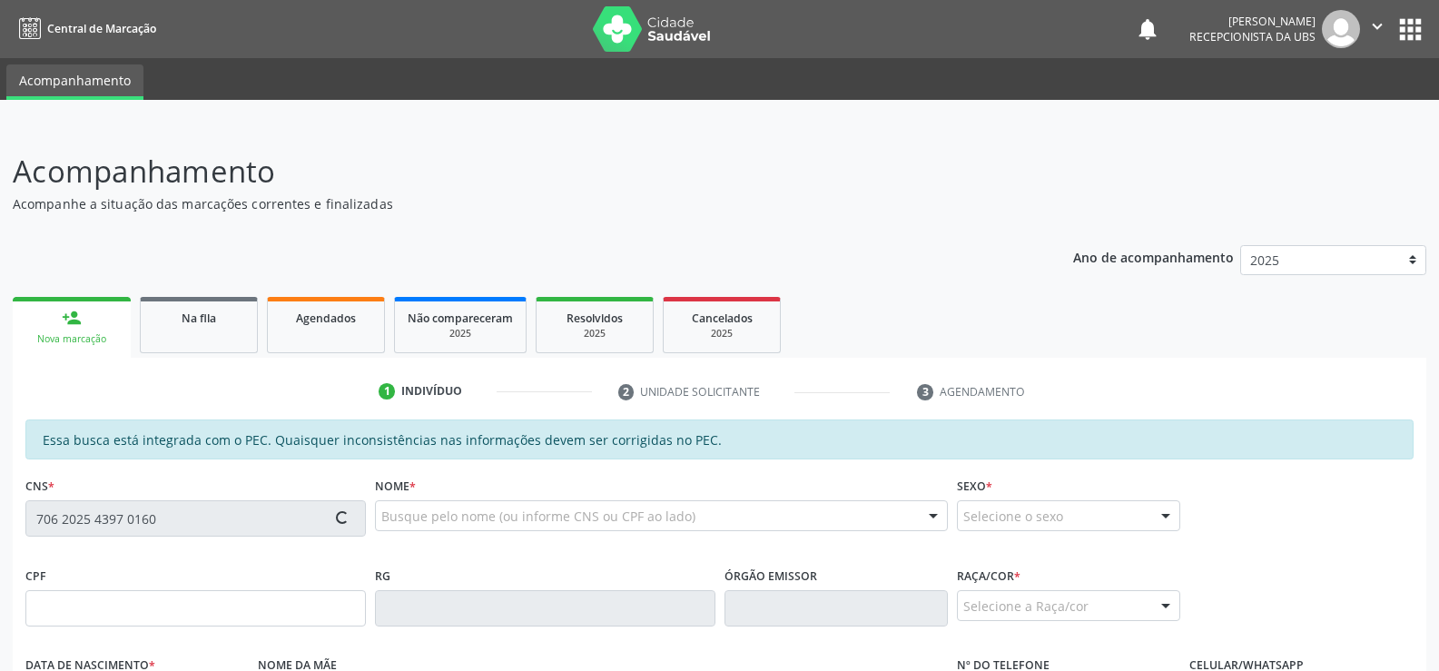
type input "[PHONE_NUMBER]"
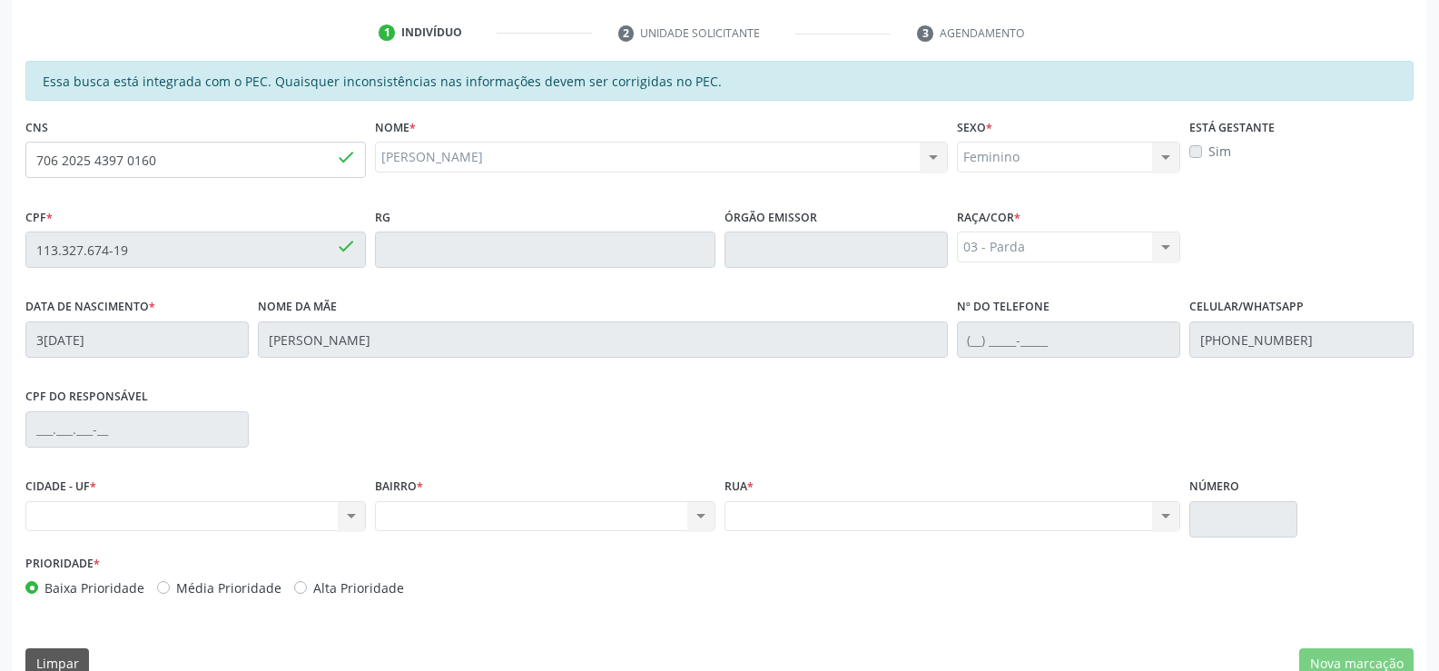
scroll to position [391, 0]
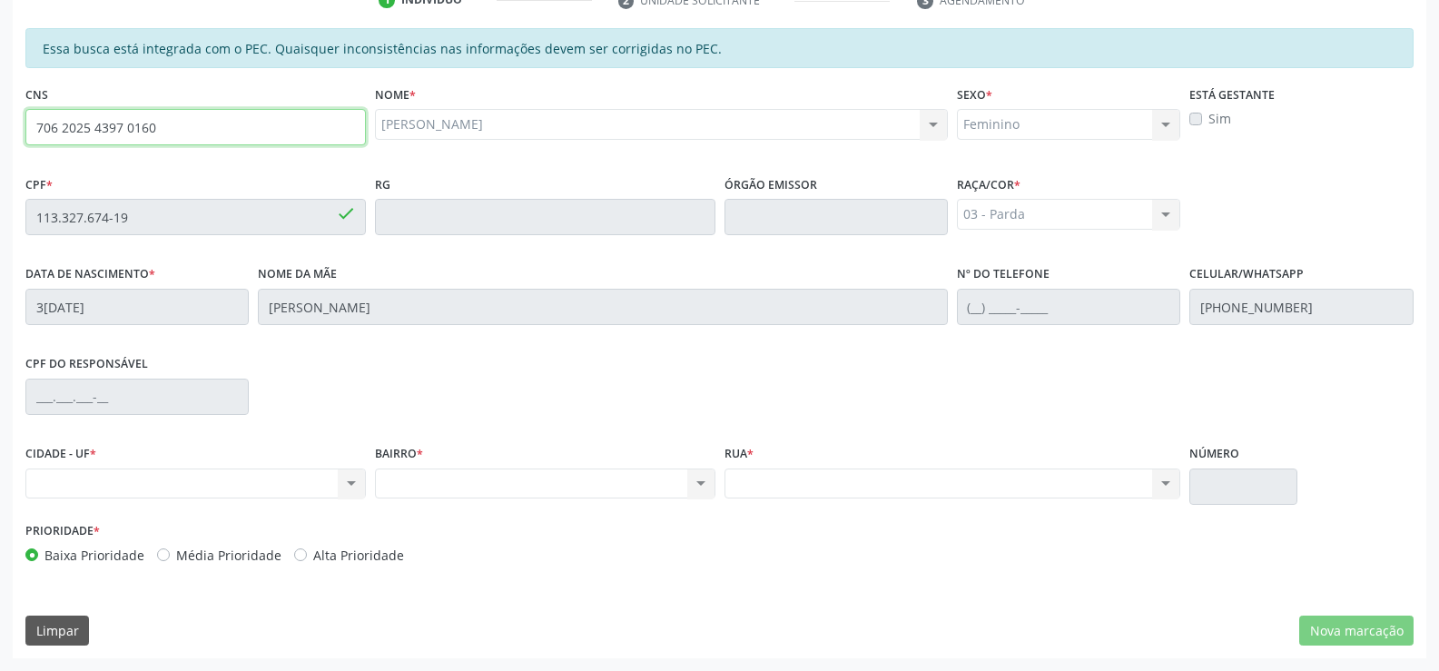
drag, startPoint x: 37, startPoint y: 124, endPoint x: 197, endPoint y: 132, distance: 160.0
click at [197, 132] on input "706 2025 4397 0160" at bounding box center [195, 127] width 341 height 36
